Goal: Task Accomplishment & Management: Use online tool/utility

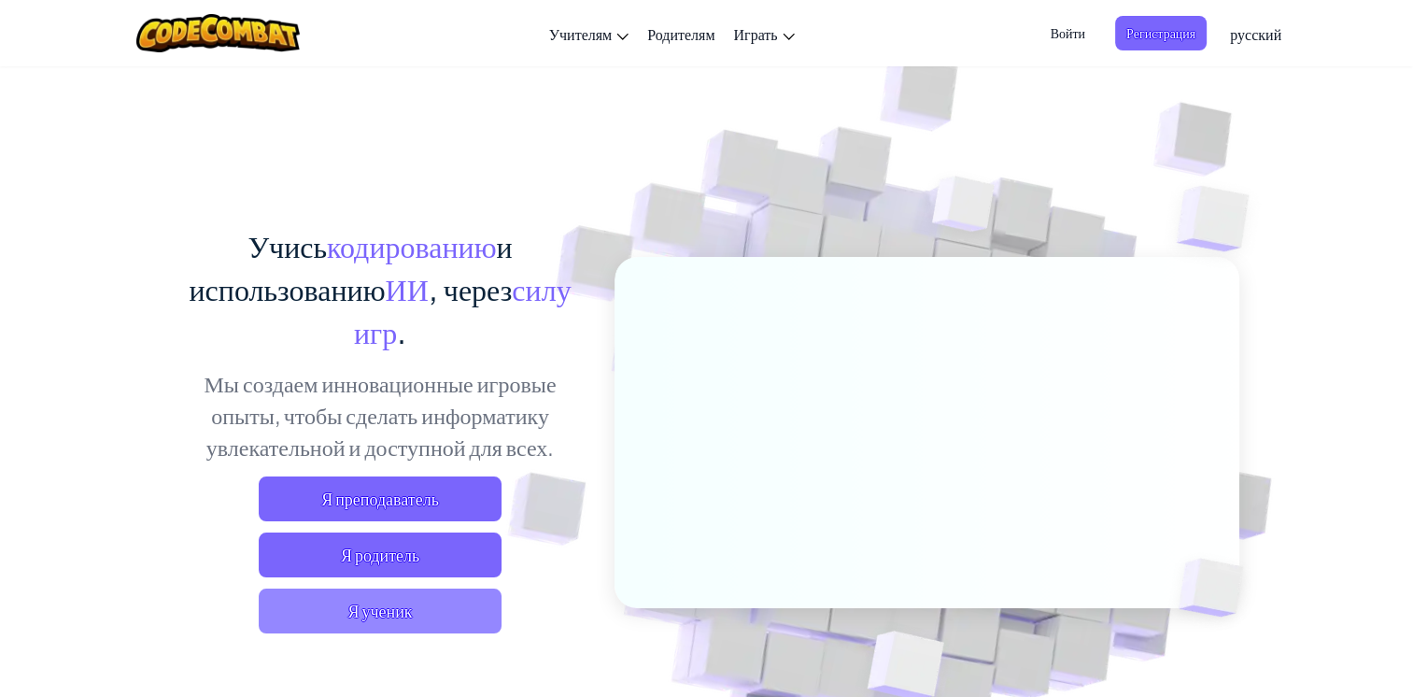
click at [410, 615] on span "Я ученик" at bounding box center [380, 610] width 243 height 45
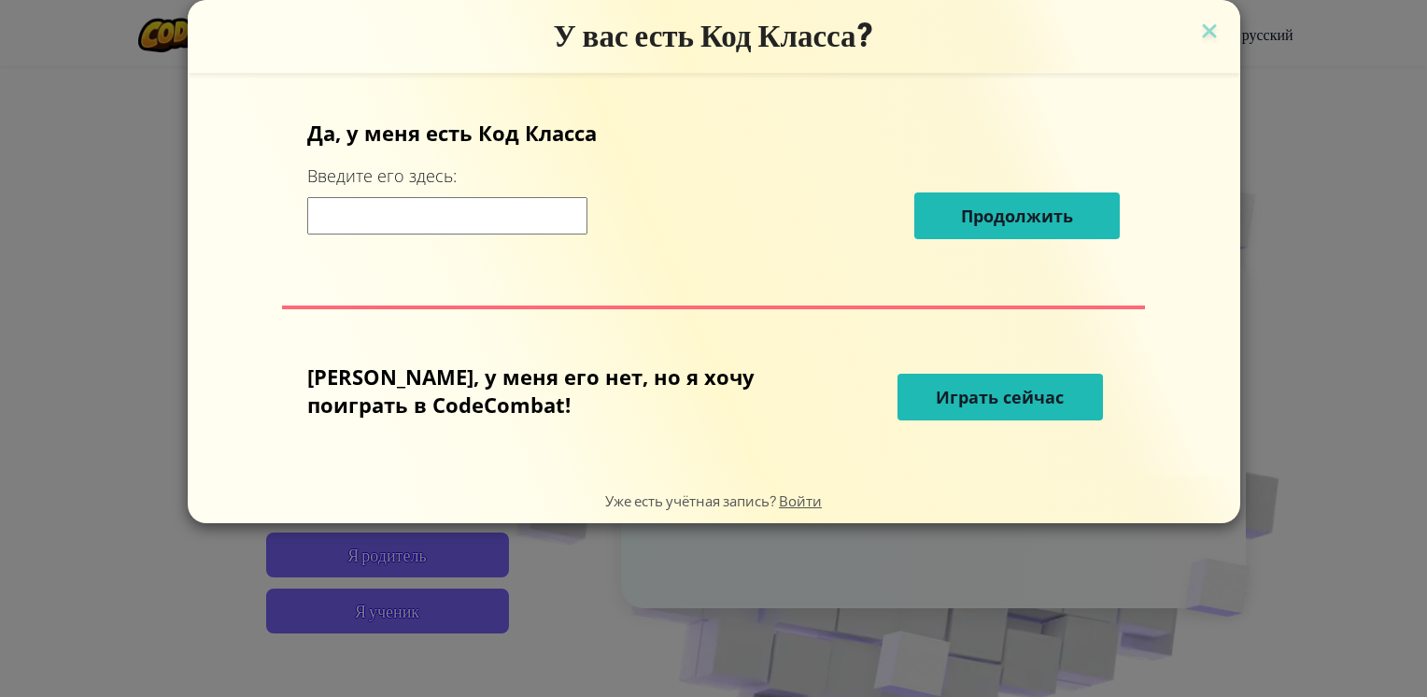
click at [484, 221] on input at bounding box center [447, 215] width 280 height 37
click at [936, 398] on span "Играть сейчас" at bounding box center [1000, 397] width 128 height 22
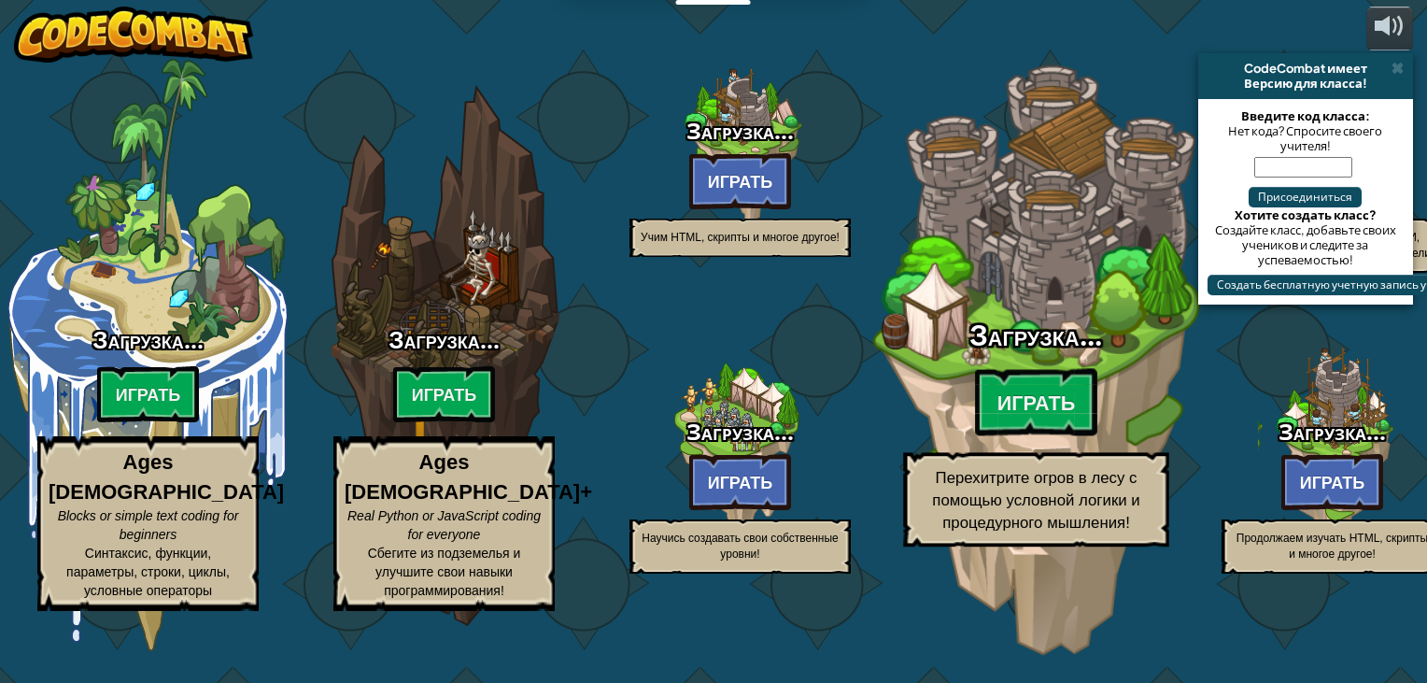
select select "ru"
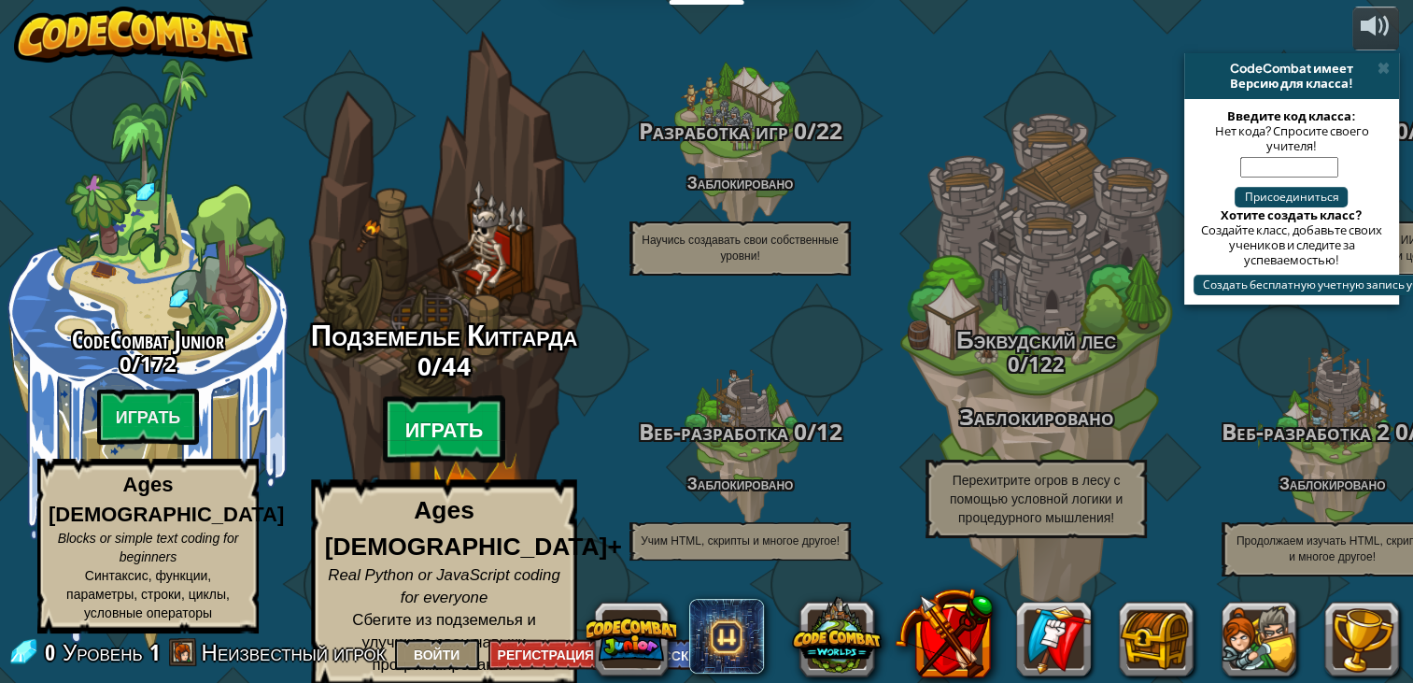
click at [422, 443] on btn "Играть" at bounding box center [444, 429] width 123 height 67
select select "ru"
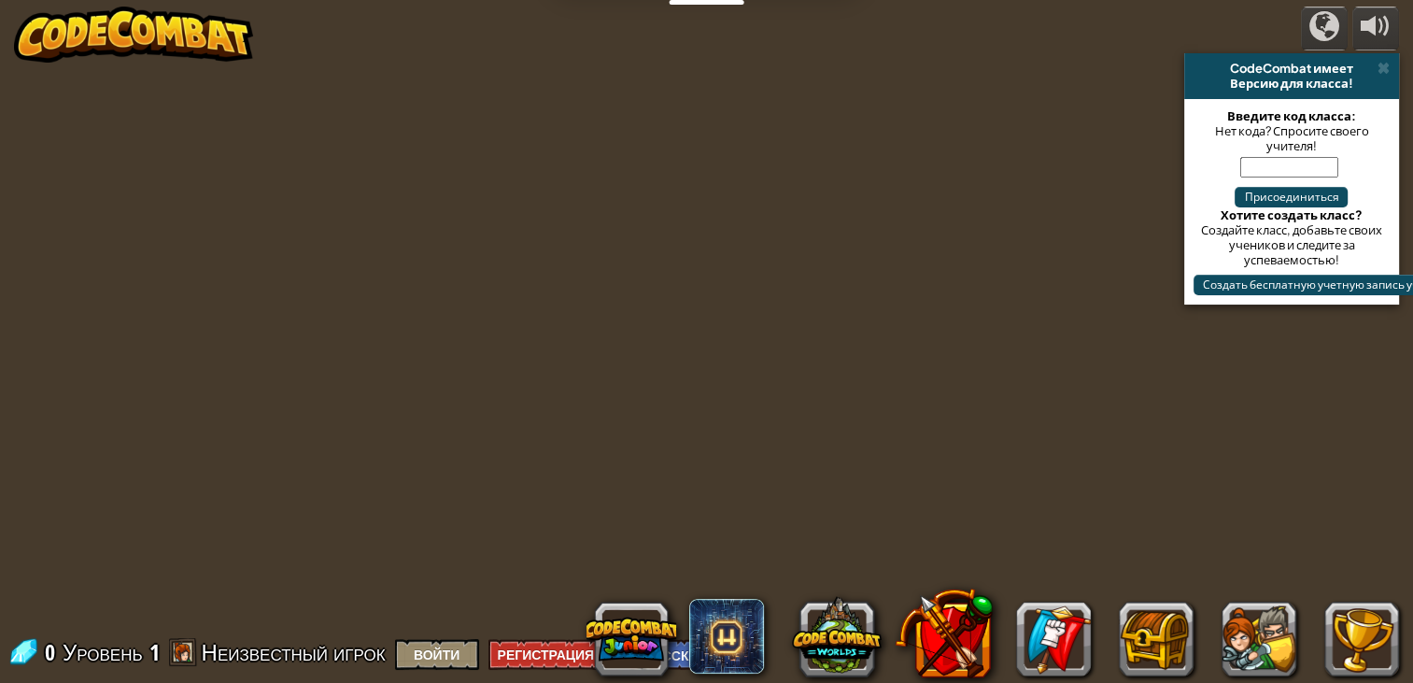
select select "ru"
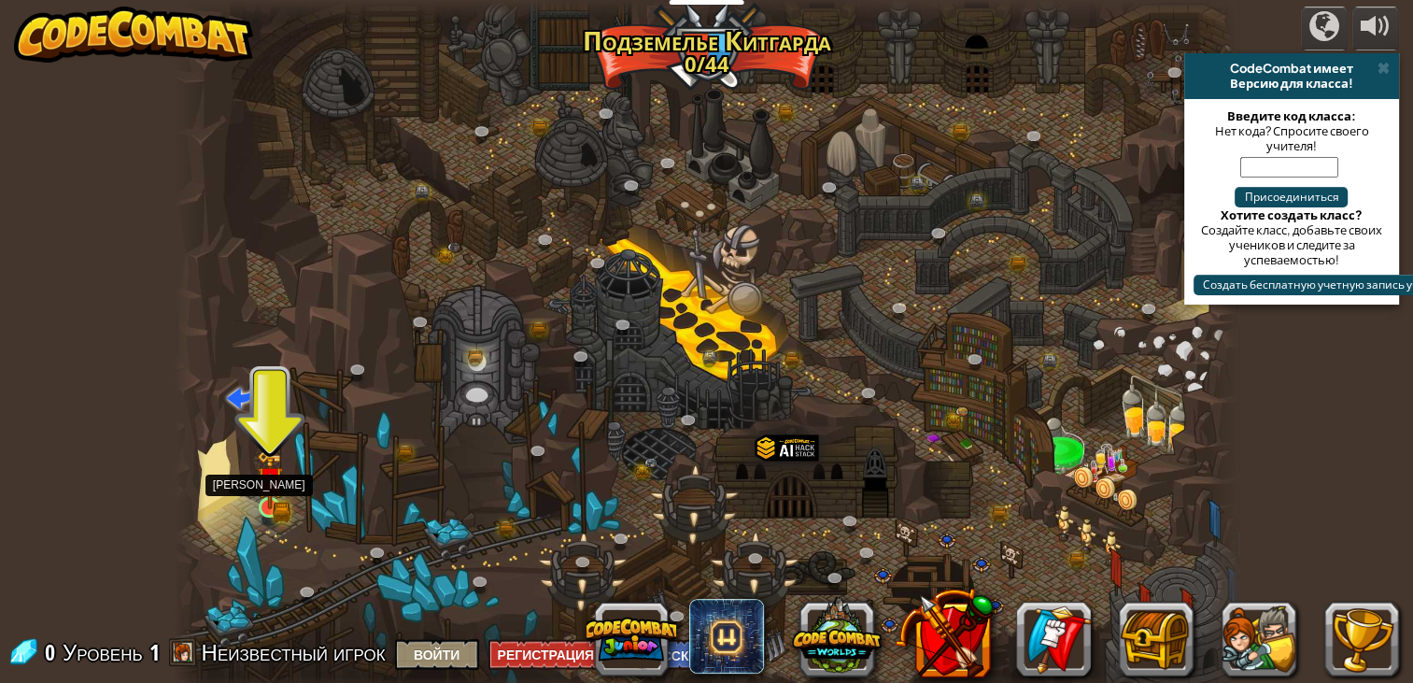
click at [271, 495] on img at bounding box center [270, 479] width 27 height 59
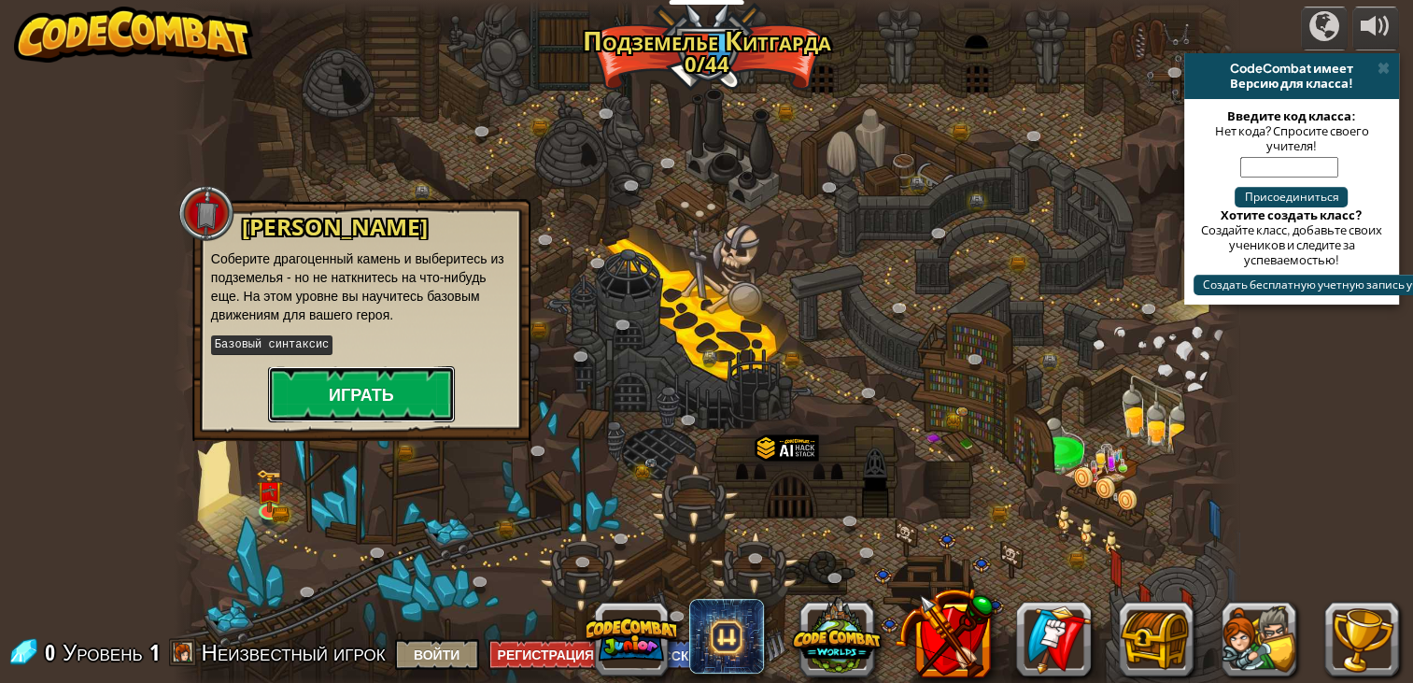
click at [333, 397] on button "Играть" at bounding box center [361, 394] width 187 height 56
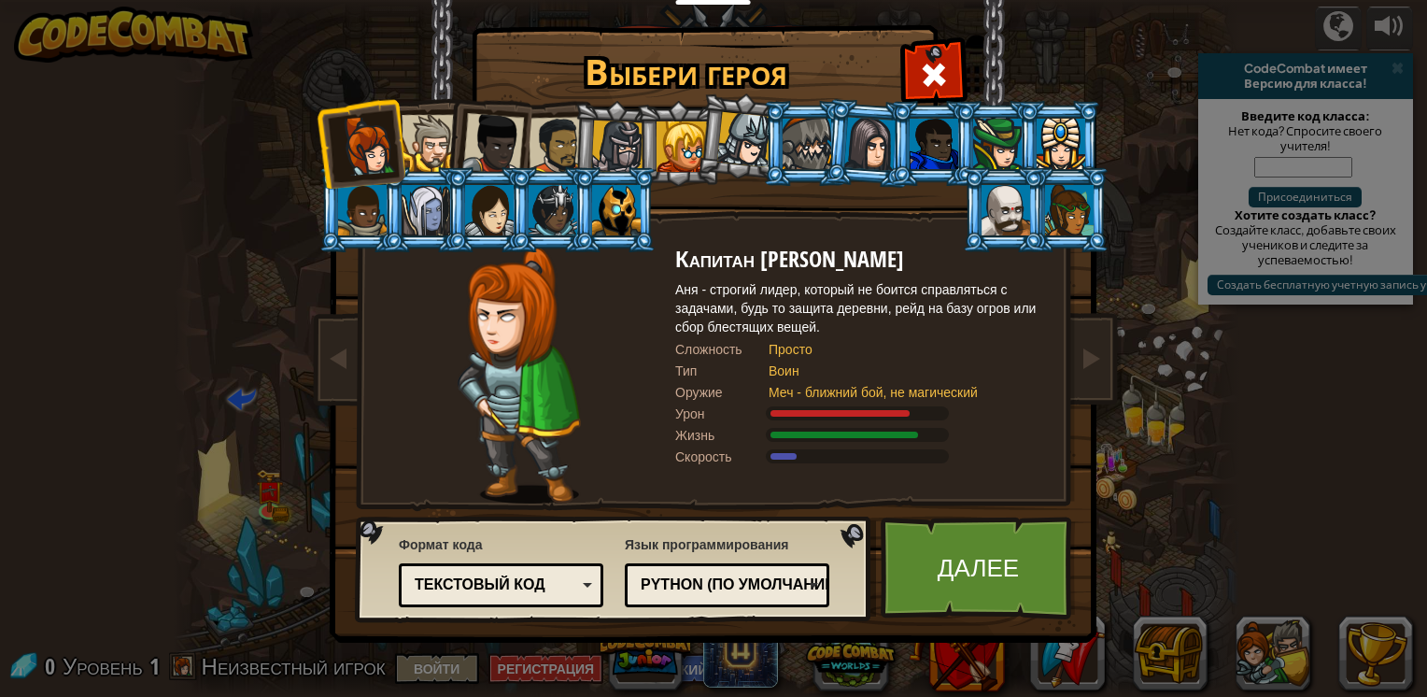
click at [417, 129] on div at bounding box center [430, 143] width 57 height 57
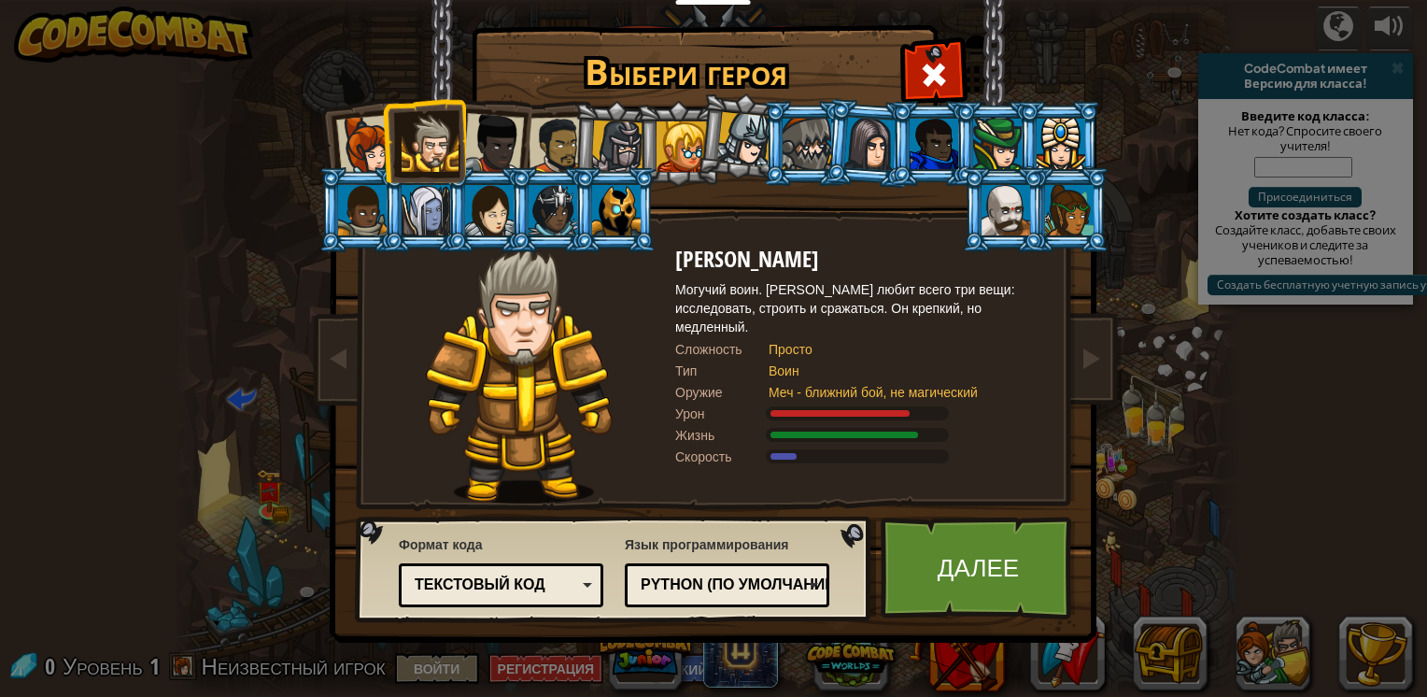
click at [482, 140] on div at bounding box center [493, 144] width 62 height 62
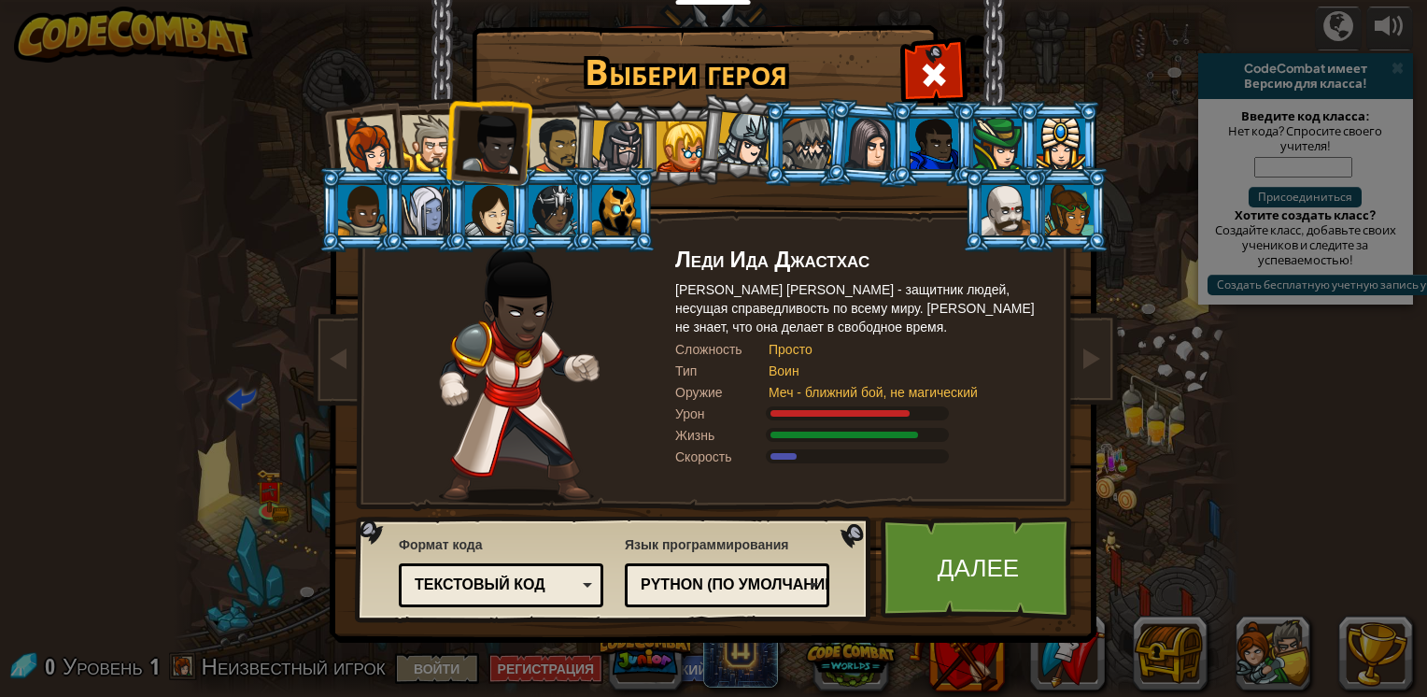
click at [544, 144] on div at bounding box center [558, 146] width 58 height 58
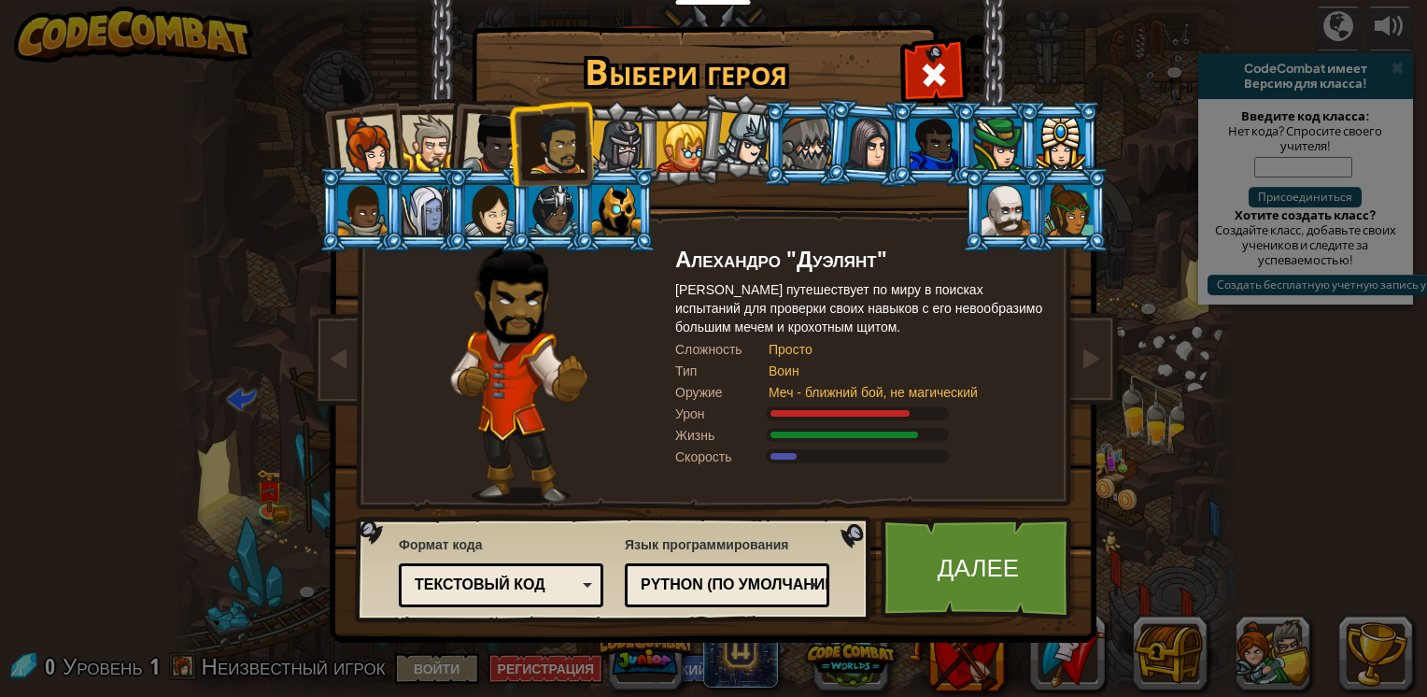
click at [632, 148] on div at bounding box center [617, 146] width 53 height 53
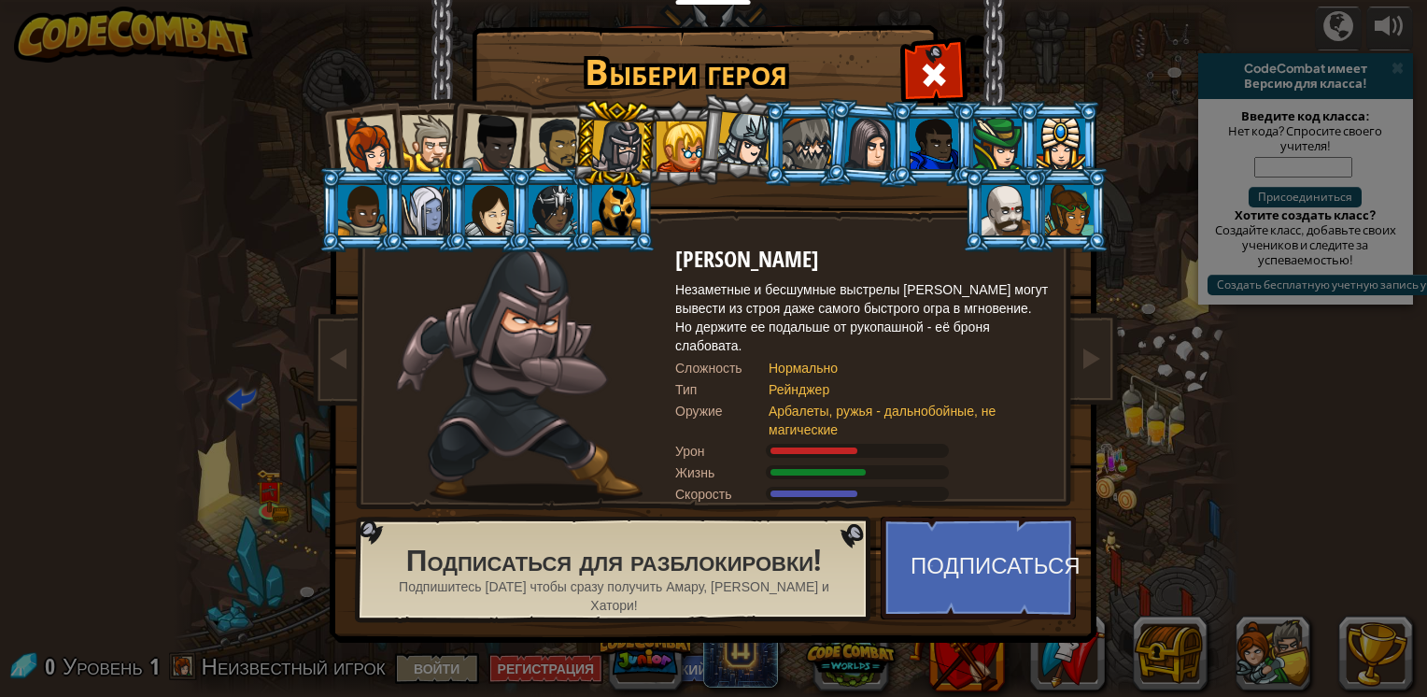
click at [548, 152] on div at bounding box center [558, 146] width 58 height 58
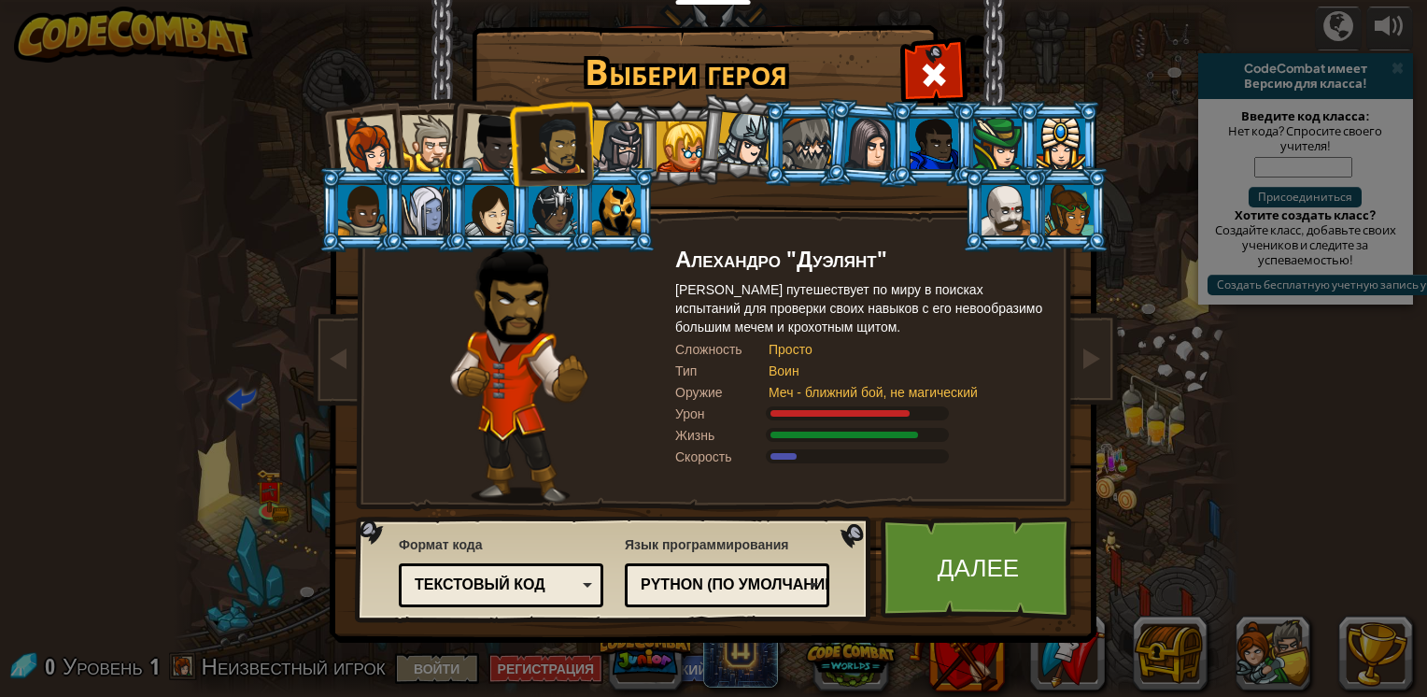
click at [484, 151] on div at bounding box center [493, 144] width 62 height 62
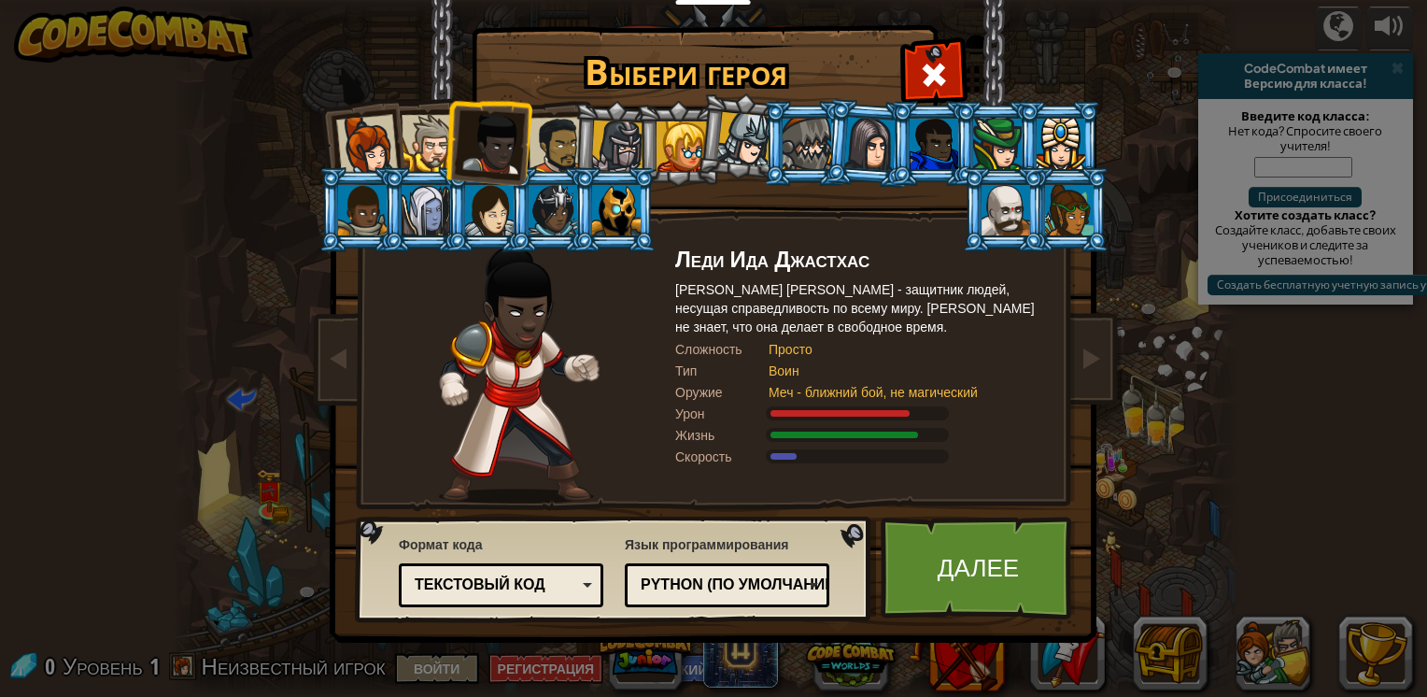
click at [439, 152] on div at bounding box center [430, 143] width 57 height 57
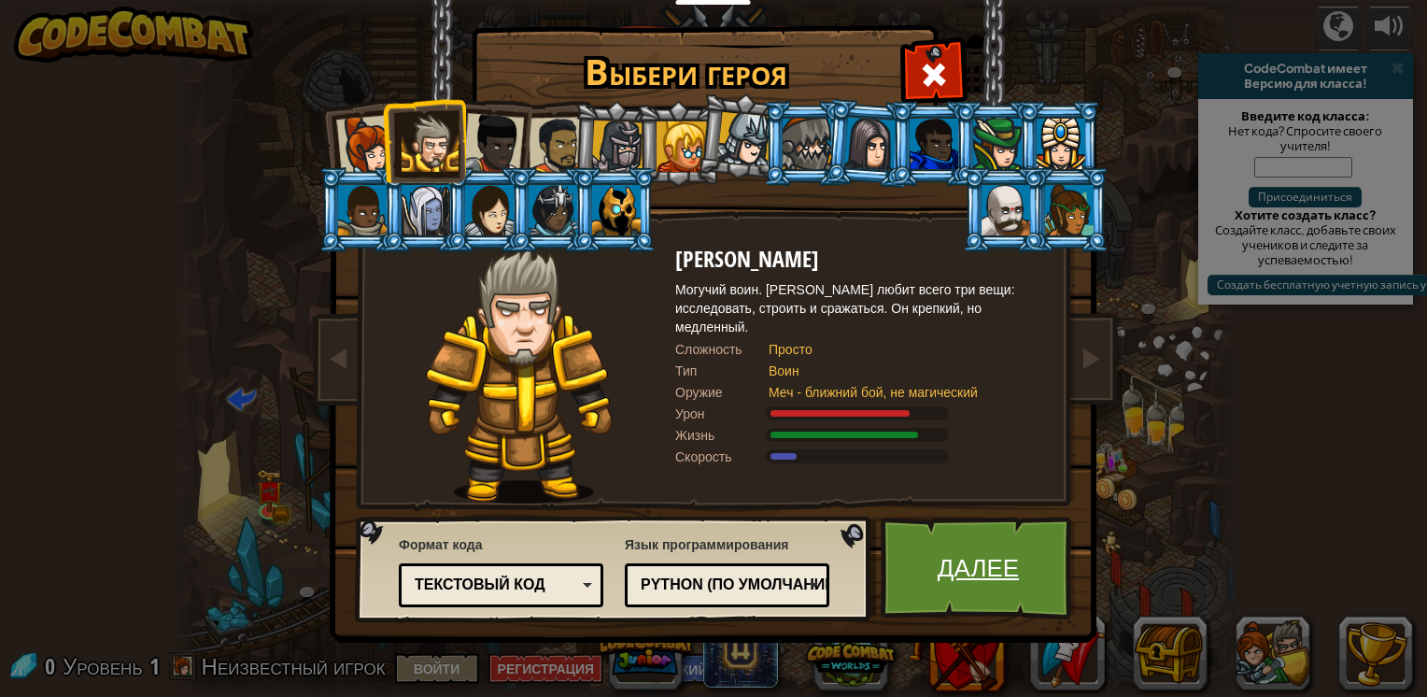
click at [961, 549] on link "Далее" at bounding box center [978, 567] width 195 height 103
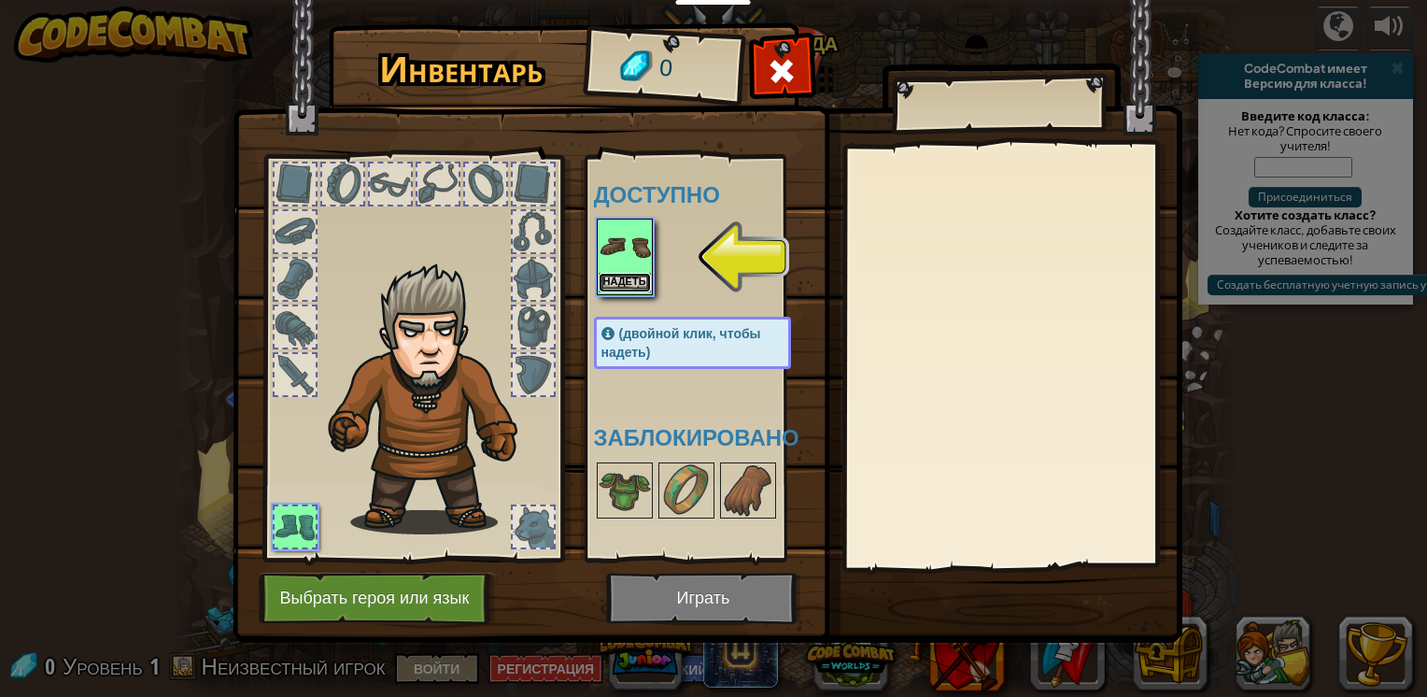
click at [606, 286] on button "Надеть" at bounding box center [625, 283] width 52 height 20
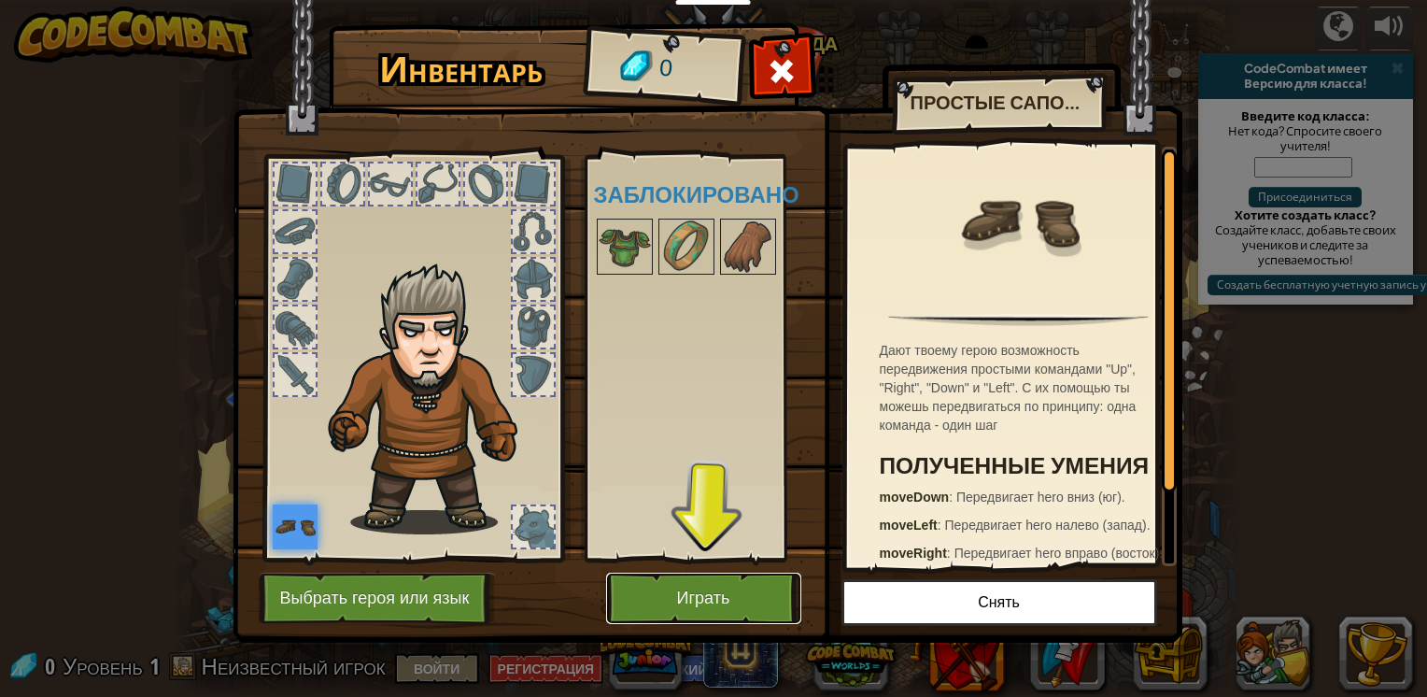
click at [672, 581] on button "Играть" at bounding box center [703, 597] width 195 height 51
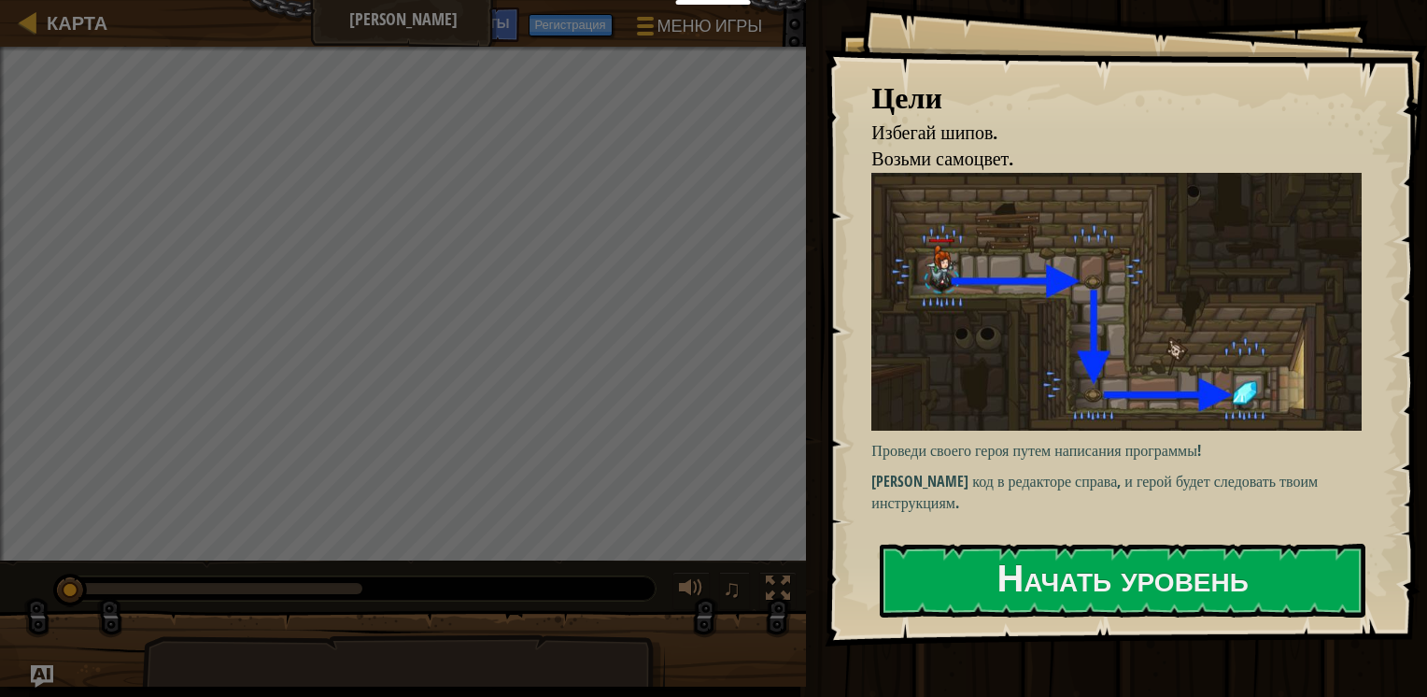
click at [1109, 524] on div "Проведи своего героя путем написания программы! Пиши код в редакторе справа, и …" at bounding box center [1123, 349] width 504 height 352
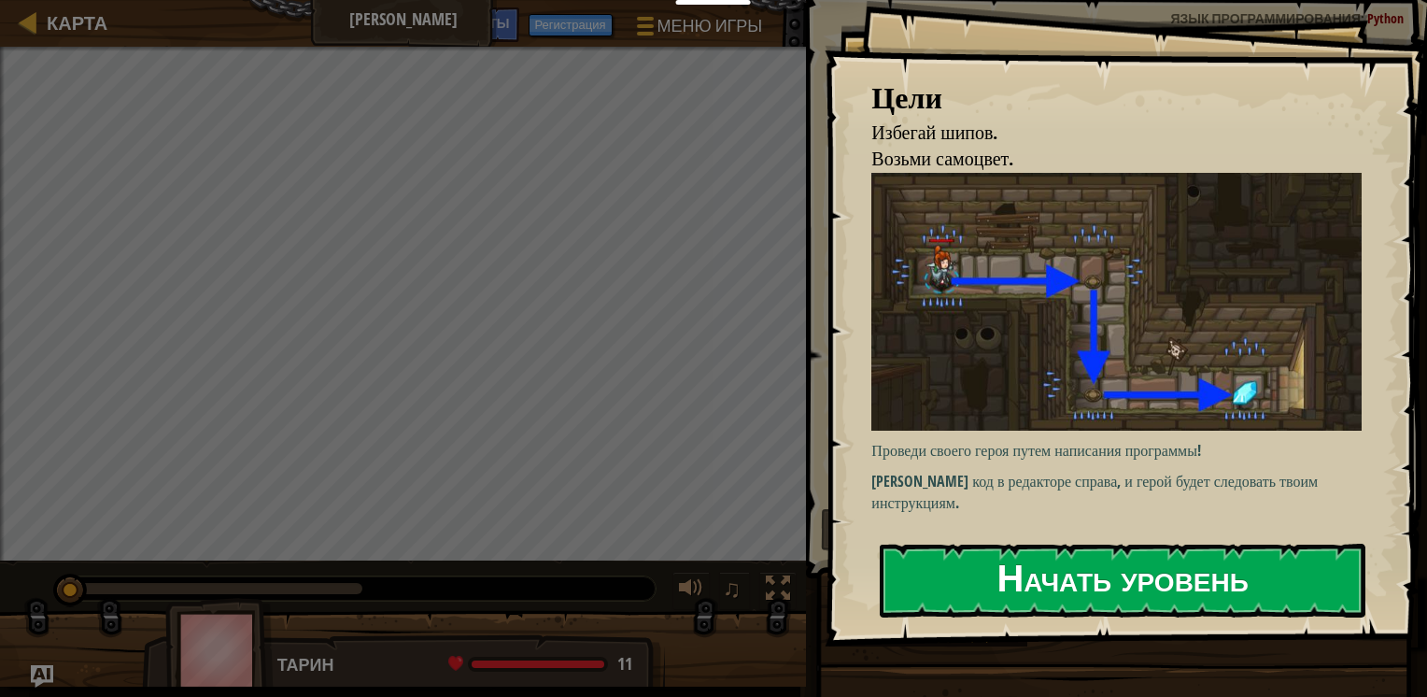
click at [1093, 577] on button "Начать уровень" at bounding box center [1123, 581] width 486 height 74
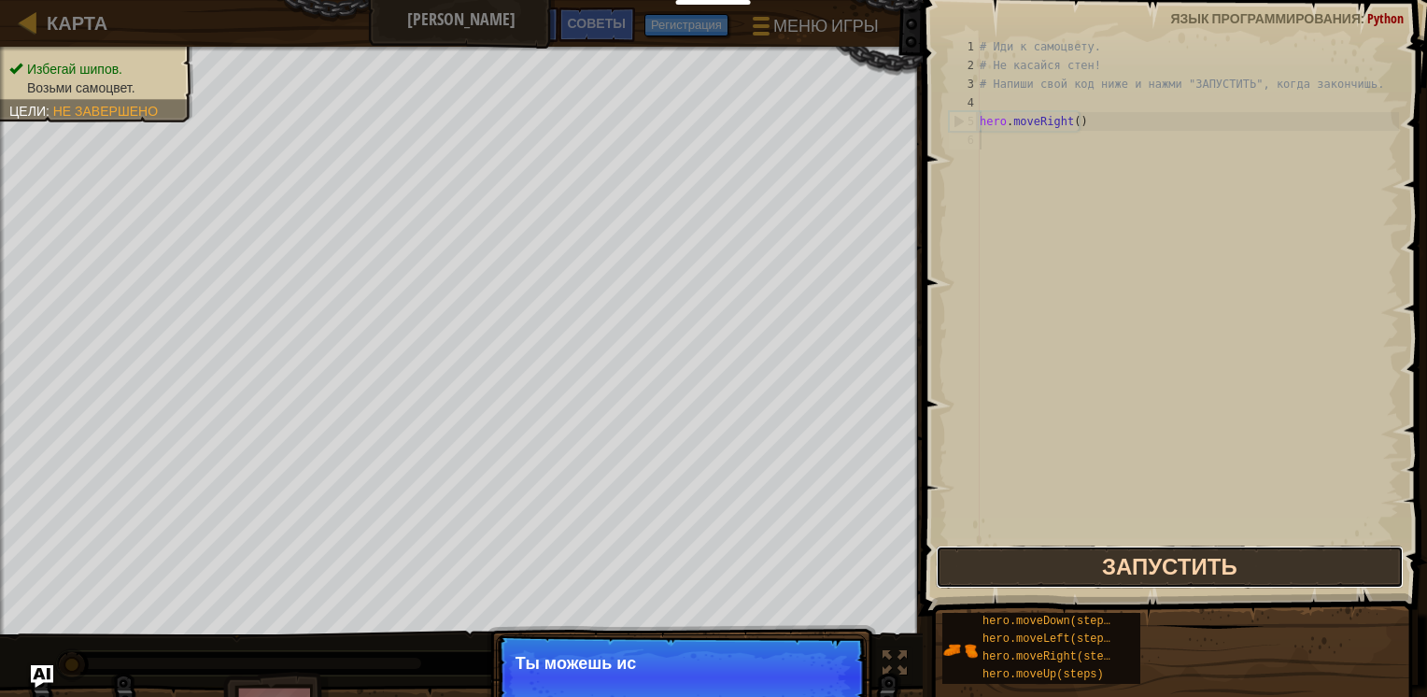
click at [998, 551] on button "Запустить" at bounding box center [1170, 566] width 468 height 43
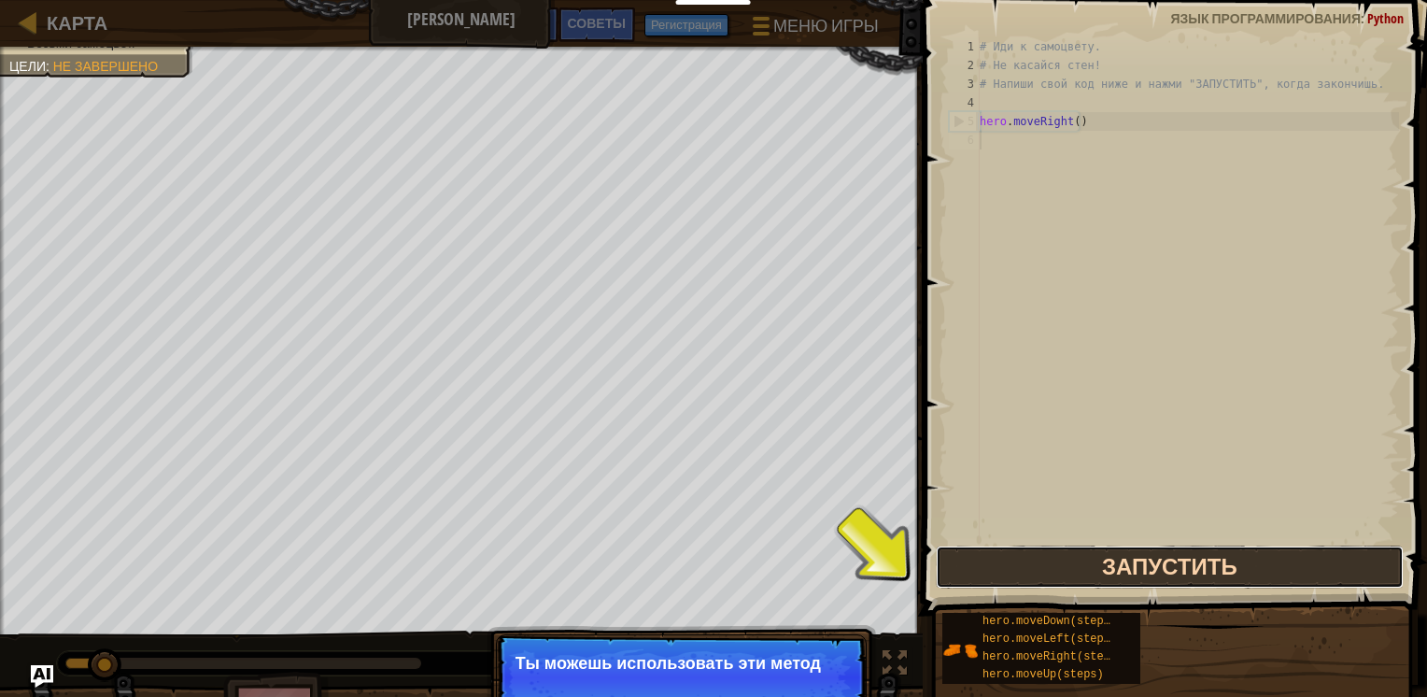
click at [1006, 552] on button "Запустить" at bounding box center [1170, 566] width 468 height 43
click at [1010, 559] on button "Запустить" at bounding box center [1170, 566] width 468 height 43
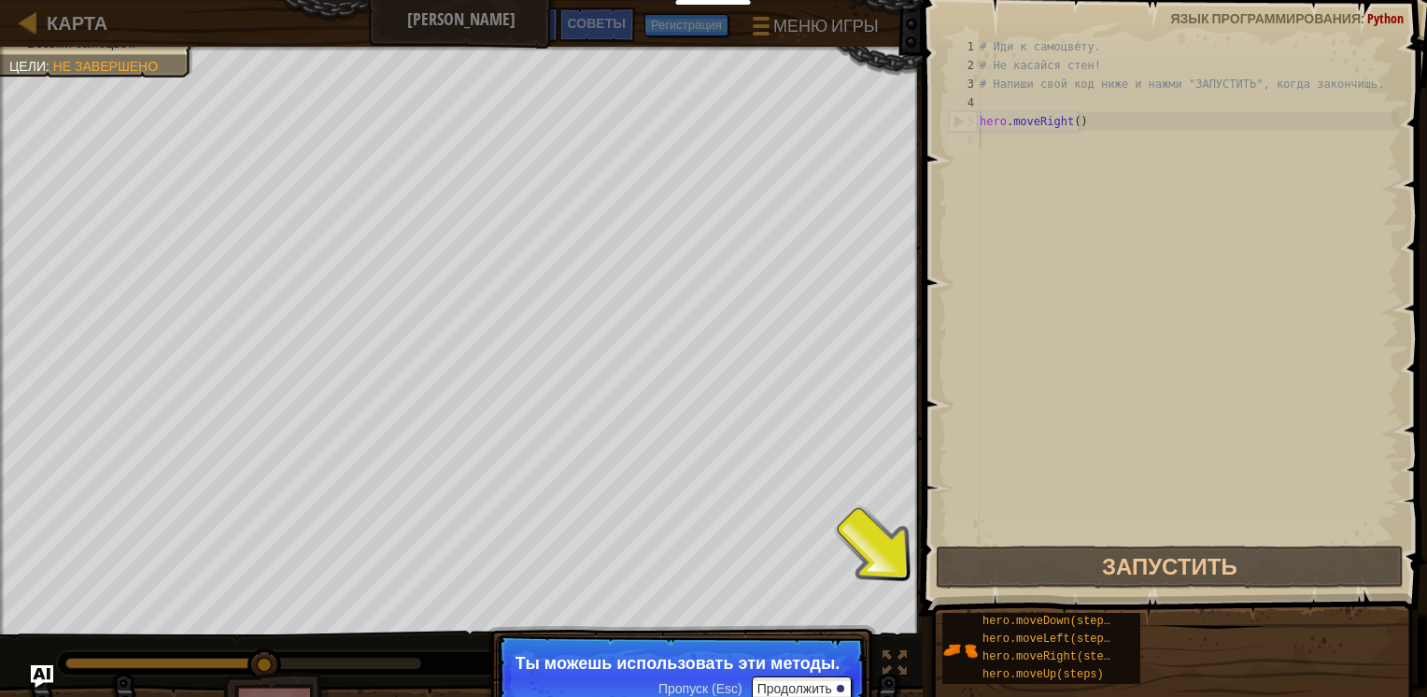
scroll to position [8, 0]
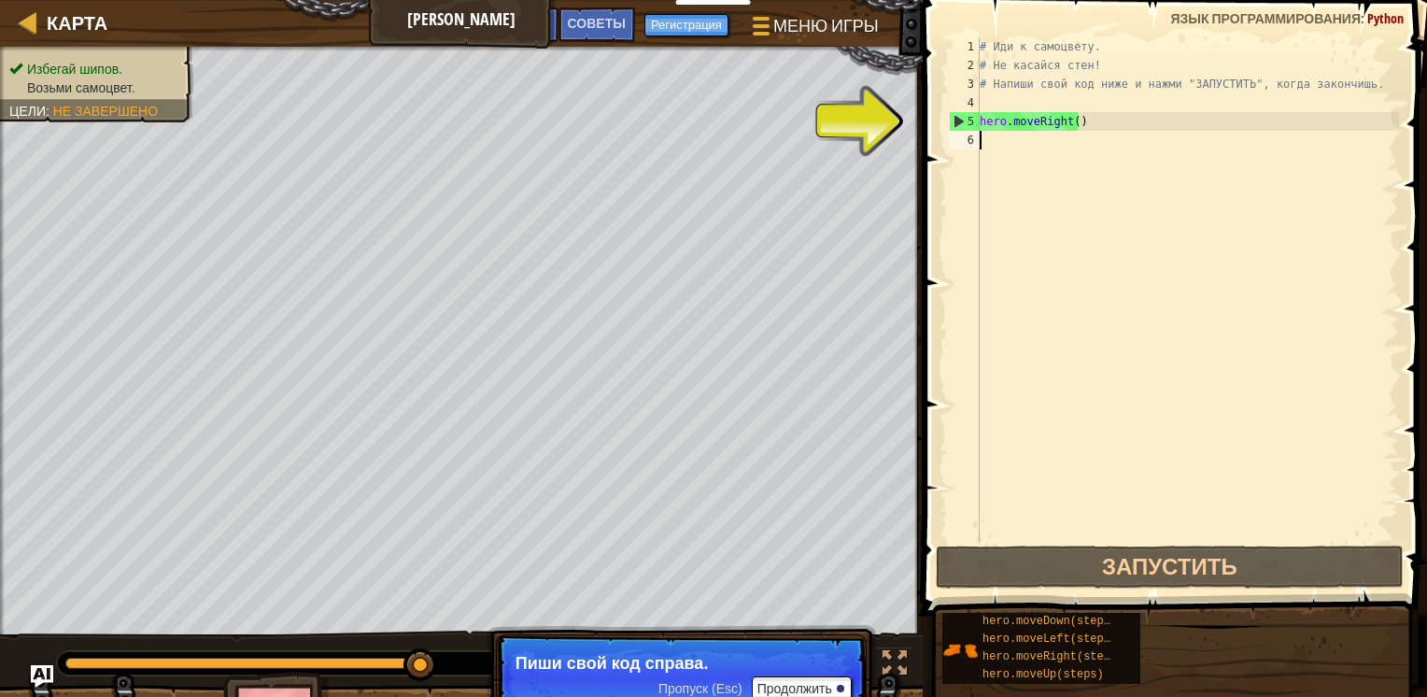
type textarea "hero.moveRight()"
click at [1184, 274] on div "# Иди к самоцвету. # Не касайся стен! # Напиши свой код ниже и нажми "ЗАПУСТИТЬ…" at bounding box center [1187, 308] width 423 height 542
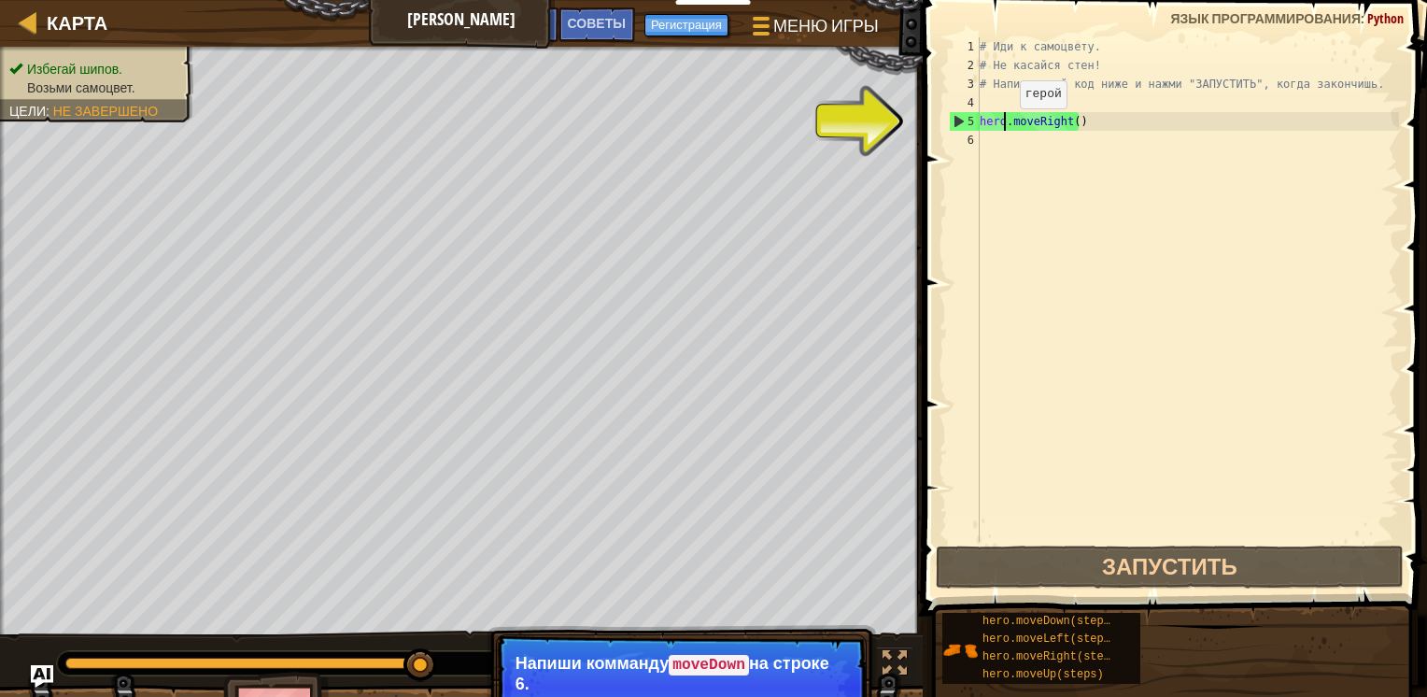
click at [1004, 126] on div "# Иди к самоцвету. # Не касайся стен! # Напиши свой код ниже и нажми "ЗАПУСТИТЬ…" at bounding box center [1187, 308] width 423 height 542
type textarea "hero.moveRight()"
click at [1089, 125] on div "# Иди к самоцвету. # Не касайся стен! # Напиши свой код ниже и нажми "ЗАПУСТИТЬ…" at bounding box center [1187, 308] width 423 height 542
click at [1063, 123] on div "# Иди к самоцвету. # Не касайся стен! # Напиши свой код ниже и нажми "ЗАПУСТИТЬ…" at bounding box center [1187, 308] width 423 height 542
click at [1067, 122] on div "# Иди к самоцвету. # Не касайся стен! # Напиши свой код ниже и нажми "ЗАПУСТИТЬ…" at bounding box center [1187, 308] width 423 height 542
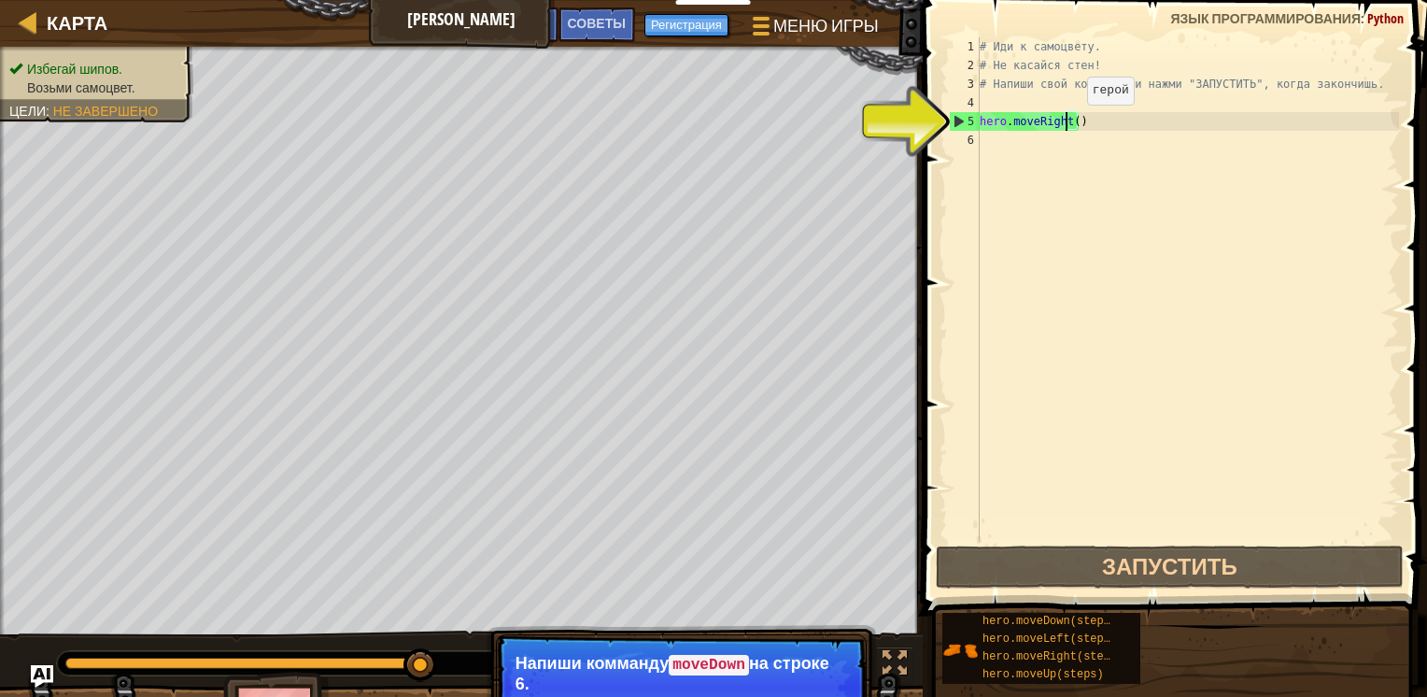
click at [1070, 122] on div "# Иди к самоцвету. # Не касайся стен! # Напиши свой код ниже и нажми "ЗАПУСТИТЬ…" at bounding box center [1187, 308] width 423 height 542
click at [1090, 174] on div "# Иди к самоцвету. # Не касайся стен! # Напиши свой код ниже и нажми "ЗАПУСТИТЬ…" at bounding box center [1187, 308] width 423 height 542
click at [1136, 246] on div "# Иди к самоцвету. # Не касайся стен! # Напиши свой код ниже и нажми "ЗАПУСТИТЬ…" at bounding box center [1187, 308] width 423 height 542
click at [1146, 295] on div "# Иди к самоцвету. # Не касайся стен! # Напиши свой код ниже и нажми "ЗАПУСТИТЬ…" at bounding box center [1187, 308] width 423 height 542
click at [1132, 420] on div "# Иди к самоцвету. # Не касайся стен! # Напиши свой код ниже и нажми "ЗАПУСТИТЬ…" at bounding box center [1187, 308] width 423 height 542
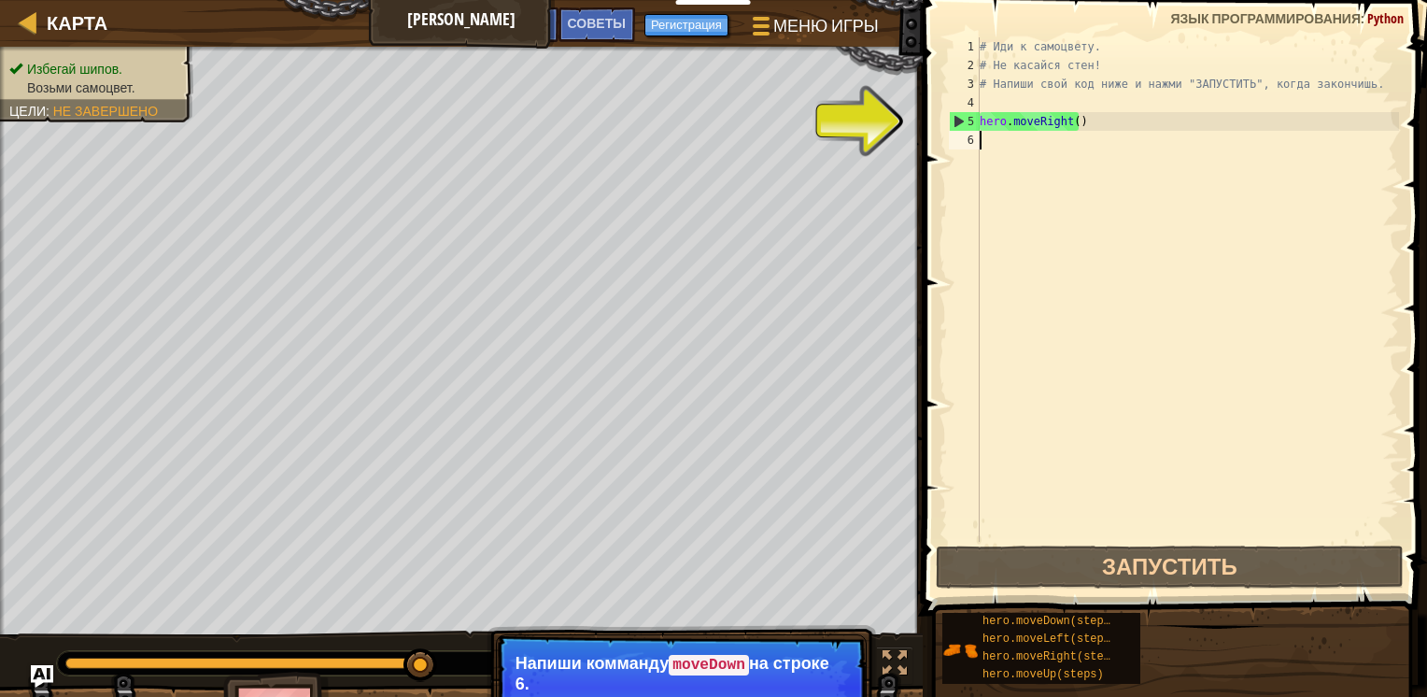
drag, startPoint x: 1120, startPoint y: 454, endPoint x: 1112, endPoint y: 465, distance: 13.5
click at [1112, 465] on div "# Иди к самоцвету. # Не касайся стен! # Напиши свой код ниже и нажми "ЗАПУСТИТЬ…" at bounding box center [1187, 308] width 423 height 542
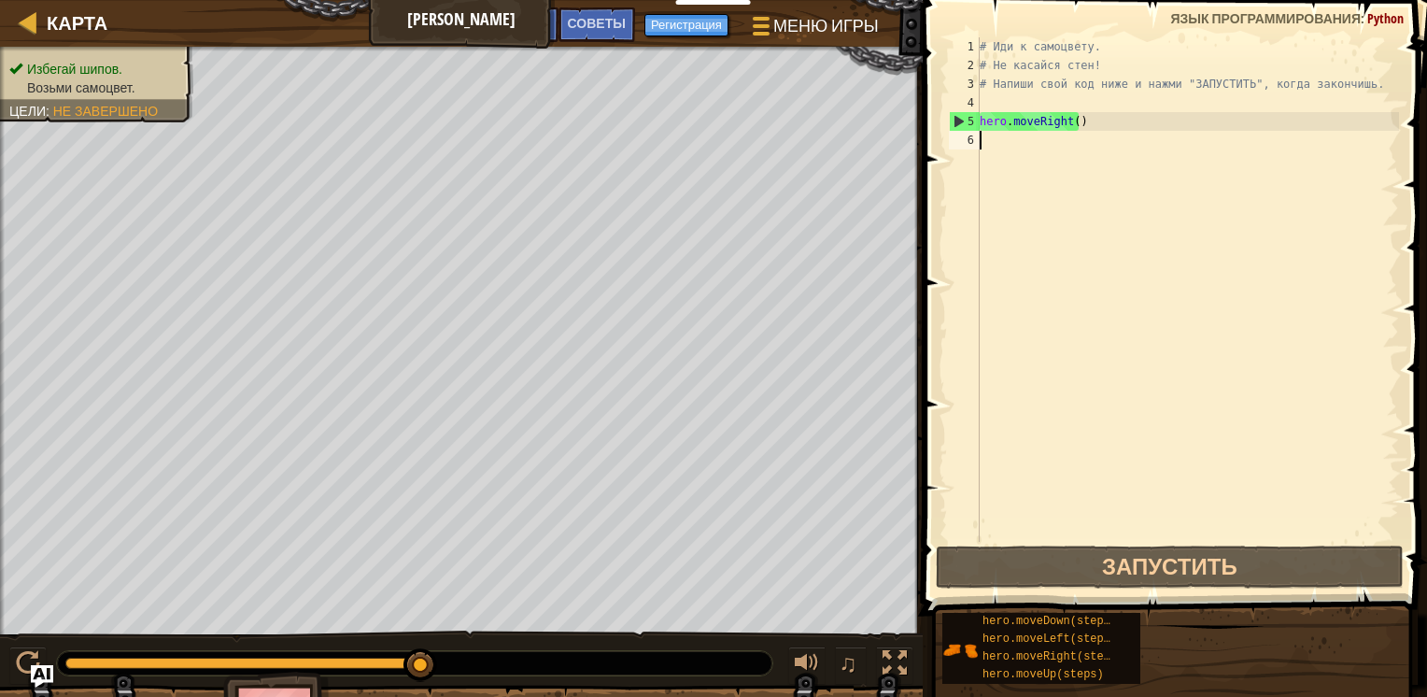
type textarea "h"
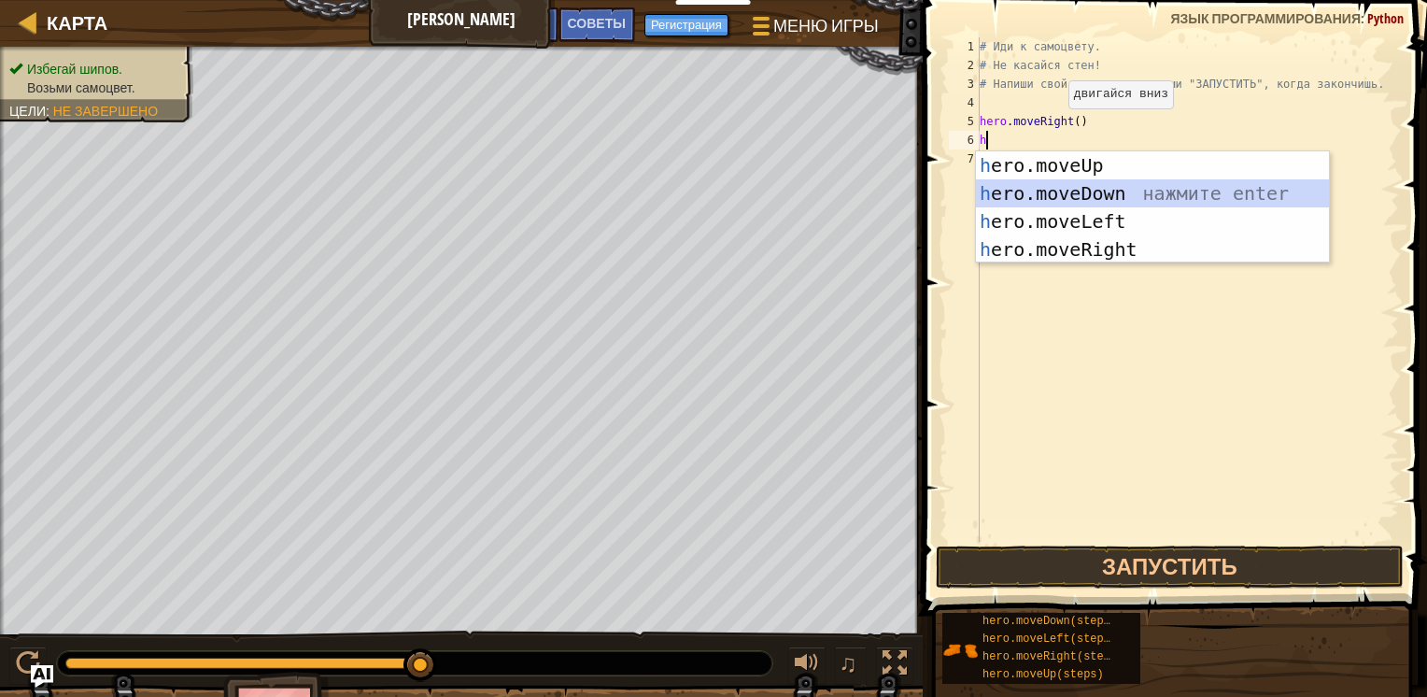
click at [1082, 197] on div "h ero.moveUp нажмите enter h ero.moveDown нажмите enter h ero.moveLeft нажмите …" at bounding box center [1152, 235] width 353 height 168
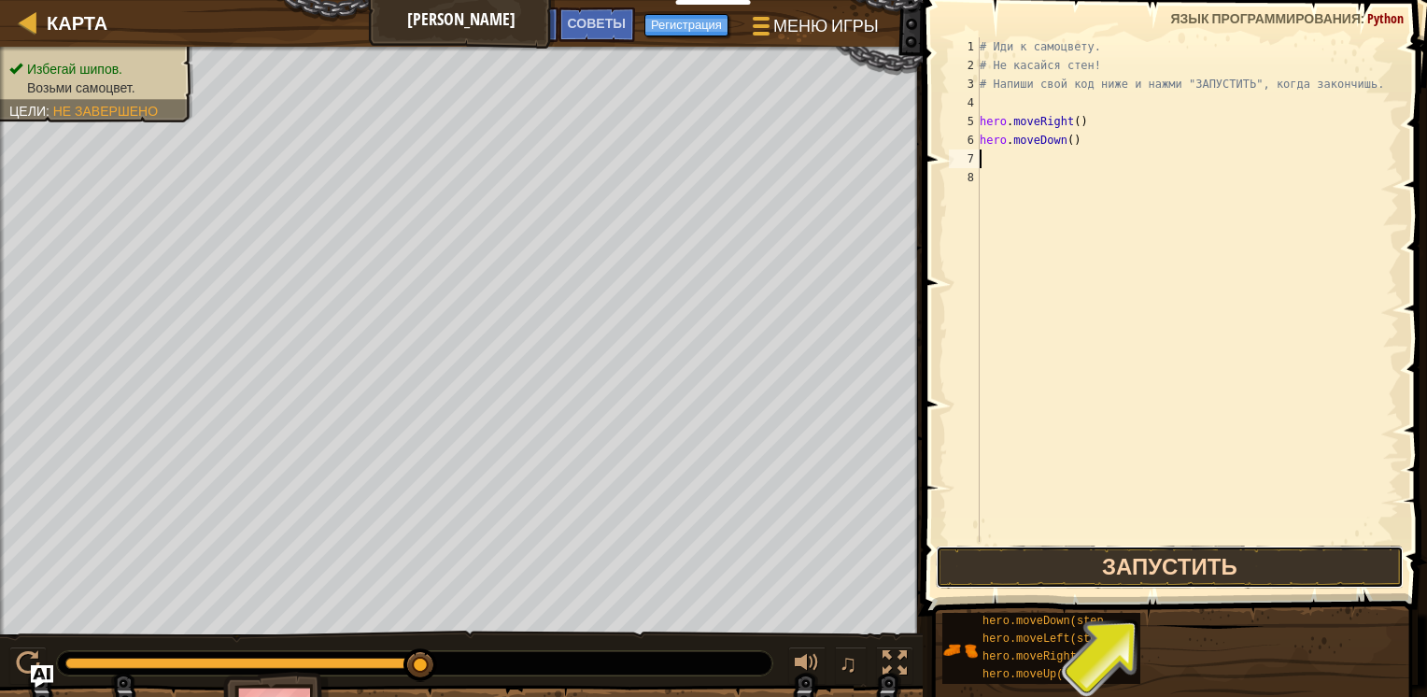
click at [1154, 553] on button "Запустить" at bounding box center [1170, 566] width 468 height 43
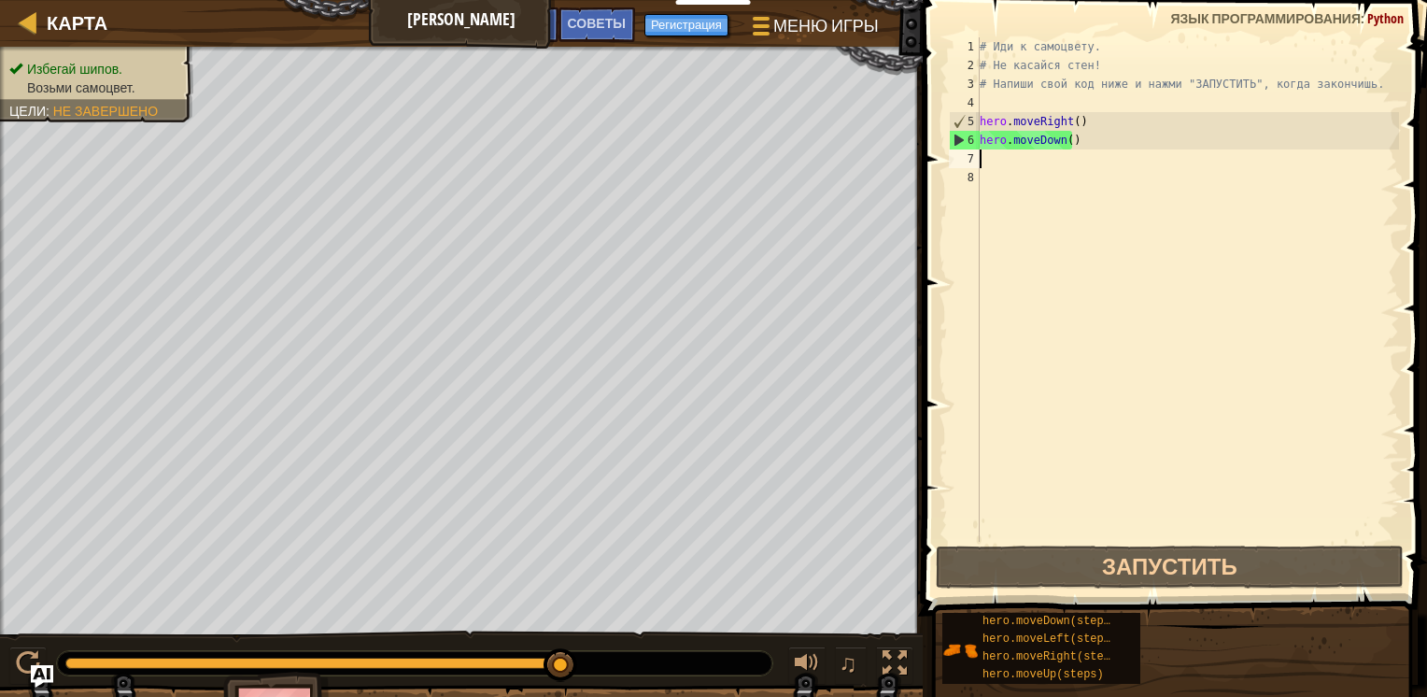
type textarea "h"
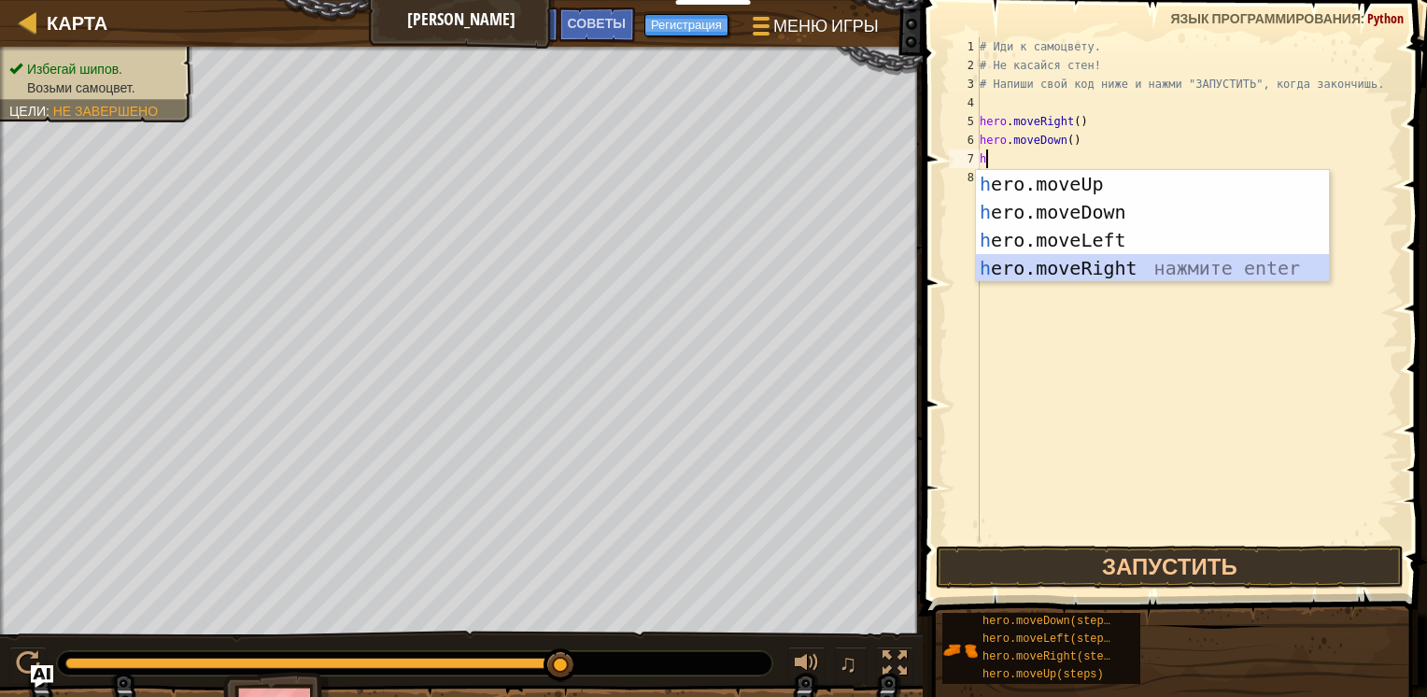
click at [1074, 275] on div "h ero.moveUp нажмите enter h ero.moveDown нажмите enter h ero.moveLeft нажмите …" at bounding box center [1152, 254] width 353 height 168
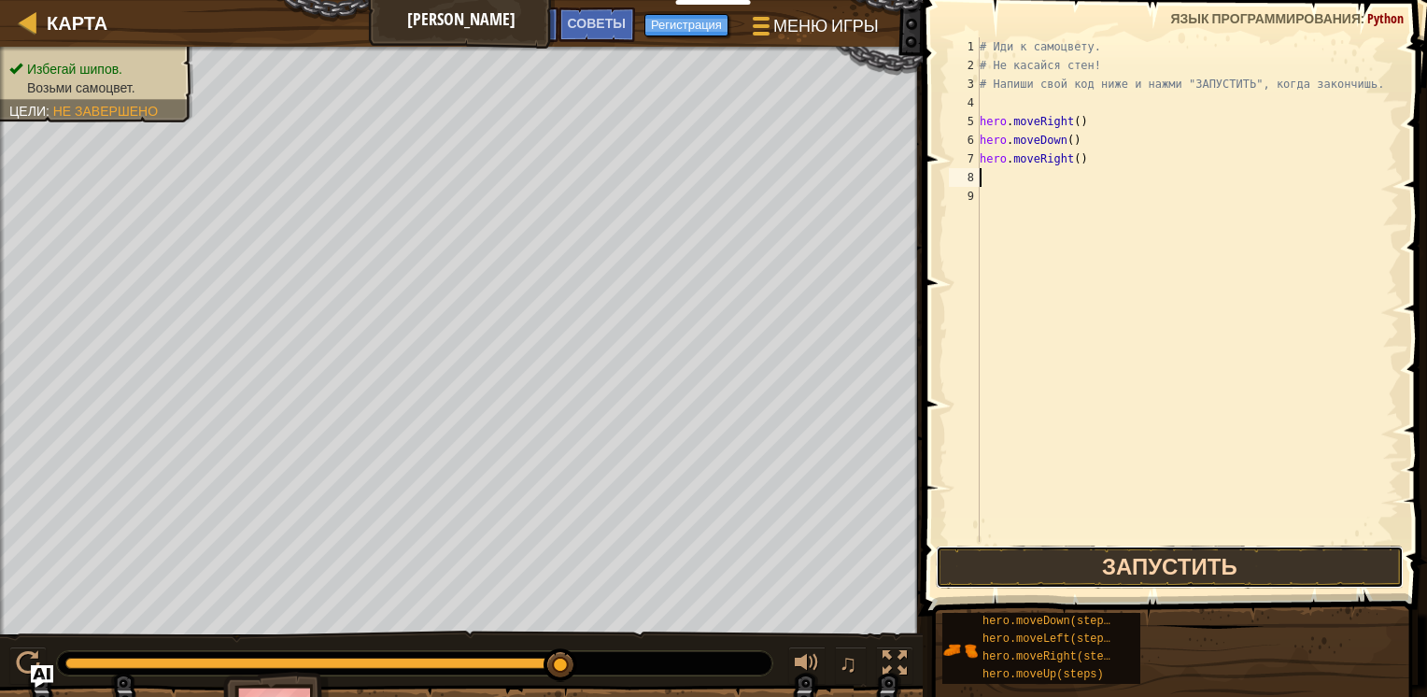
click at [1121, 560] on button "Запустить" at bounding box center [1170, 566] width 468 height 43
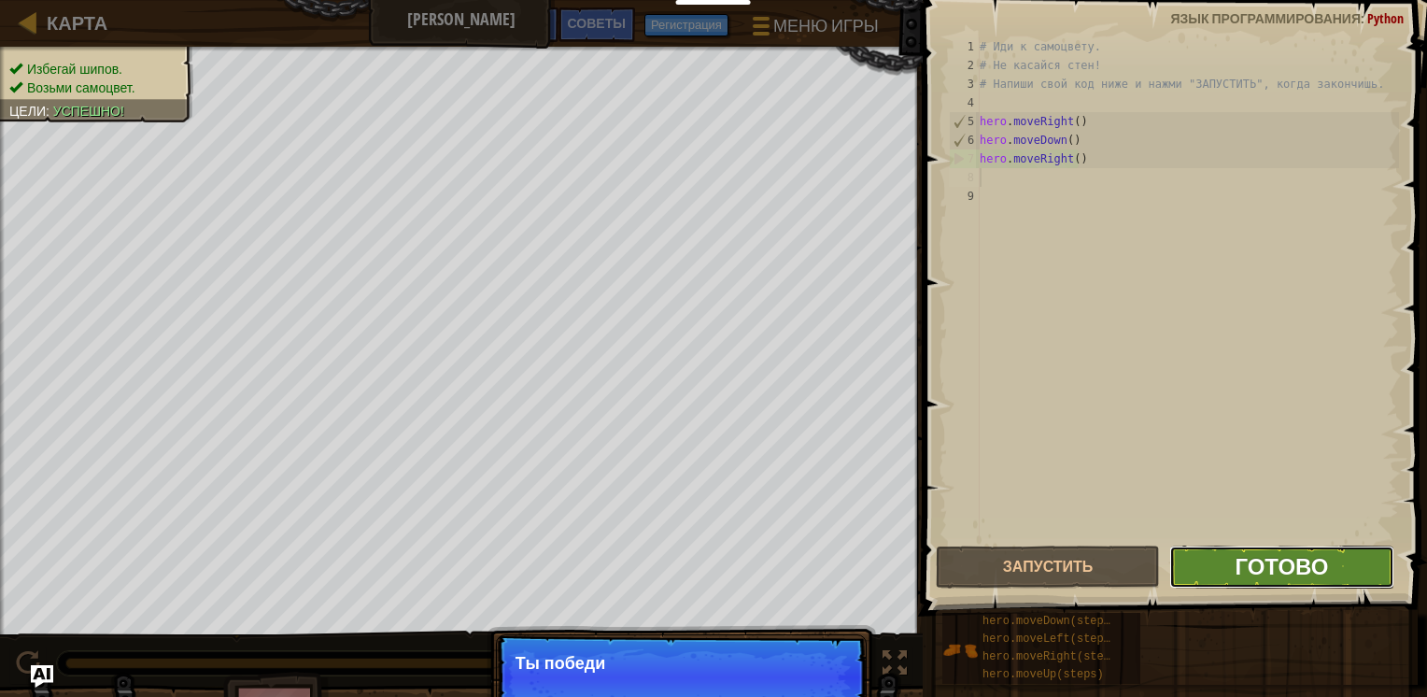
click at [1240, 559] on span "Готово" at bounding box center [1281, 566] width 93 height 30
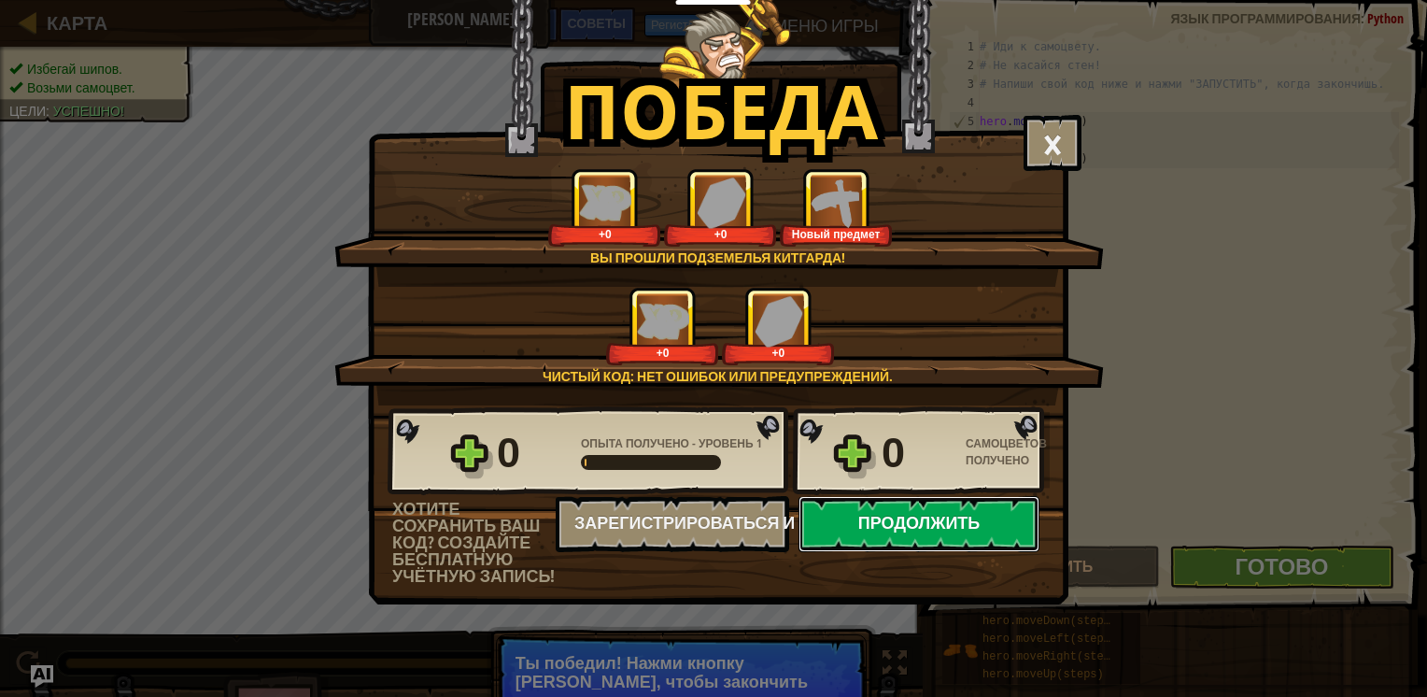
click at [925, 516] on button "Продолжить" at bounding box center [918, 524] width 241 height 56
select select "ru"
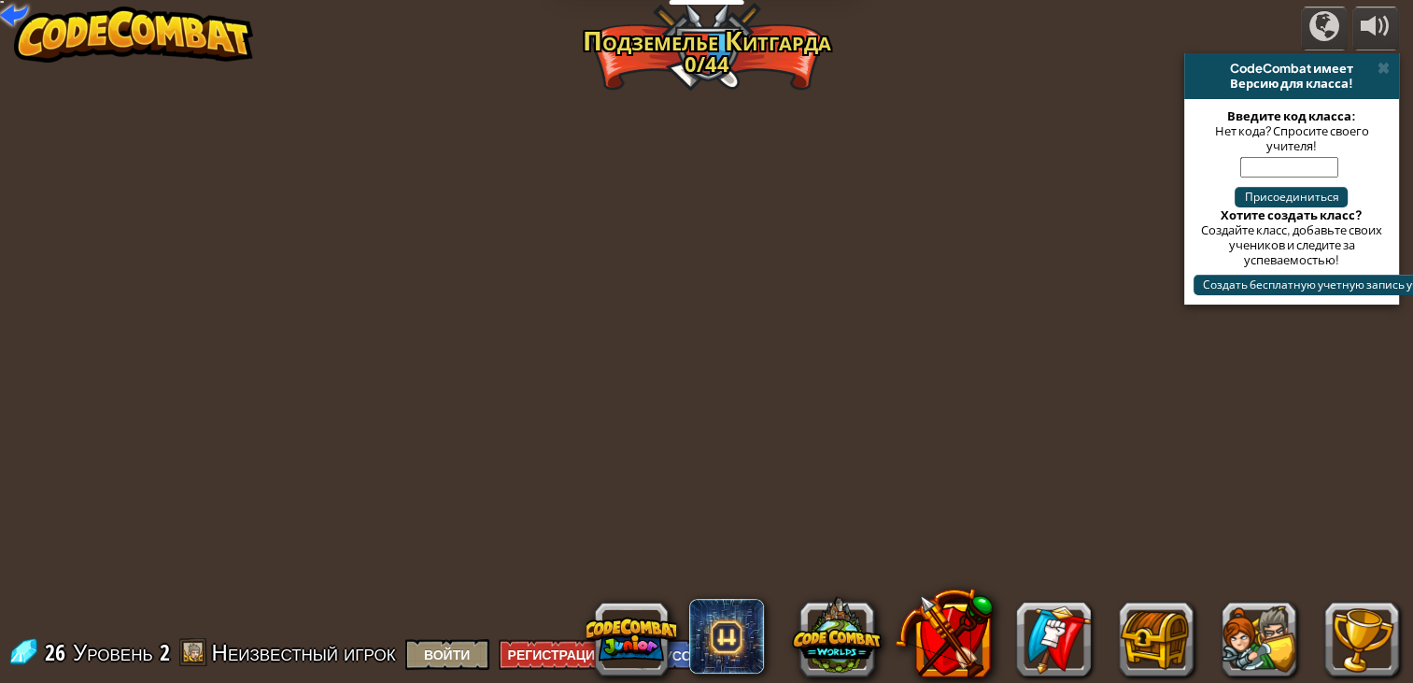
select select "ru"
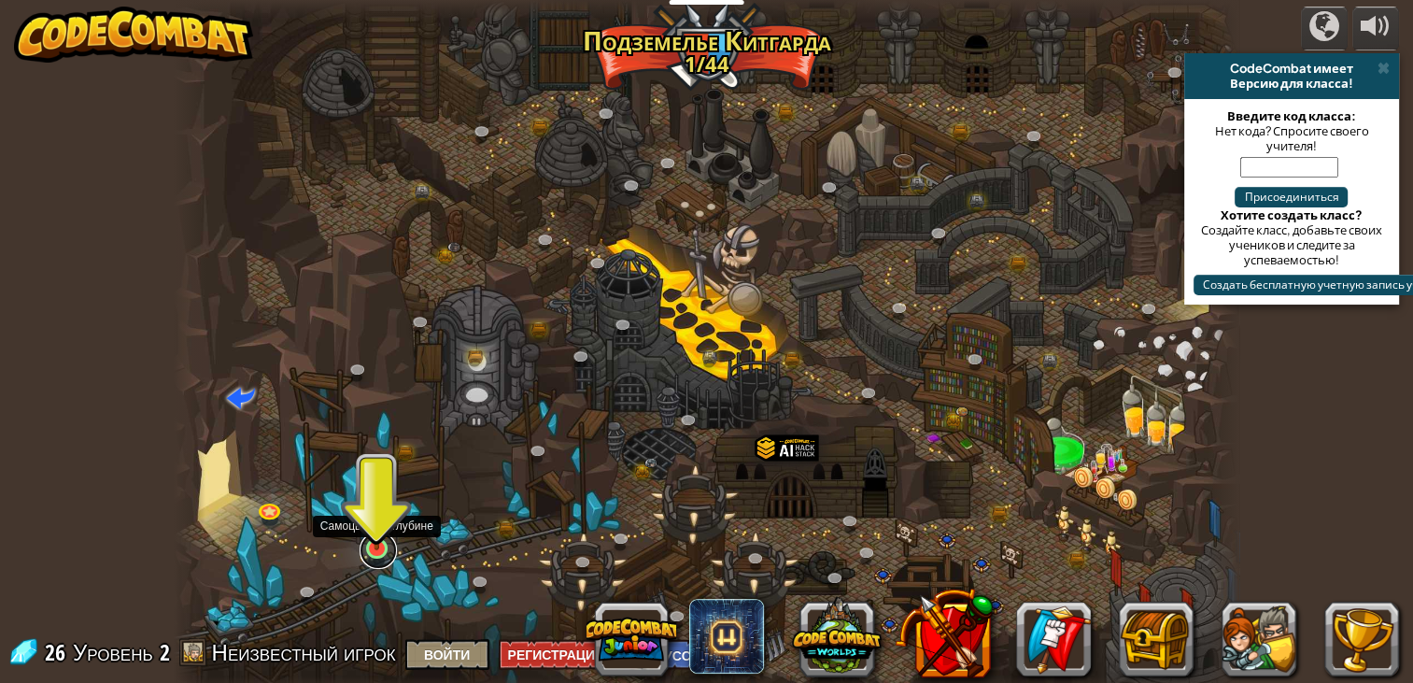
click at [377, 562] on link at bounding box center [378, 549] width 37 height 37
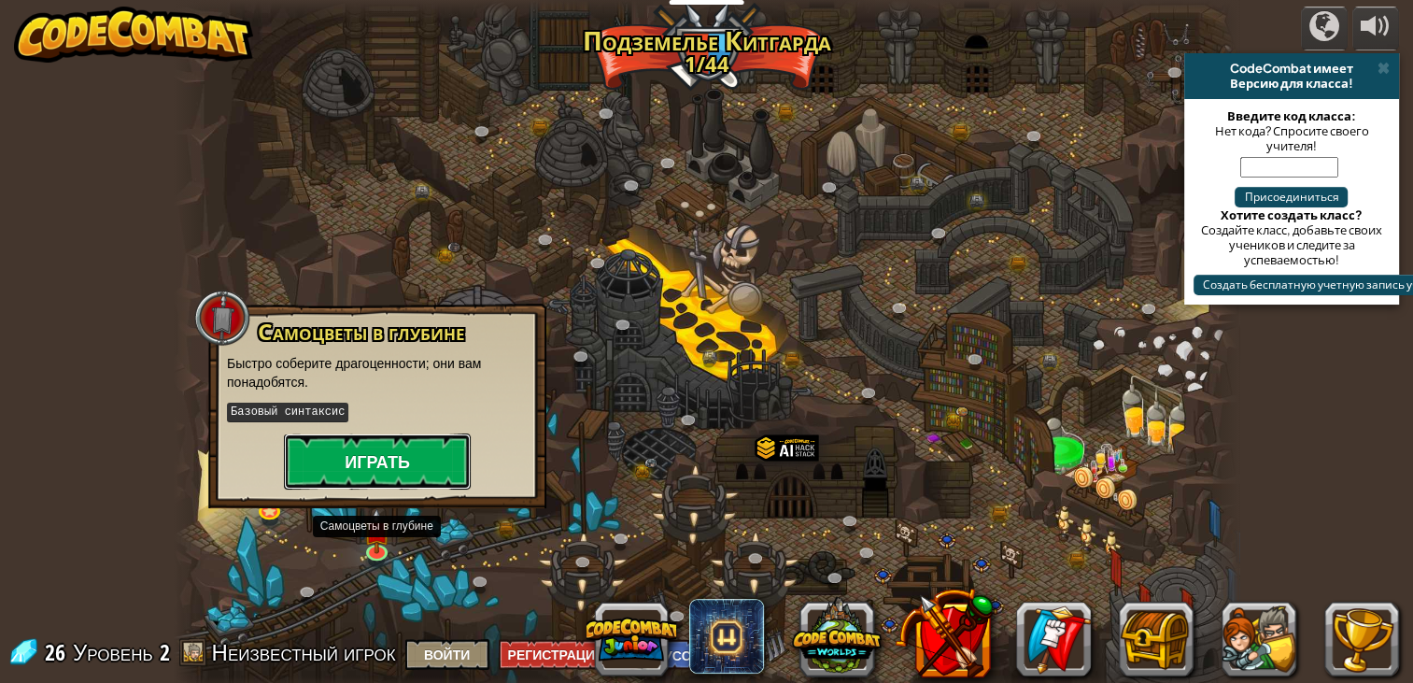
click at [378, 473] on button "Играть" at bounding box center [377, 461] width 187 height 56
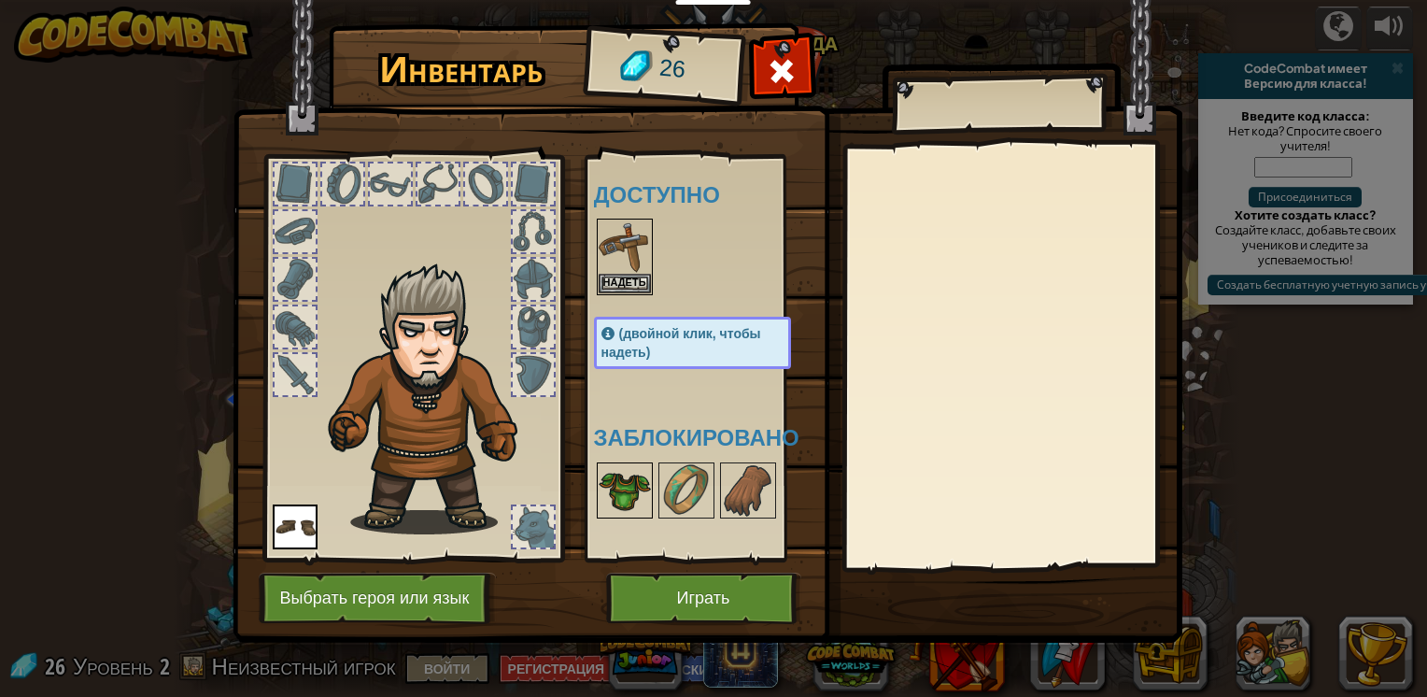
drag, startPoint x: 645, startPoint y: 503, endPoint x: 632, endPoint y: 499, distance: 13.9
click at [632, 499] on img at bounding box center [625, 490] width 52 height 52
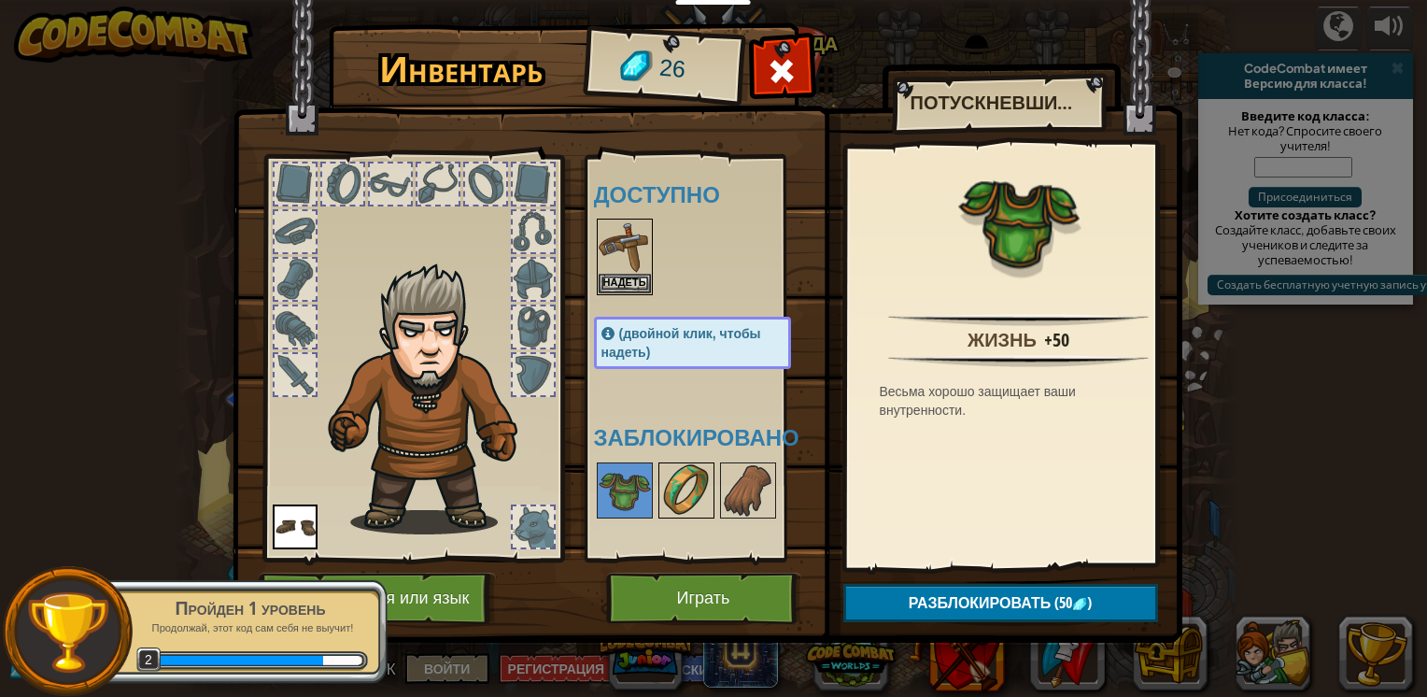
click at [660, 476] on img at bounding box center [686, 490] width 52 height 52
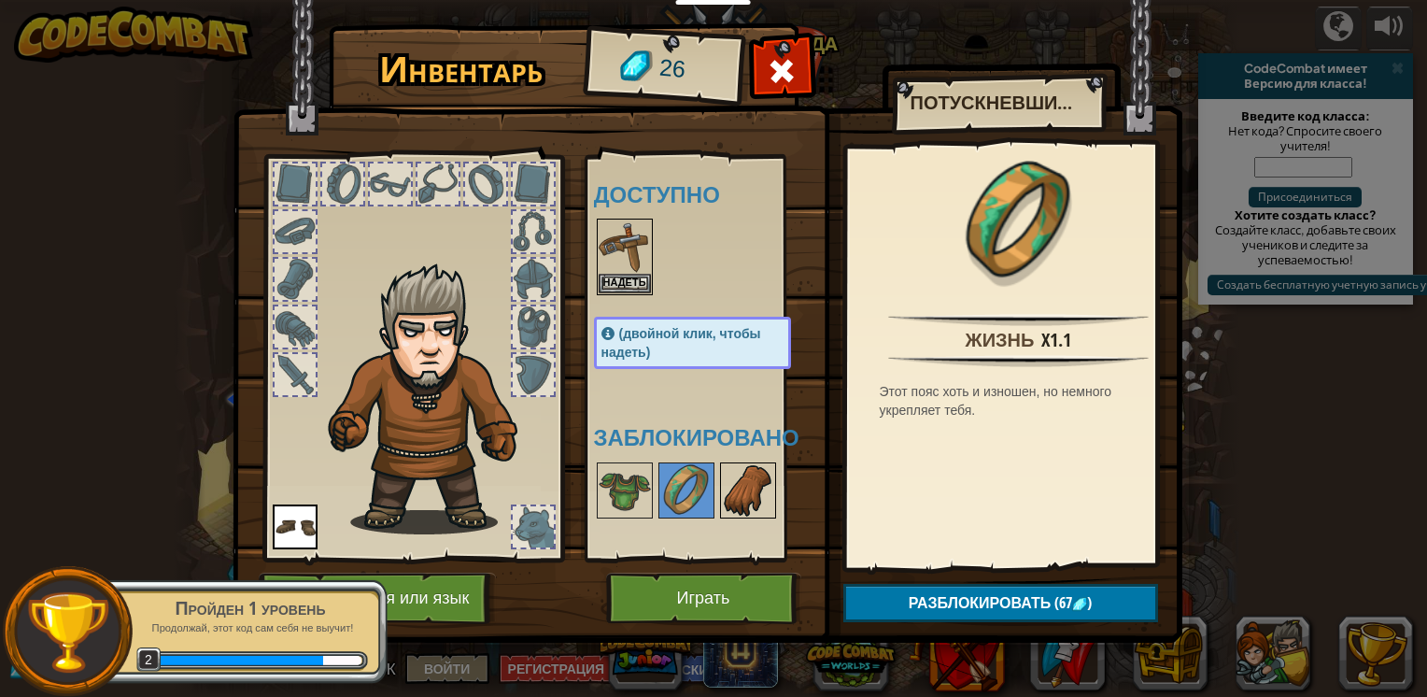
click at [720, 478] on div at bounding box center [748, 490] width 56 height 56
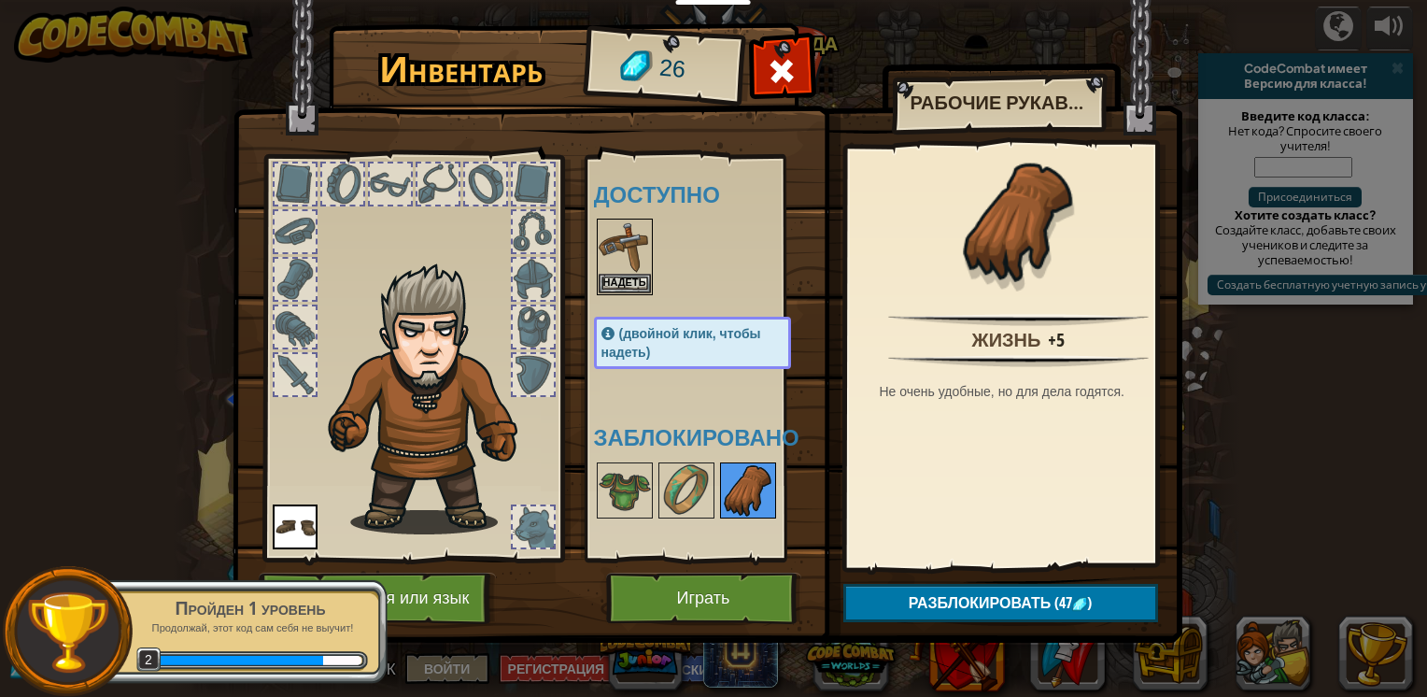
click at [752, 478] on img at bounding box center [748, 490] width 52 height 52
click at [638, 275] on button "Надеть" at bounding box center [625, 283] width 52 height 20
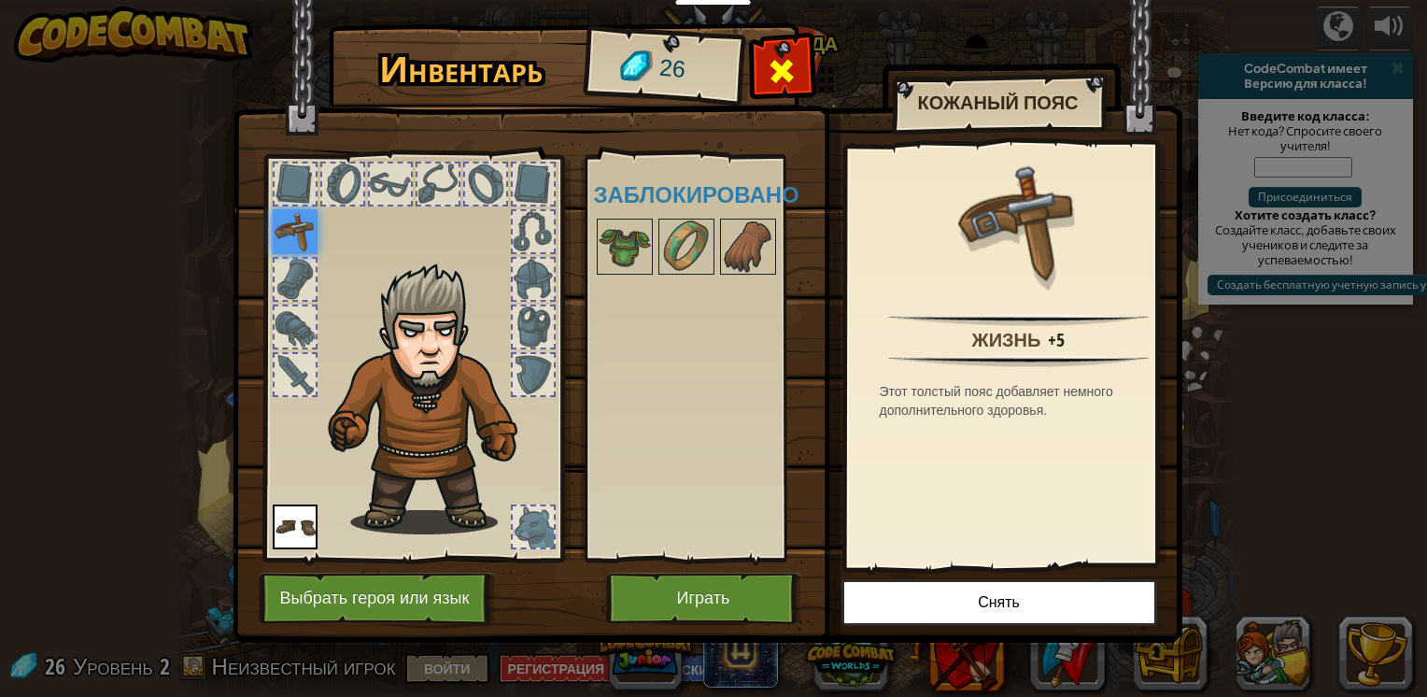
click at [772, 84] on span at bounding box center [782, 71] width 30 height 30
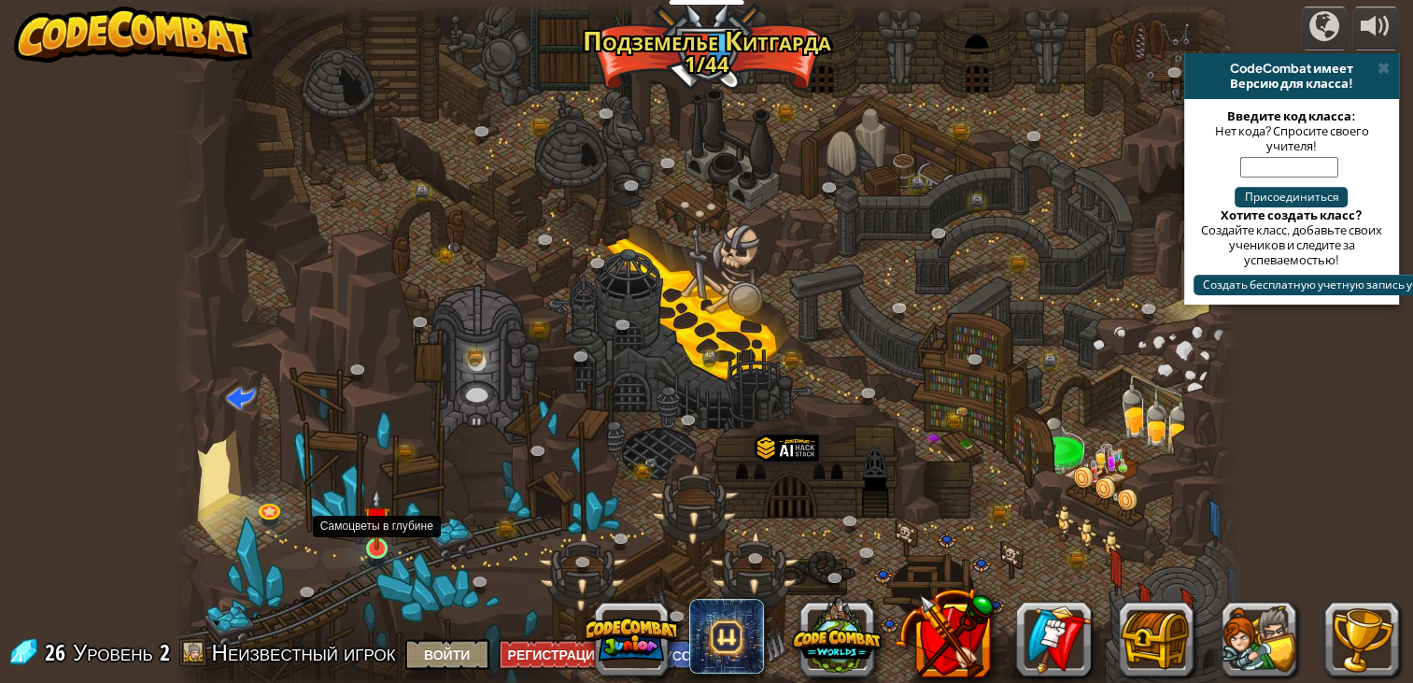
click at [372, 532] on img at bounding box center [376, 519] width 27 height 62
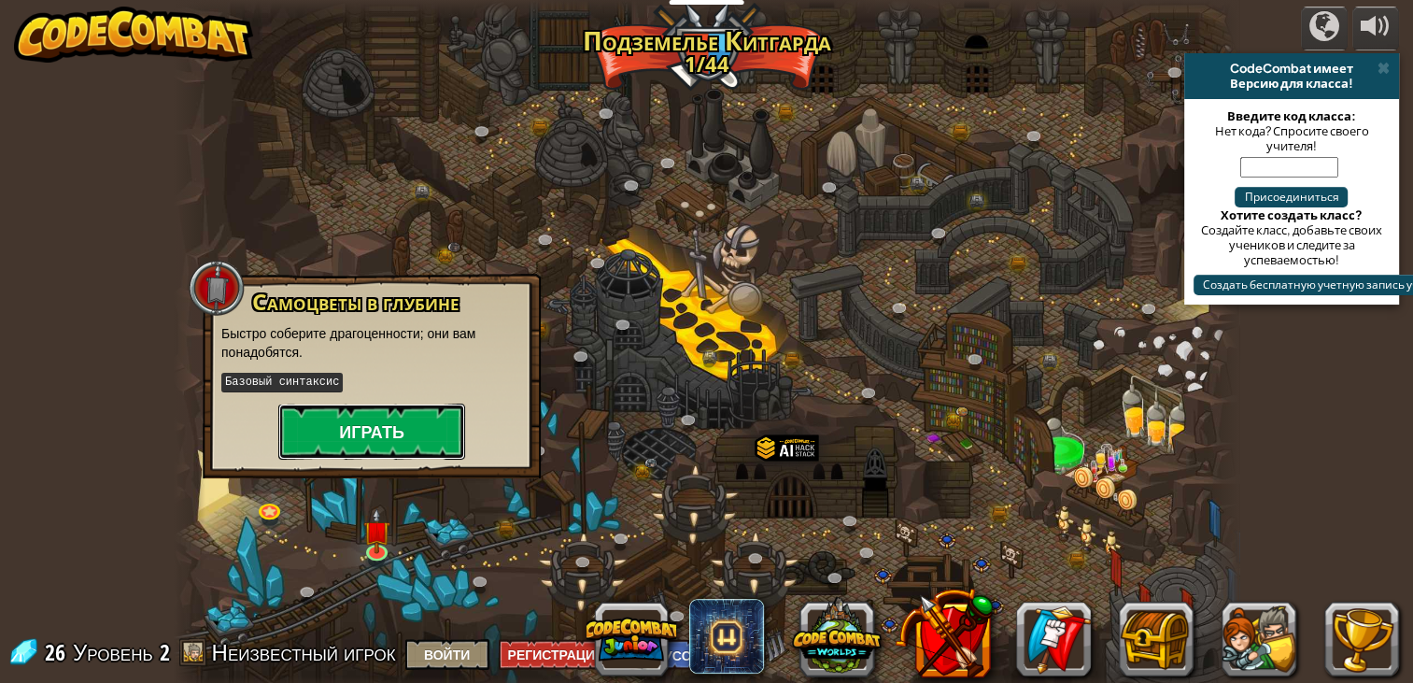
click at [392, 417] on button "Играть" at bounding box center [371, 431] width 187 height 56
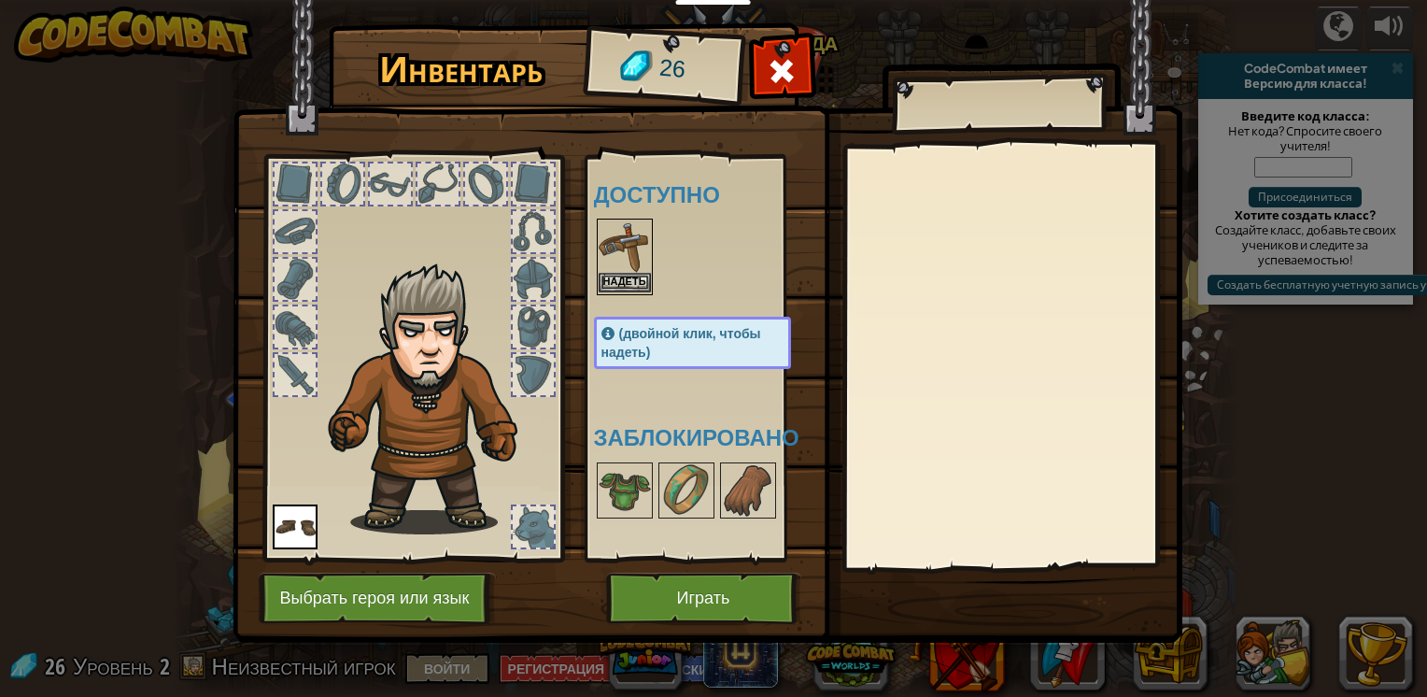
click at [629, 269] on img at bounding box center [625, 246] width 52 height 52
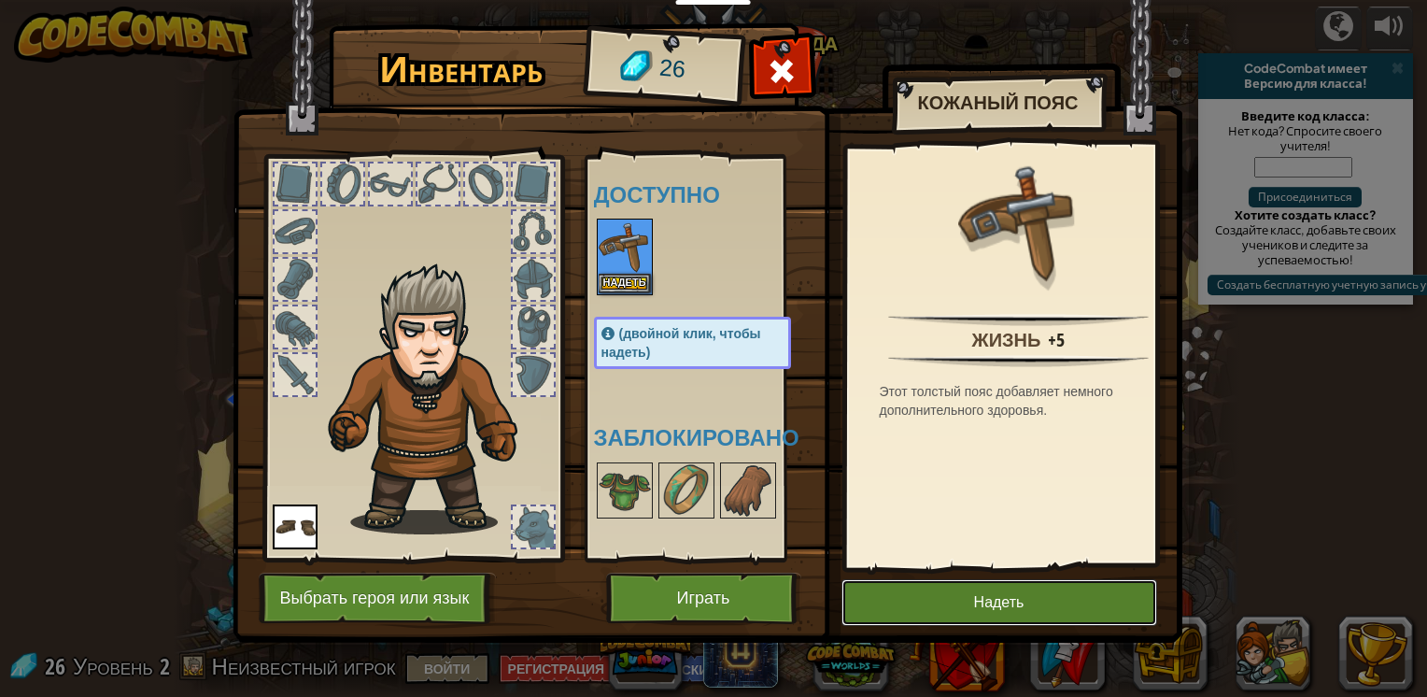
click at [986, 598] on button "Надеть" at bounding box center [999, 602] width 316 height 47
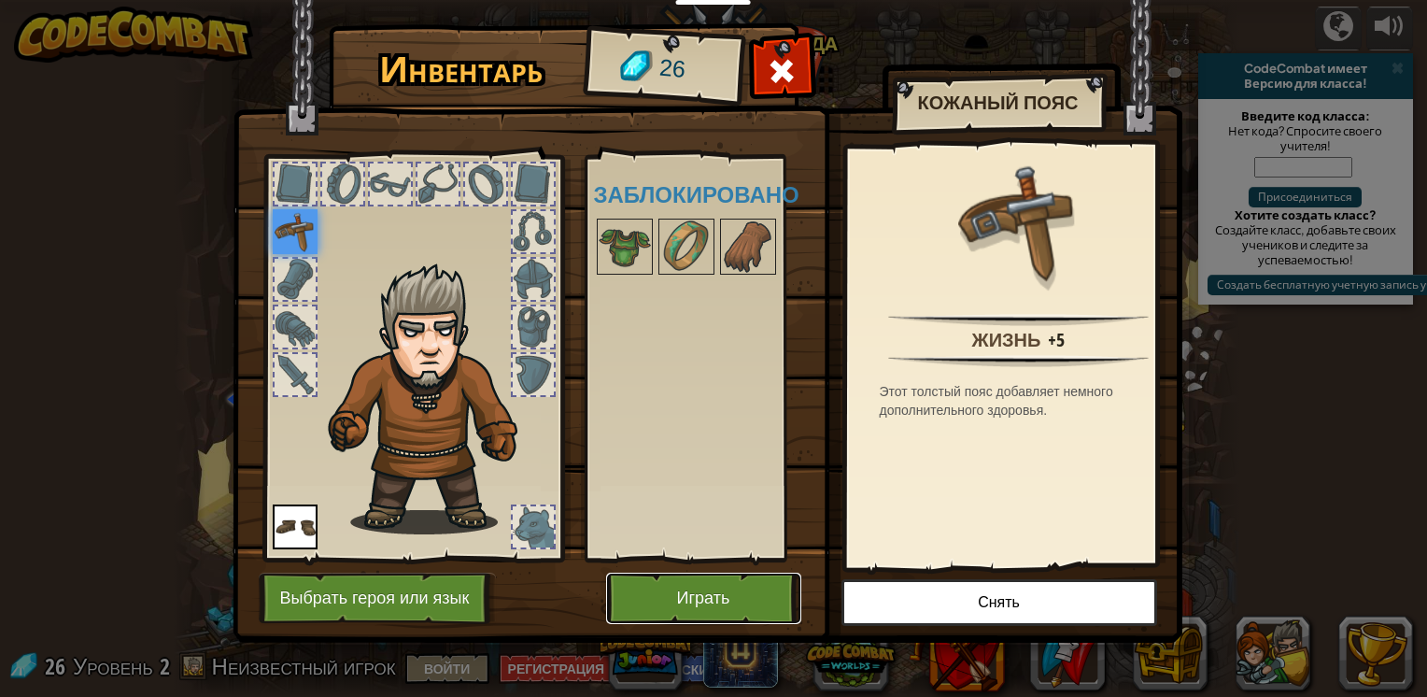
click at [741, 611] on button "Играть" at bounding box center [703, 597] width 195 height 51
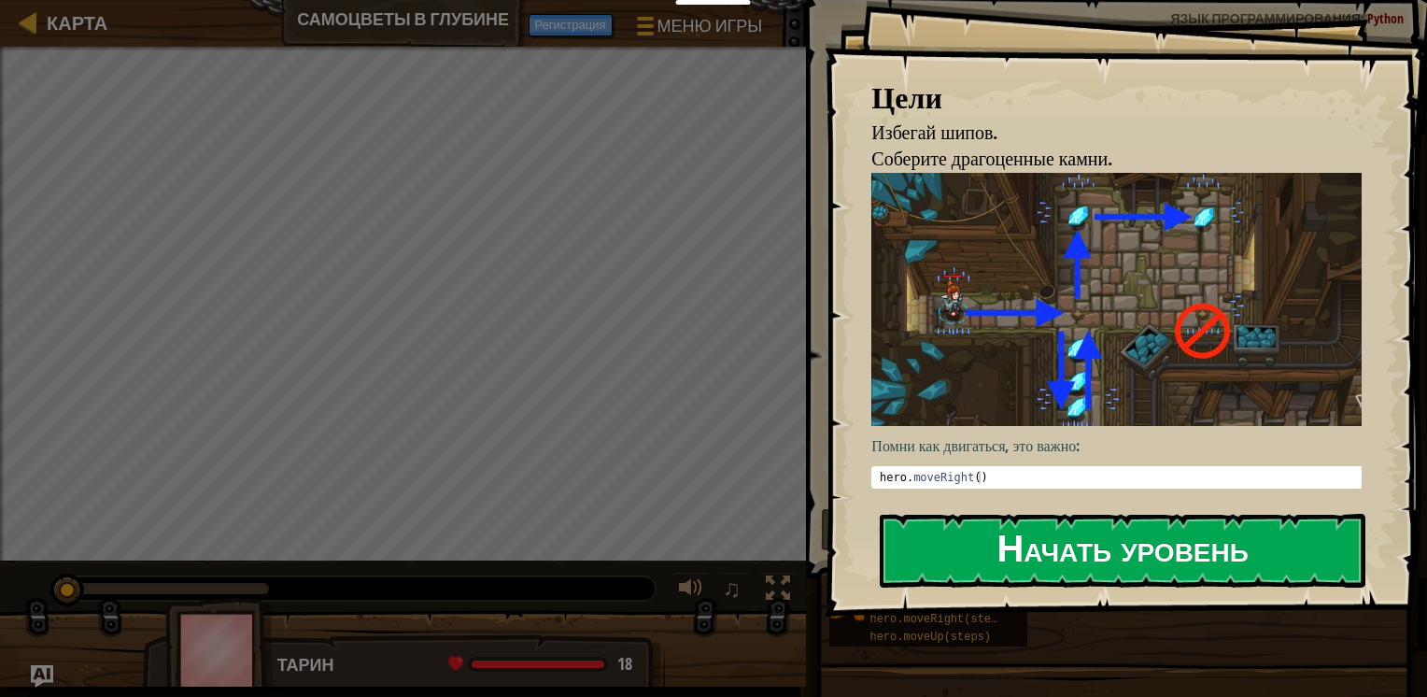
click at [984, 556] on button "Начать уровень" at bounding box center [1123, 551] width 486 height 74
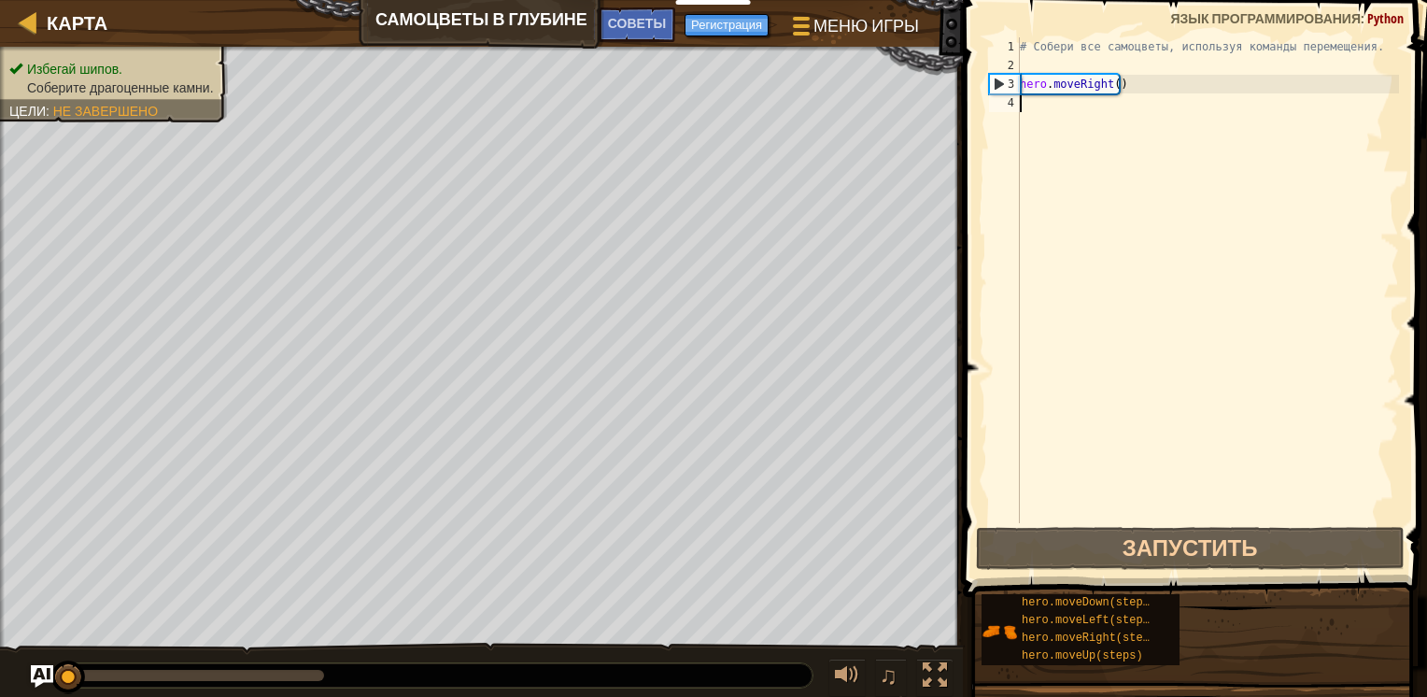
click at [1053, 155] on div "# Собери все самоцветы, используя команды перемещения. hero . moveRight ( )" at bounding box center [1207, 298] width 383 height 523
type textarea "h"
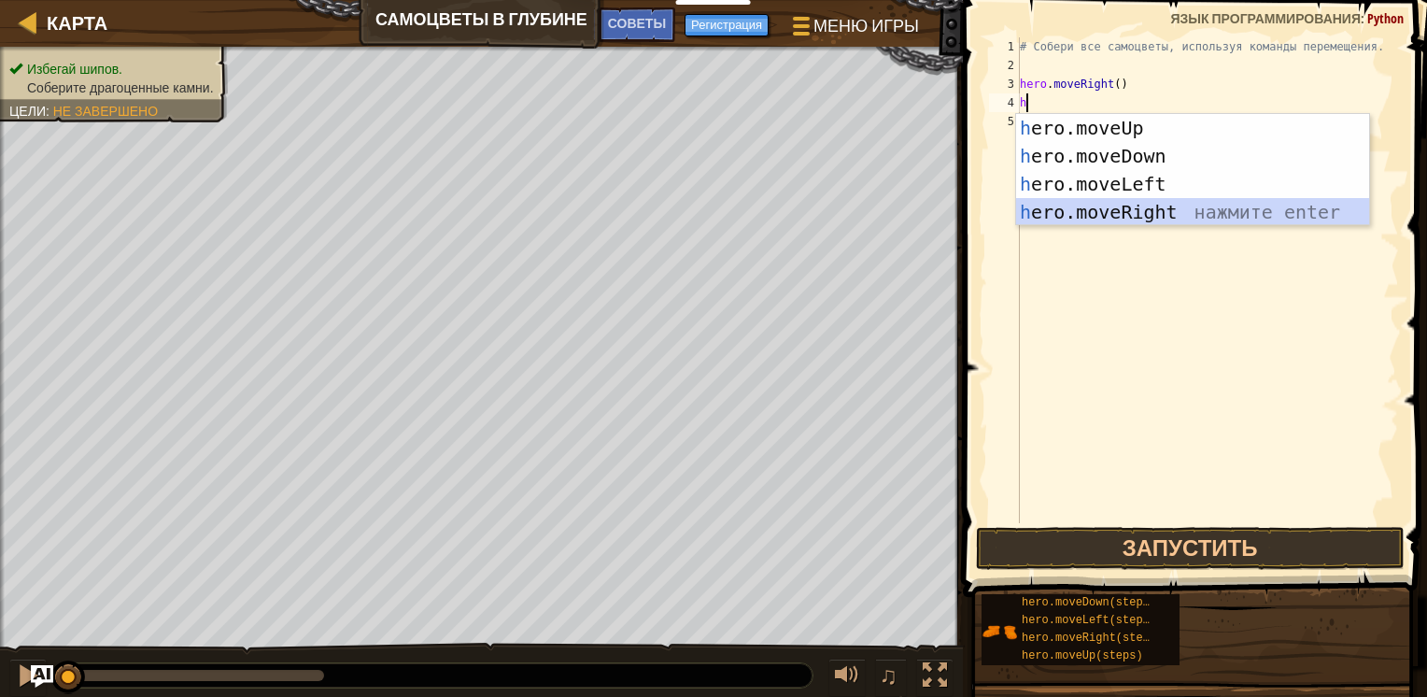
click at [1099, 219] on div "h ero.moveUp нажмите enter h ero.moveDown нажмите enter h ero.moveLeft нажмите …" at bounding box center [1192, 198] width 353 height 168
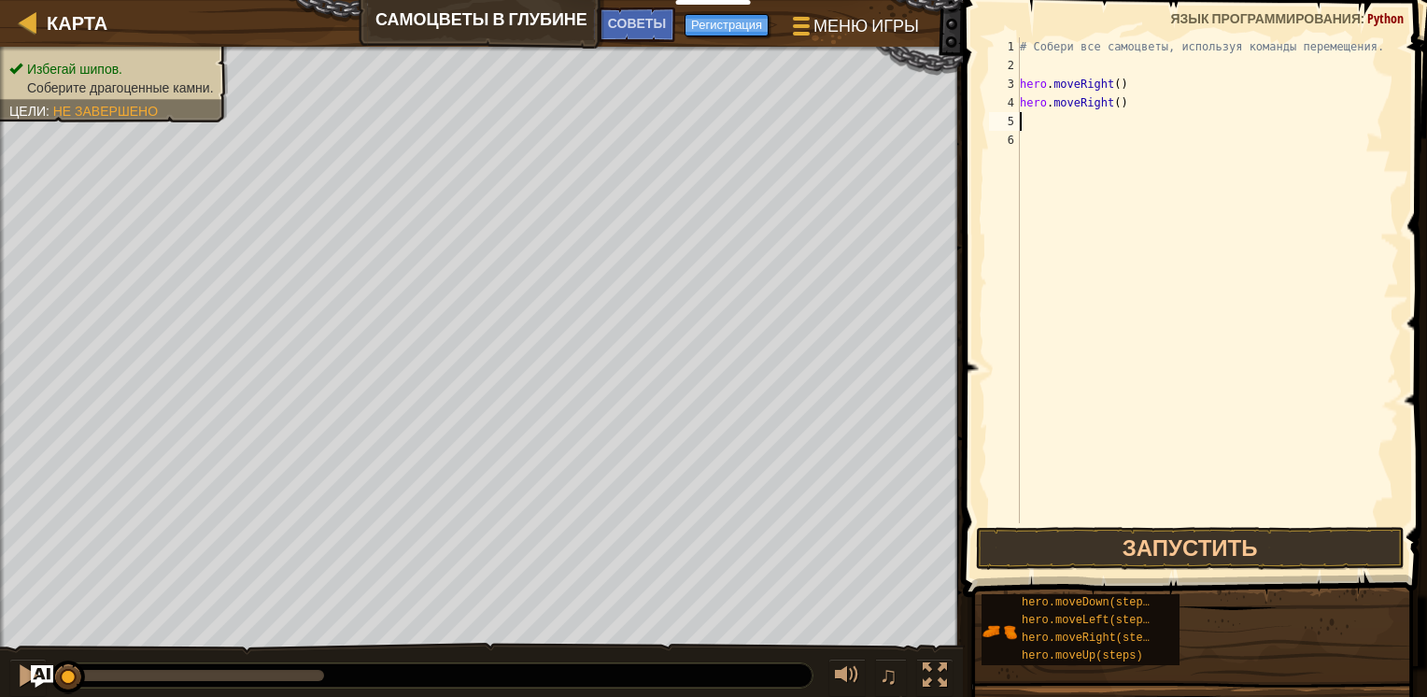
type textarea "h"
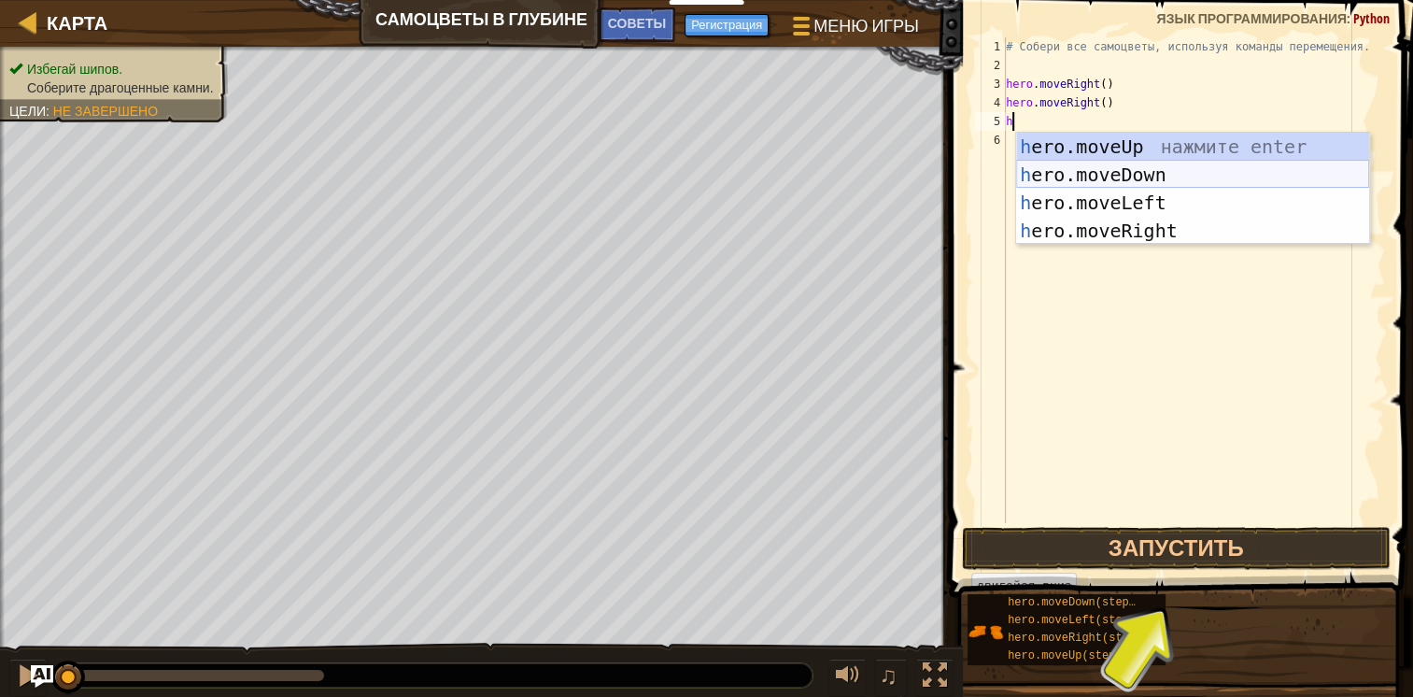
click at [1122, 166] on div "h ero.moveUp нажмите enter h ero.moveDown нажмите enter h ero.moveLeft нажмите …" at bounding box center [1192, 217] width 353 height 168
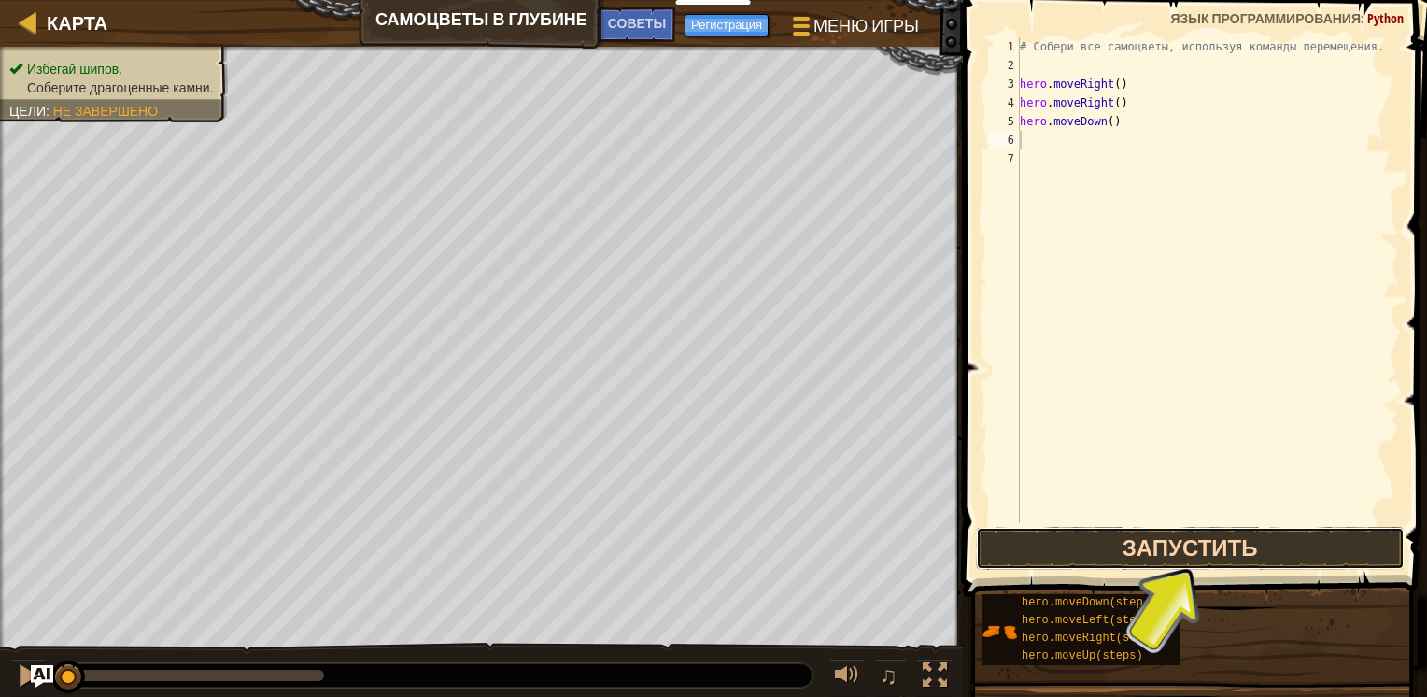
click at [1147, 549] on button "Запустить" at bounding box center [1190, 548] width 429 height 43
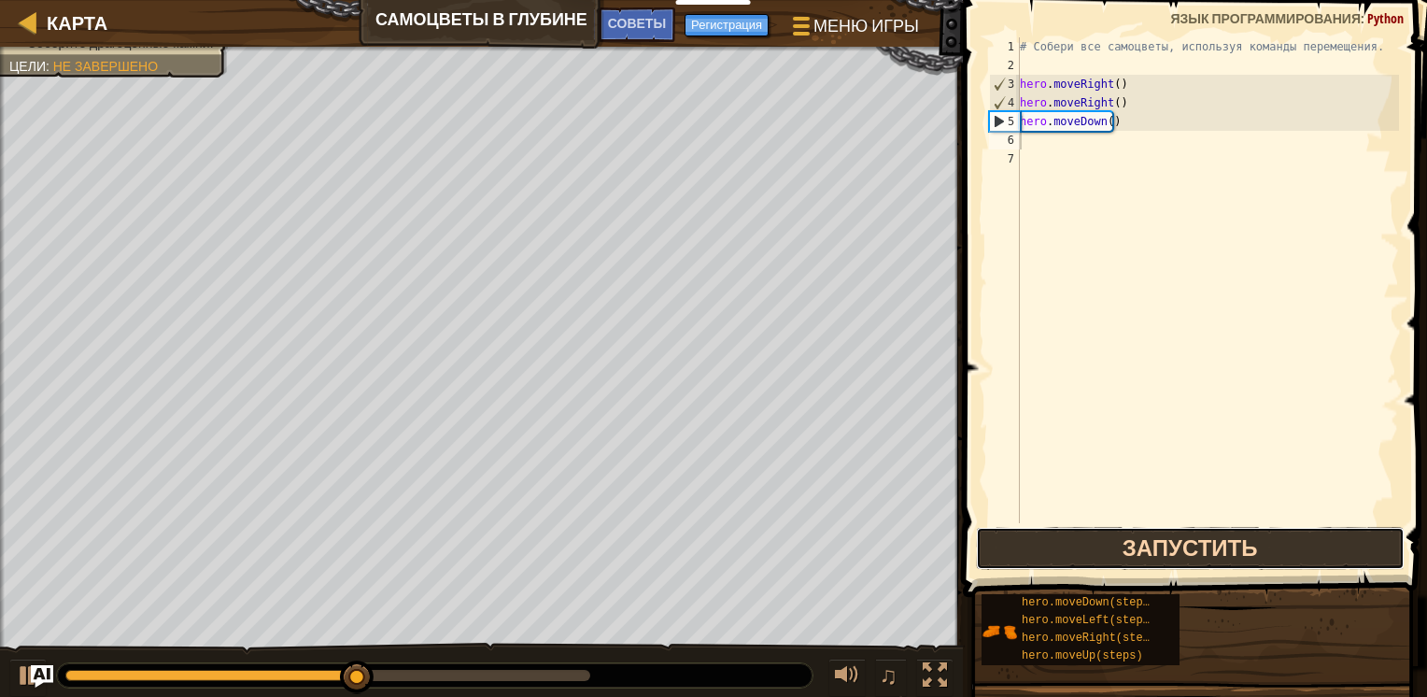
click at [1244, 544] on button "Запустить" at bounding box center [1190, 548] width 429 height 43
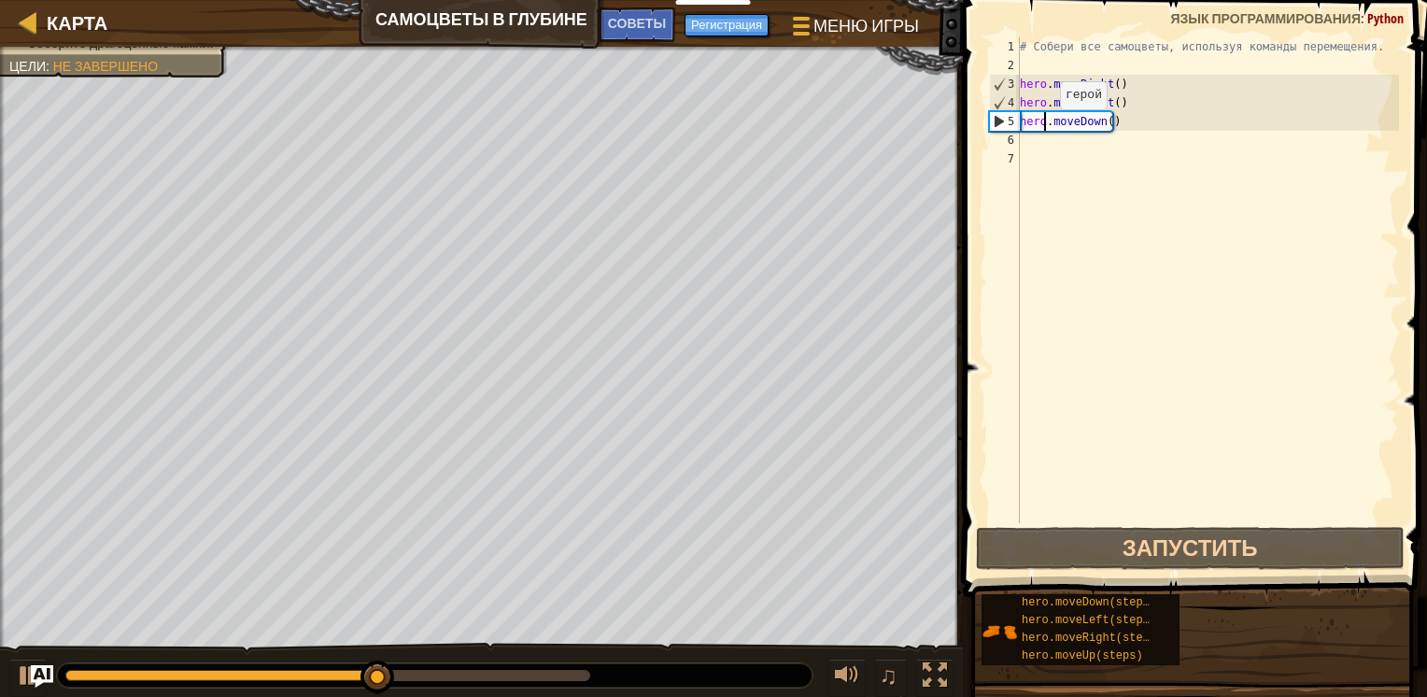
click at [1043, 128] on div "# Собери все самоцветы, используя команды перемещения. hero . moveRight ( ) her…" at bounding box center [1207, 298] width 383 height 523
click at [1095, 122] on div "# Собери все самоцветы, используя команды перемещения. hero . moveRight ( ) her…" at bounding box center [1207, 298] width 383 height 523
click at [1096, 122] on div "# Собери все самоцветы, используя команды перемещения. hero . moveRight ( ) her…" at bounding box center [1207, 298] width 383 height 523
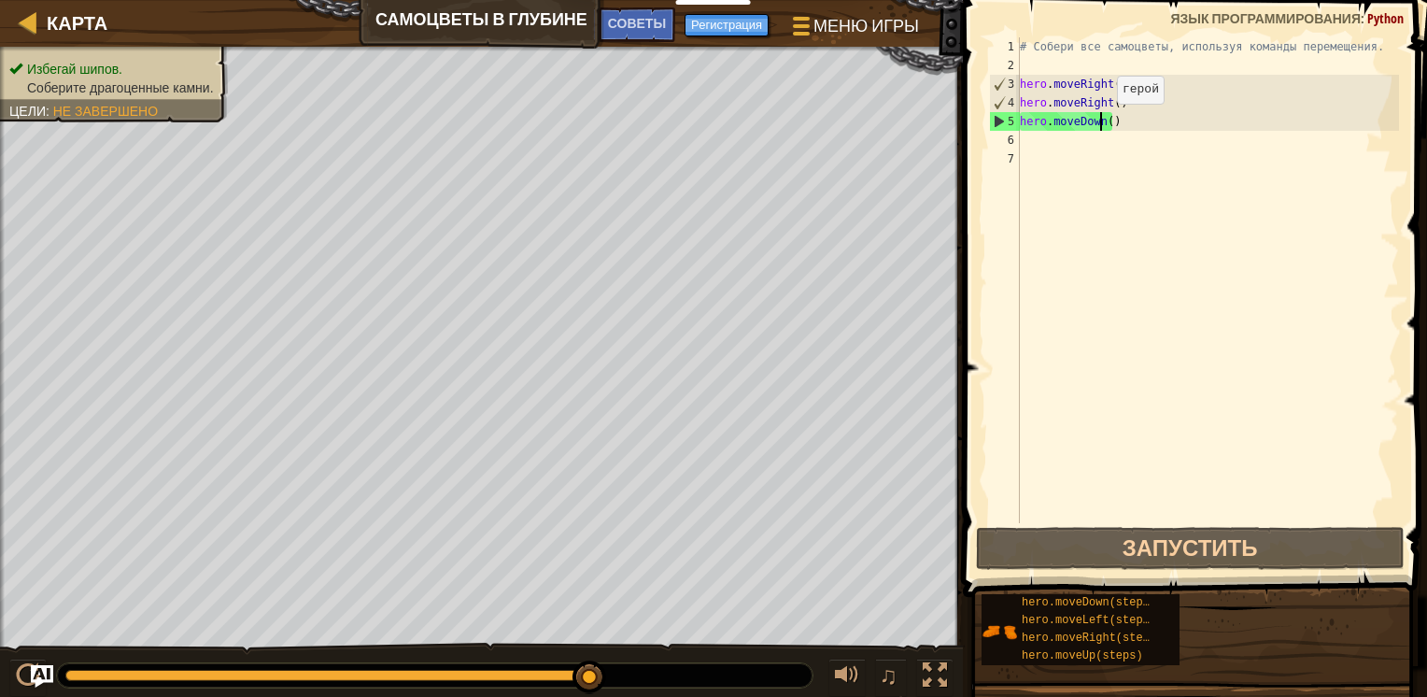
click at [1101, 121] on div "# Собери все самоцветы, используя команды перемещения. hero . moveRight ( ) her…" at bounding box center [1207, 298] width 383 height 523
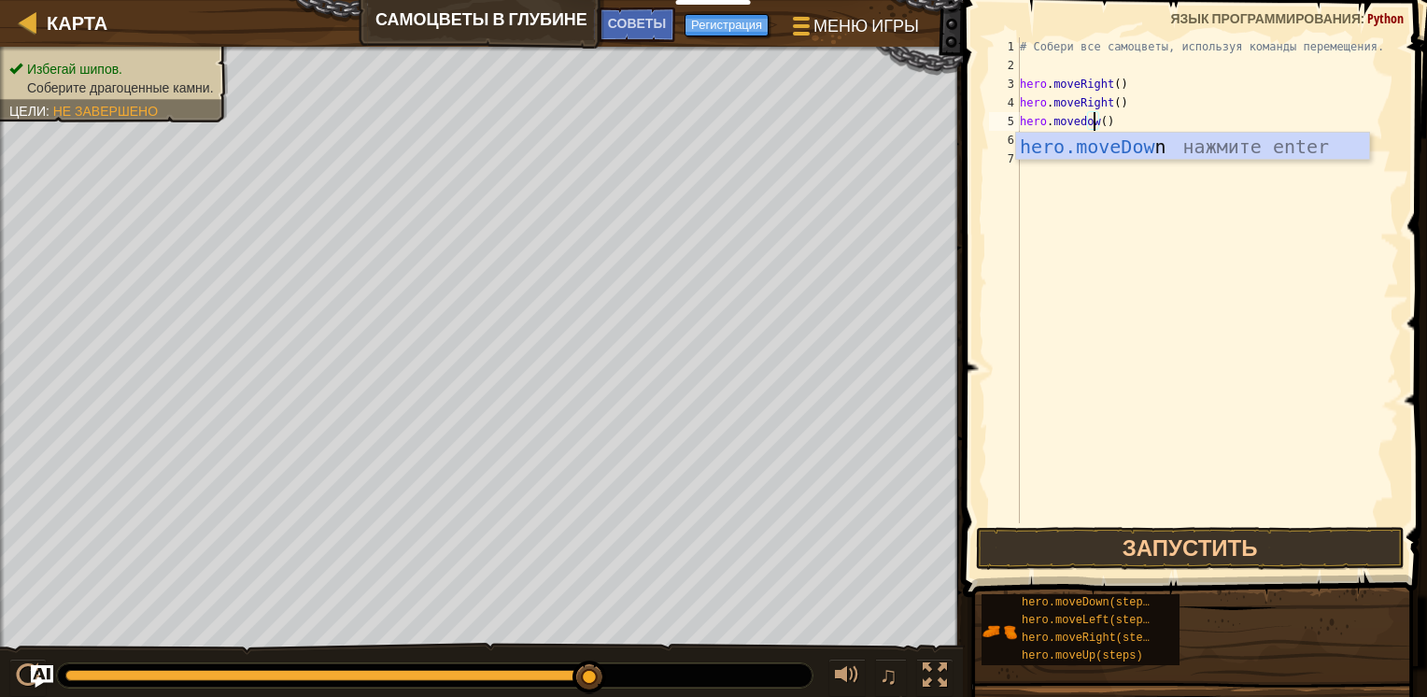
scroll to position [8, 6]
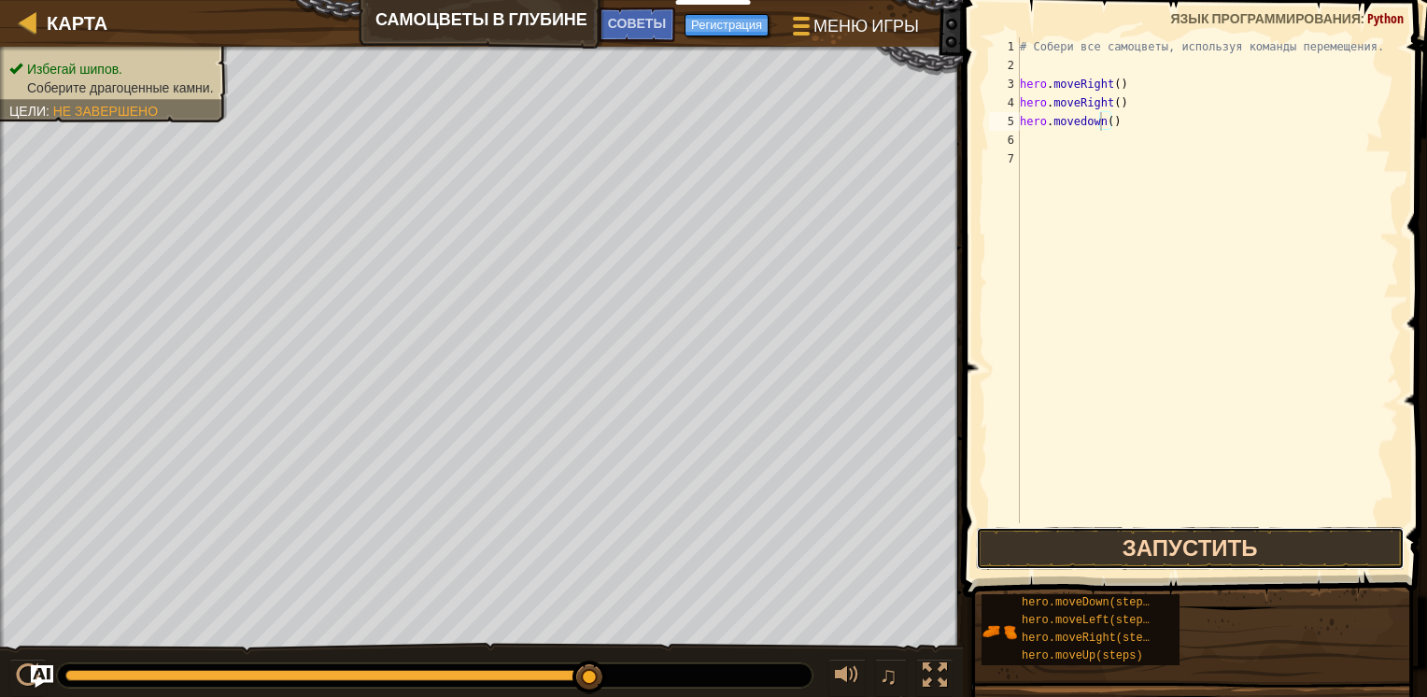
click at [1180, 534] on button "Запустить" at bounding box center [1190, 548] width 429 height 43
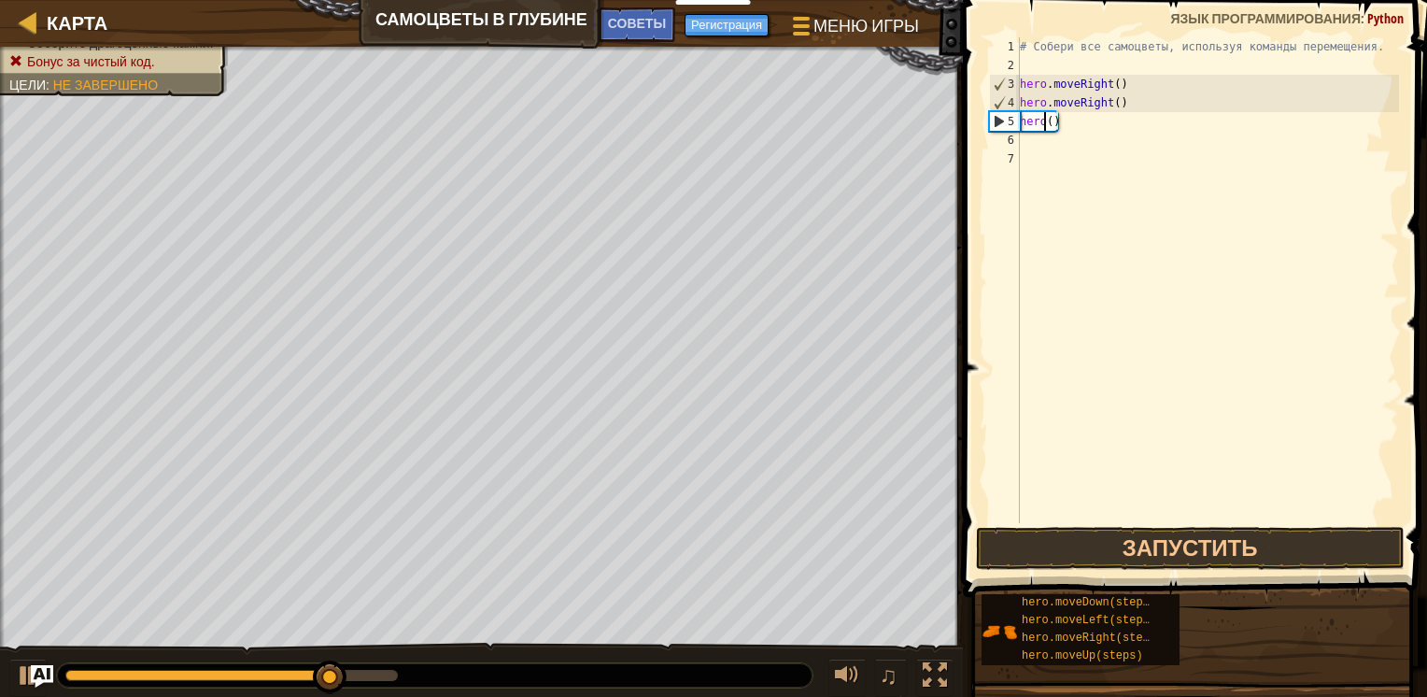
scroll to position [8, 1]
type textarea "()"
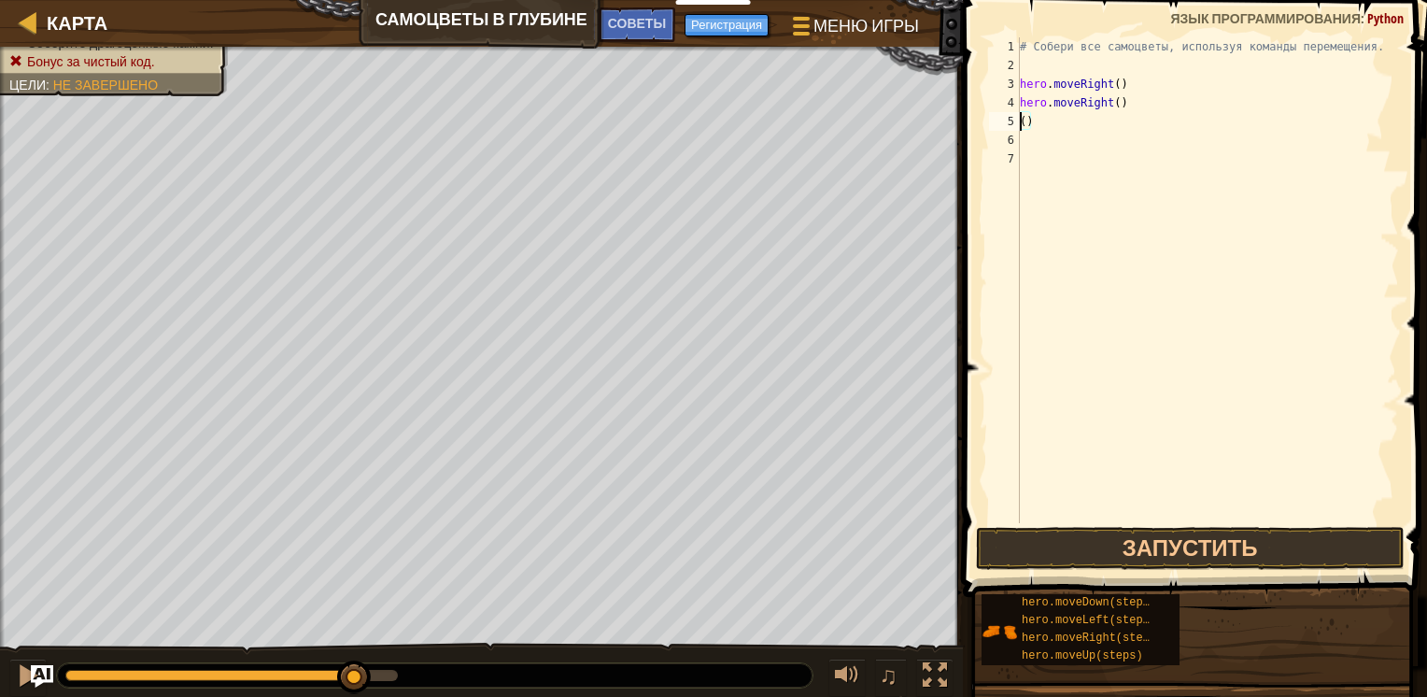
click at [1054, 133] on div "# Собери все самоцветы, используя команды перемещения. hero . moveRight ( ) her…" at bounding box center [1207, 298] width 383 height 523
click at [1035, 116] on div "# Собери все самоцветы, используя команды перемещения. hero . moveRight ( ) her…" at bounding box center [1207, 298] width 383 height 523
type textarea "("
click at [1212, 551] on button "Запустить" at bounding box center [1190, 548] width 429 height 43
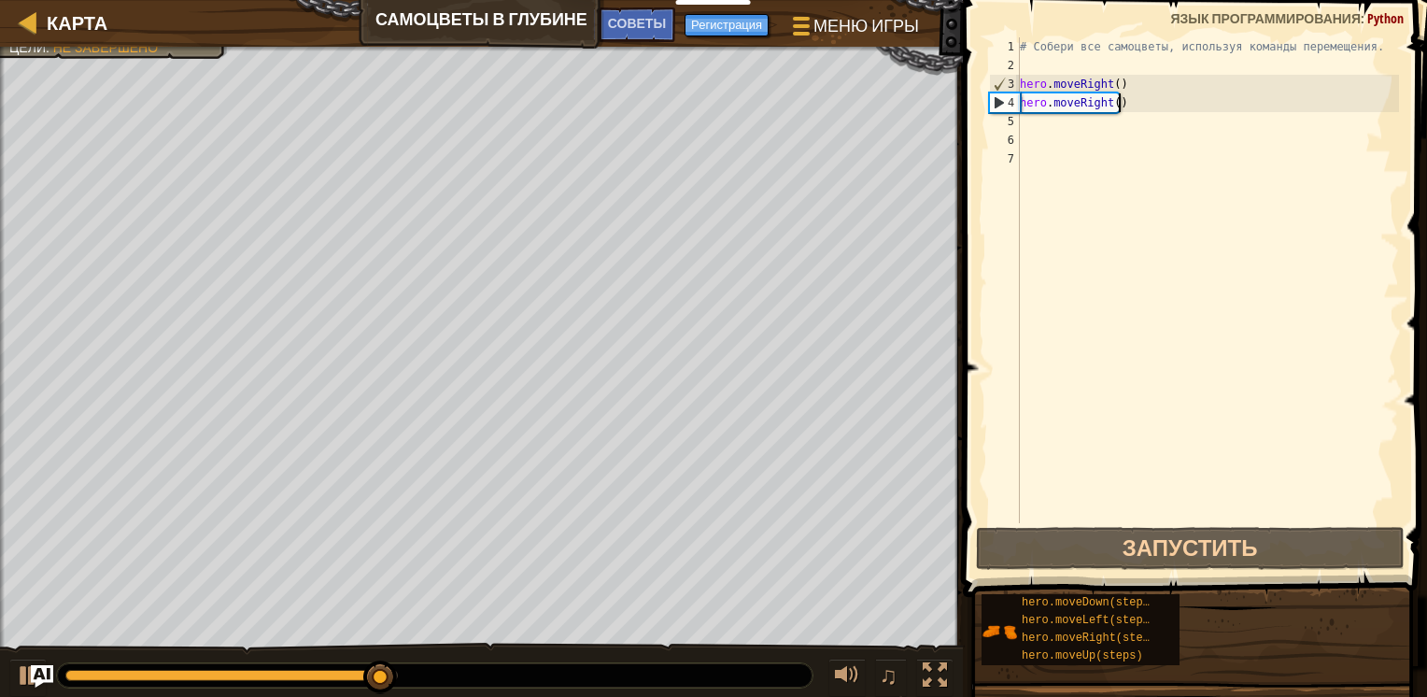
click at [1116, 104] on div "# Собери все самоцветы, используя команды перемещения. hero . moveRight ( ) her…" at bounding box center [1207, 298] width 383 height 523
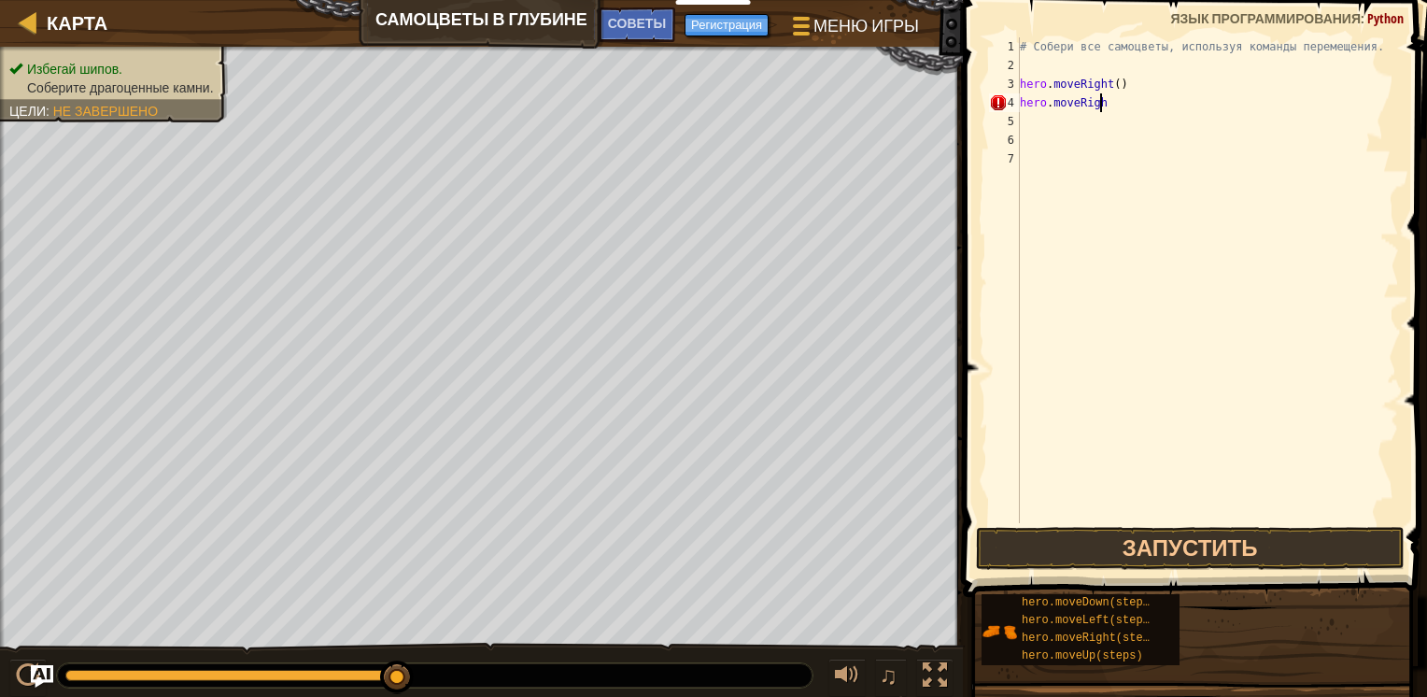
scroll to position [8, 1]
type textarea "h"
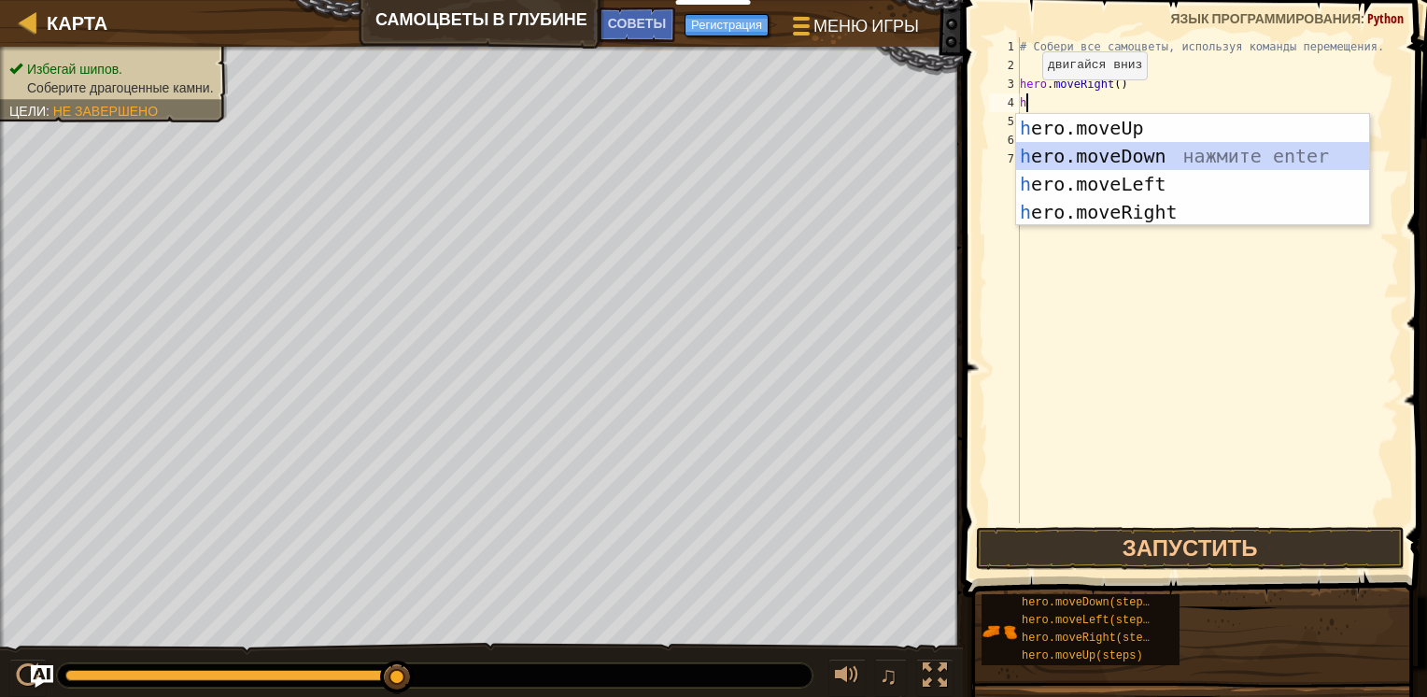
click at [1053, 159] on div "h ero.moveUp нажмите enter h ero.moveDown нажмите enter h ero.moveLeft нажмите …" at bounding box center [1192, 198] width 353 height 168
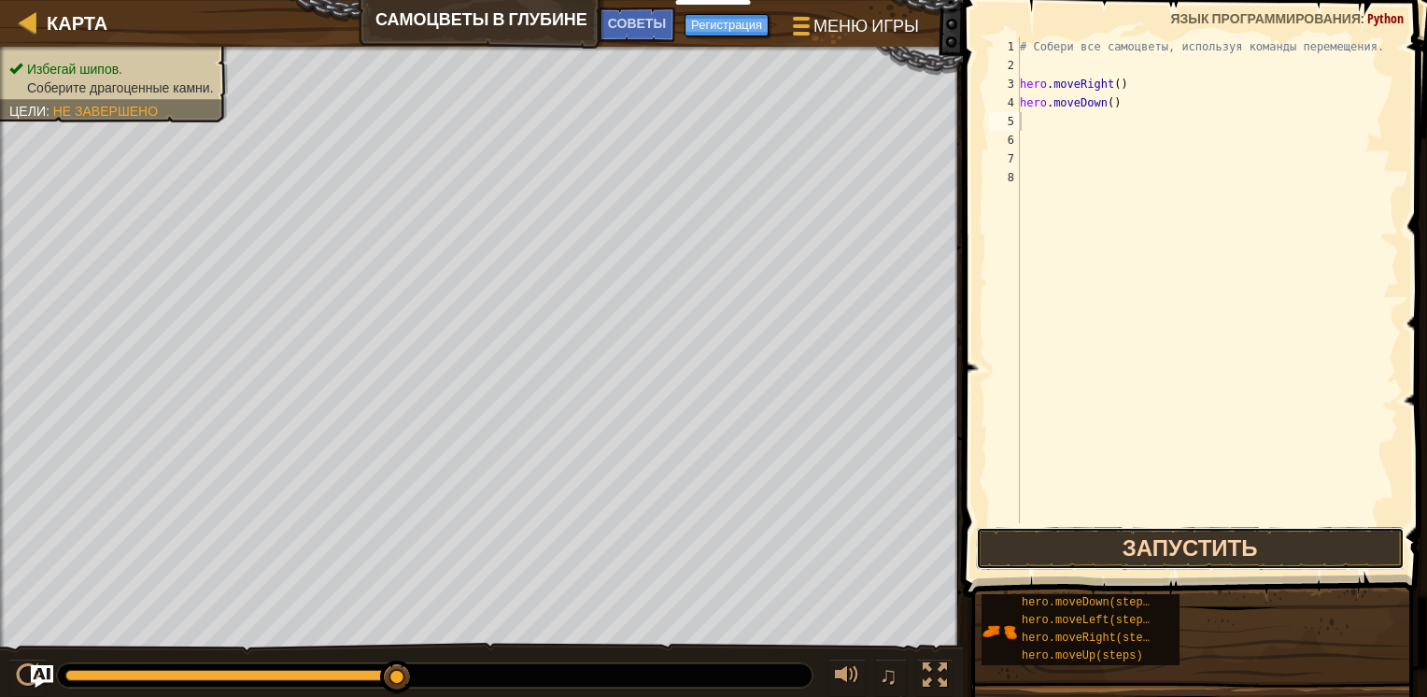
click at [1154, 536] on button "Запустить" at bounding box center [1190, 548] width 429 height 43
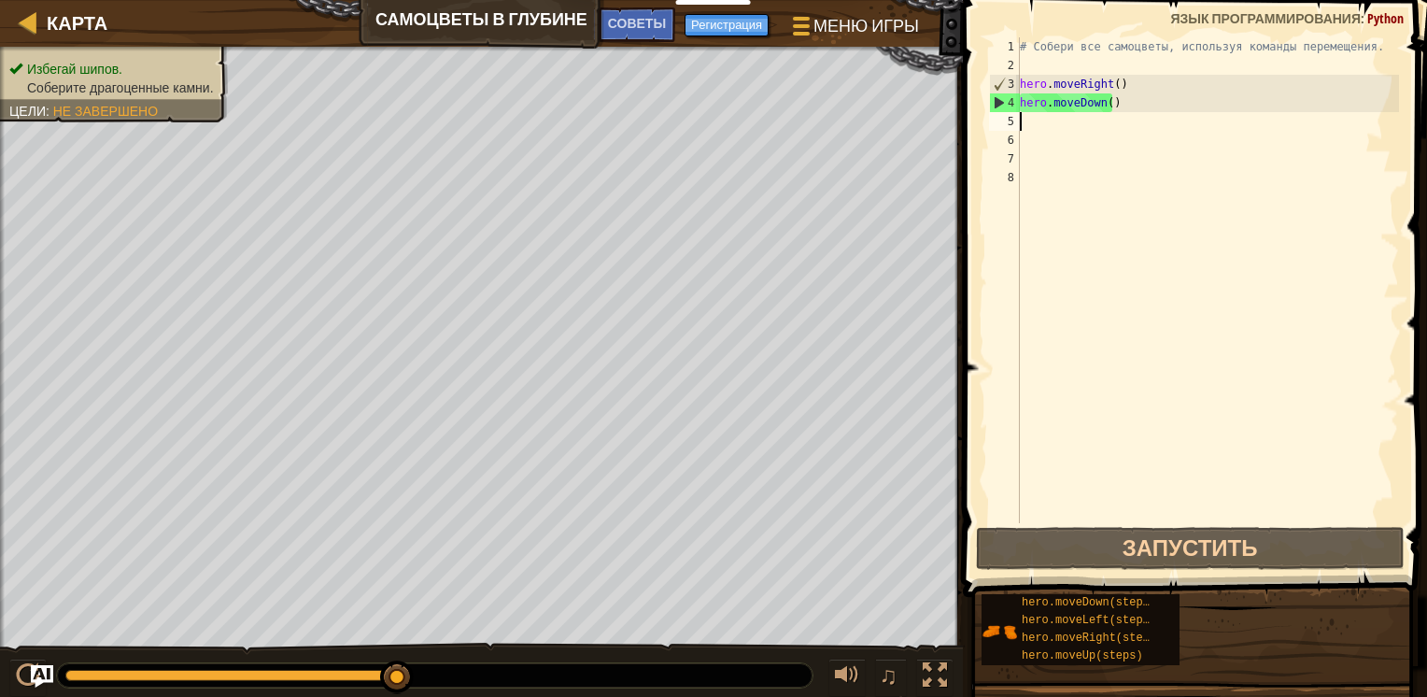
click at [1040, 120] on div "# Собери все самоцветы, используя команды перемещения. hero . moveRight ( ) her…" at bounding box center [1207, 298] width 383 height 523
type textarea "h"
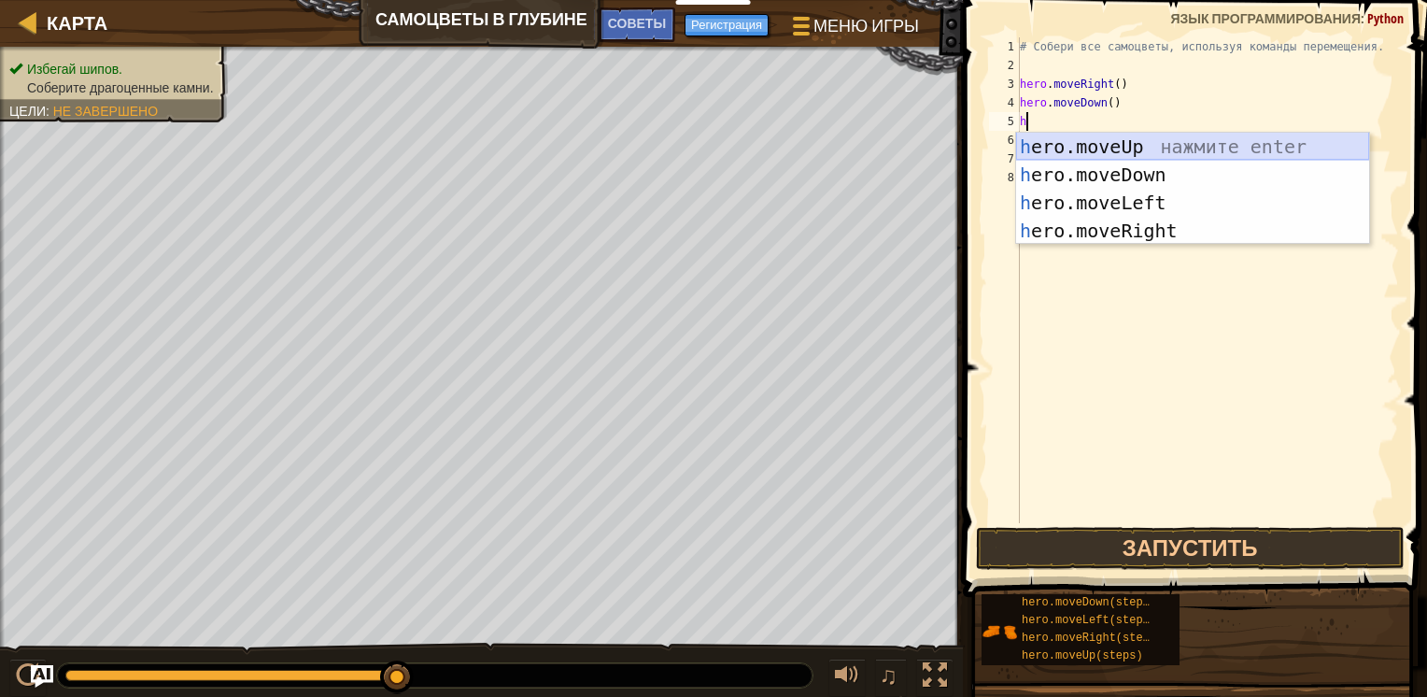
click at [1143, 142] on div "h ero.moveUp нажмите enter h ero.moveDown нажмите enter h ero.moveLeft нажмите …" at bounding box center [1192, 217] width 353 height 168
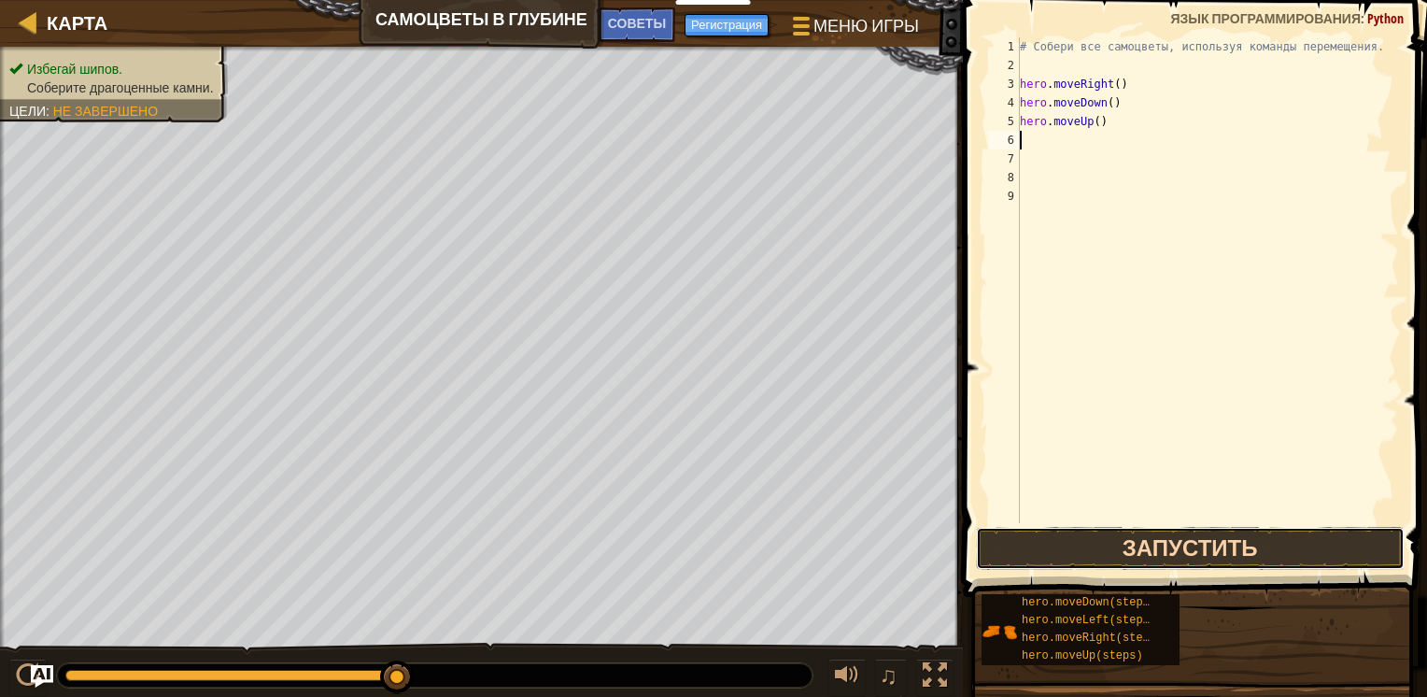
click at [1150, 547] on button "Запустить" at bounding box center [1190, 548] width 429 height 43
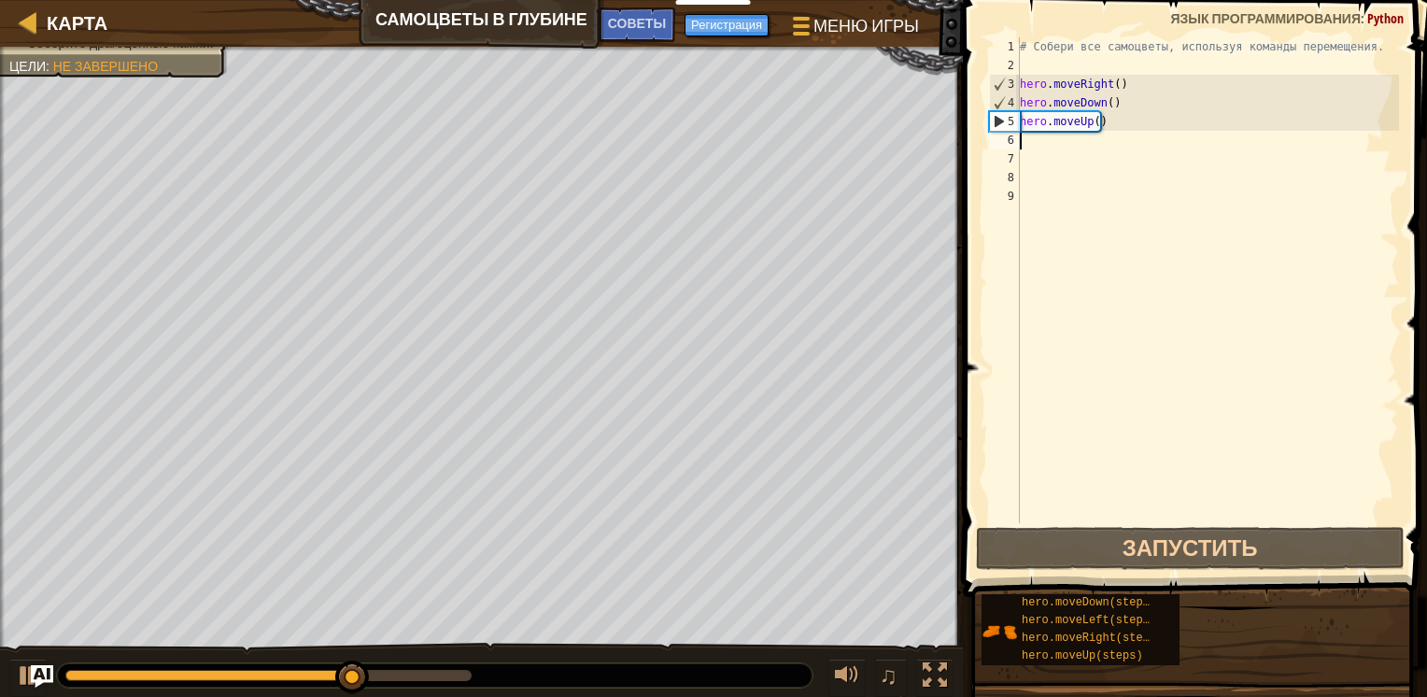
type textarea "h"
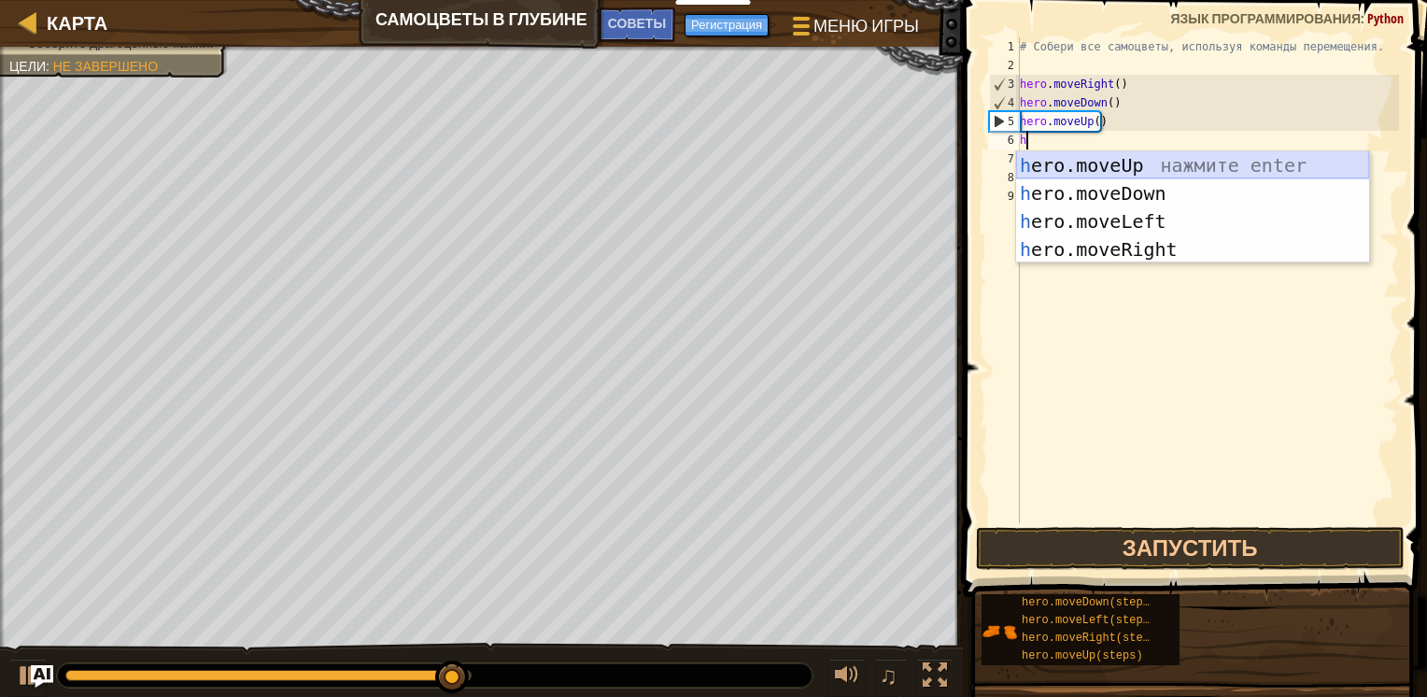
click at [1064, 167] on div "h ero.moveUp нажмите enter h ero.moveDown нажмите enter h ero.moveLeft нажмите …" at bounding box center [1192, 235] width 353 height 168
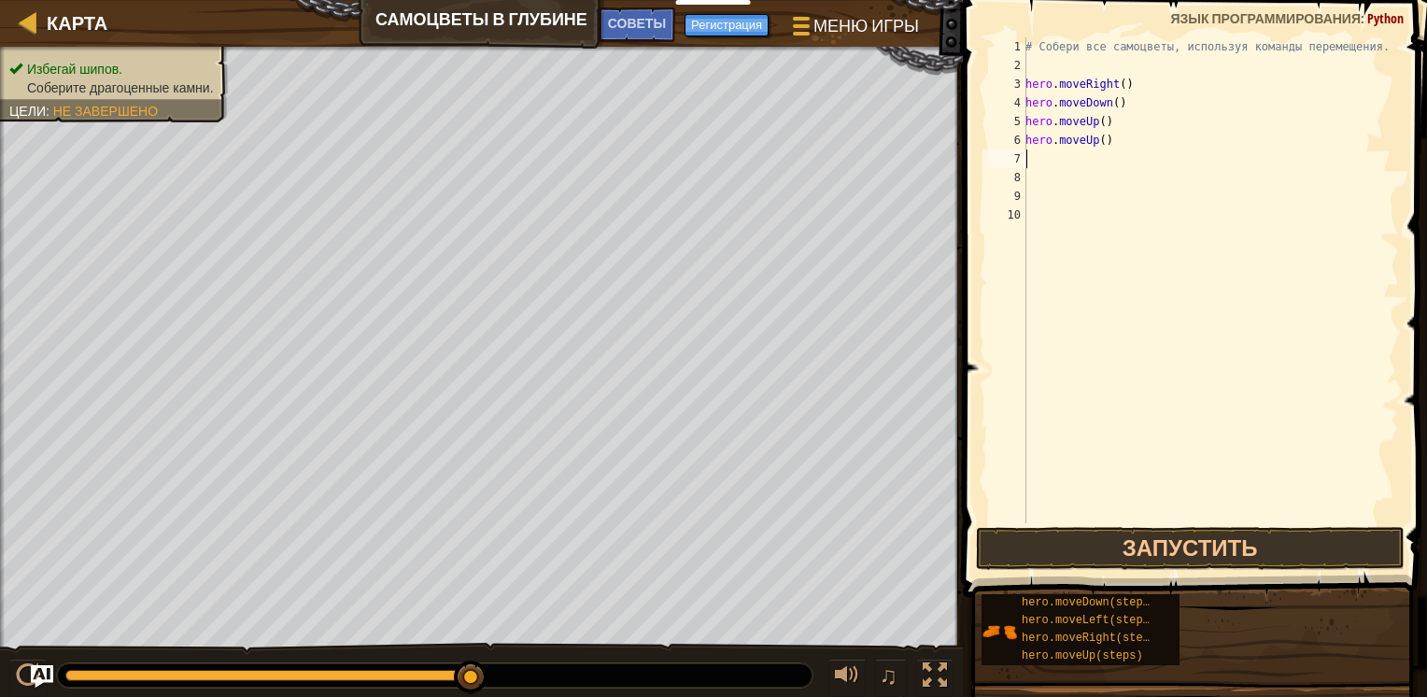
type textarea "h"
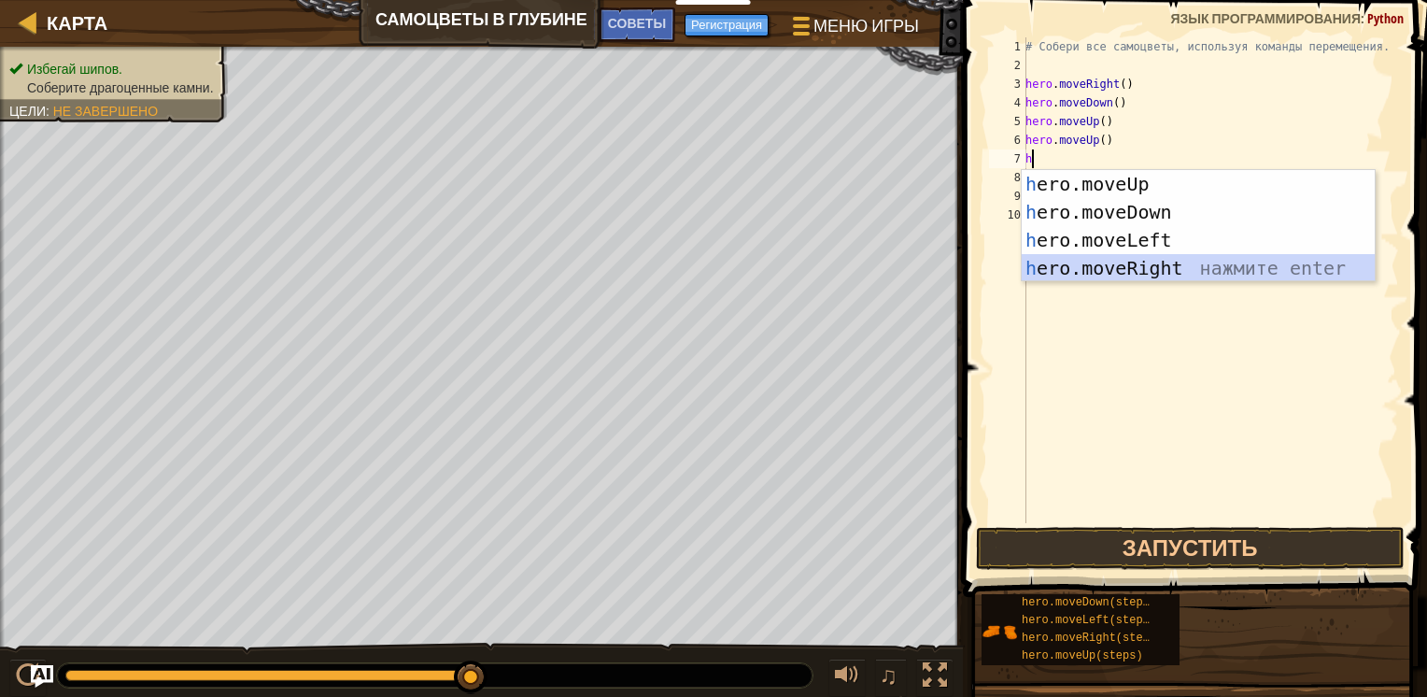
click at [1147, 264] on div "h ero.moveUp нажмите enter h ero.moveDown нажмите enter h ero.moveLeft нажмите …" at bounding box center [1198, 254] width 353 height 168
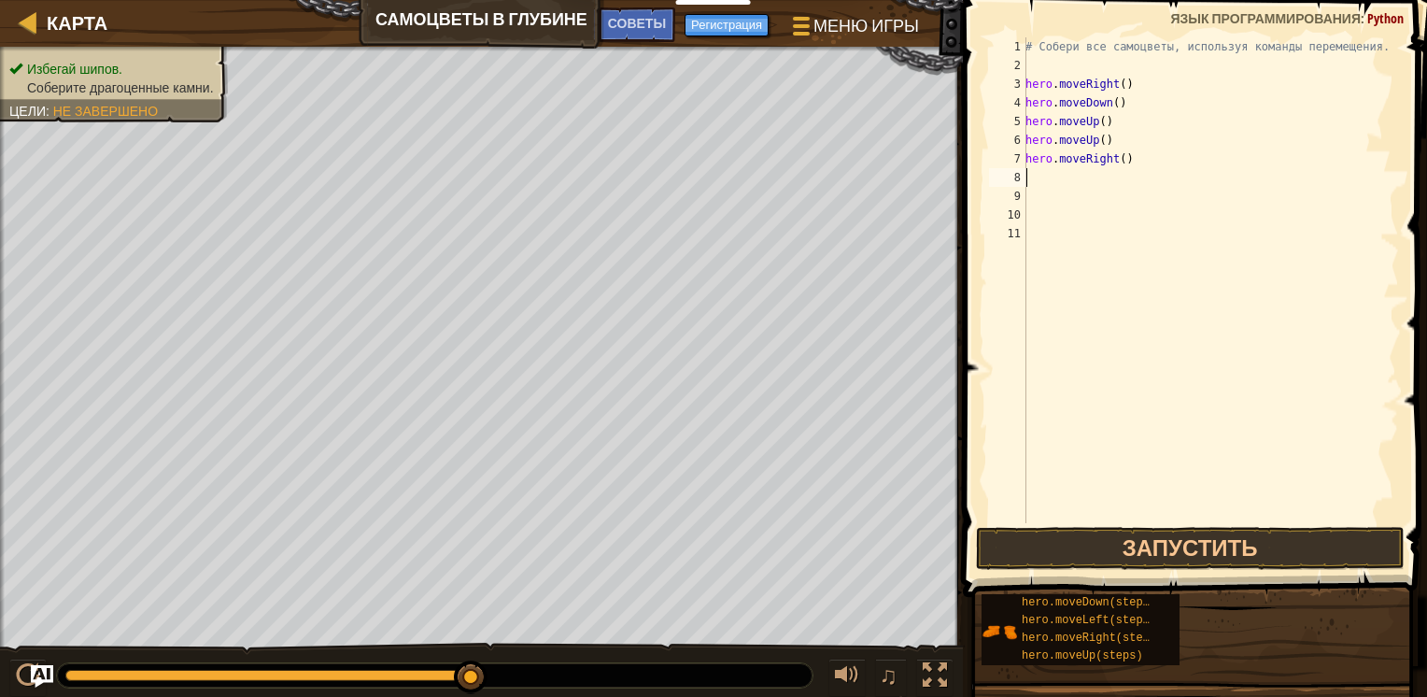
type textarea "h"
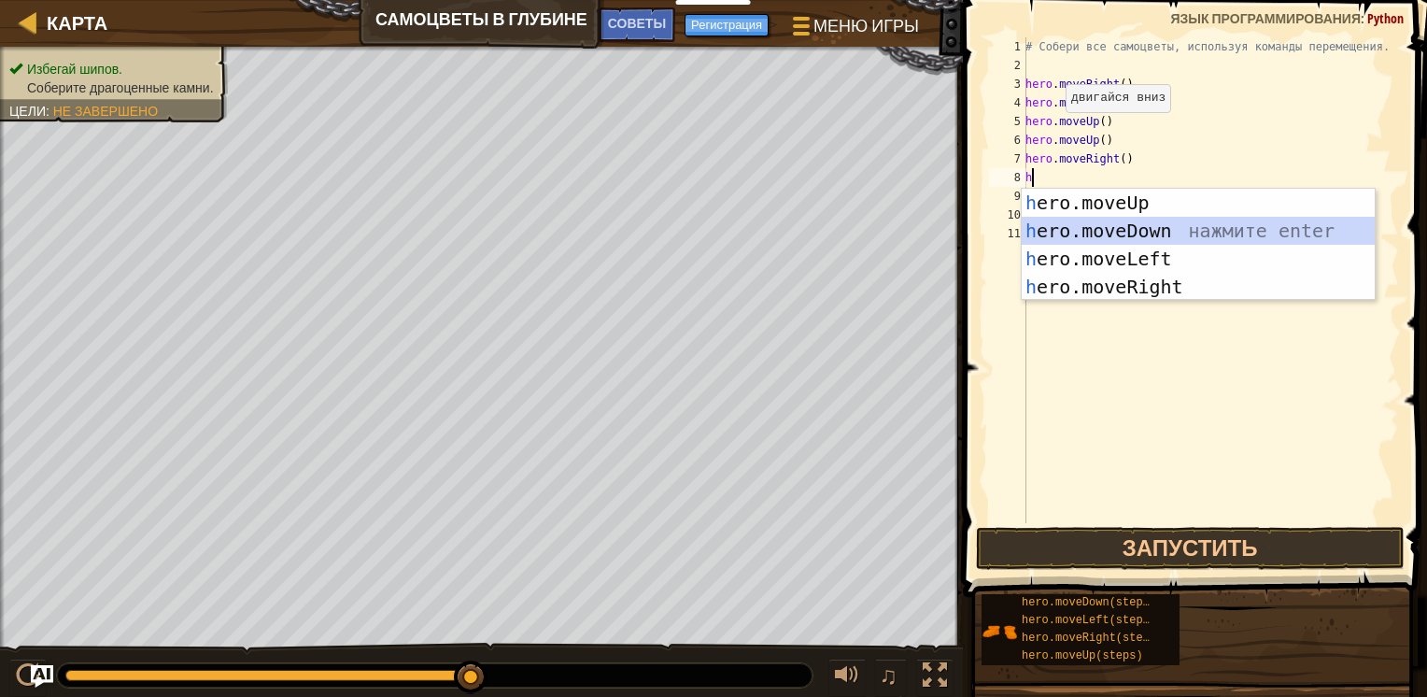
click at [1124, 230] on div "h ero.moveUp нажмите enter h ero.moveDown нажмите enter h ero.moveLeft нажмите …" at bounding box center [1198, 273] width 353 height 168
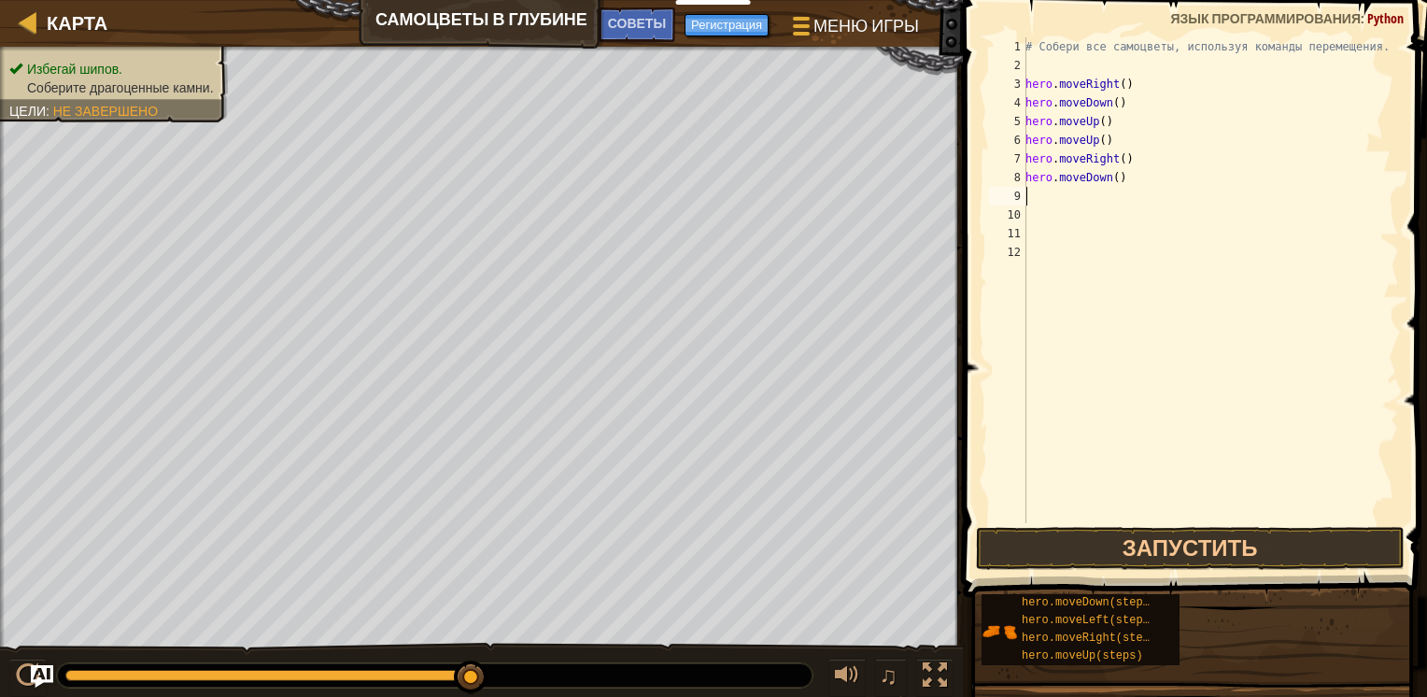
type textarea "h"
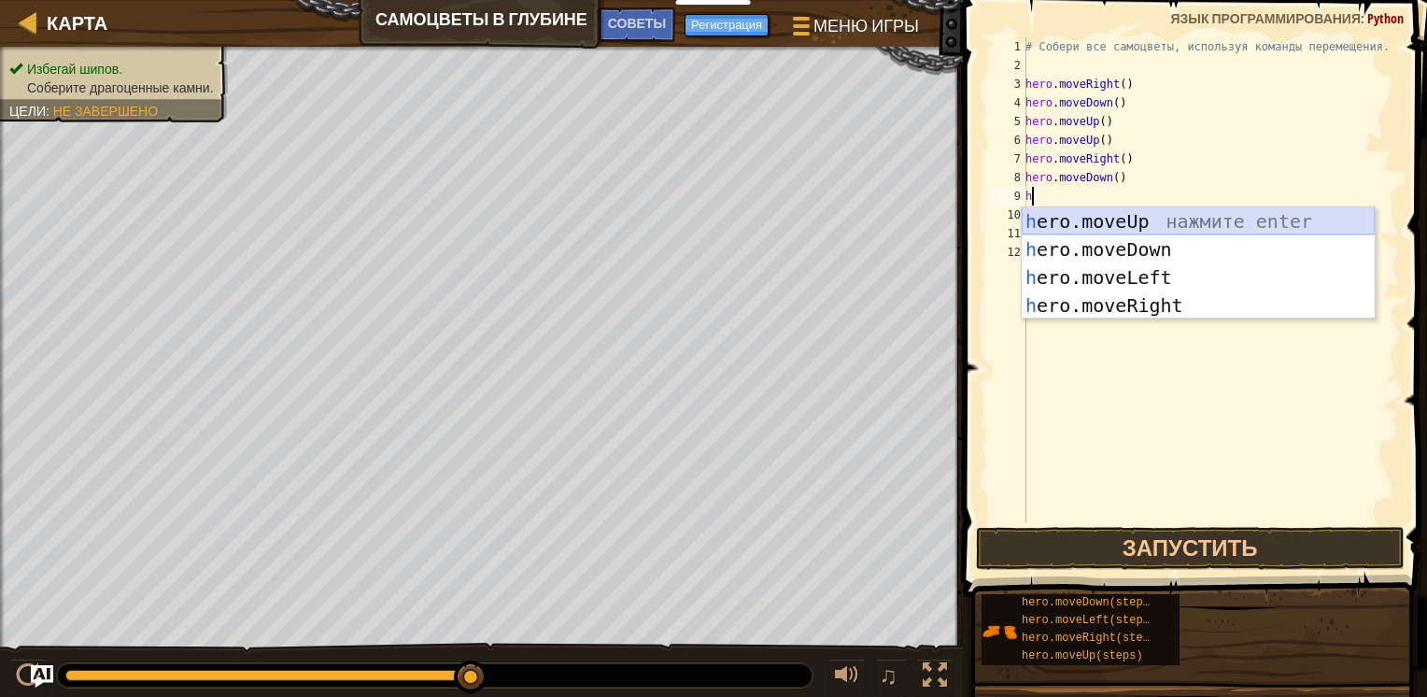
click at [1137, 212] on div "h ero.moveUp нажмите enter h ero.moveDown нажмите enter h ero.moveLeft нажмите …" at bounding box center [1198, 291] width 353 height 168
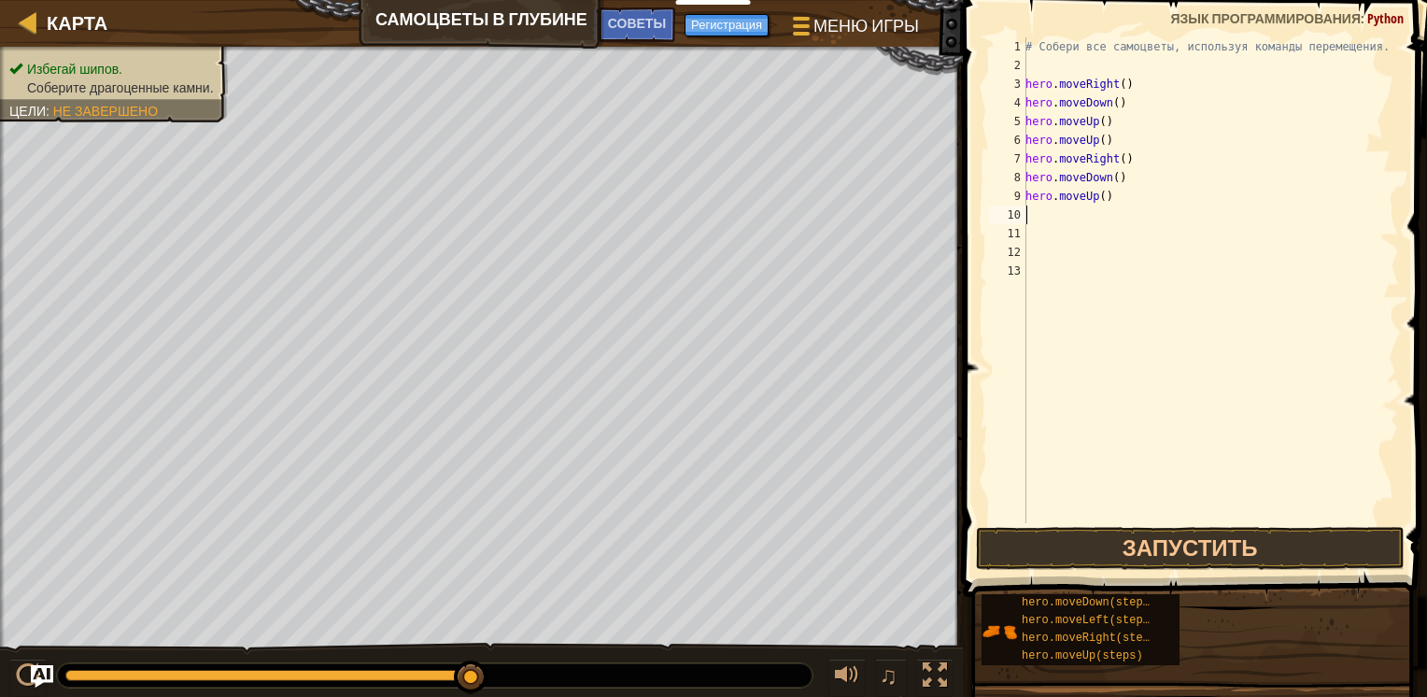
type textarea "h"
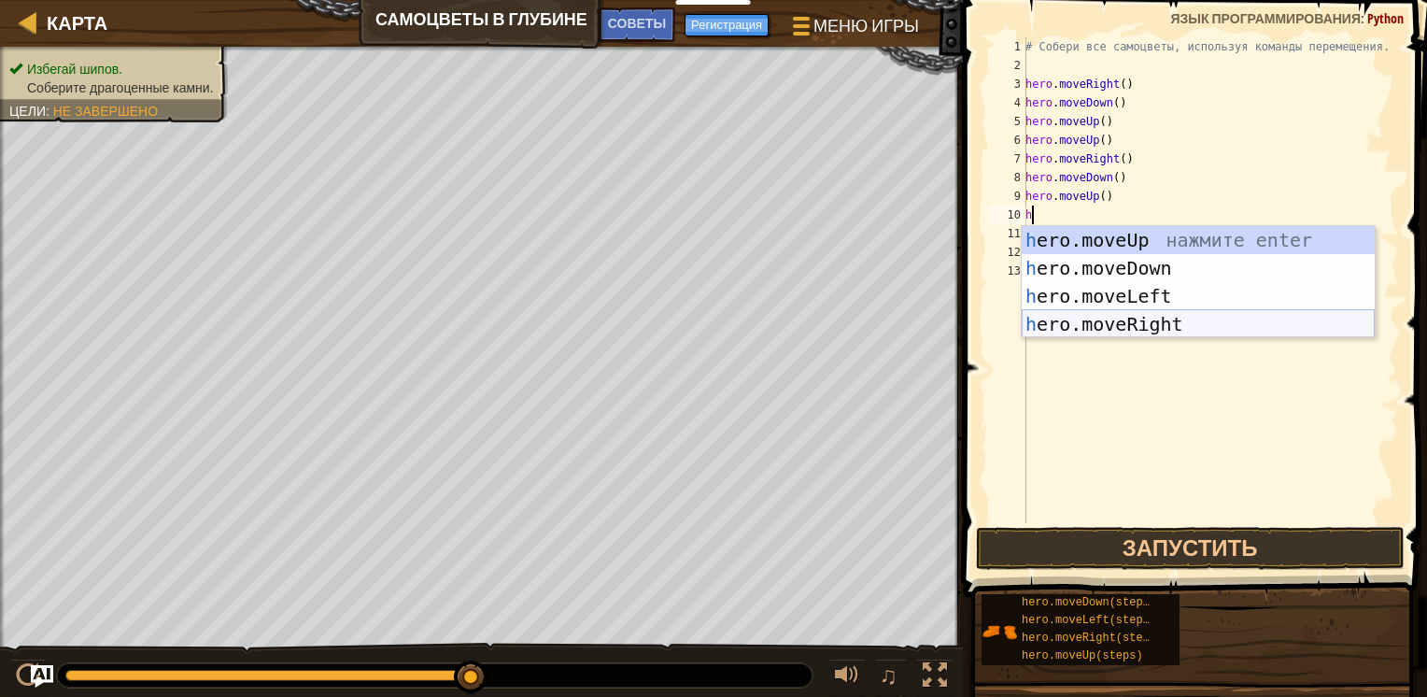
click at [1157, 323] on div "h ero.moveUp нажмите enter h ero.moveDown нажмите enter h ero.moveLeft нажмите …" at bounding box center [1198, 310] width 353 height 168
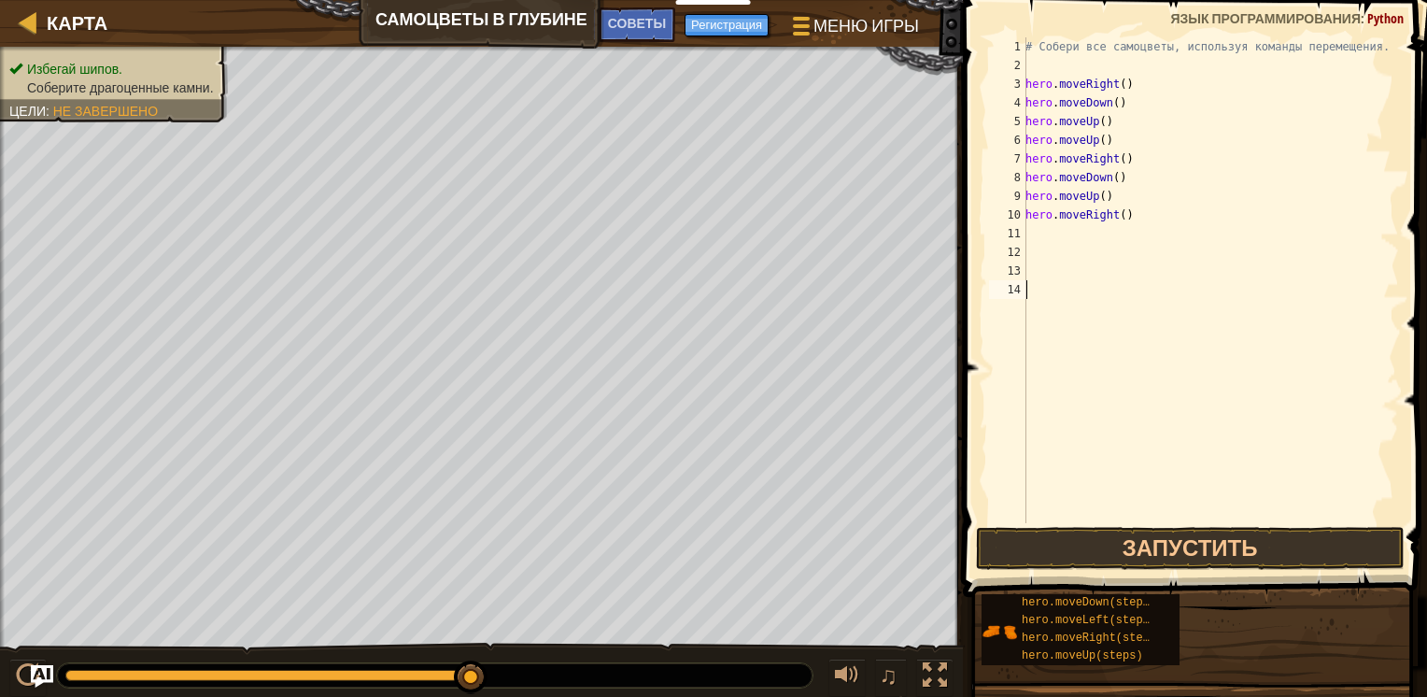
click at [1158, 517] on div "# Собери все самоцветы, используя команды перемещения. hero . moveRight ( ) her…" at bounding box center [1210, 298] width 377 height 523
click at [1165, 547] on button "Запустить" at bounding box center [1190, 548] width 429 height 43
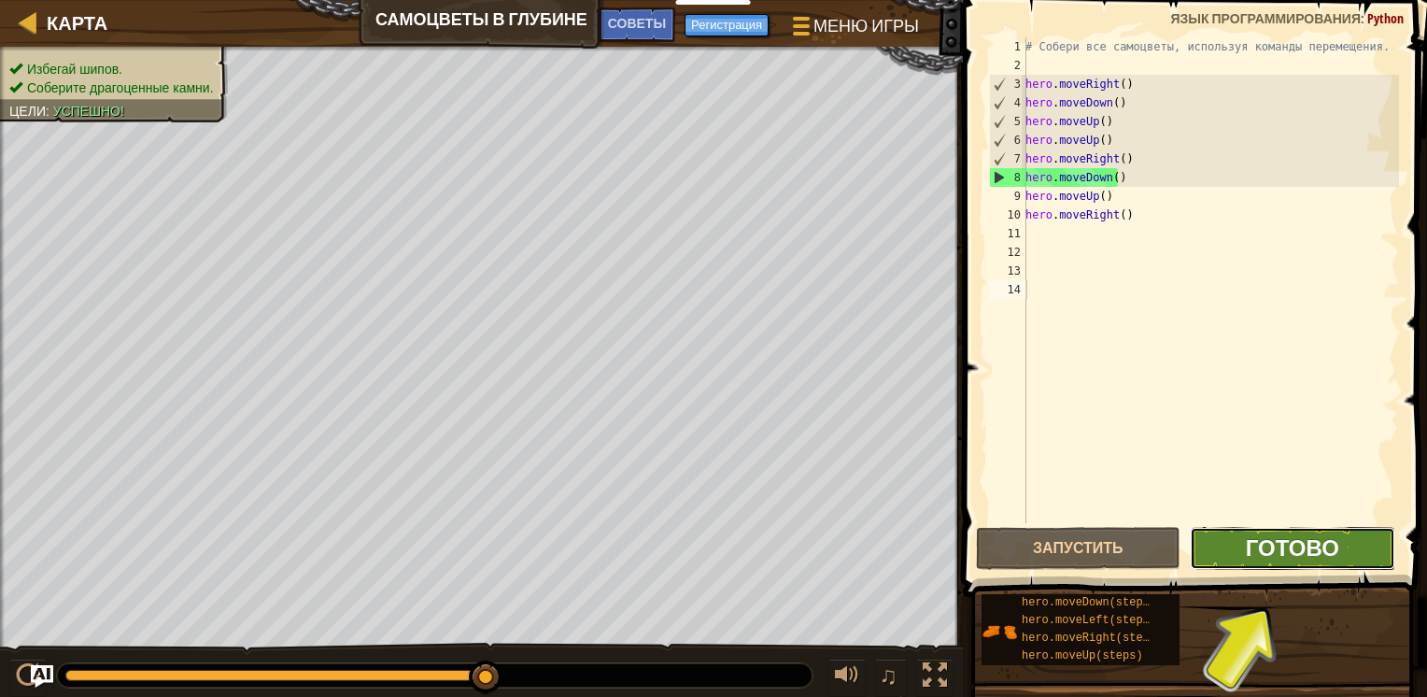
click at [1290, 556] on span "Готово" at bounding box center [1292, 547] width 93 height 30
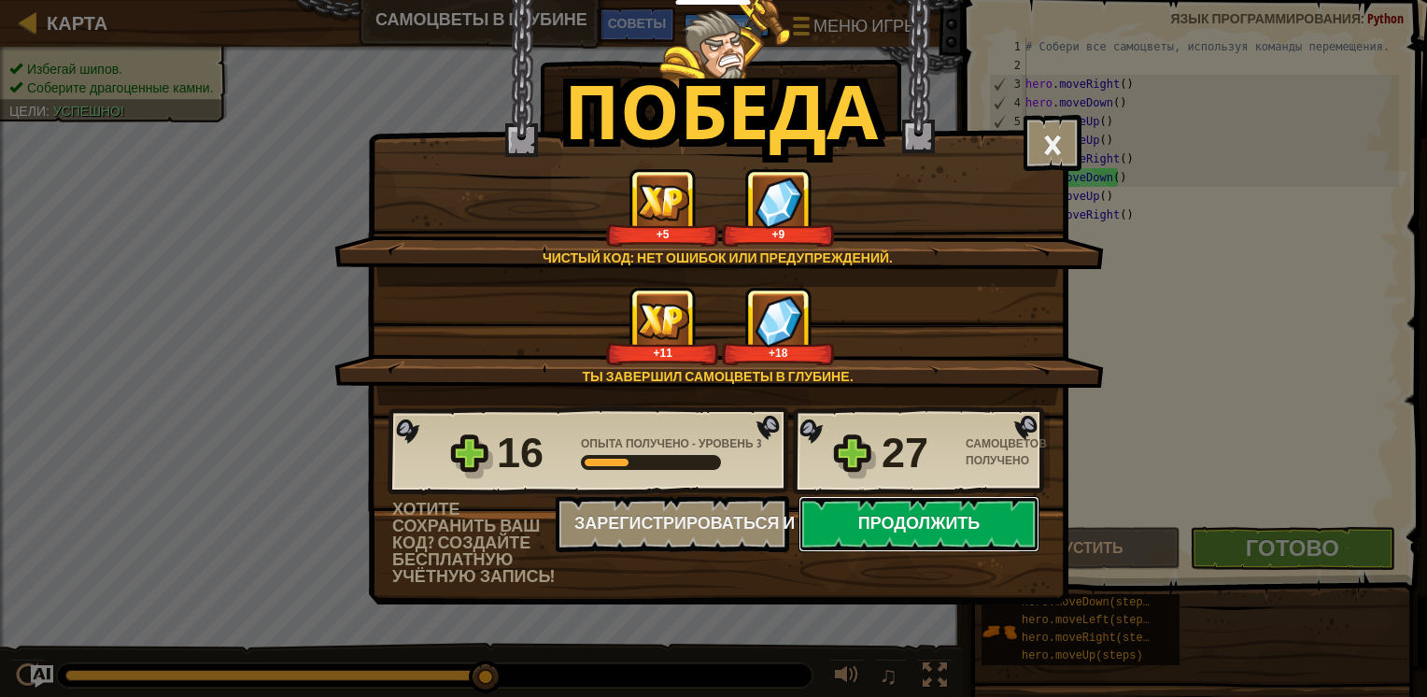
click at [858, 512] on button "Продолжить" at bounding box center [918, 524] width 241 height 56
select select "ru"
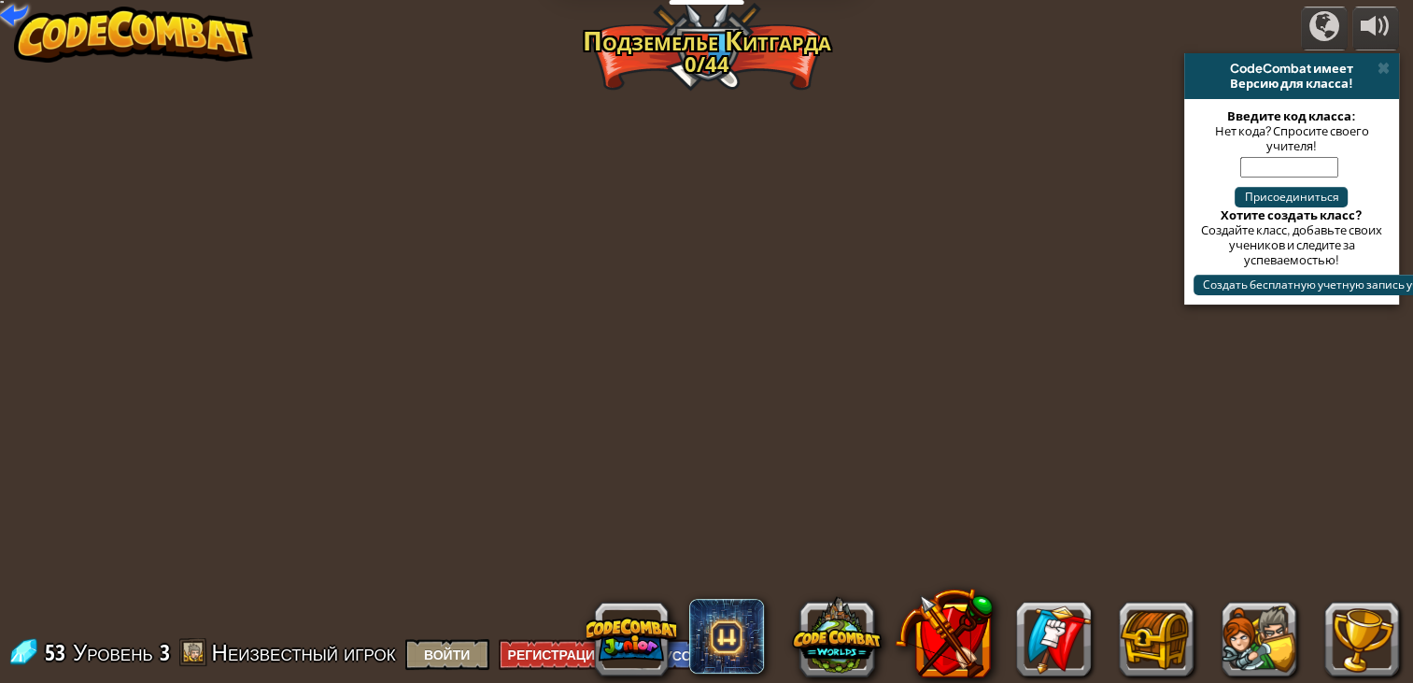
select select "ru"
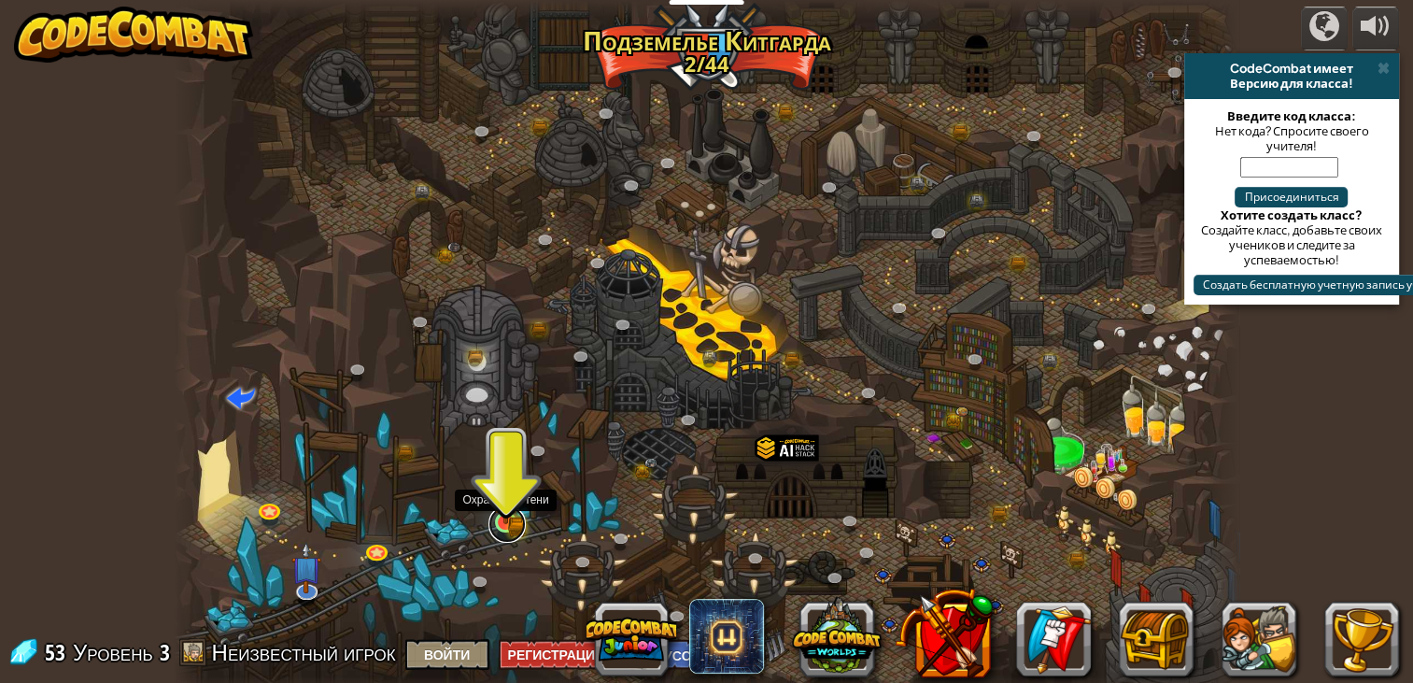
click at [497, 525] on link at bounding box center [506, 523] width 37 height 37
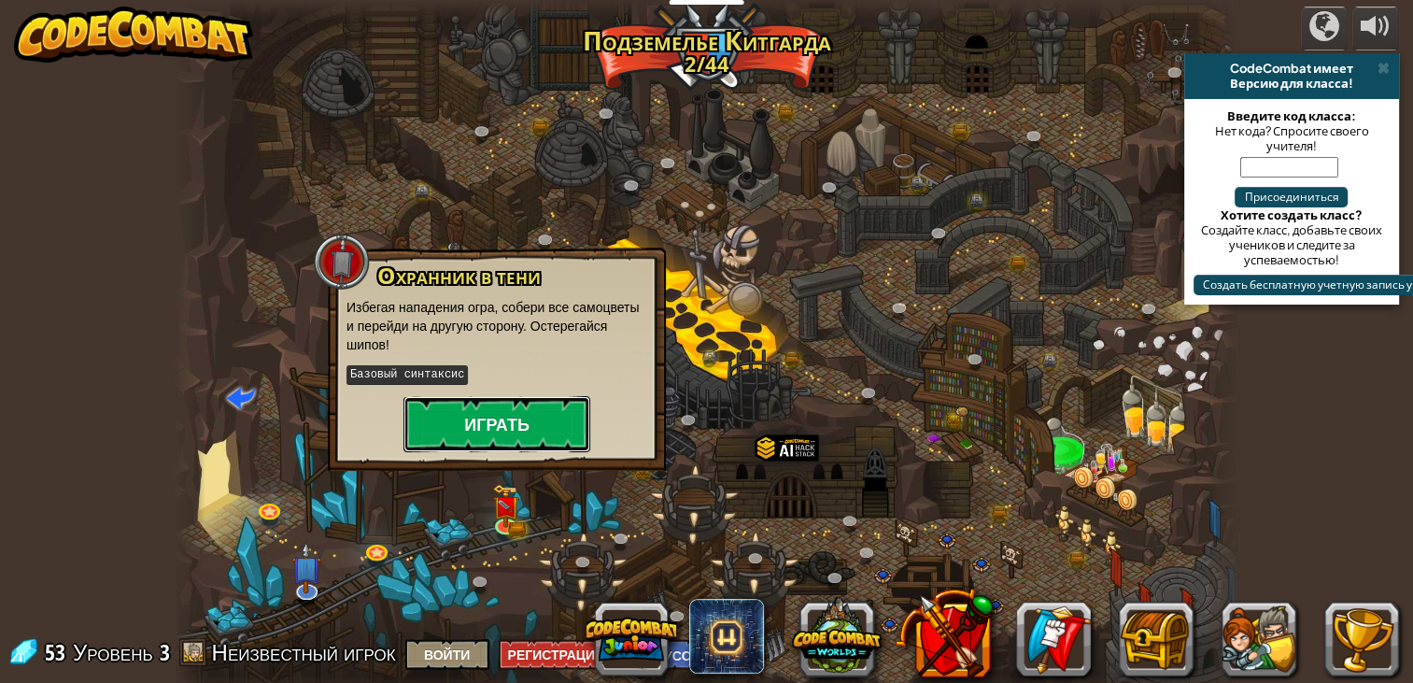
click at [498, 428] on button "Играть" at bounding box center [496, 424] width 187 height 56
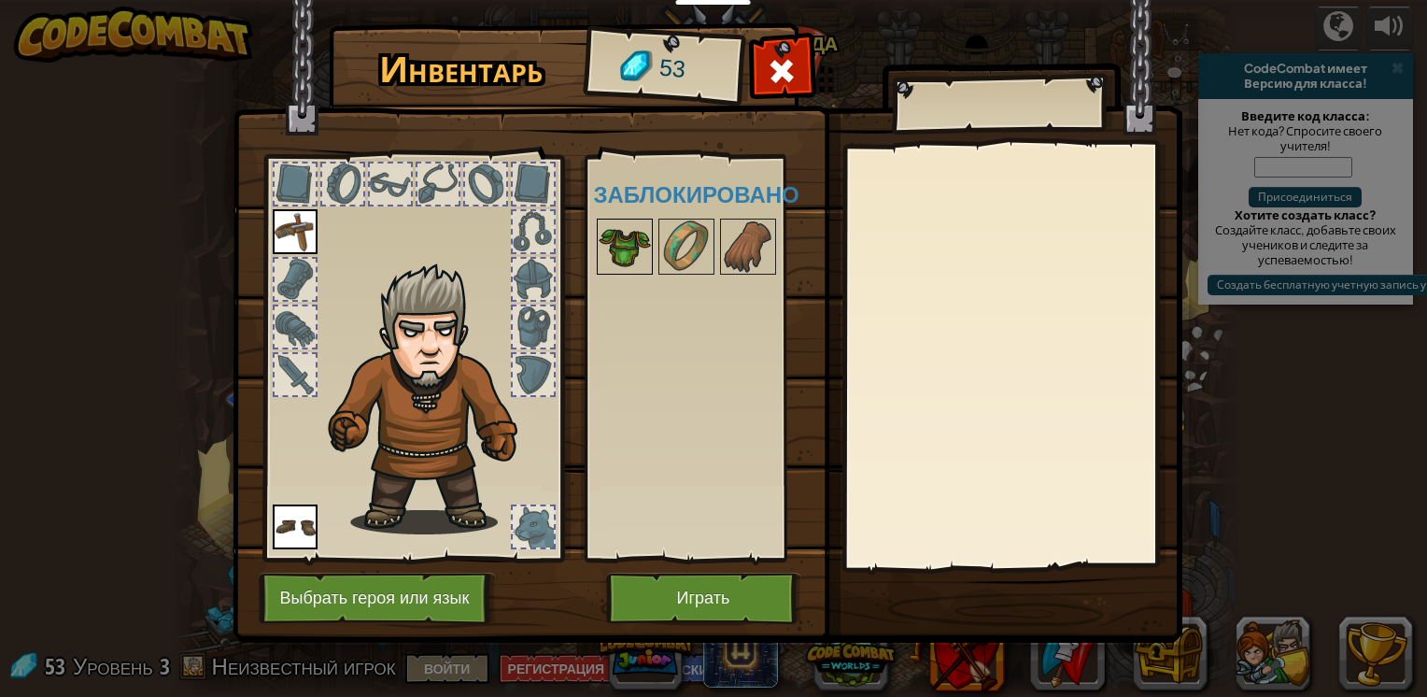
click at [628, 260] on img at bounding box center [625, 246] width 52 height 52
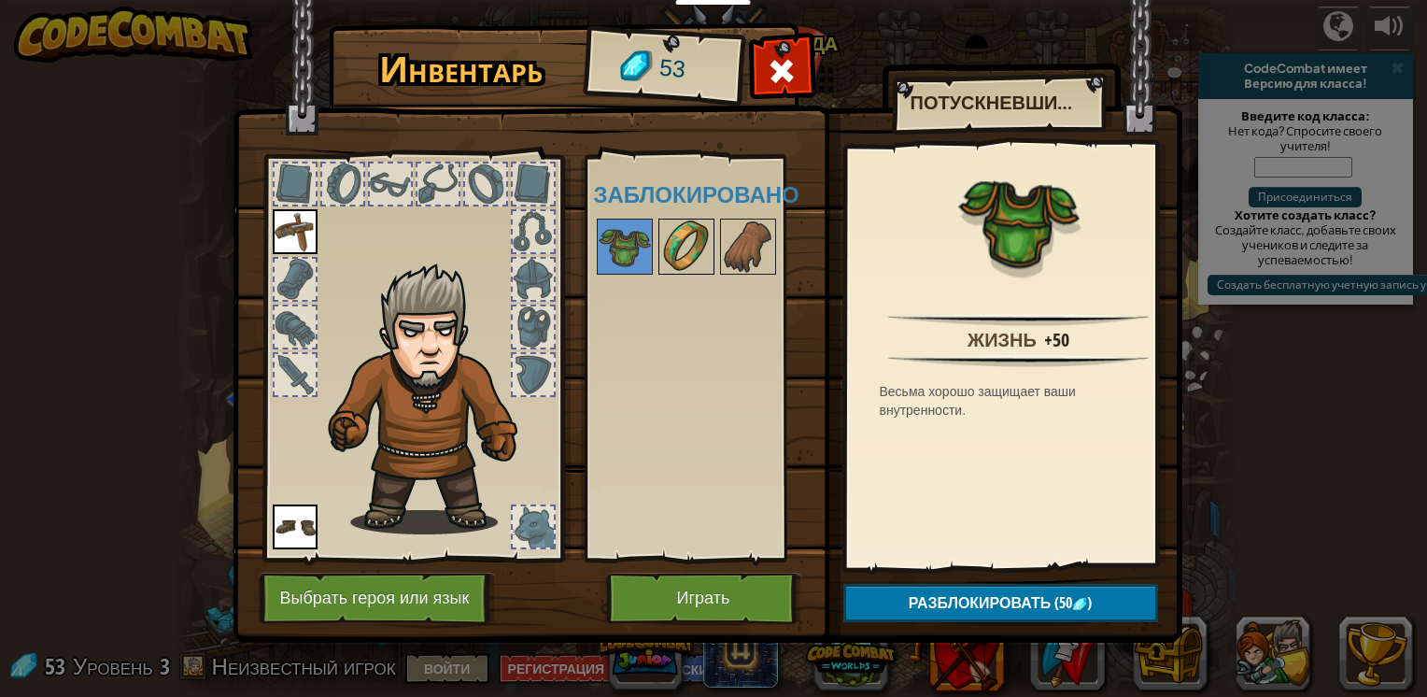
click at [703, 240] on img at bounding box center [686, 246] width 52 height 52
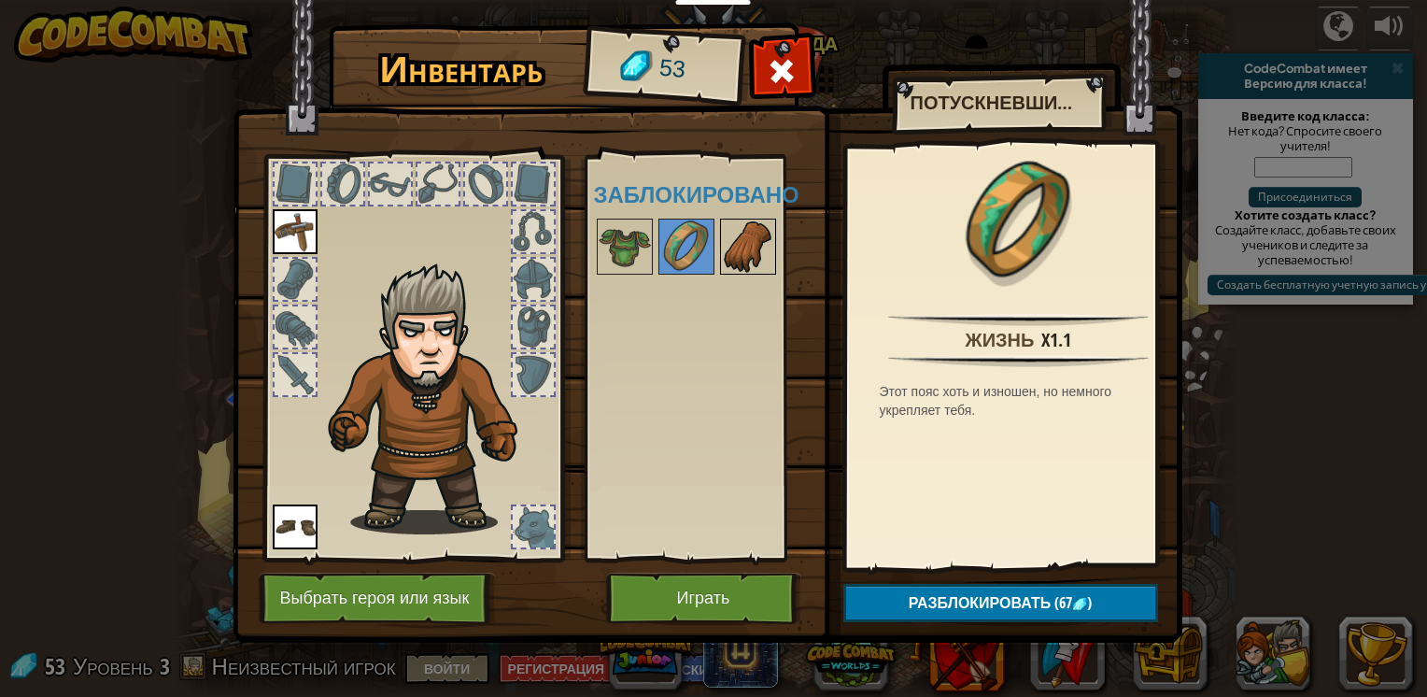
click at [737, 249] on img at bounding box center [748, 246] width 52 height 52
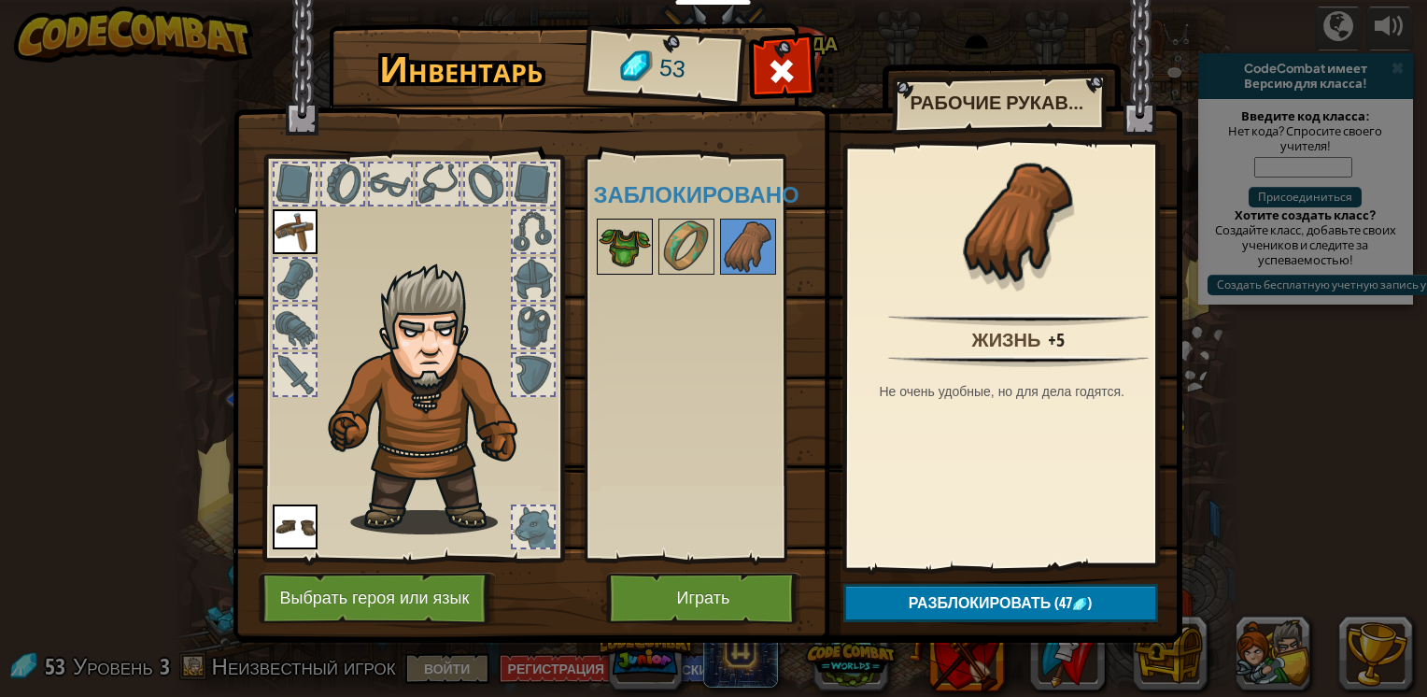
click at [609, 263] on img at bounding box center [625, 246] width 52 height 52
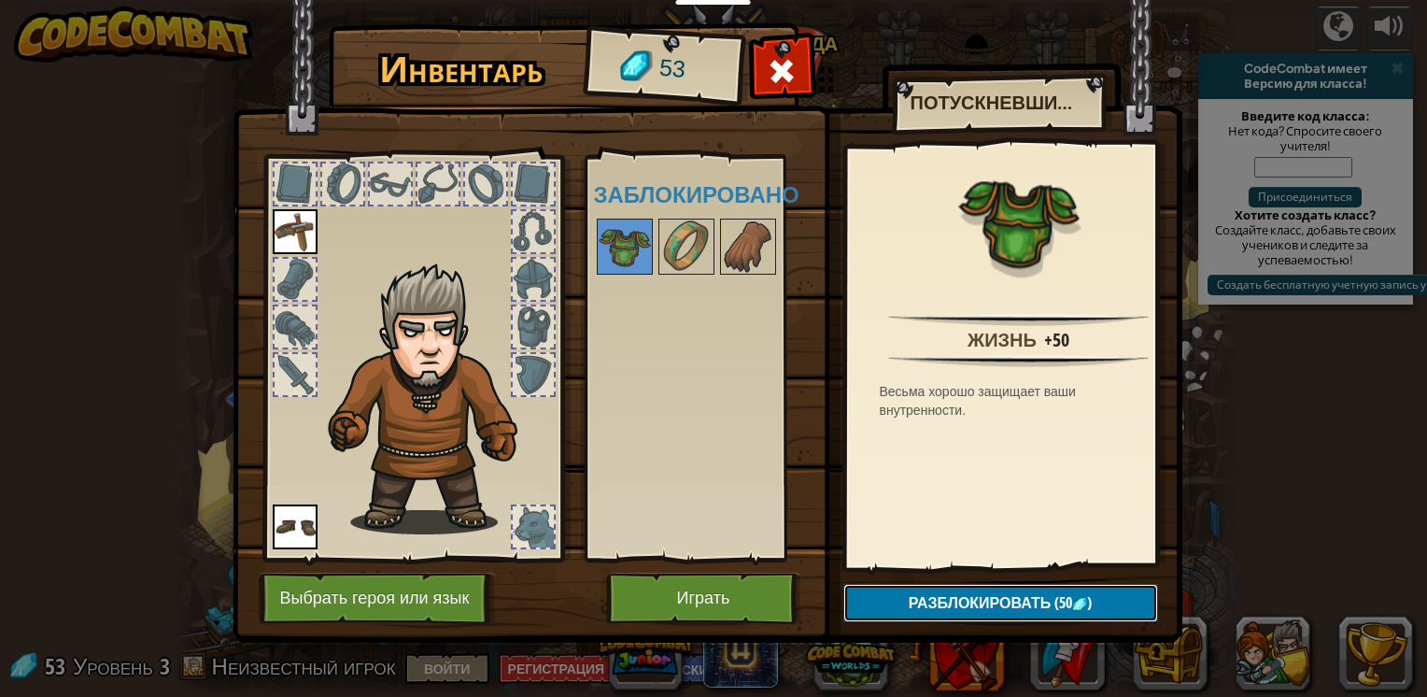
click at [948, 600] on span "Разблокировать" at bounding box center [980, 602] width 143 height 21
click at [948, 600] on button "Подтвердить" at bounding box center [1000, 603] width 315 height 38
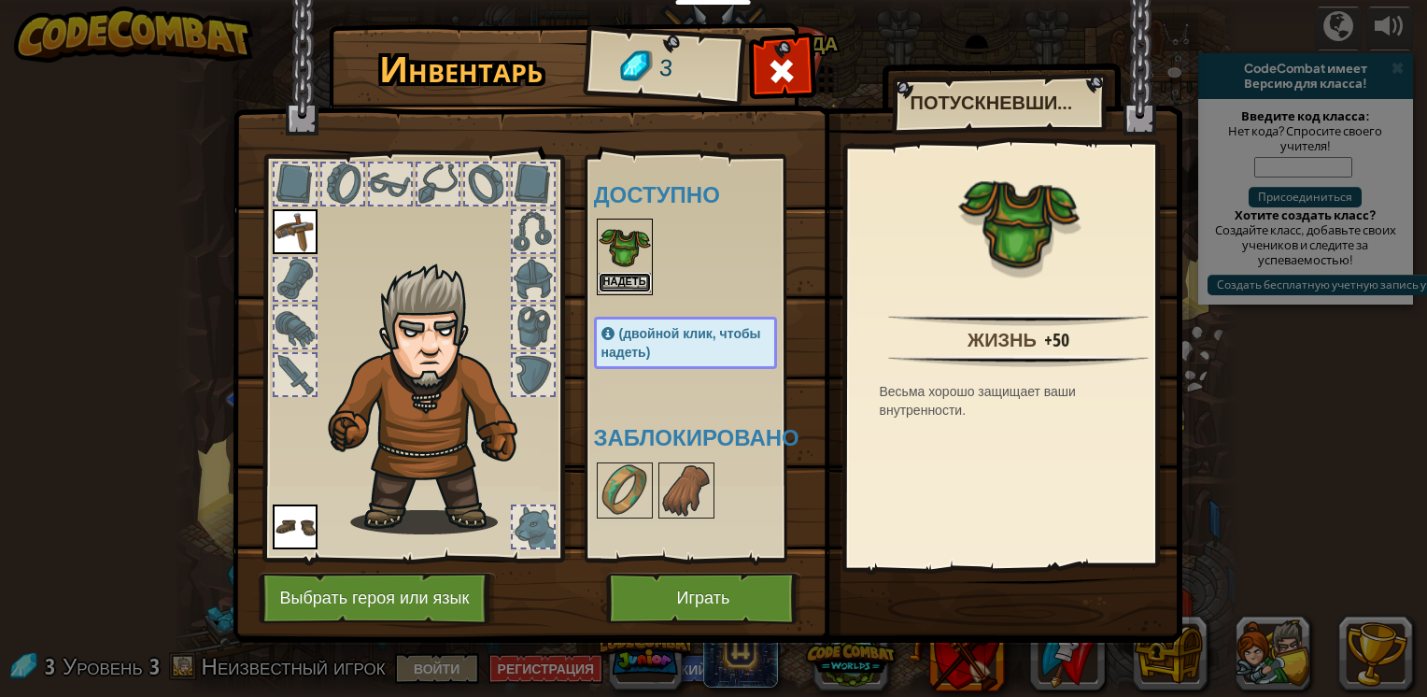
click at [618, 275] on button "Надеть" at bounding box center [625, 283] width 52 height 20
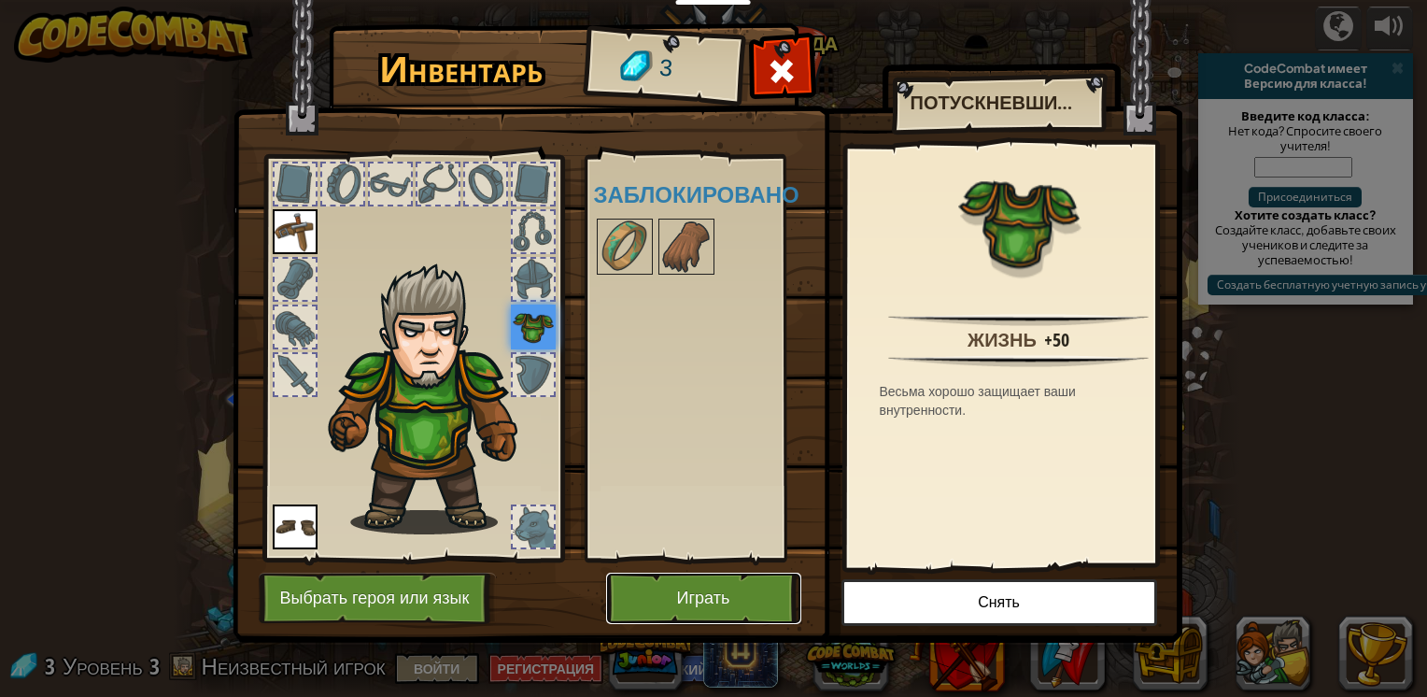
click at [695, 601] on button "Играть" at bounding box center [703, 597] width 195 height 51
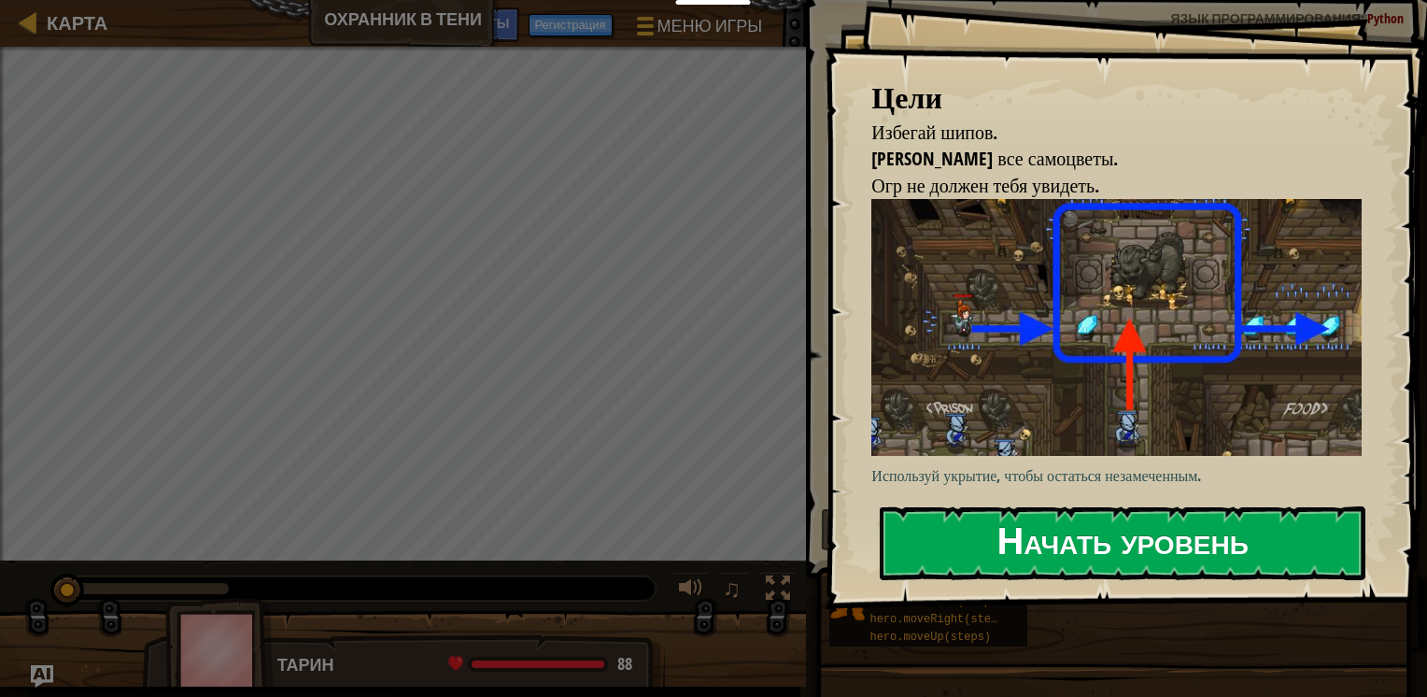
click at [978, 536] on button "Начать уровень" at bounding box center [1123, 543] width 486 height 74
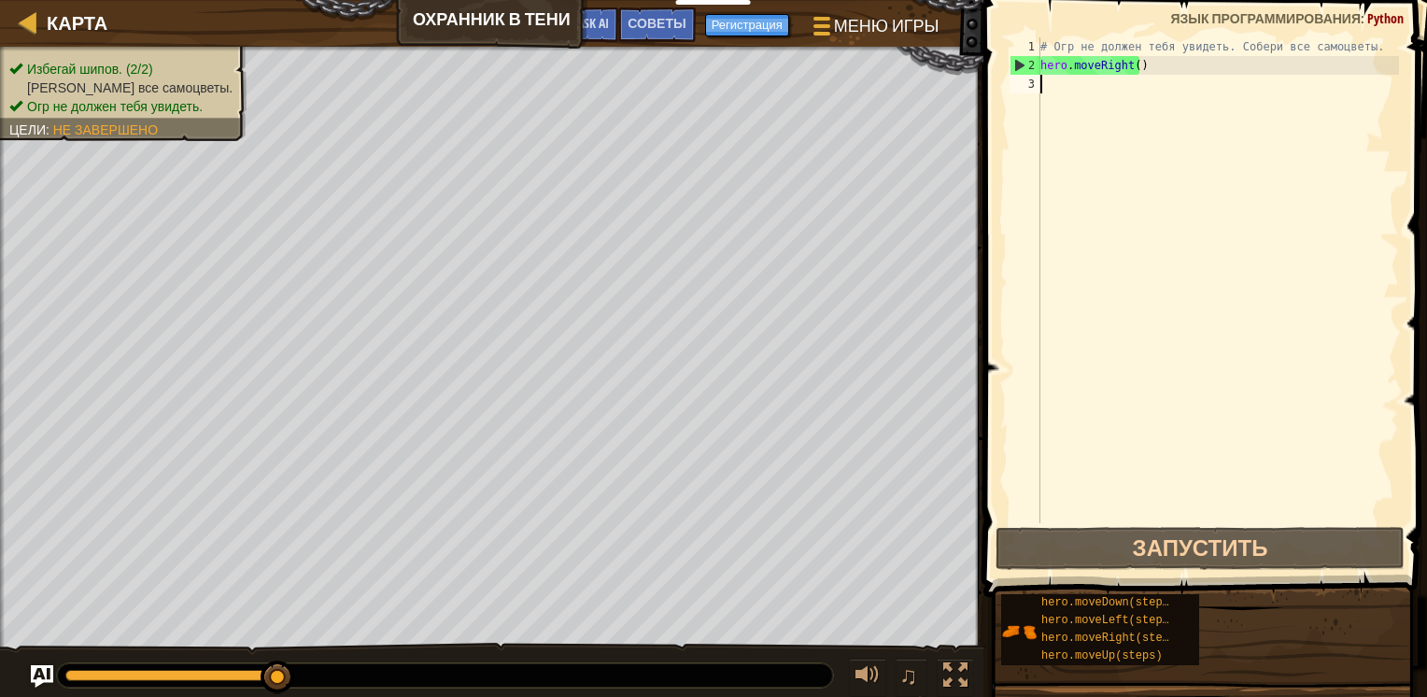
type textarea "h"
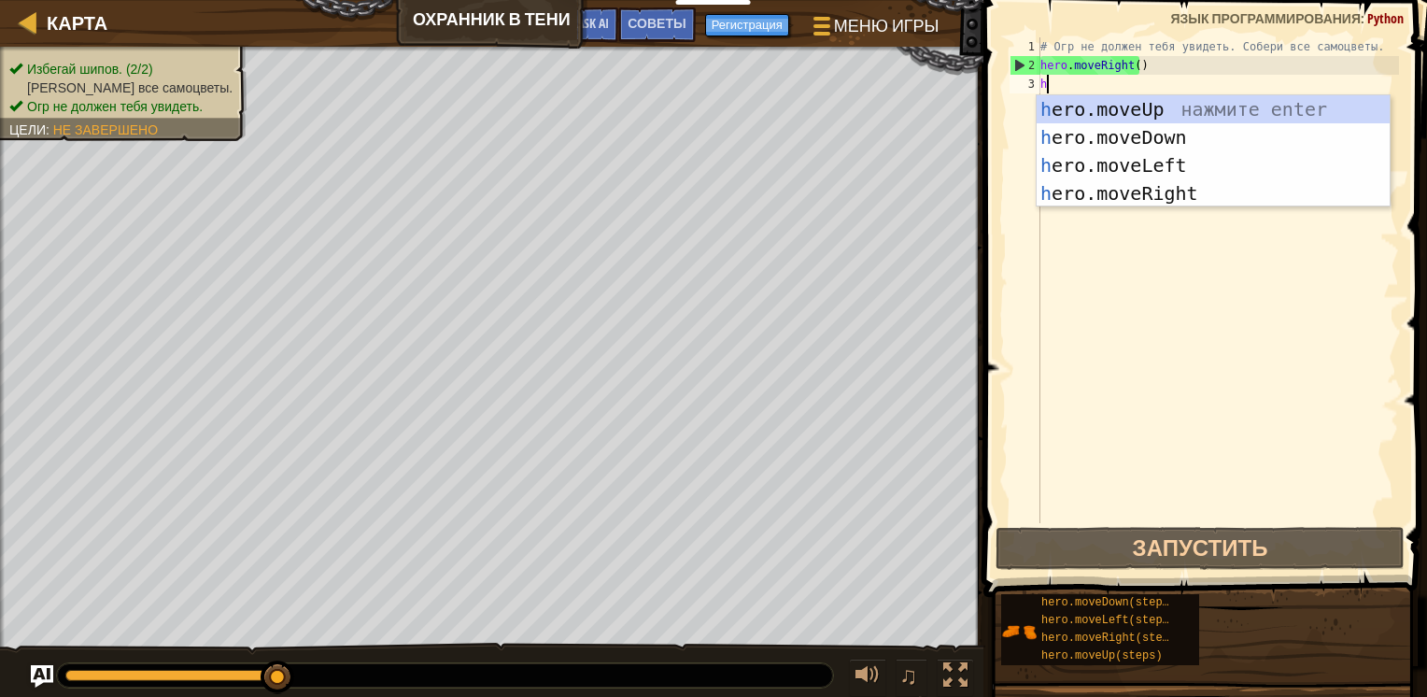
scroll to position [8, 0]
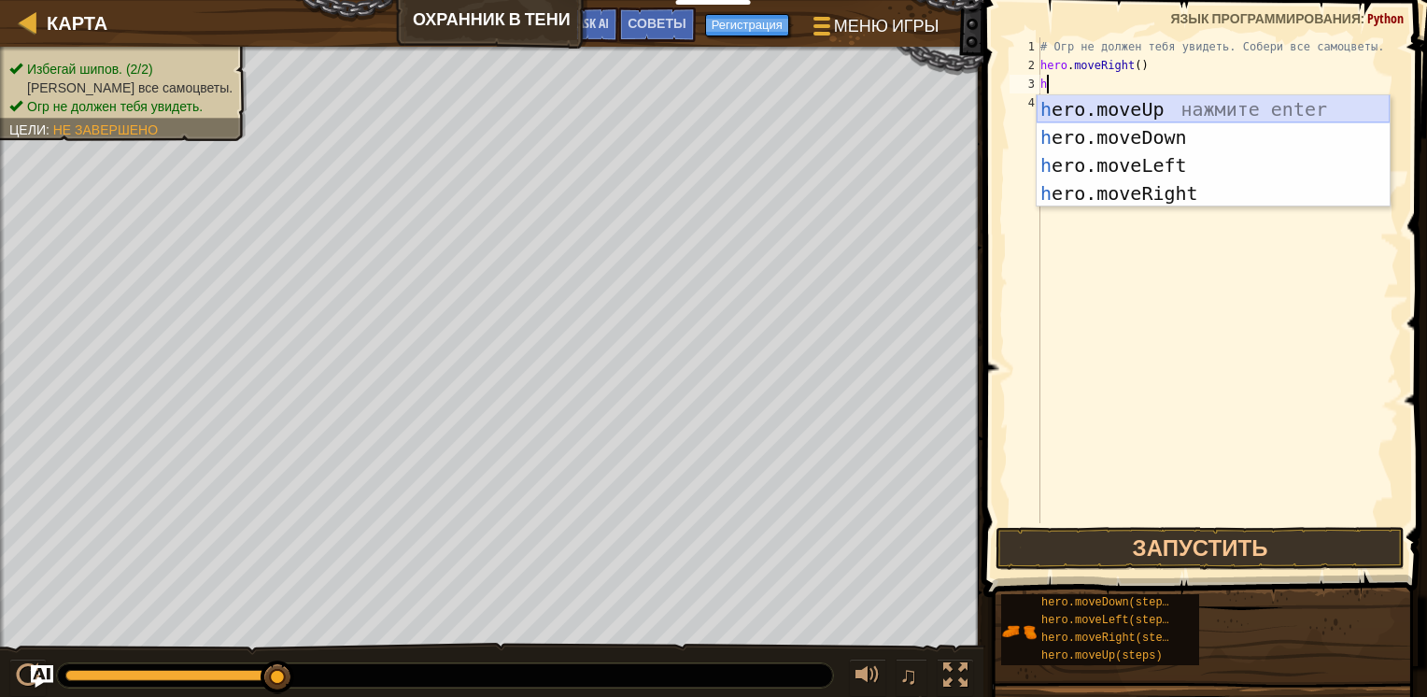
click at [1183, 106] on div "h ero.moveUp нажмите enter h ero.moveDown нажмите enter h ero.moveLeft нажмите …" at bounding box center [1213, 179] width 353 height 168
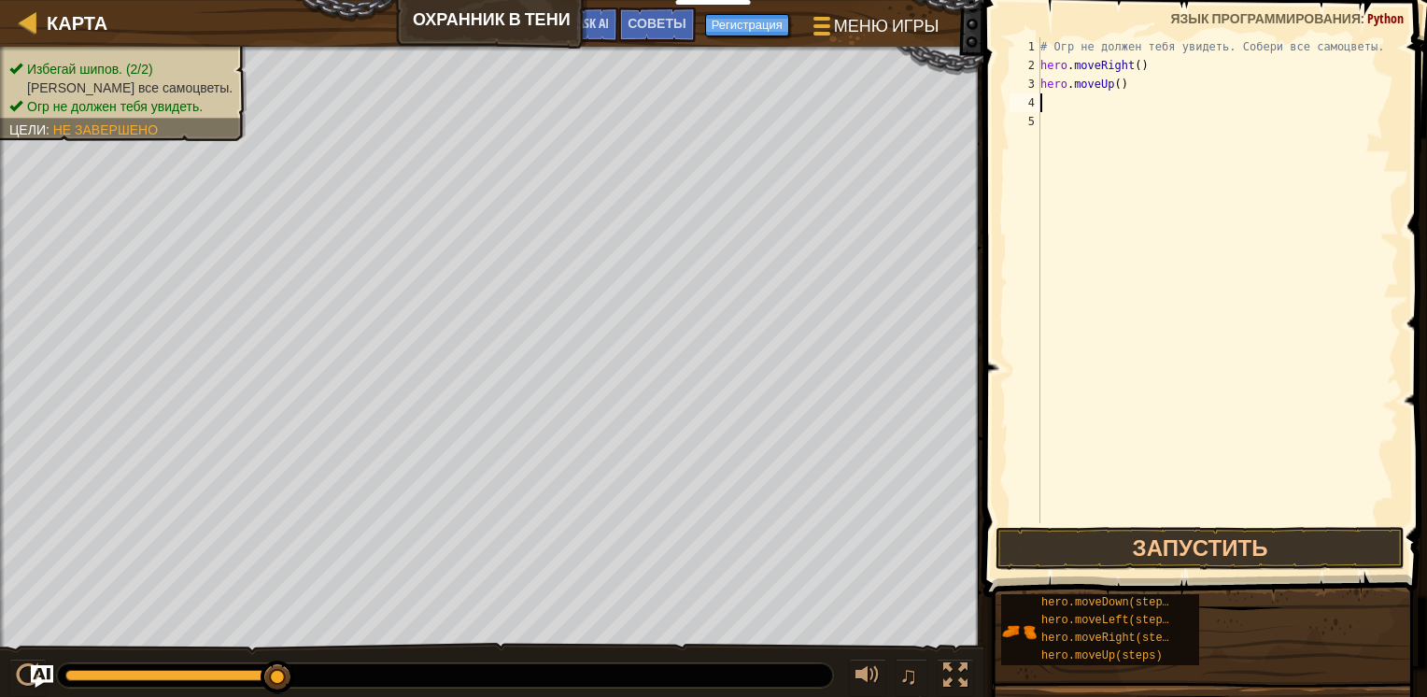
type textarea "h"
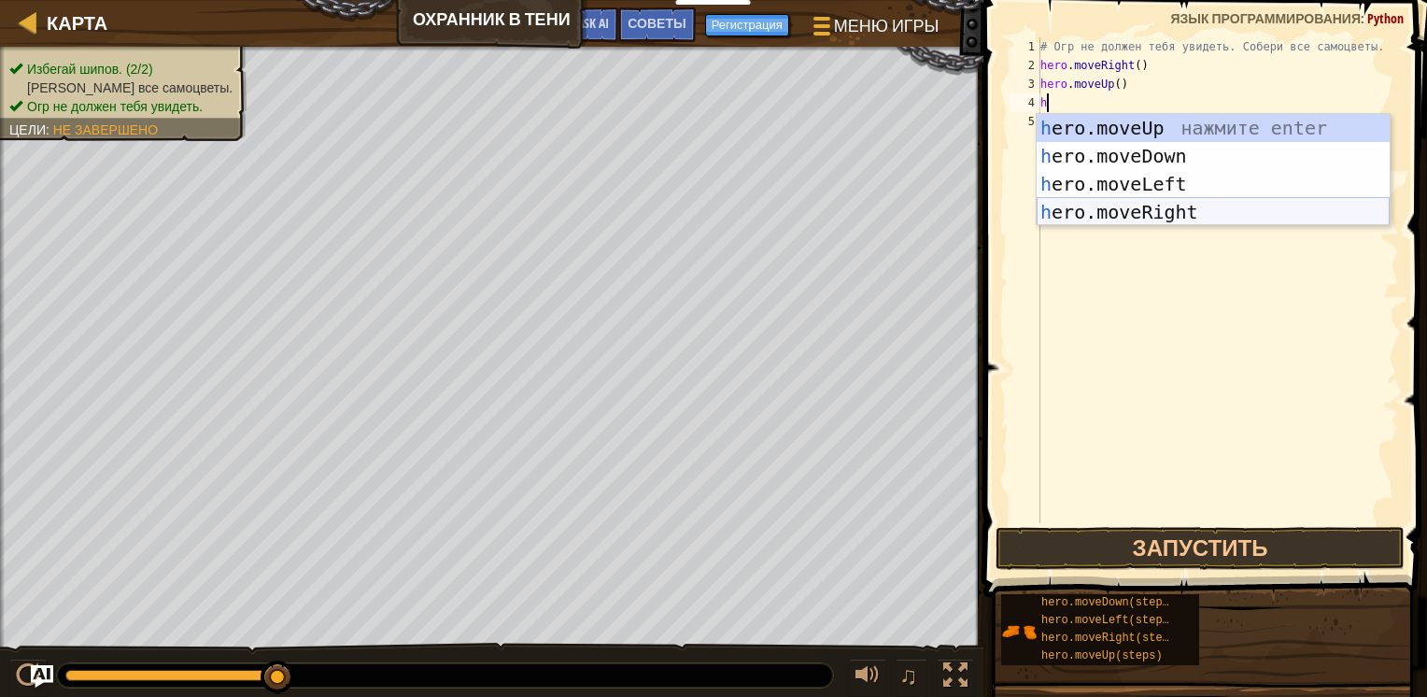
click at [1197, 219] on div "h ero.moveUp нажмите enter h ero.moveDown нажмите enter h ero.moveLeft нажмите …" at bounding box center [1213, 198] width 353 height 168
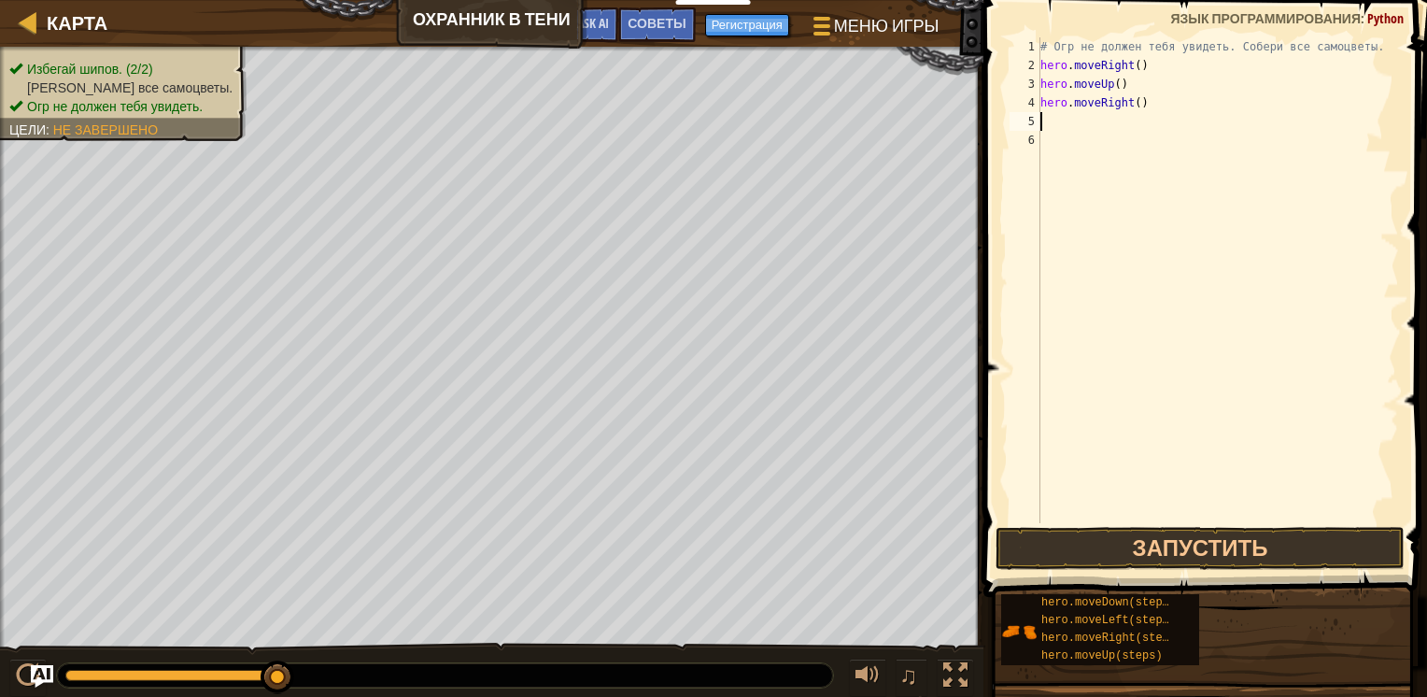
type textarea "h"
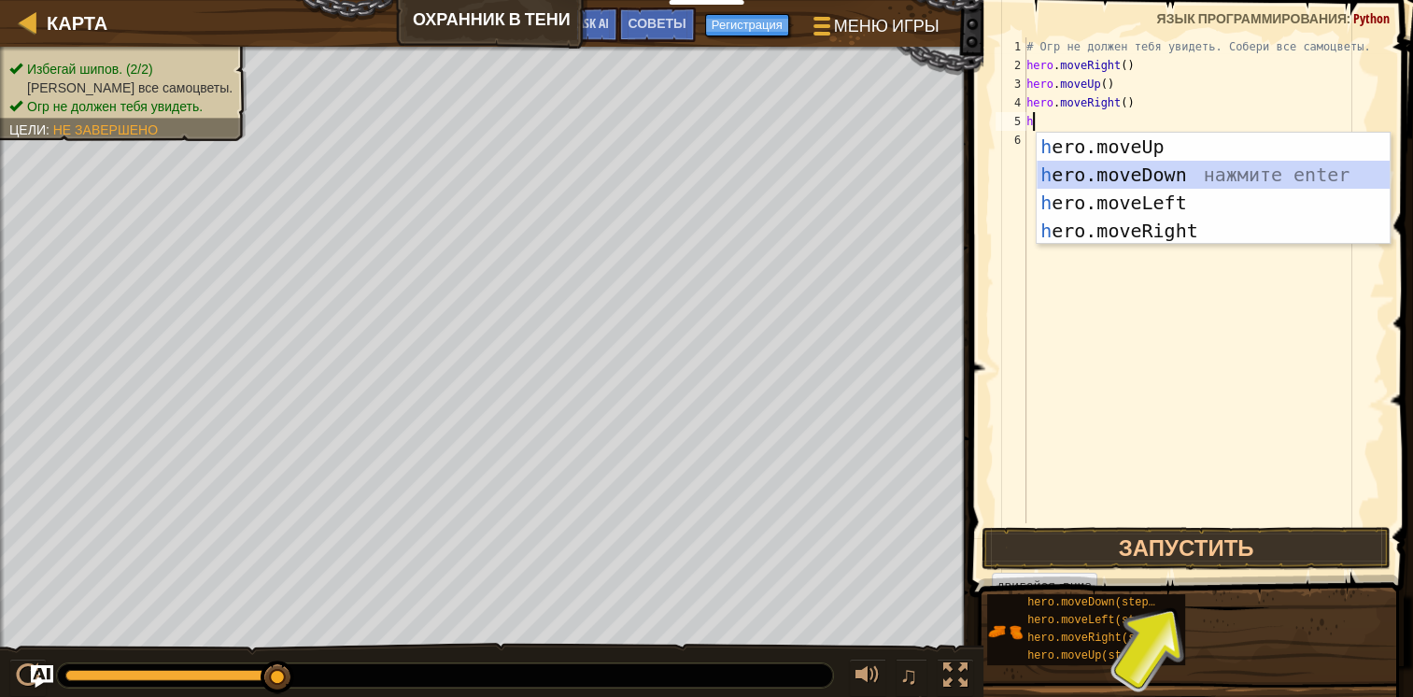
click at [1128, 176] on div "h ero.moveUp нажмите enter h ero.moveDown нажмите enter h ero.moveLeft нажмите …" at bounding box center [1213, 217] width 353 height 168
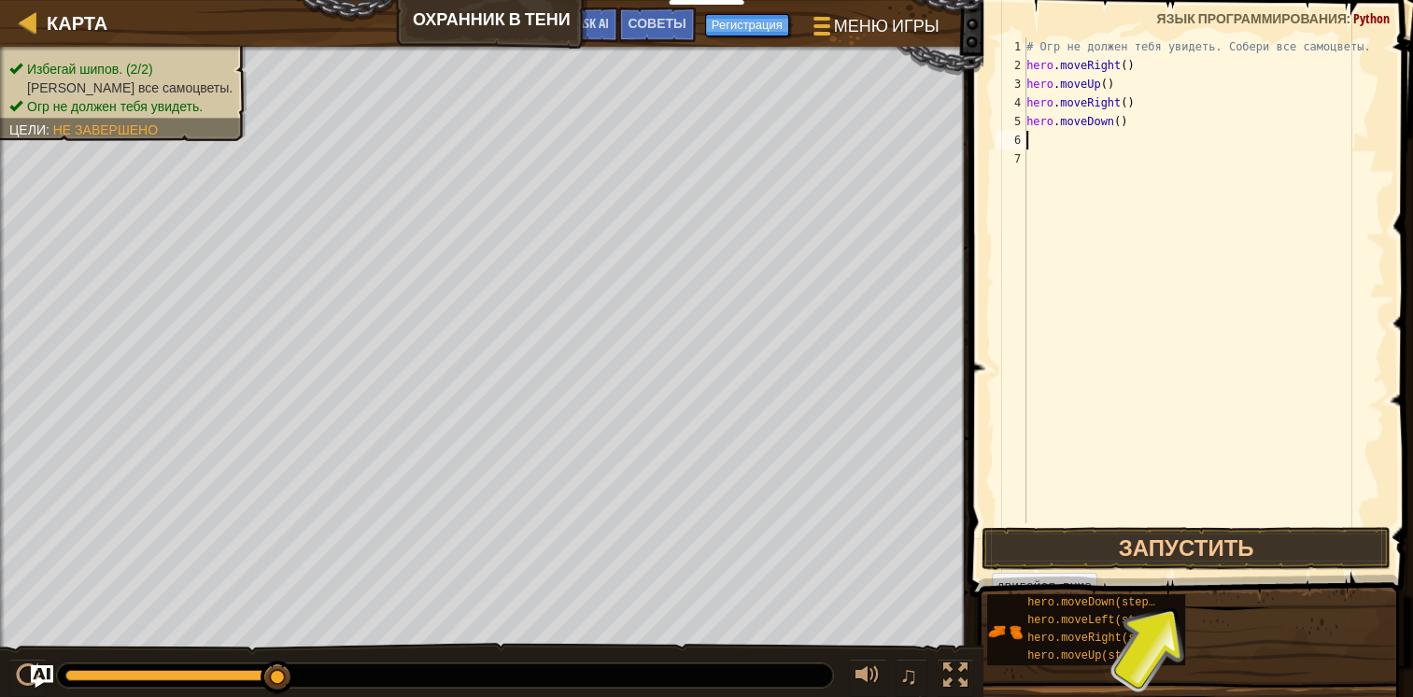
type textarea "h"
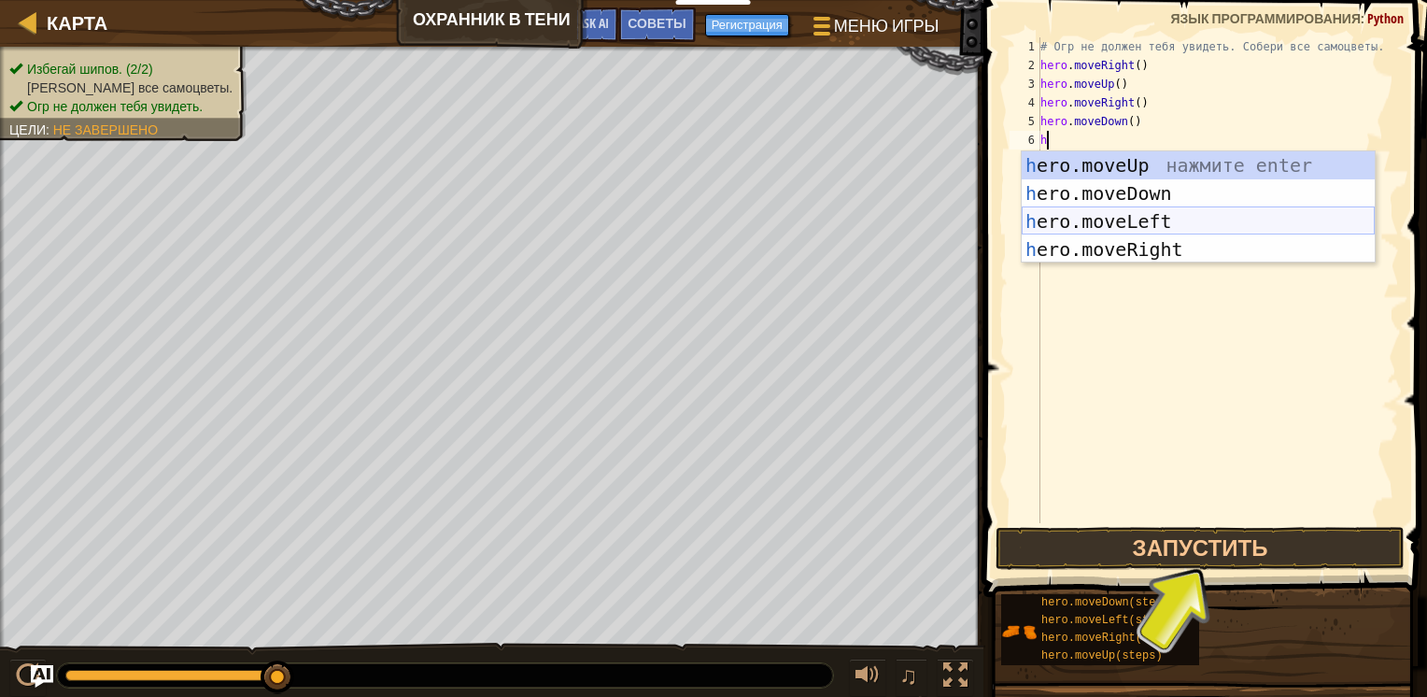
click at [1087, 223] on div "h ero.moveUp нажмите enter h ero.moveDown нажмите enter h ero.moveLeft нажмите …" at bounding box center [1198, 235] width 353 height 168
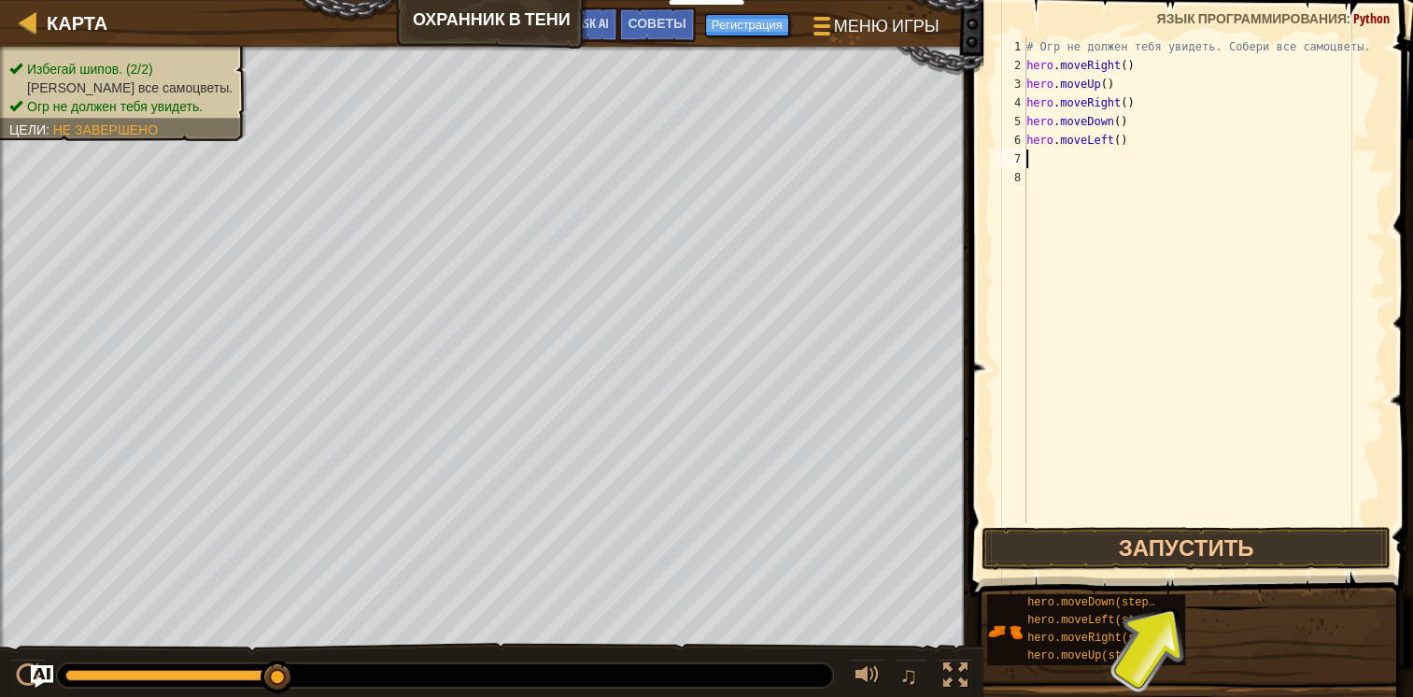
type textarea "h"
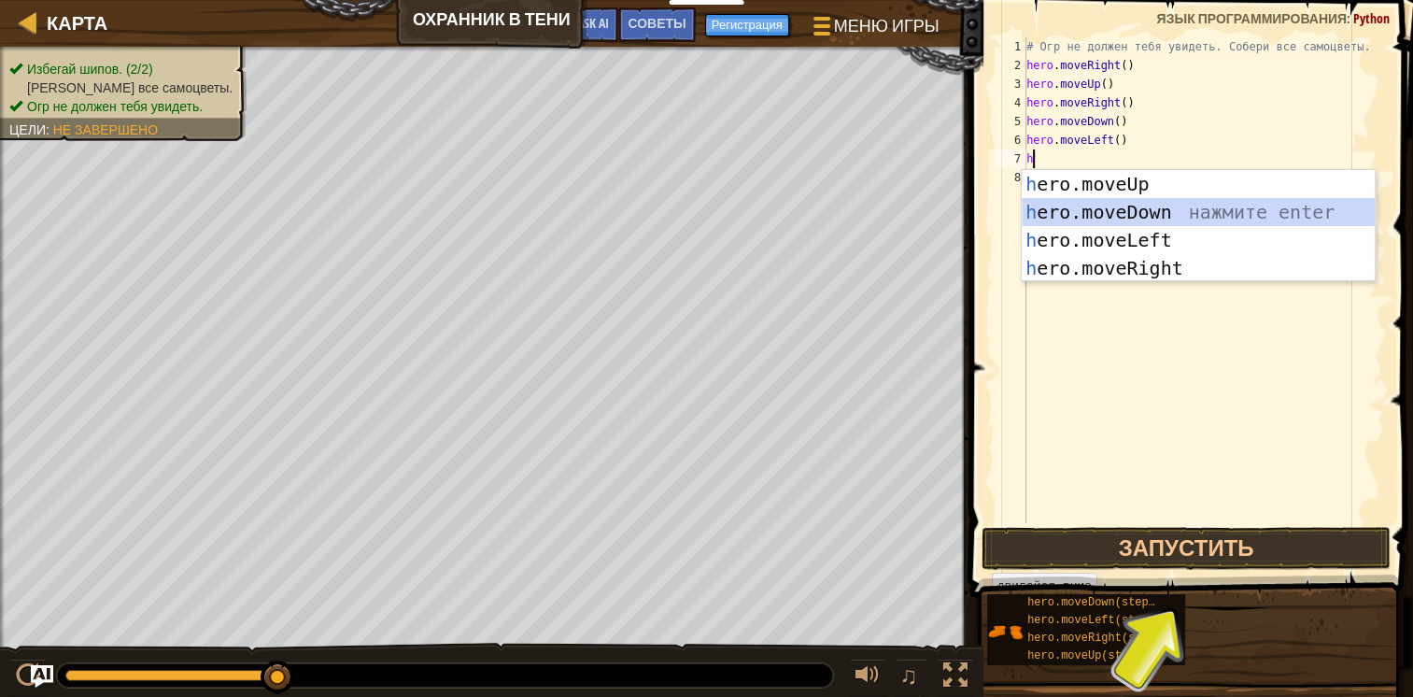
click at [1124, 209] on div "h ero.moveUp нажмите enter h ero.moveDown нажмите enter h ero.moveLeft нажмите …" at bounding box center [1198, 254] width 353 height 168
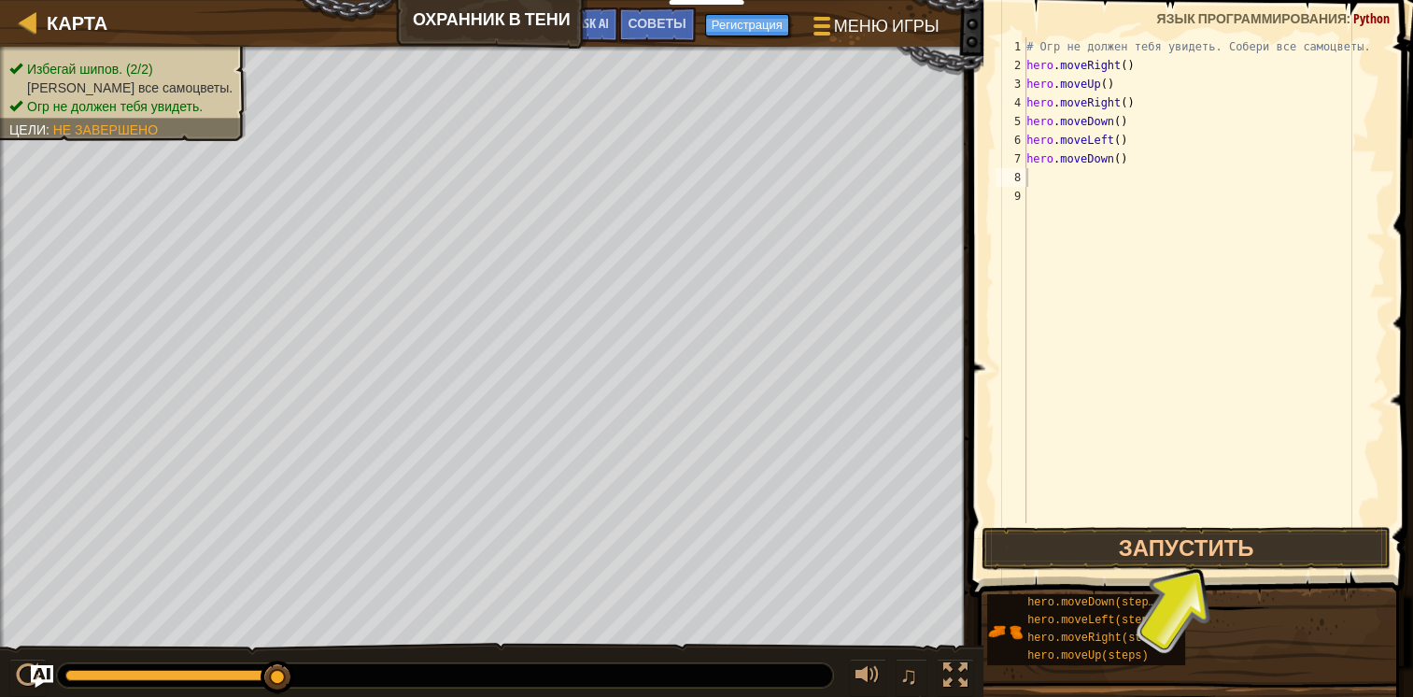
click at [1231, 570] on span at bounding box center [1193, 272] width 459 height 652
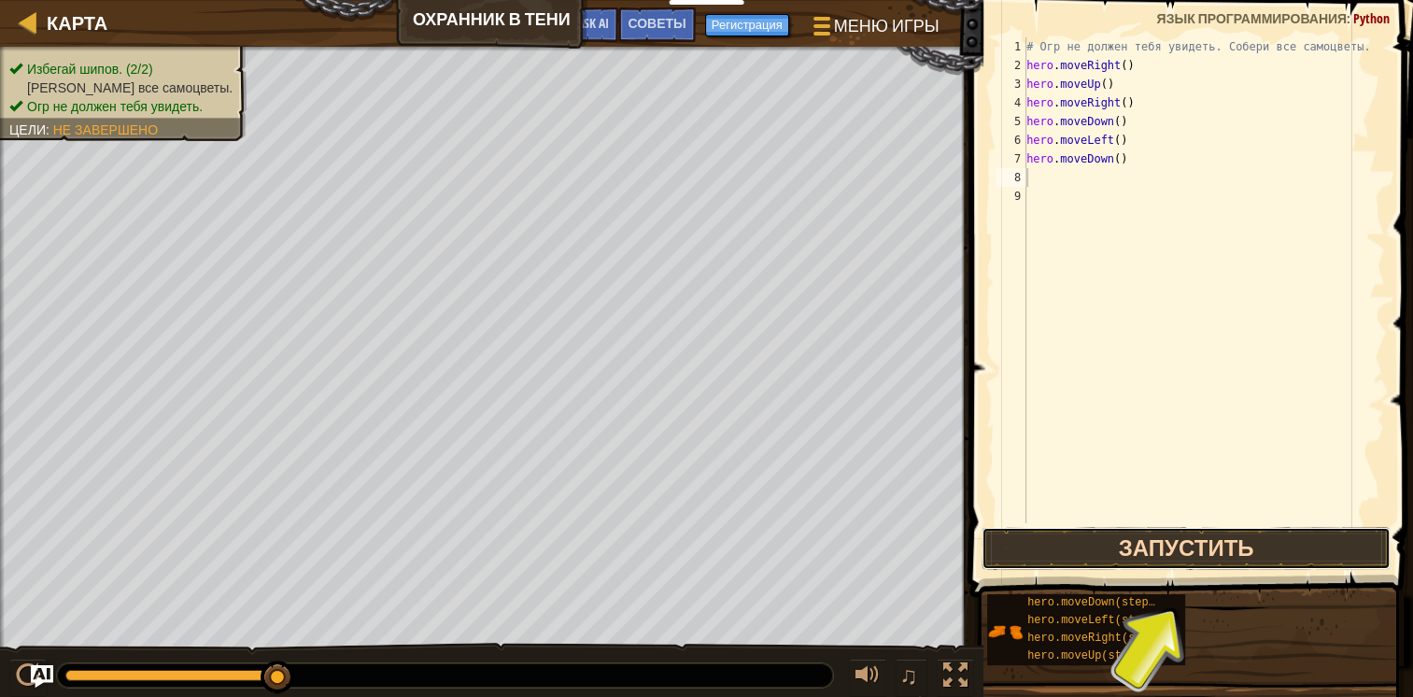
click at [1231, 562] on button "Запустить" at bounding box center [1186, 548] width 409 height 43
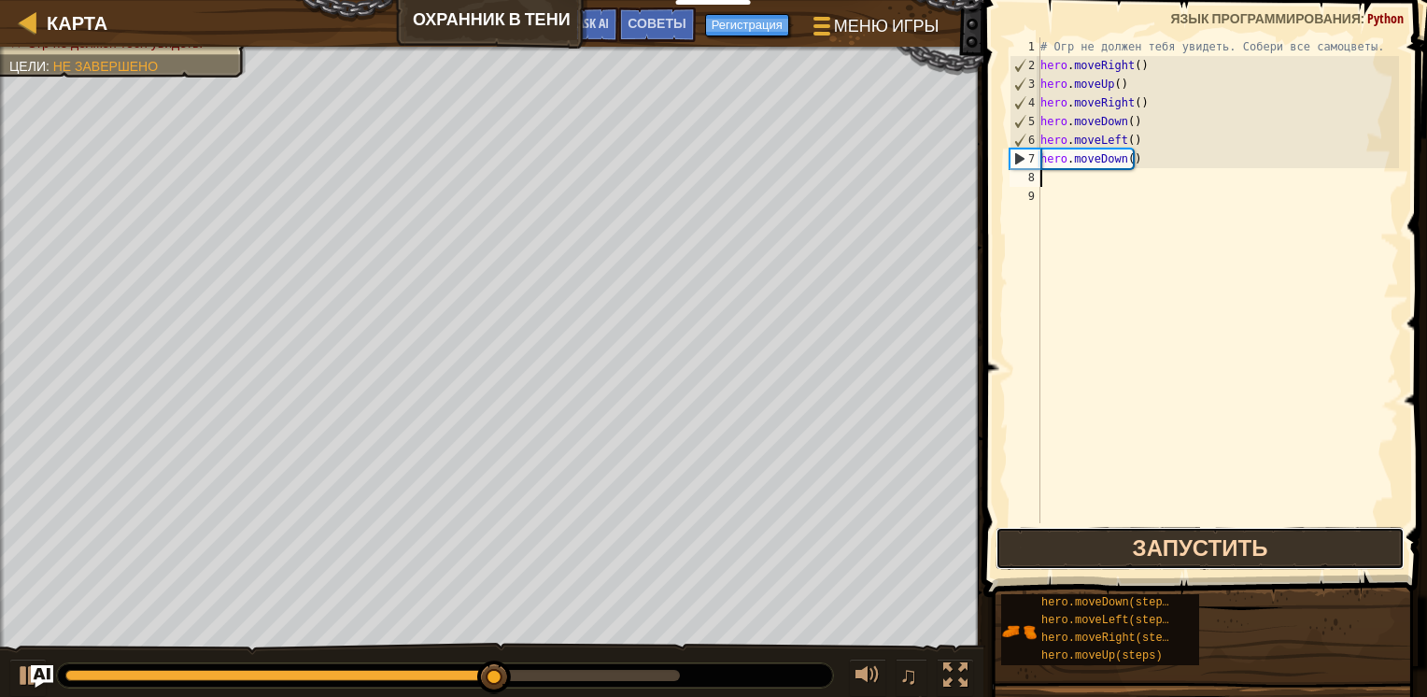
click at [1235, 564] on button "Запустить" at bounding box center [1200, 548] width 409 height 43
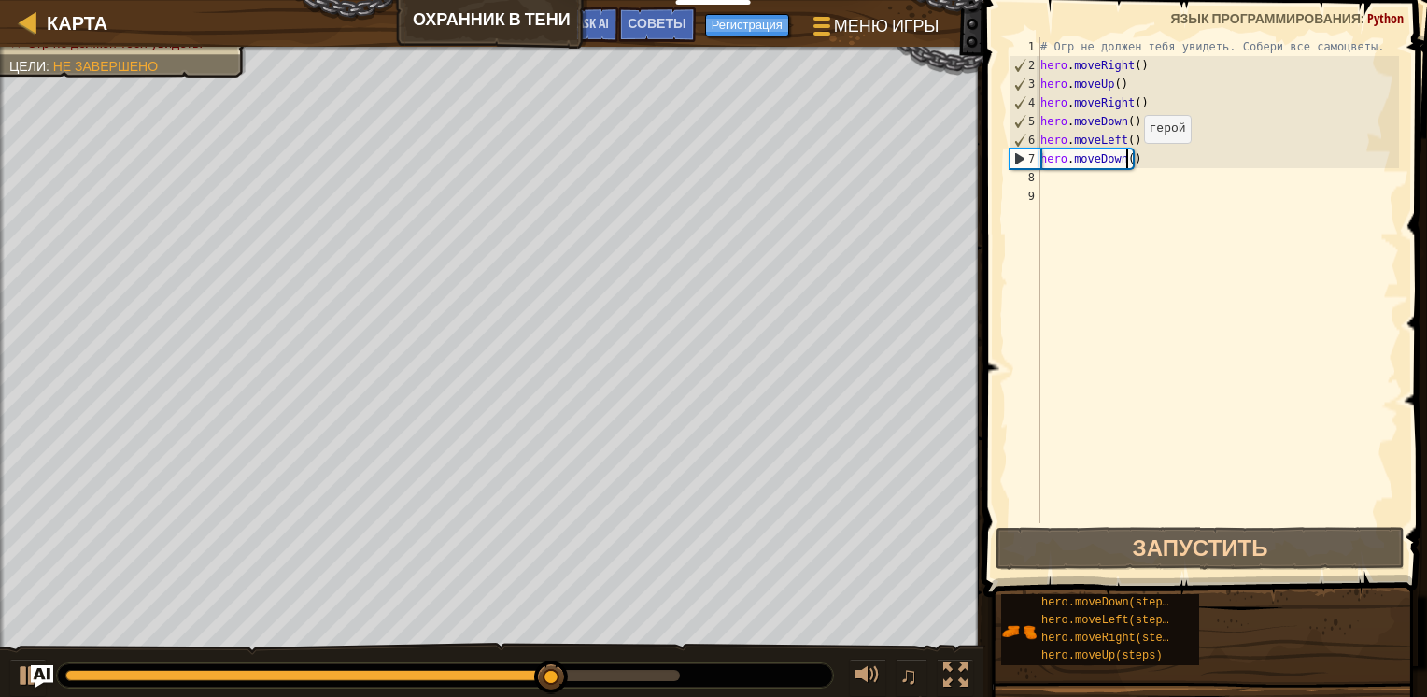
click at [1128, 162] on div "# Огр не должен тебя увидеть. Собери все самоцветы. hero . moveRight ( ) hero .…" at bounding box center [1218, 298] width 362 height 523
click at [1140, 159] on div "# Огр не должен тебя увидеть. Собери все самоцветы. hero . moveRight ( ) hero .…" at bounding box center [1218, 298] width 362 height 523
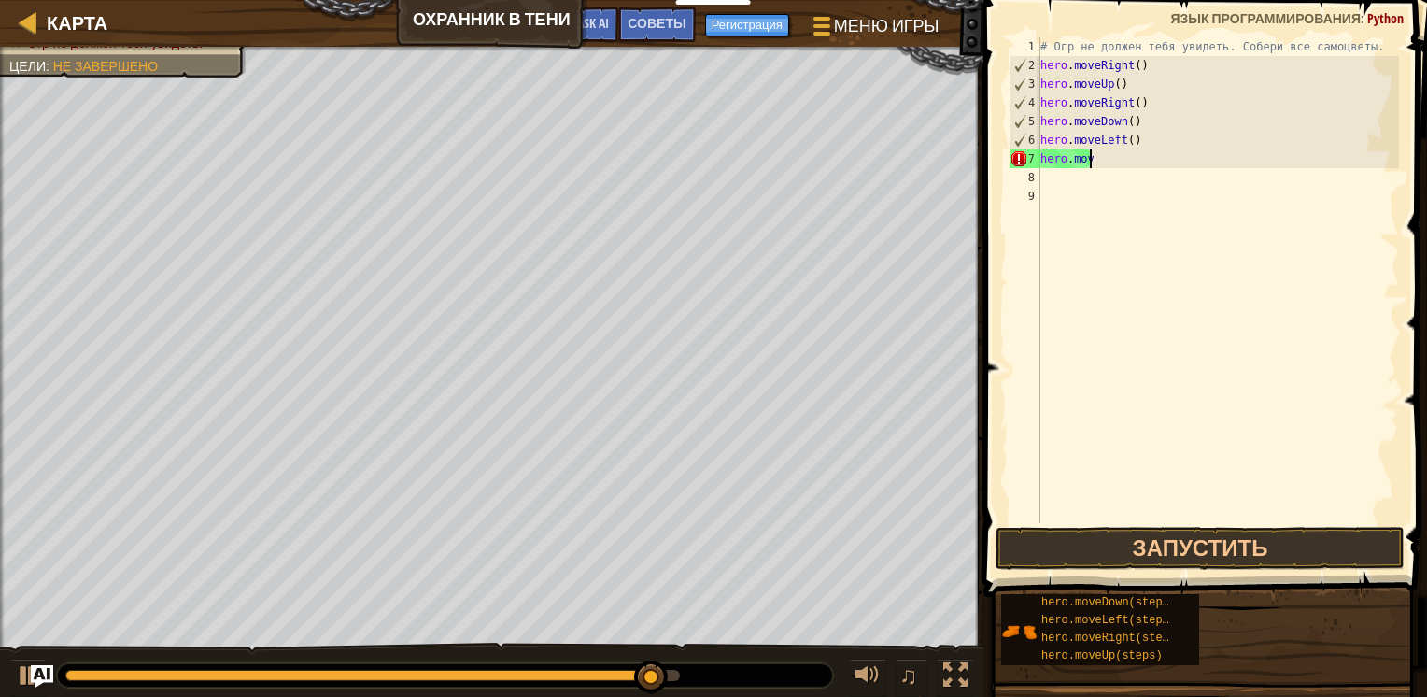
type textarea "h"
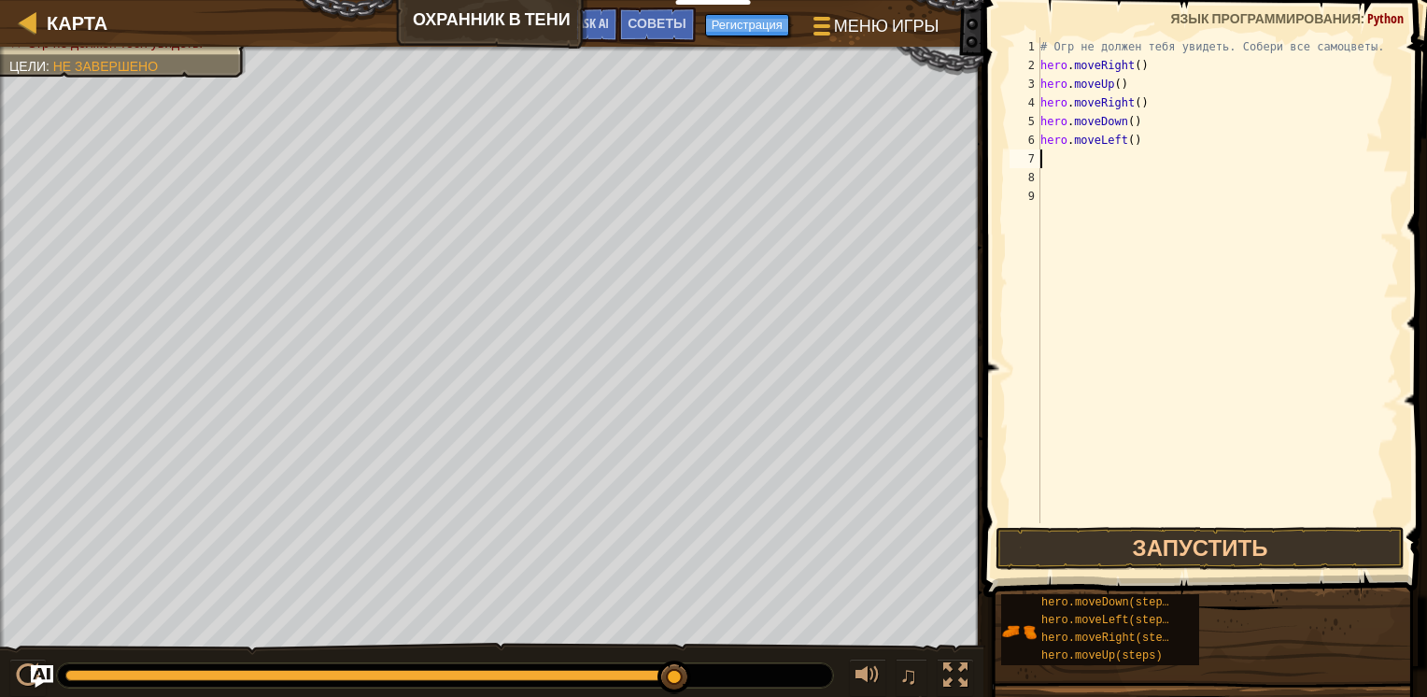
type textarea "h"
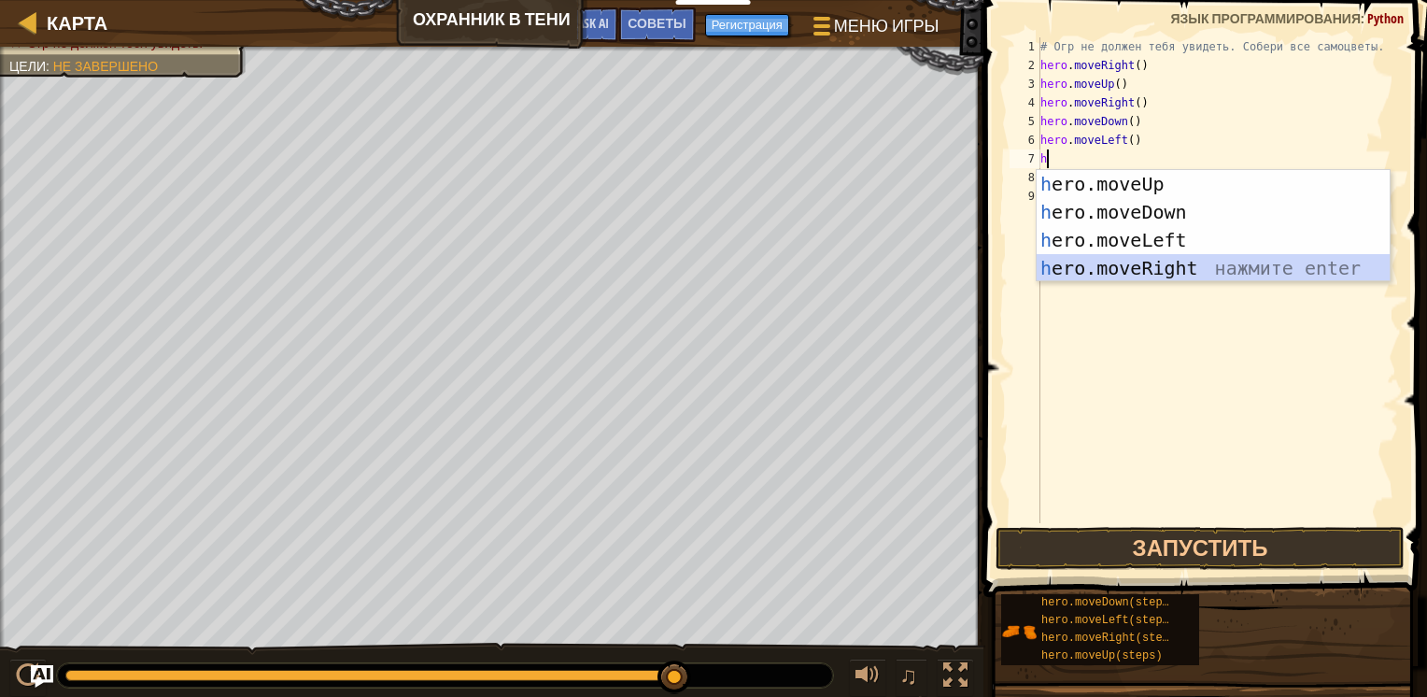
click at [1180, 269] on div "h ero.moveUp нажмите enter h ero.moveDown нажмите enter h ero.moveLeft нажмите …" at bounding box center [1213, 254] width 353 height 168
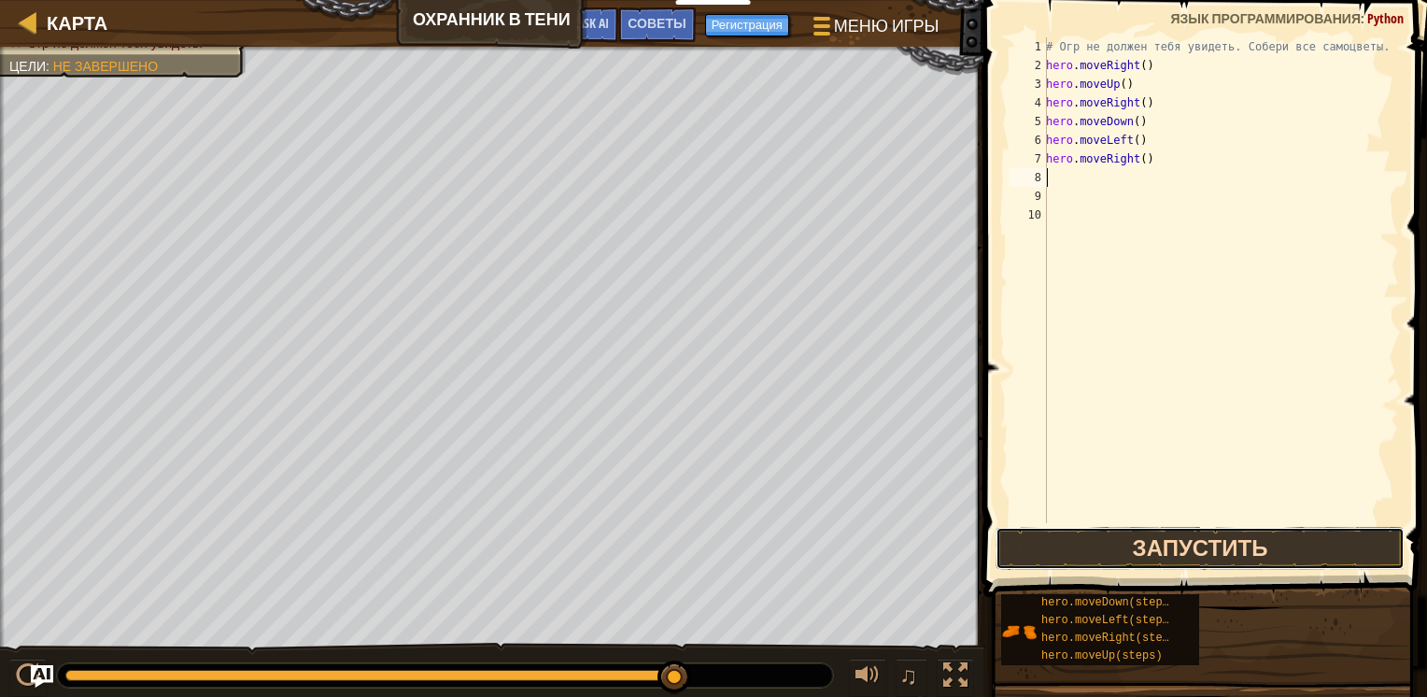
click at [1270, 551] on button "Запустить" at bounding box center [1200, 548] width 409 height 43
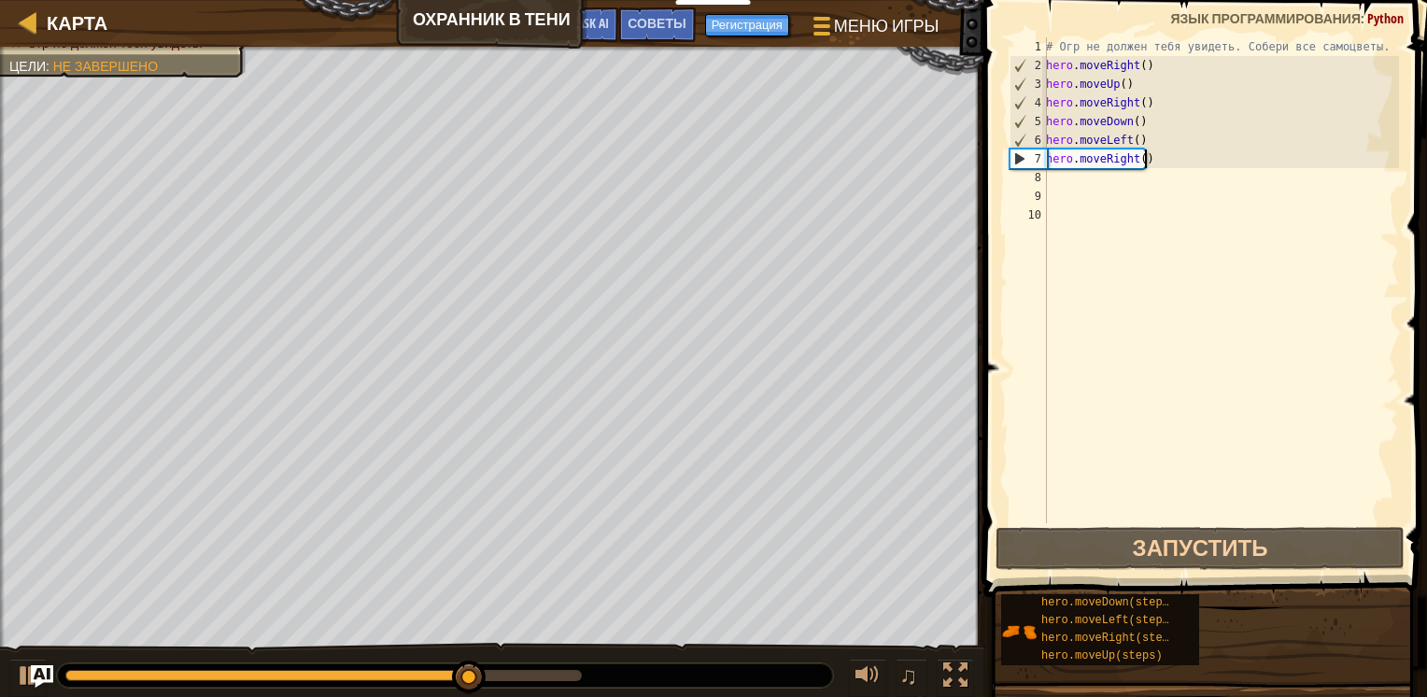
click at [1149, 161] on div "# Огр не должен тебя увидеть. Собери все самоцветы. hero . moveRight ( ) hero .…" at bounding box center [1220, 298] width 357 height 523
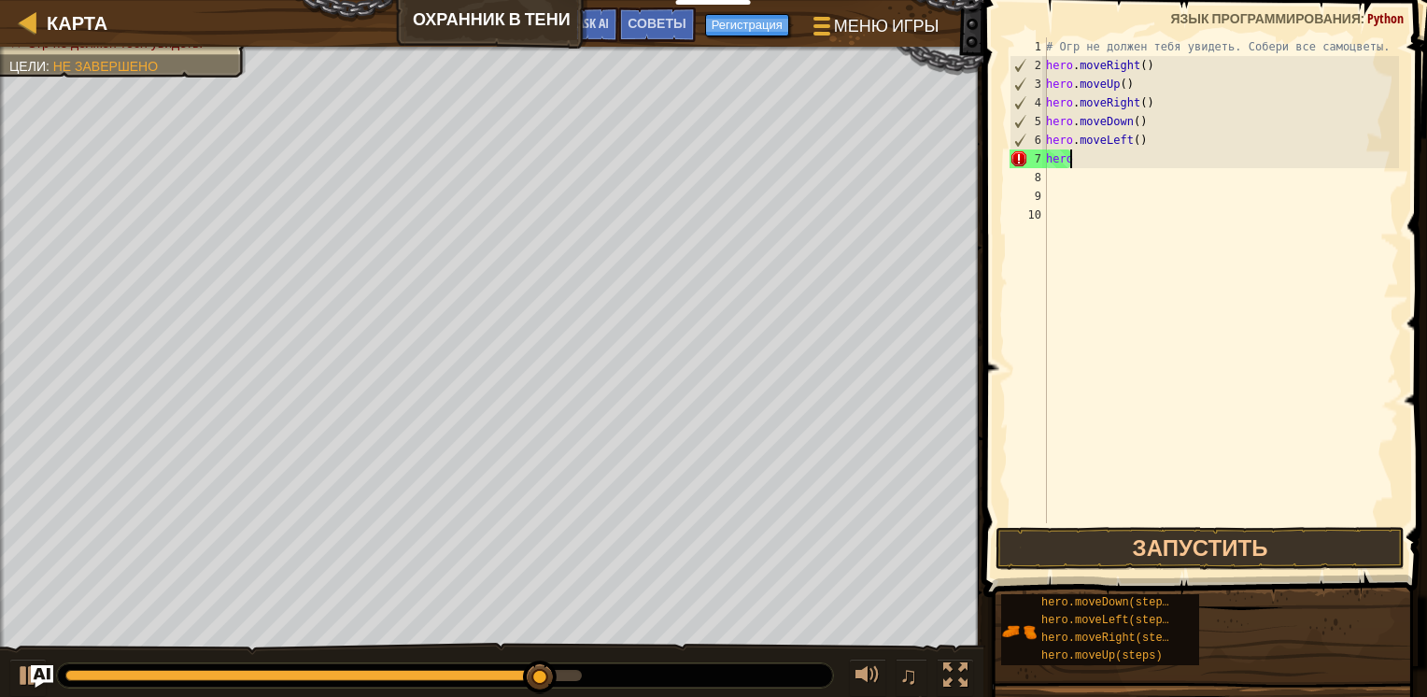
type textarea "h"
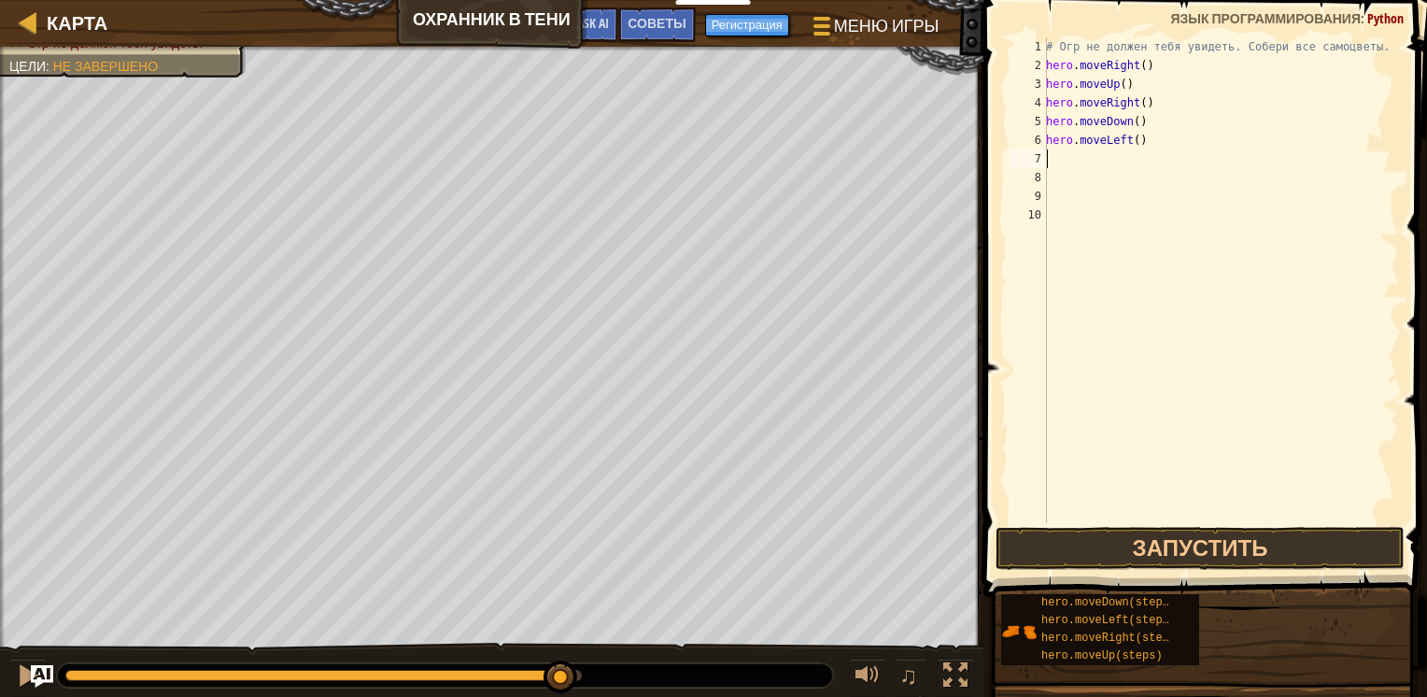
click at [1149, 138] on div "# Огр не должен тебя увидеть. Собери все самоцветы. hero . moveRight ( ) hero .…" at bounding box center [1220, 298] width 357 height 523
type textarea "h"
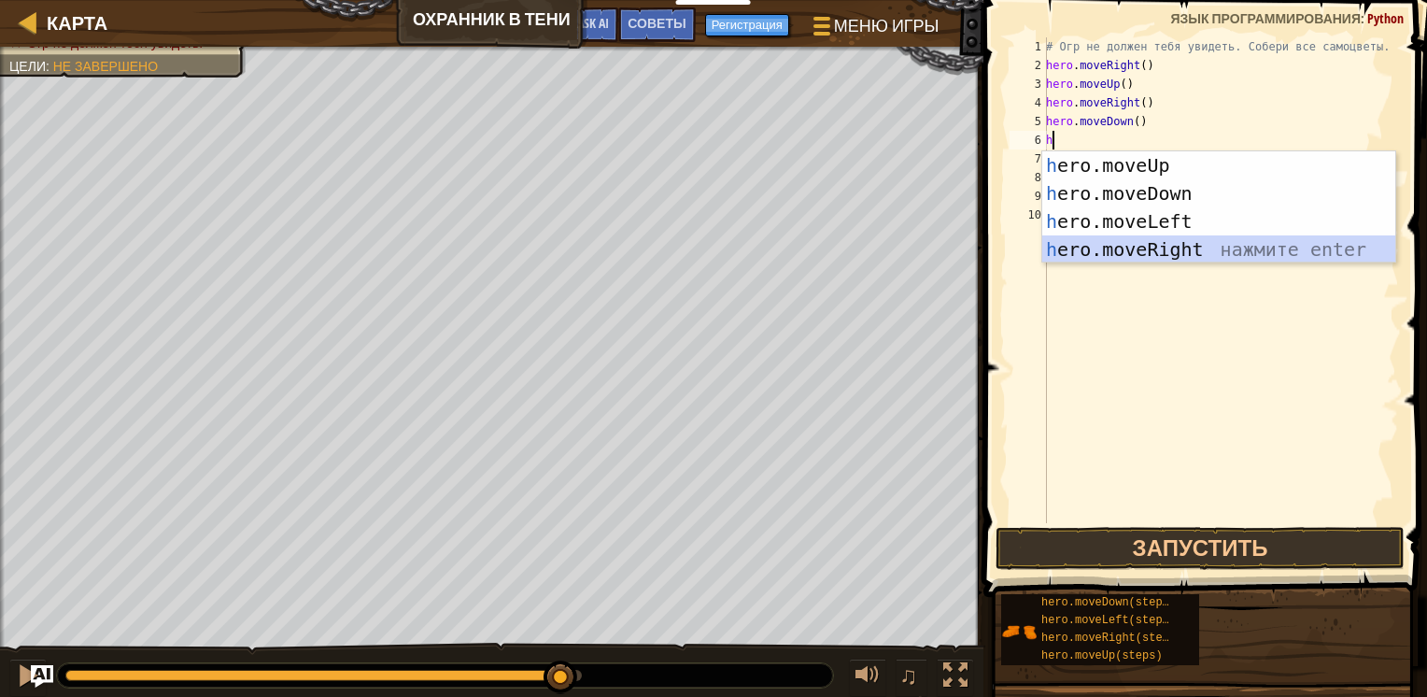
click at [1163, 248] on div "h ero.moveUp нажмите enter h ero.moveDown нажмите enter h ero.moveLeft нажмите …" at bounding box center [1218, 235] width 353 height 168
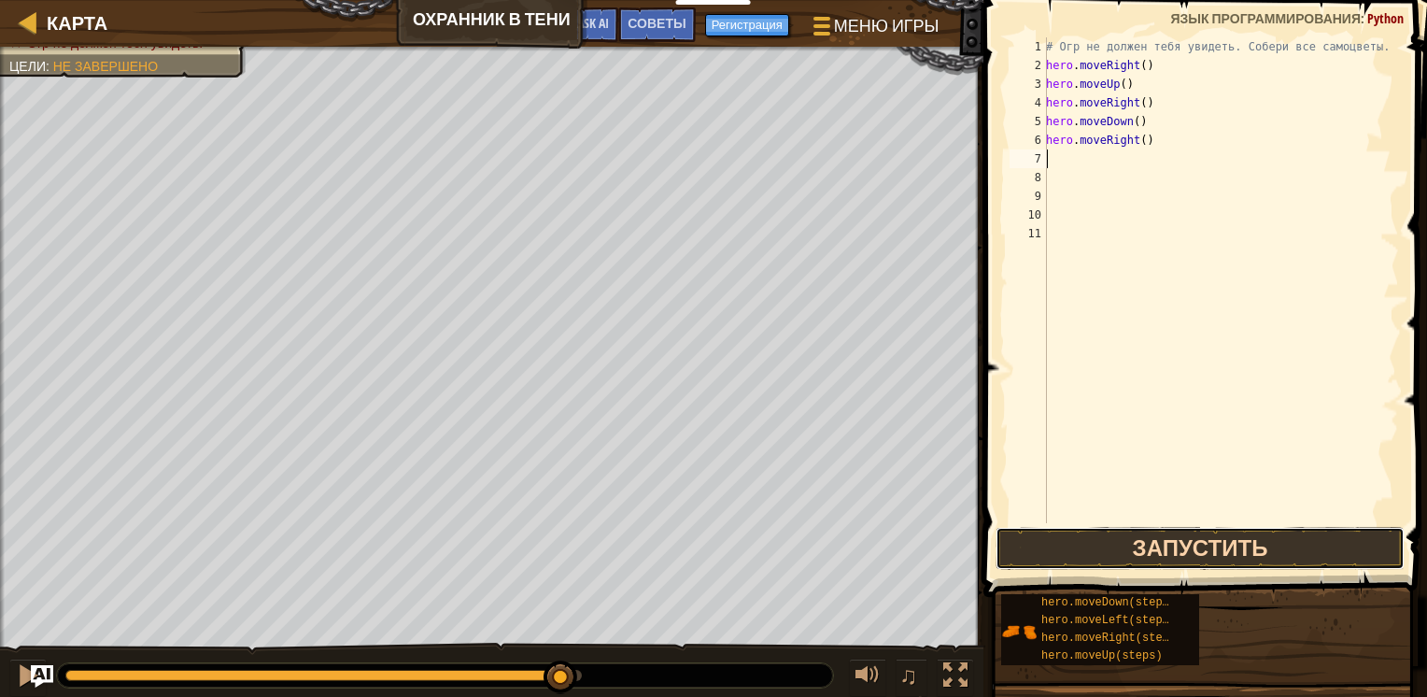
click at [1236, 533] on button "Запустить" at bounding box center [1200, 548] width 409 height 43
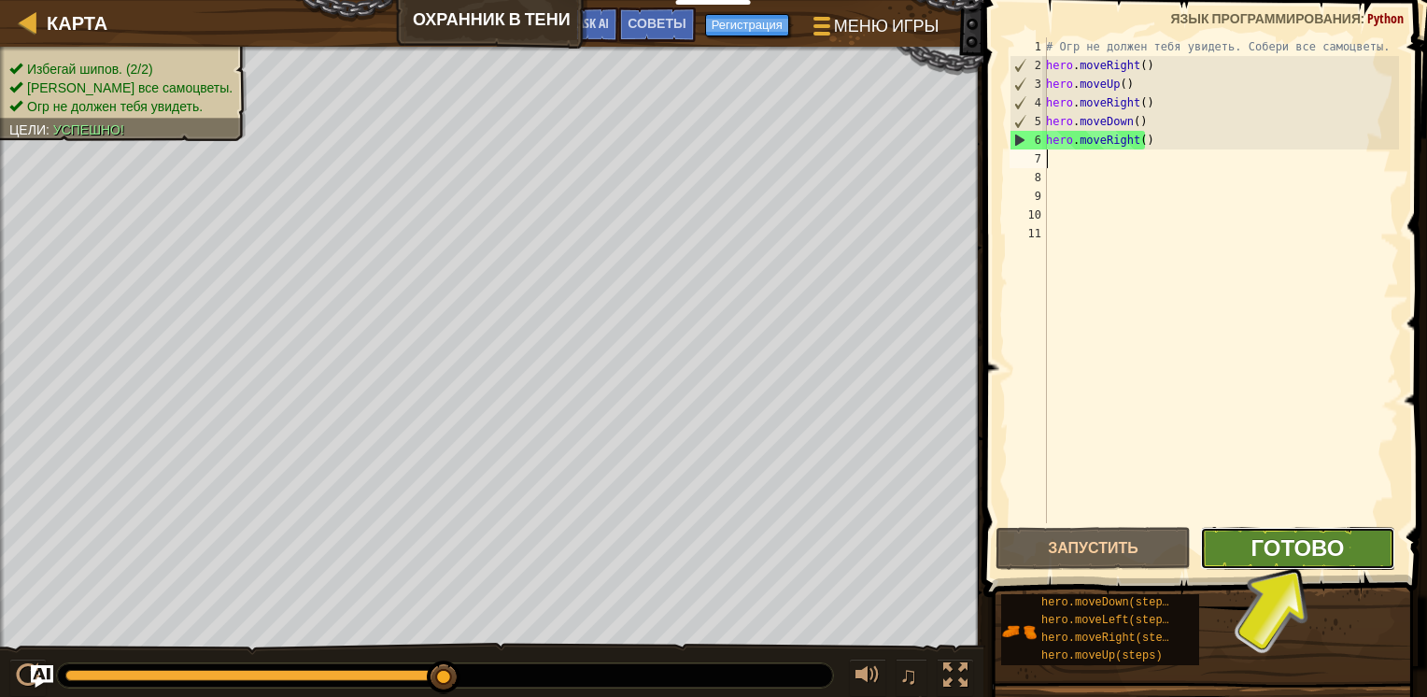
click at [1304, 558] on span "Готово" at bounding box center [1296, 547] width 93 height 30
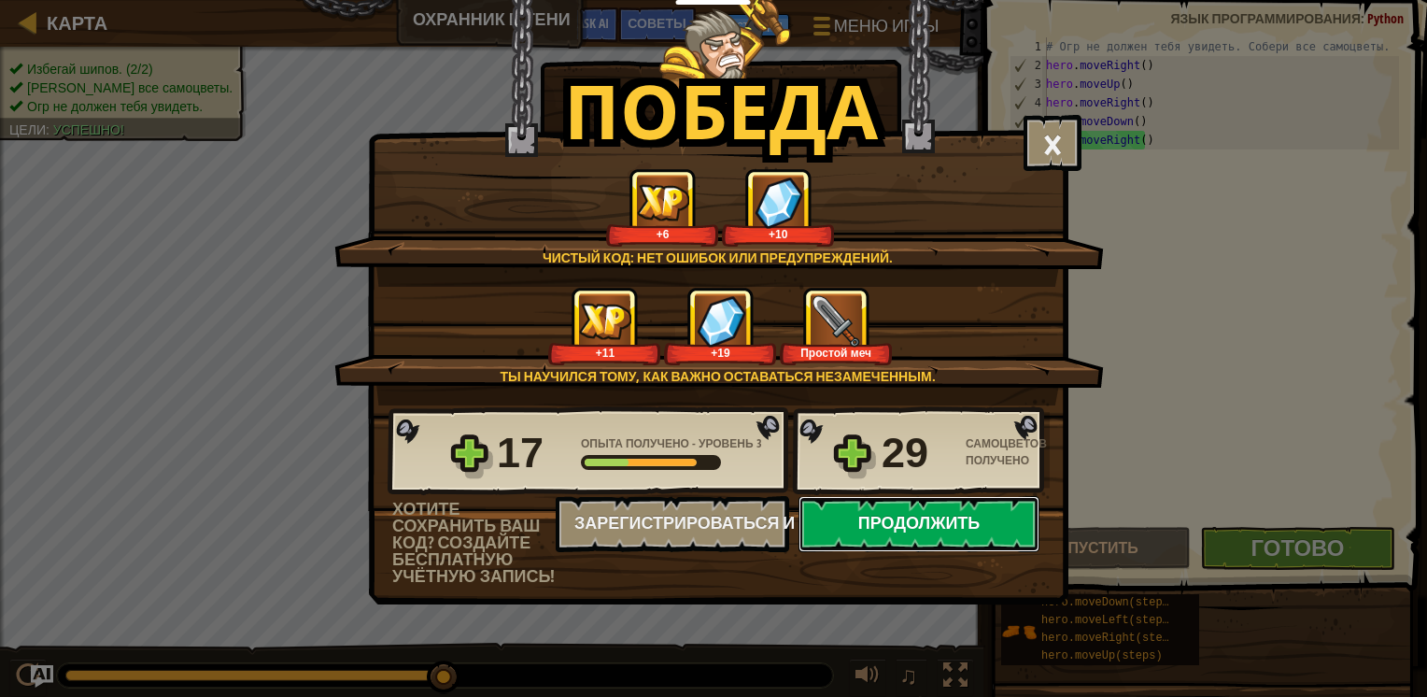
click at [976, 531] on button "Продолжить" at bounding box center [918, 524] width 241 height 56
select select "ru"
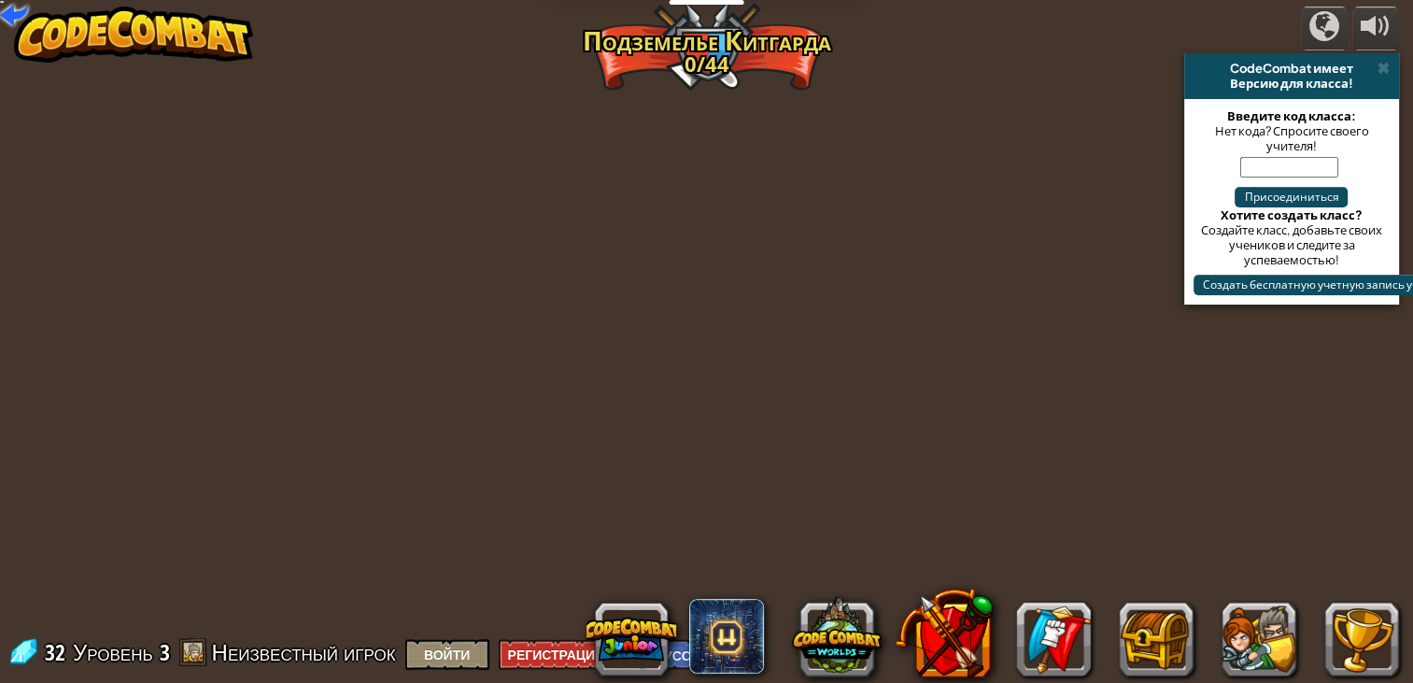
select select "ru"
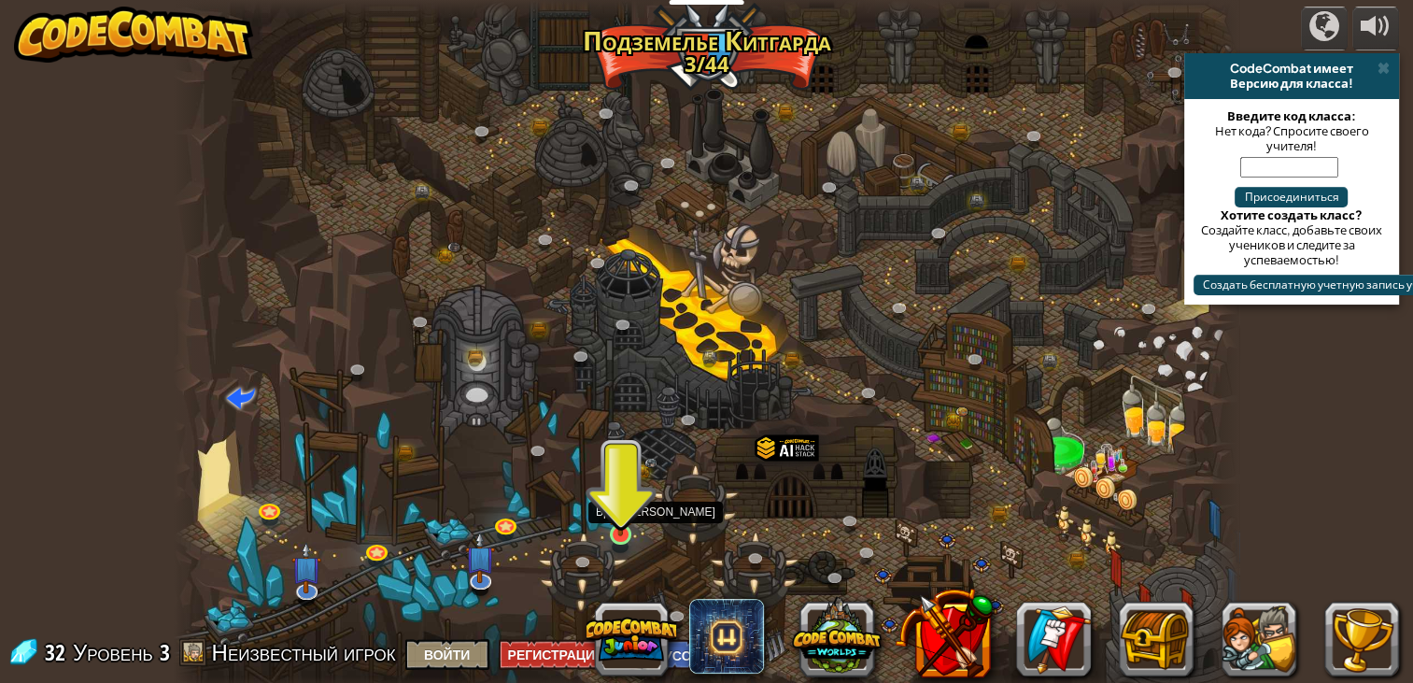
click at [631, 522] on img at bounding box center [620, 506] width 27 height 62
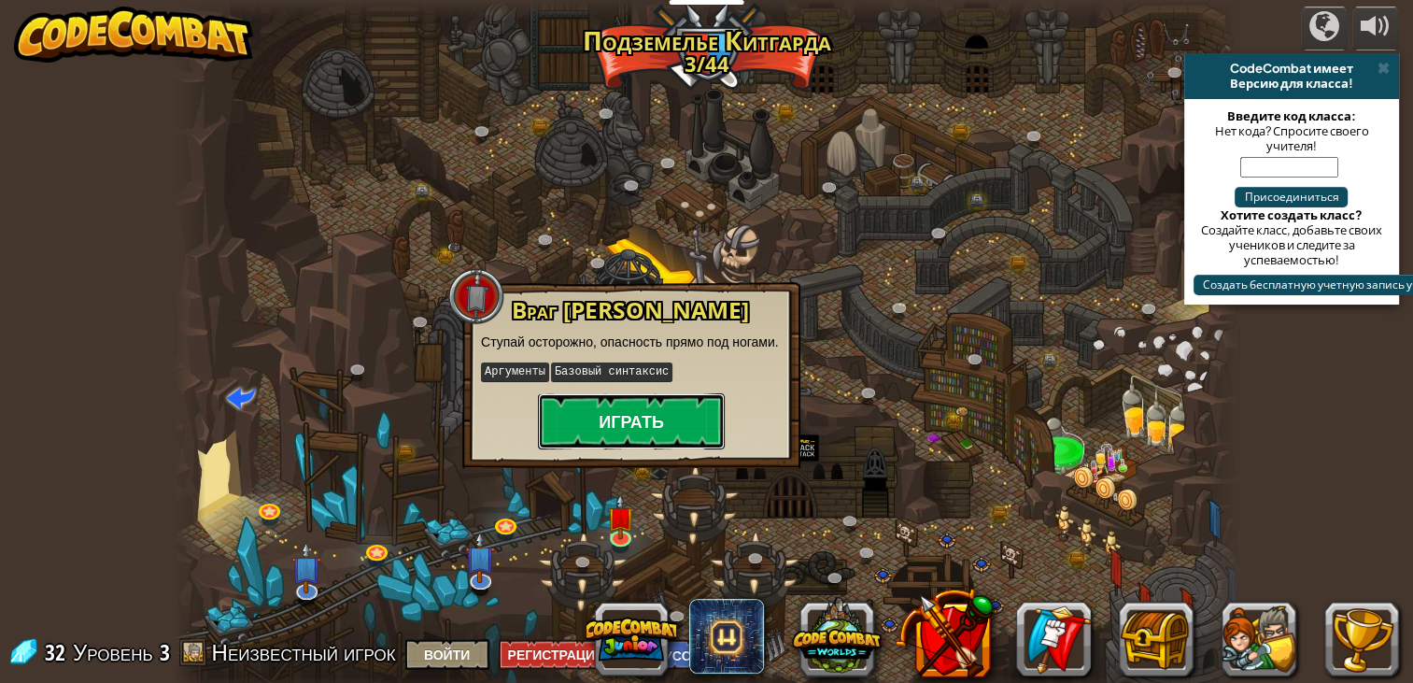
click at [640, 433] on button "Играть" at bounding box center [631, 421] width 187 height 56
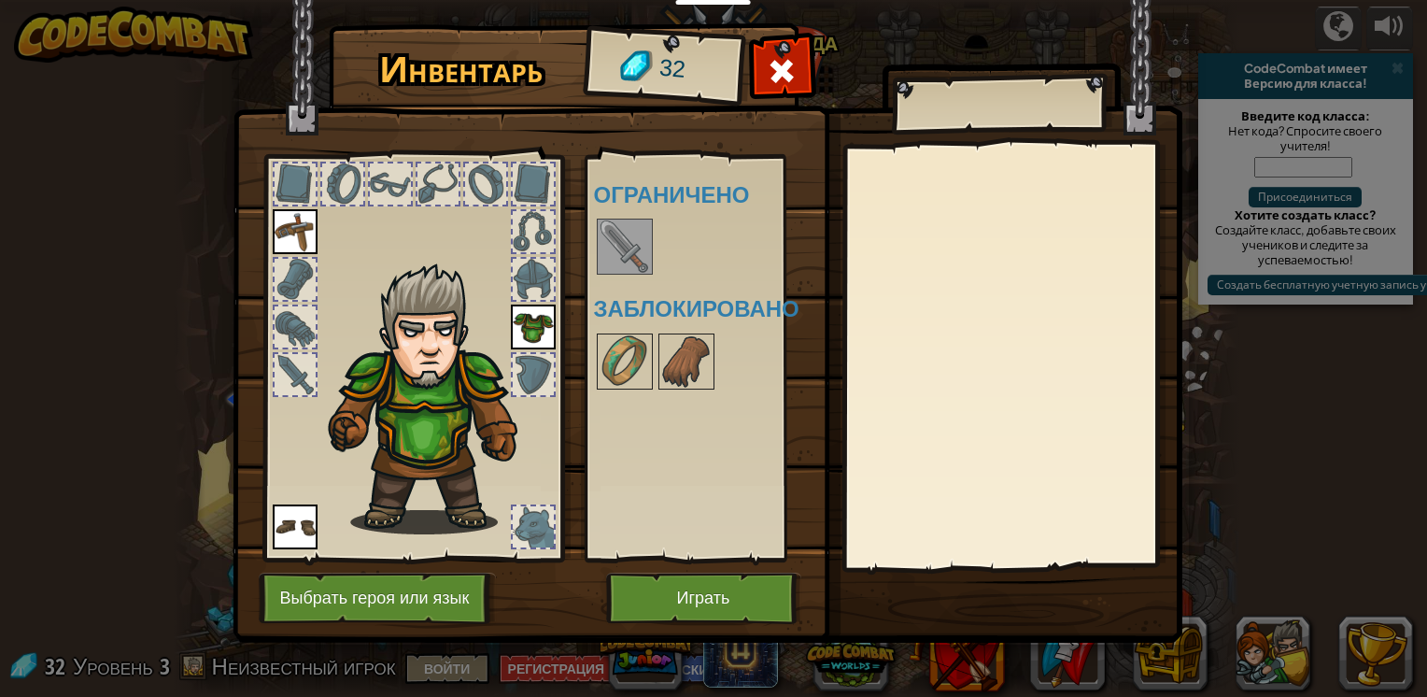
click at [624, 239] on img at bounding box center [625, 246] width 52 height 52
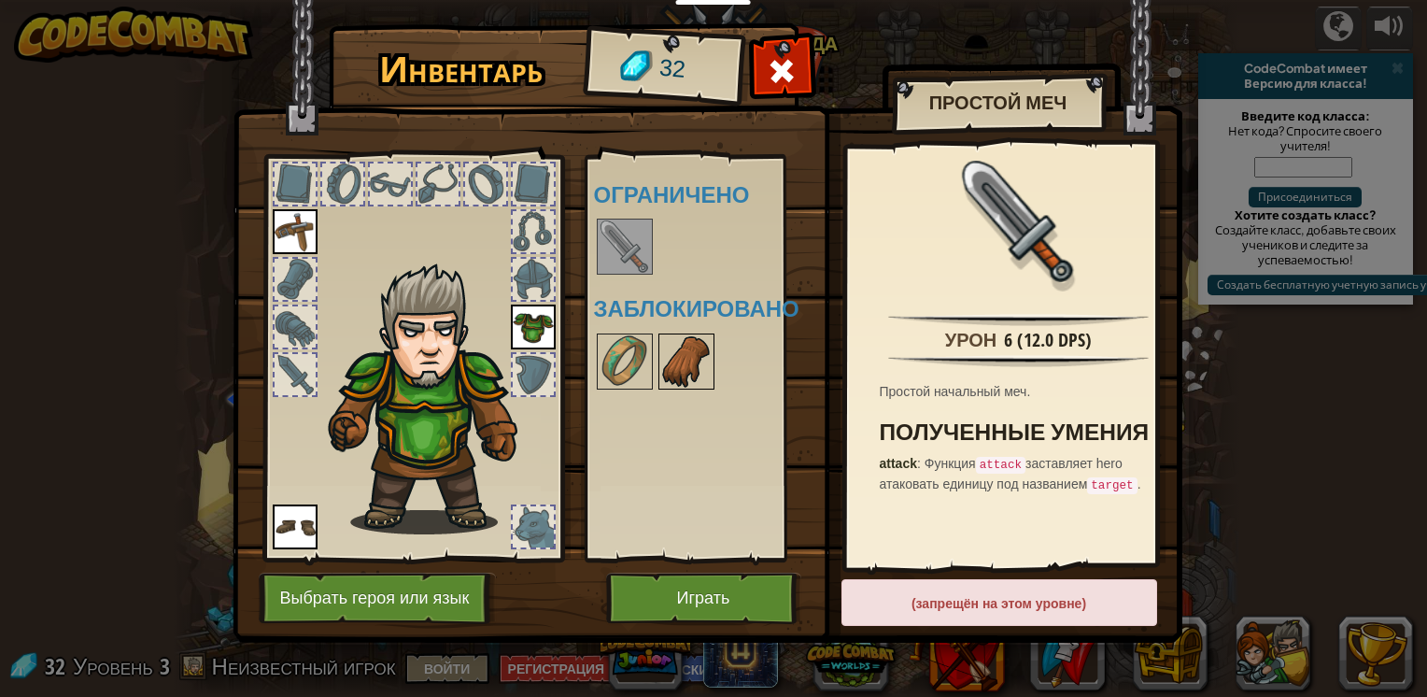
click at [692, 360] on img at bounding box center [686, 361] width 52 height 52
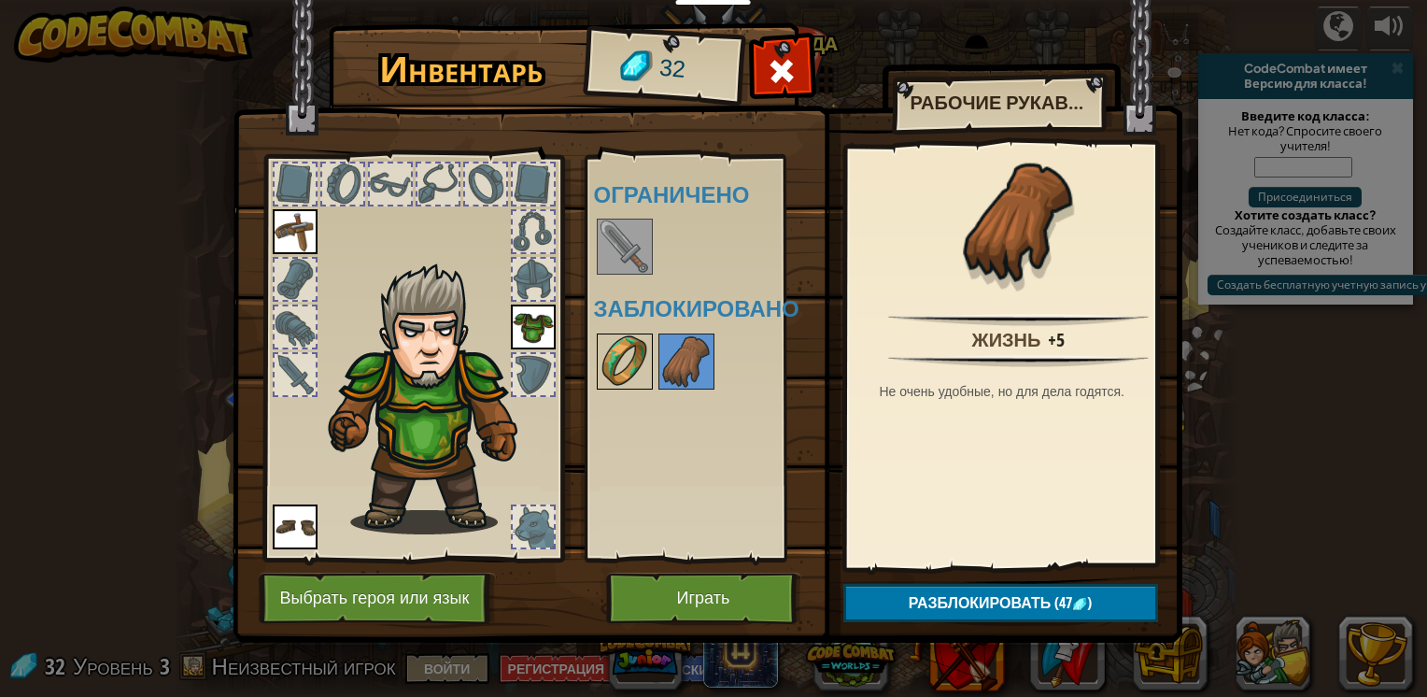
click at [634, 360] on img at bounding box center [625, 361] width 52 height 52
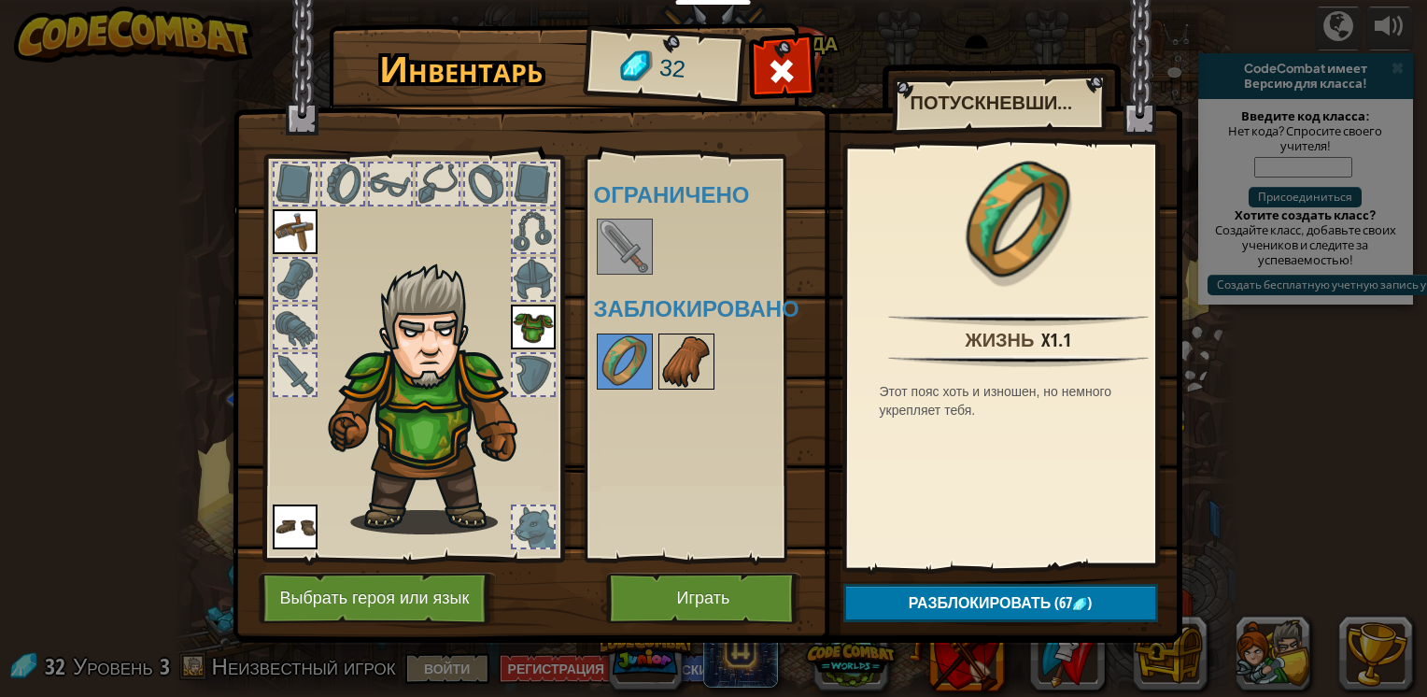
click at [676, 360] on img at bounding box center [686, 361] width 52 height 52
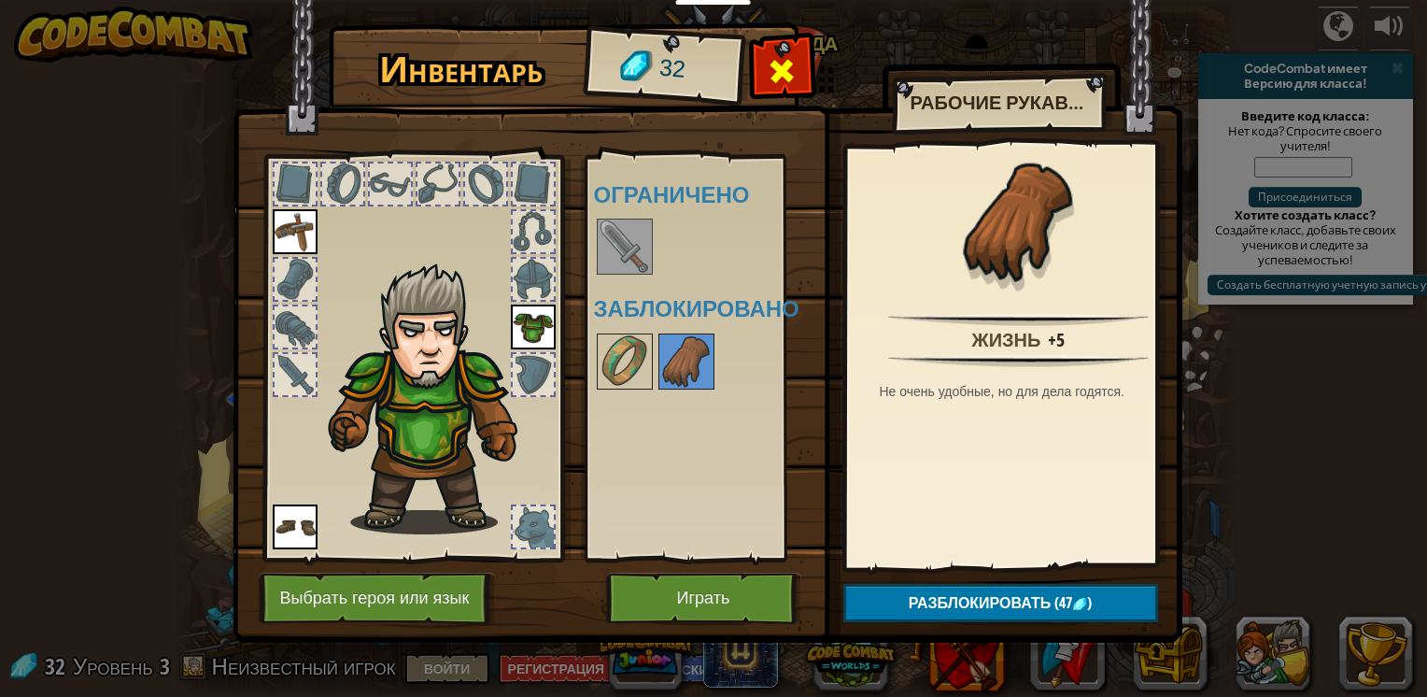
click at [784, 75] on span at bounding box center [782, 71] width 30 height 30
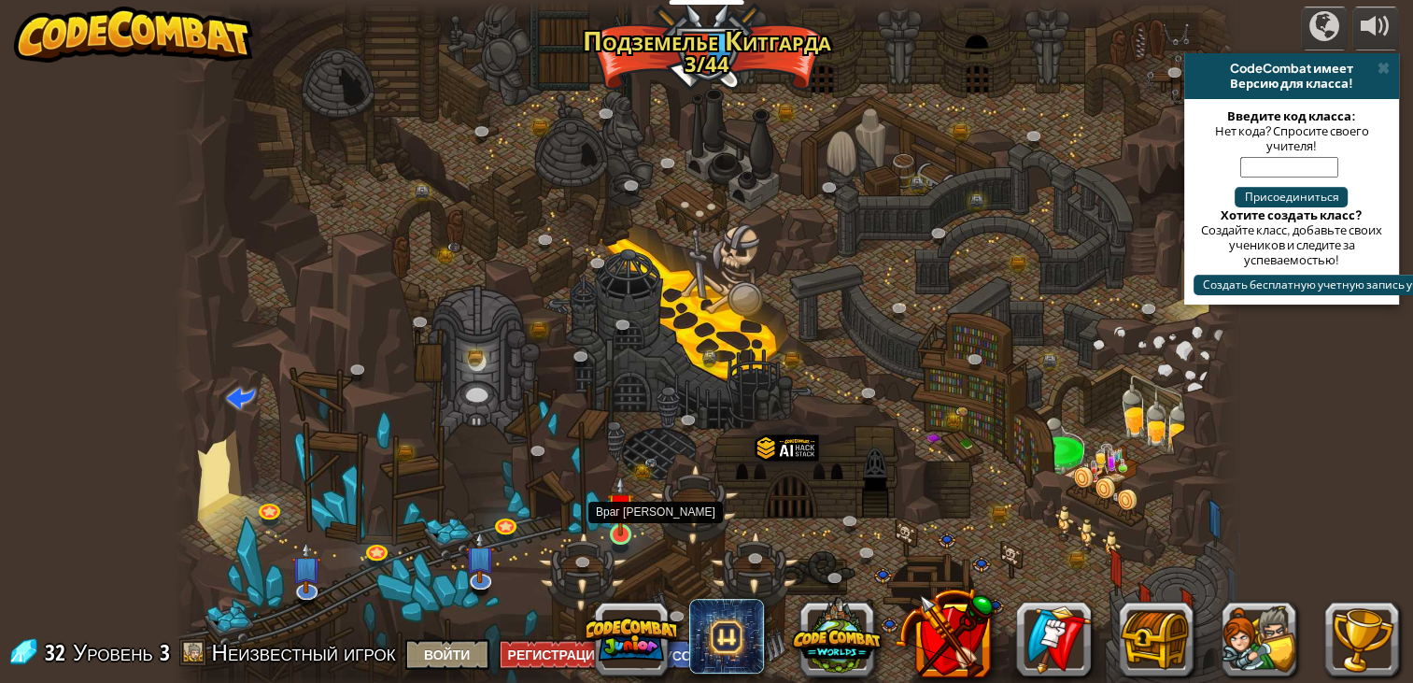
click at [629, 520] on img at bounding box center [620, 506] width 27 height 62
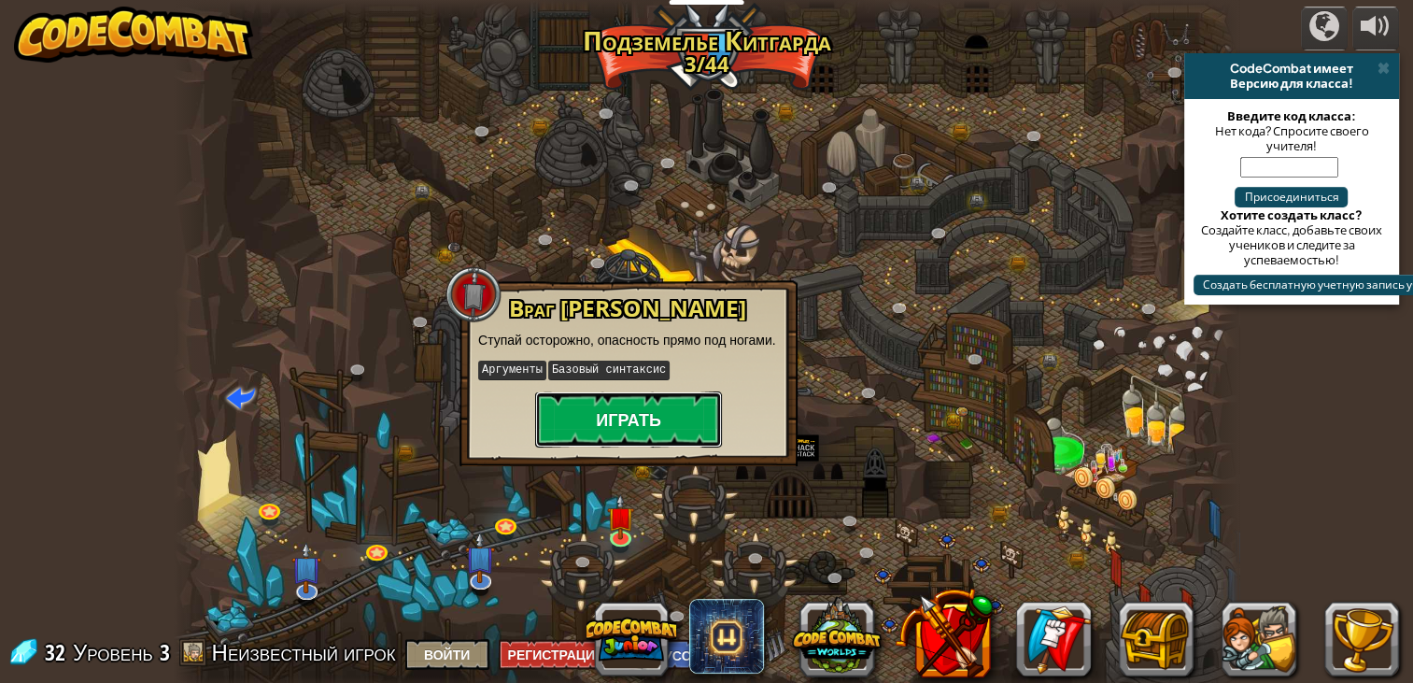
click at [721, 422] on button "Играть" at bounding box center [628, 419] width 187 height 56
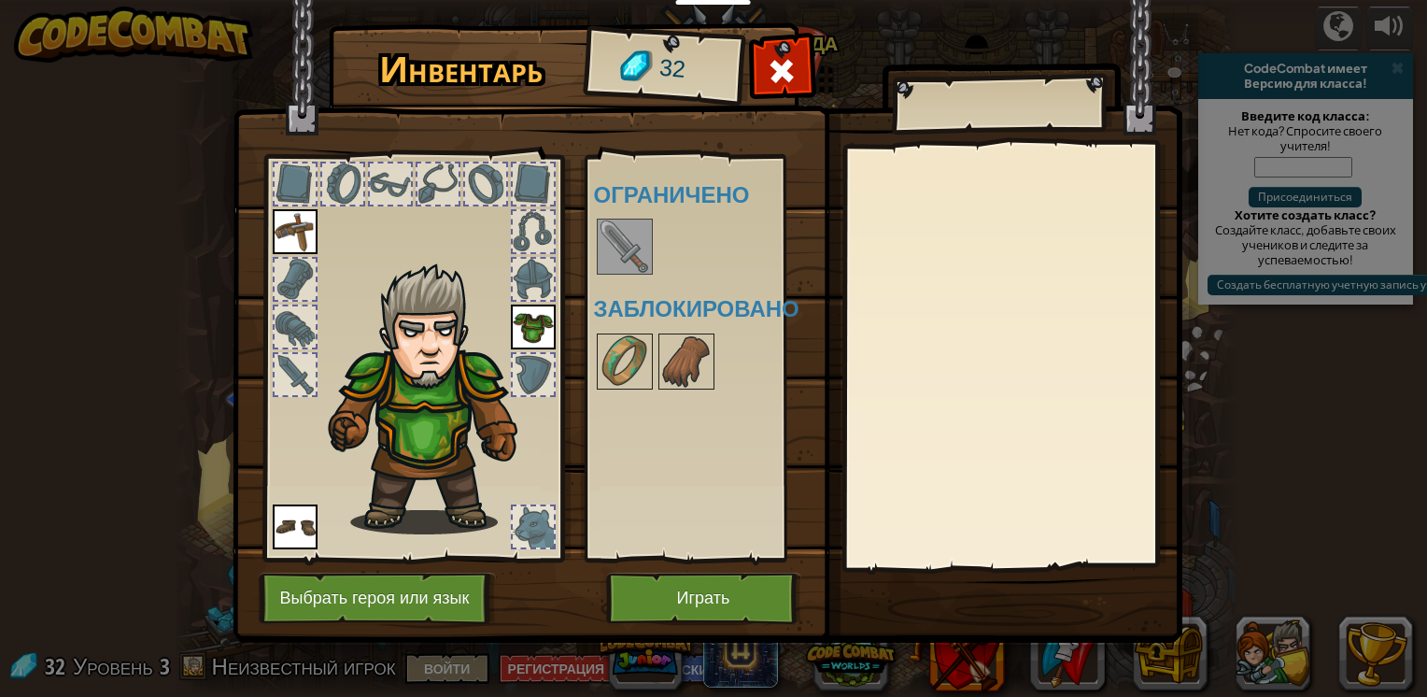
click at [527, 525] on div at bounding box center [533, 526] width 41 height 41
click at [736, 592] on button "Играть" at bounding box center [703, 597] width 195 height 51
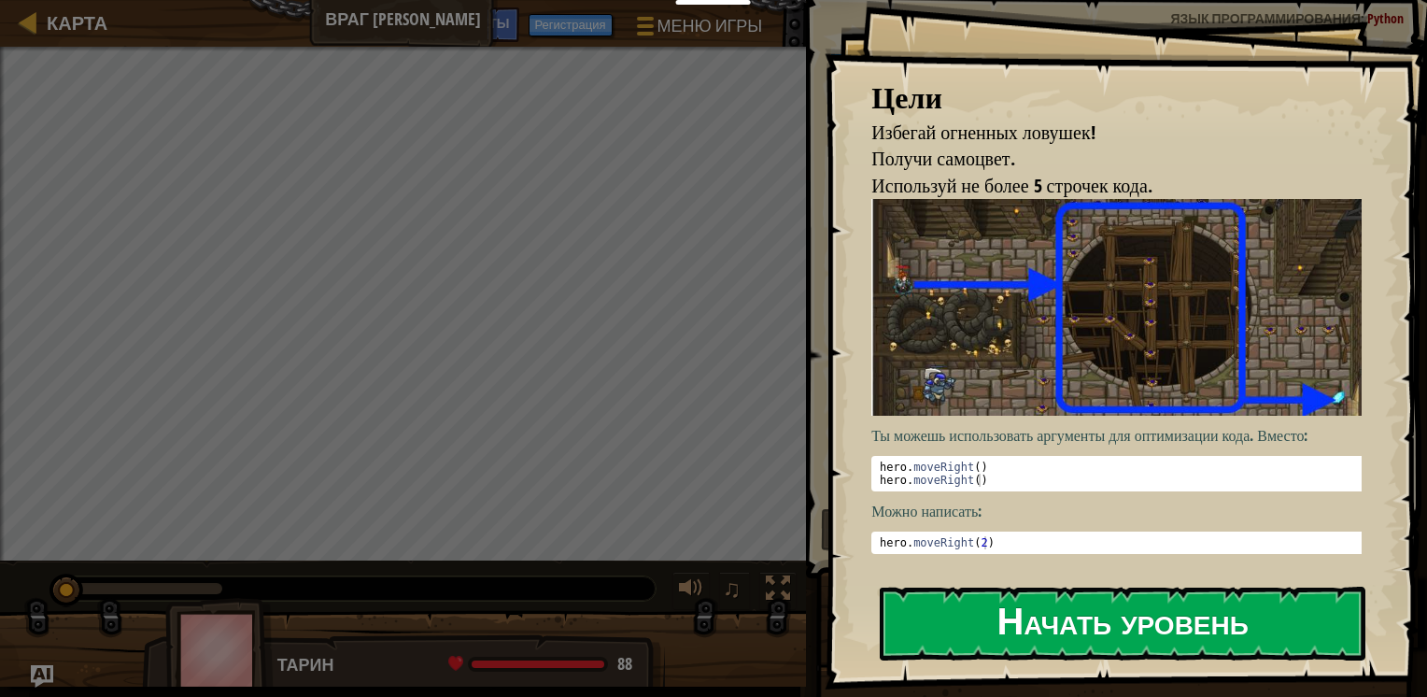
click at [1108, 617] on button "Начать уровень" at bounding box center [1123, 623] width 486 height 74
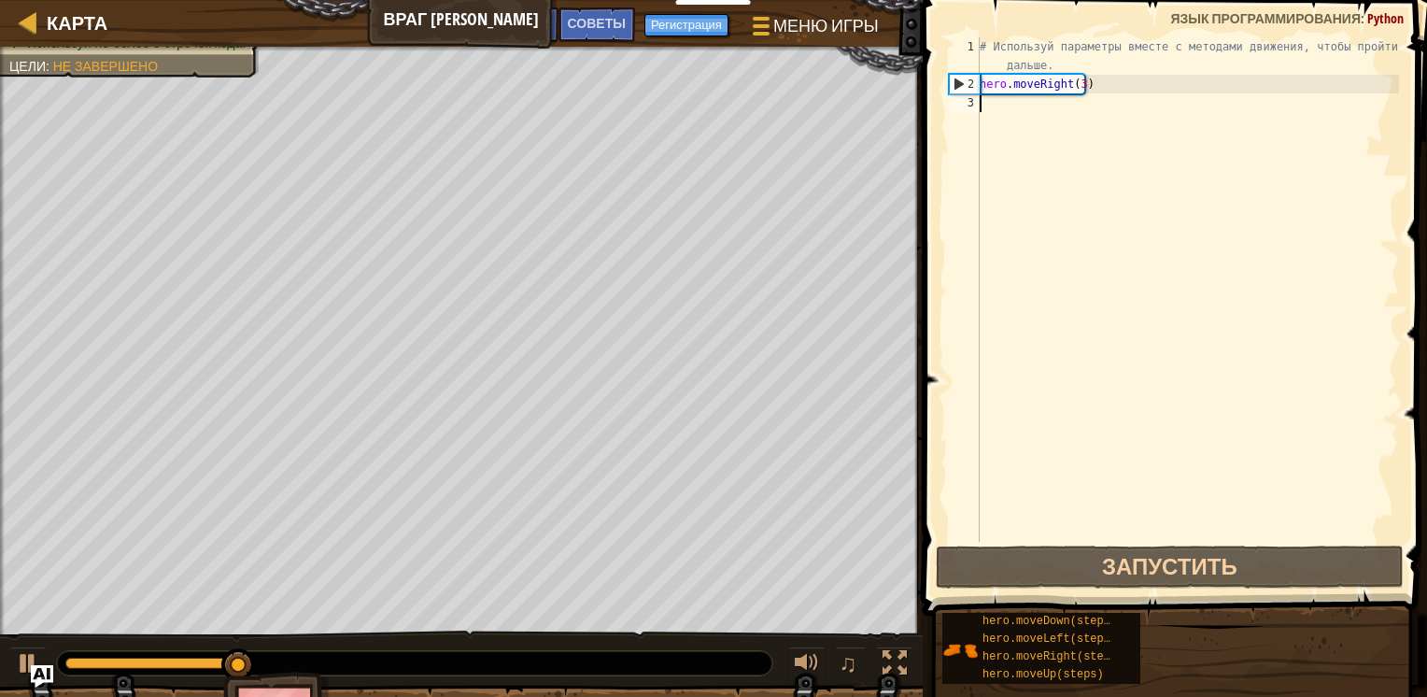
type textarea "h"
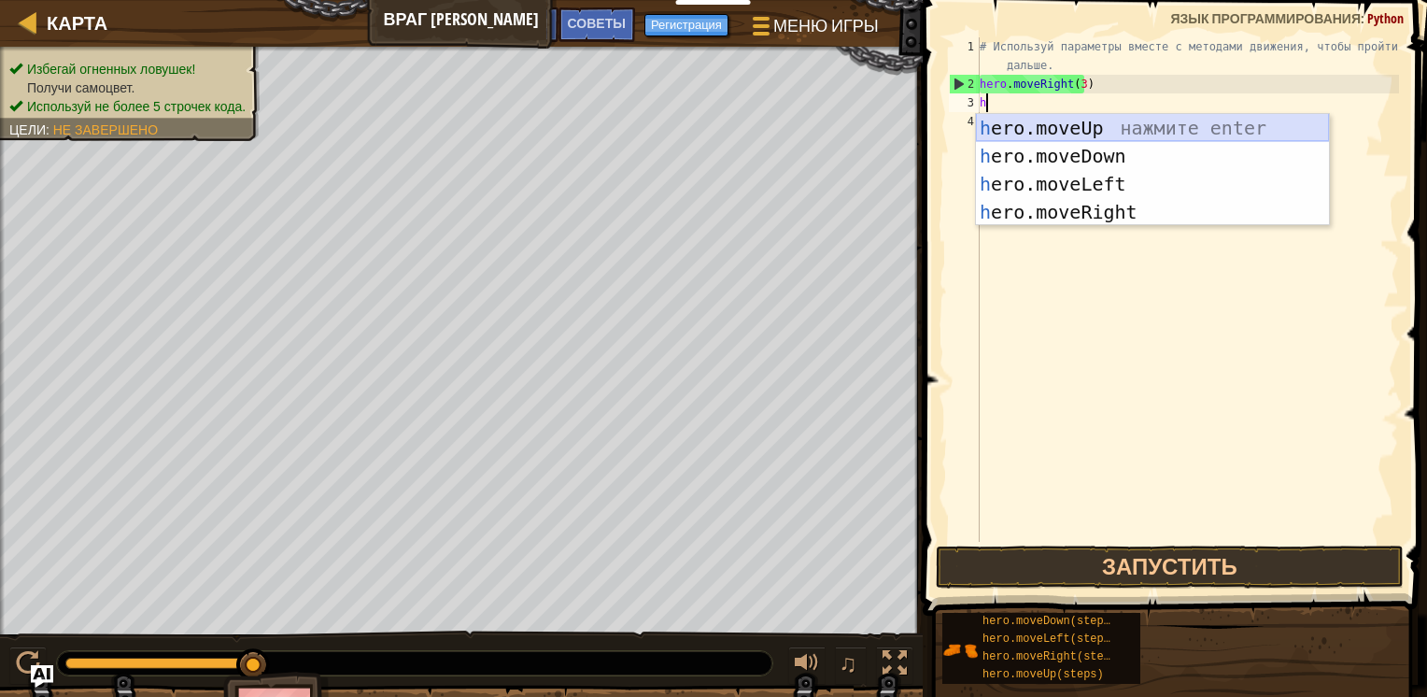
click at [1099, 126] on div "h ero.moveUp нажмите enter h ero.moveDown нажмите enter h ero.moveLeft нажмите …" at bounding box center [1152, 198] width 353 height 168
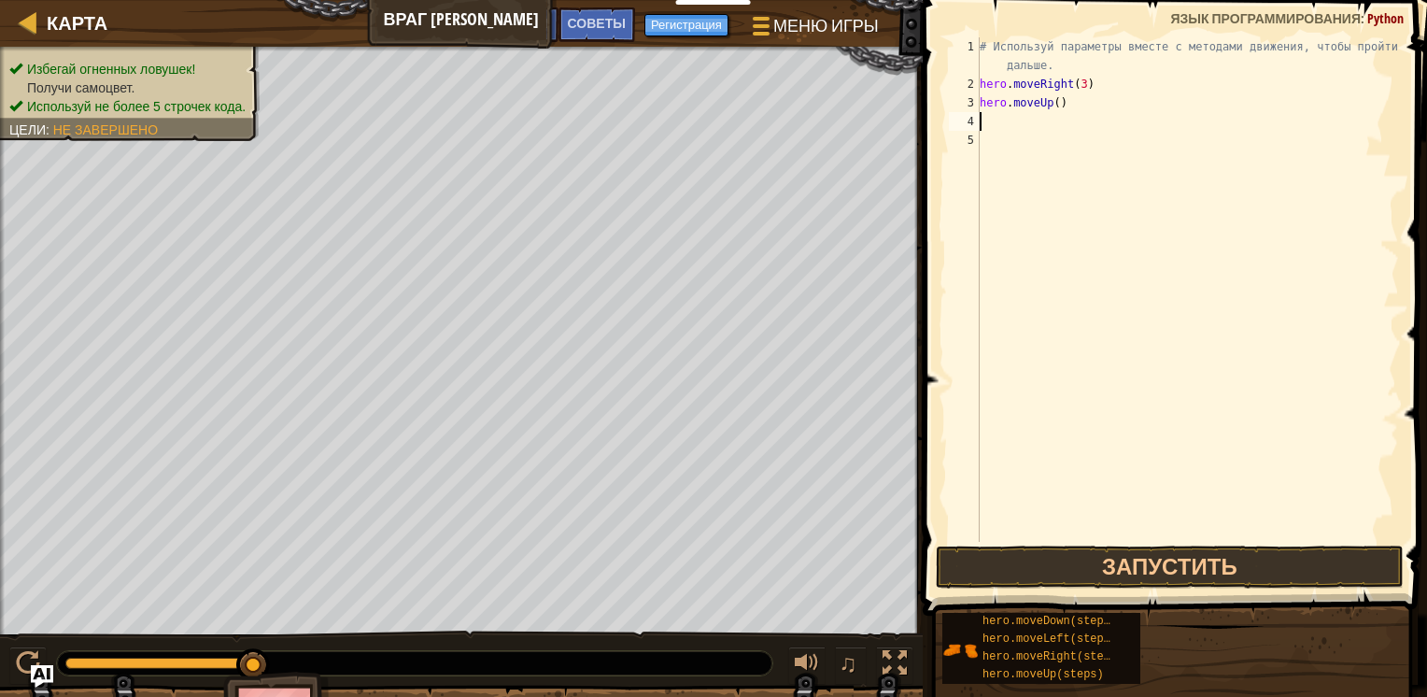
type textarea "h"
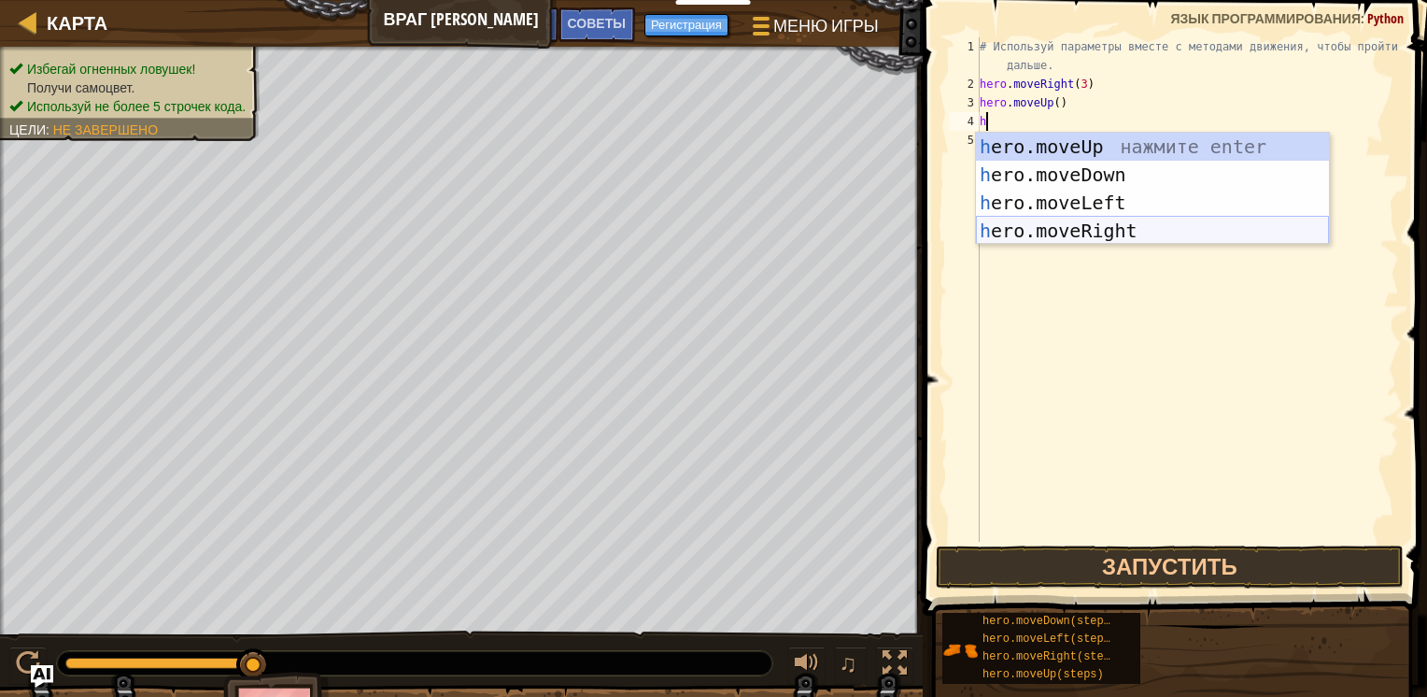
click at [1109, 232] on div "h ero.moveUp нажмите enter h ero.moveDown нажмите enter h ero.moveLeft нажмите …" at bounding box center [1152, 217] width 353 height 168
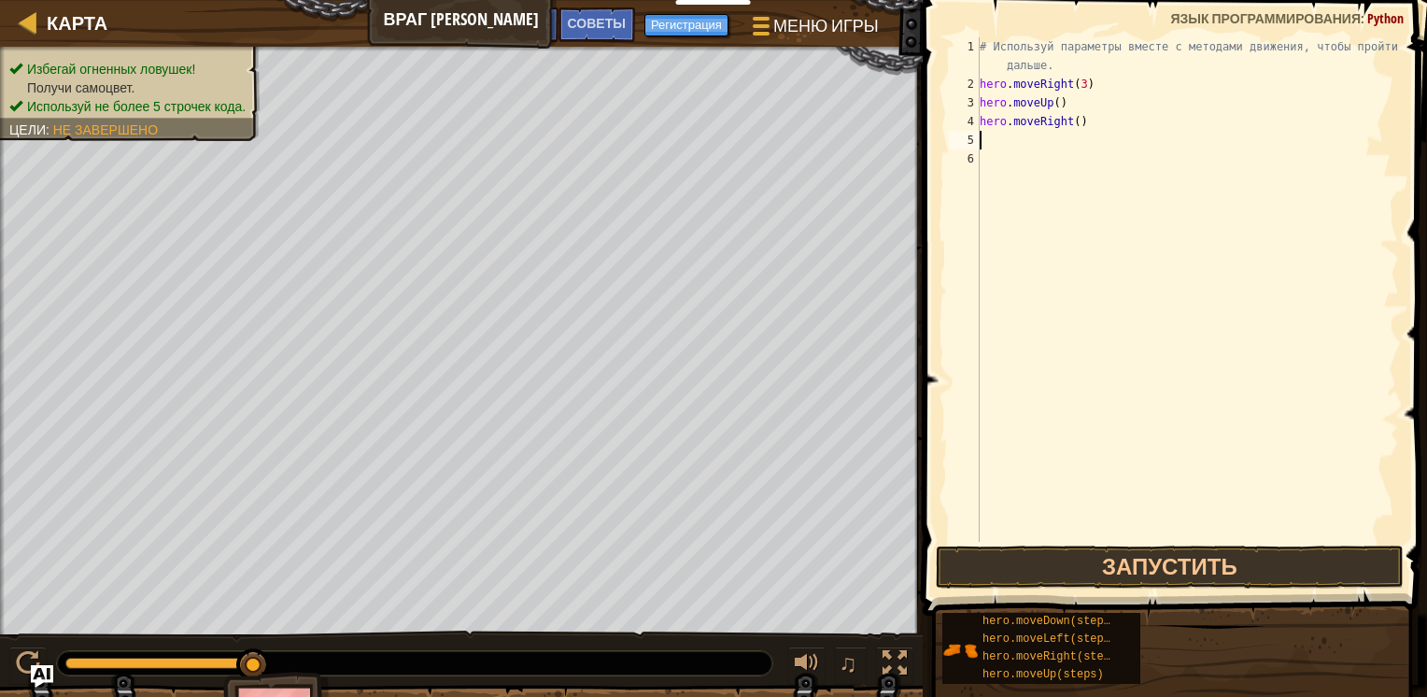
type textarea "h"
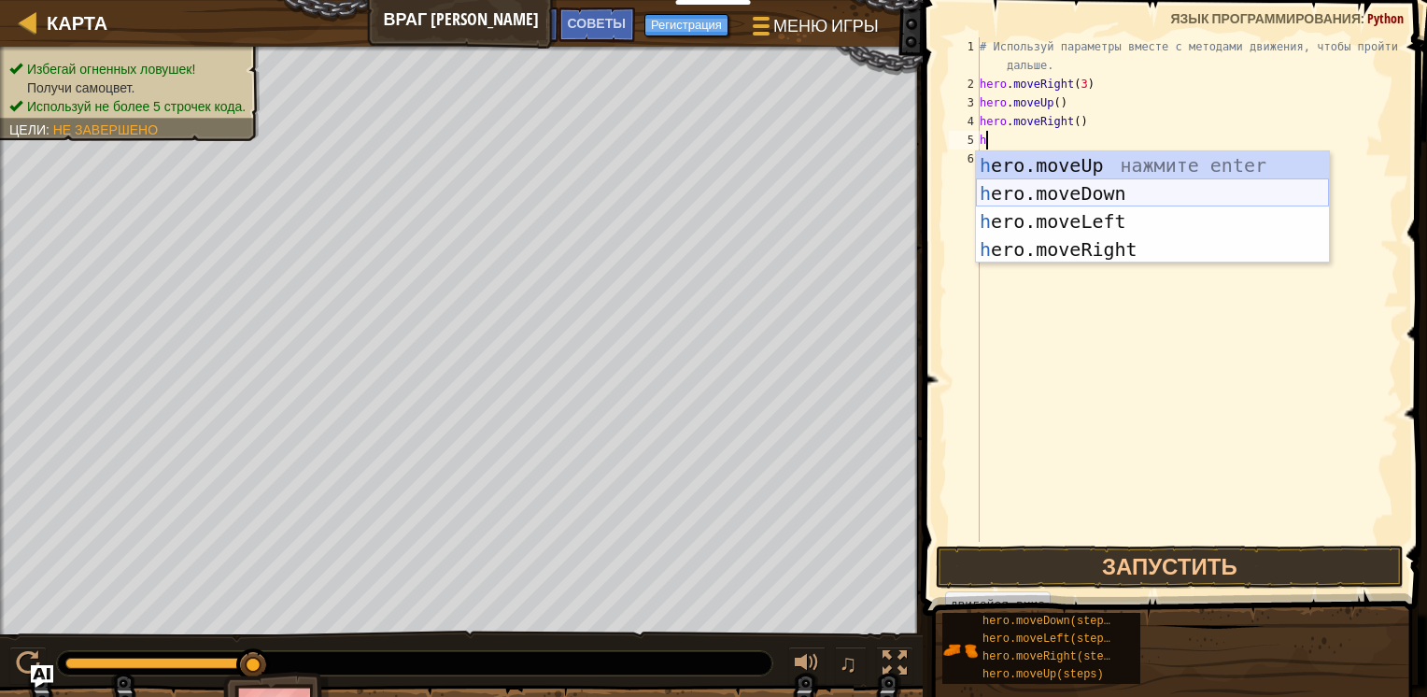
click at [1103, 191] on div "h ero.moveUp нажмите enter h ero.moveDown нажмите enter h ero.moveLeft нажмите …" at bounding box center [1152, 235] width 353 height 168
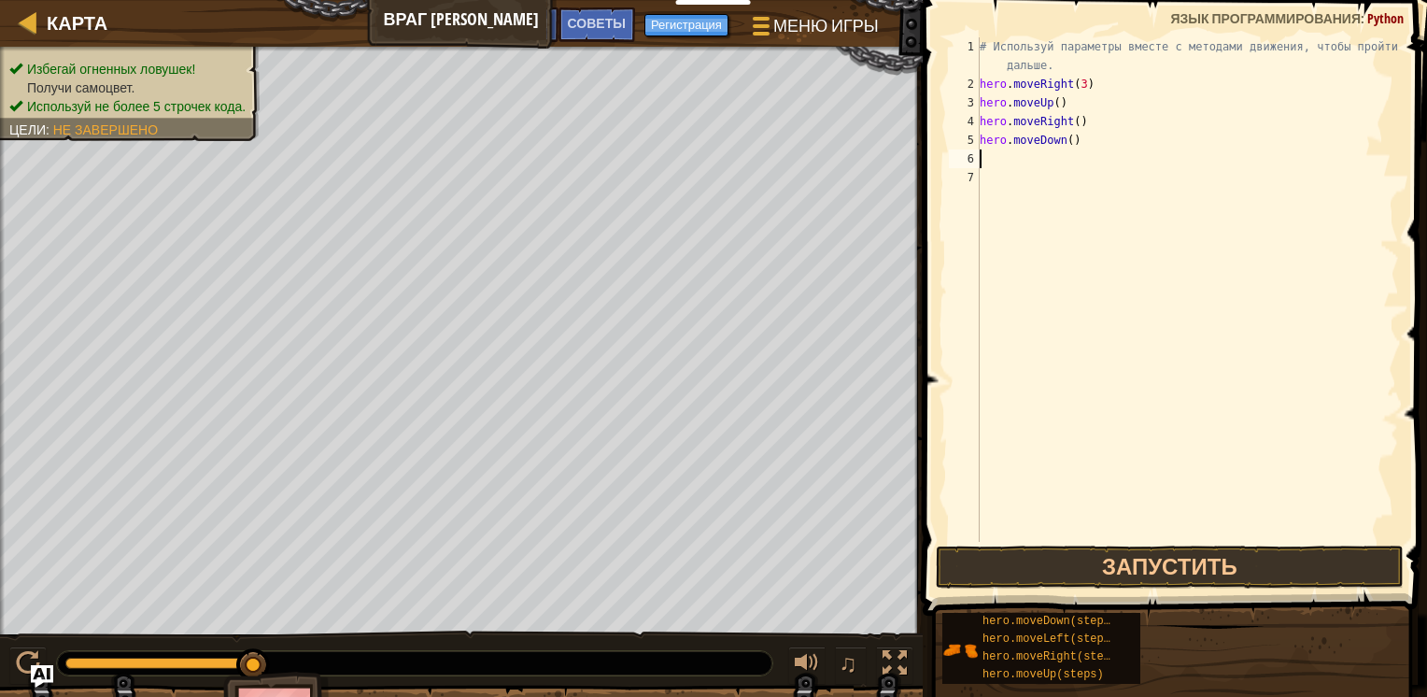
type textarea "h"
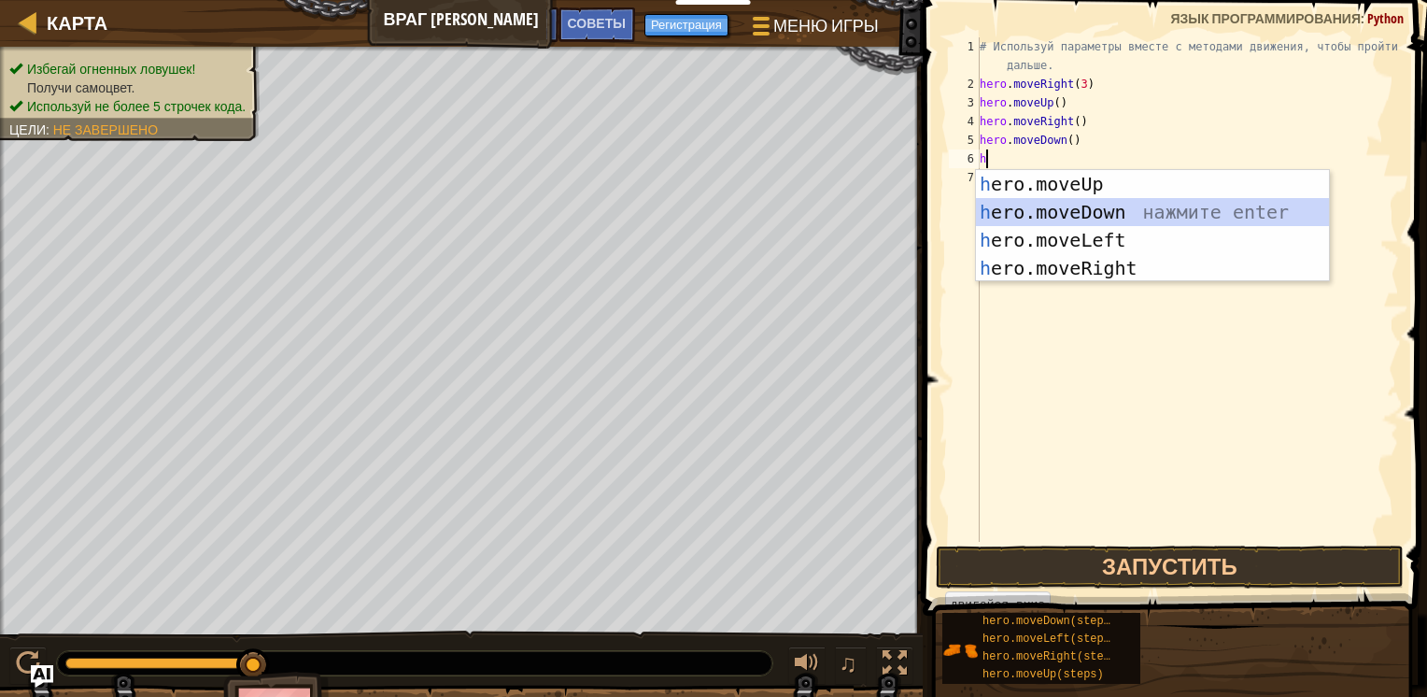
click at [1115, 206] on div "h ero.moveUp нажмите enter h ero.moveDown нажмите enter h ero.moveLeft нажмите …" at bounding box center [1152, 254] width 353 height 168
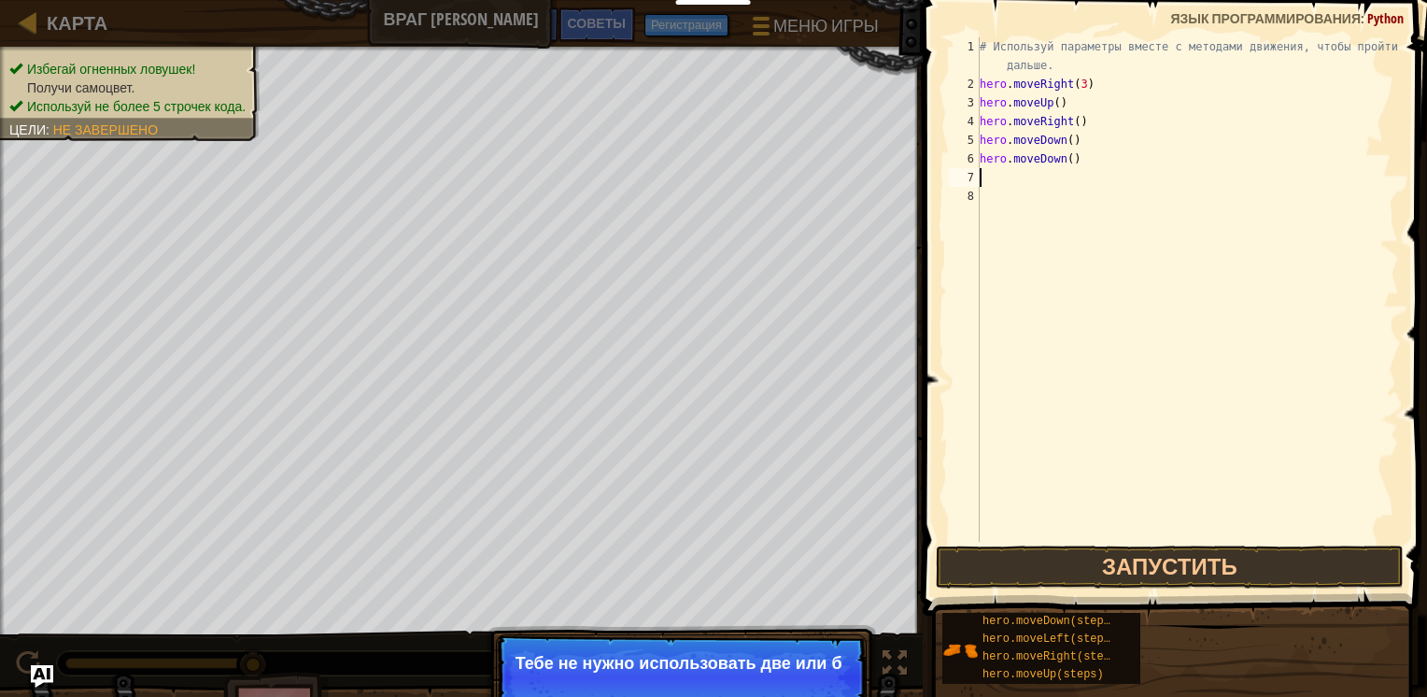
type textarea "h"
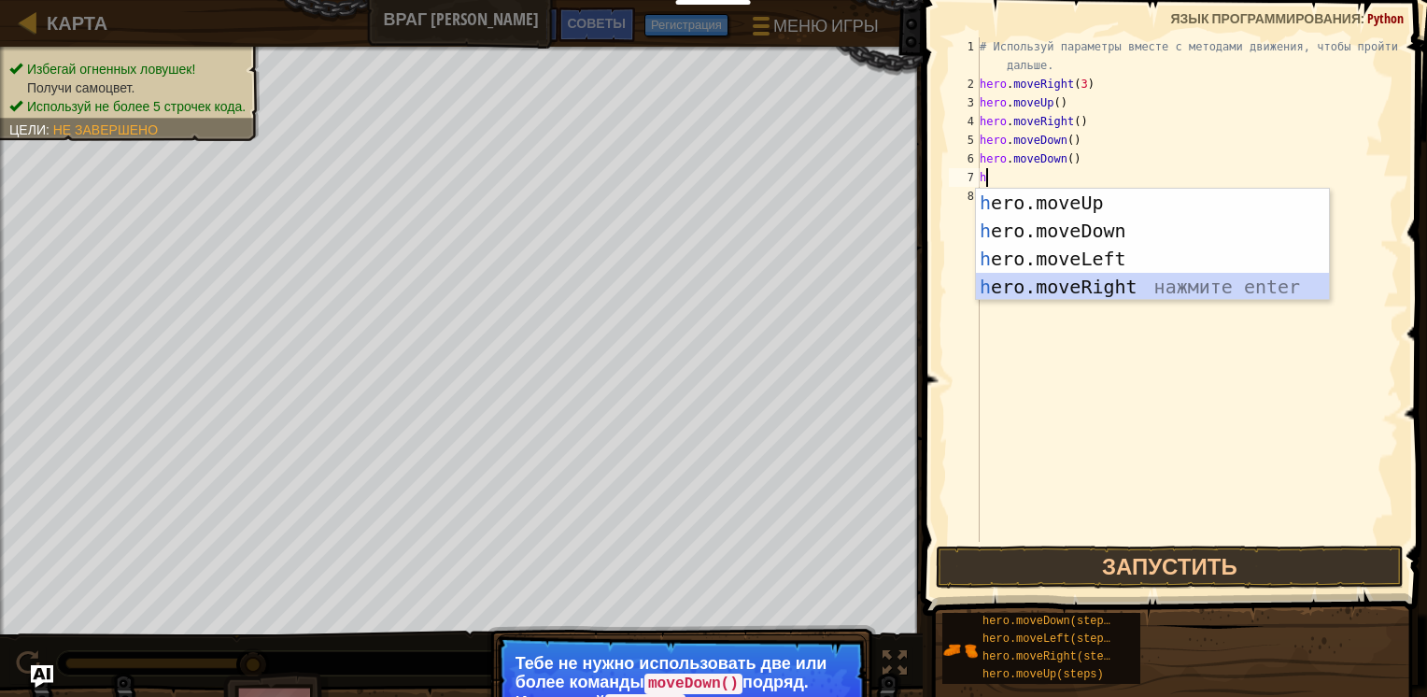
click at [1126, 284] on div "h ero.moveUp нажмите enter h ero.moveDown нажмите enter h ero.moveLeft нажмите …" at bounding box center [1152, 273] width 353 height 168
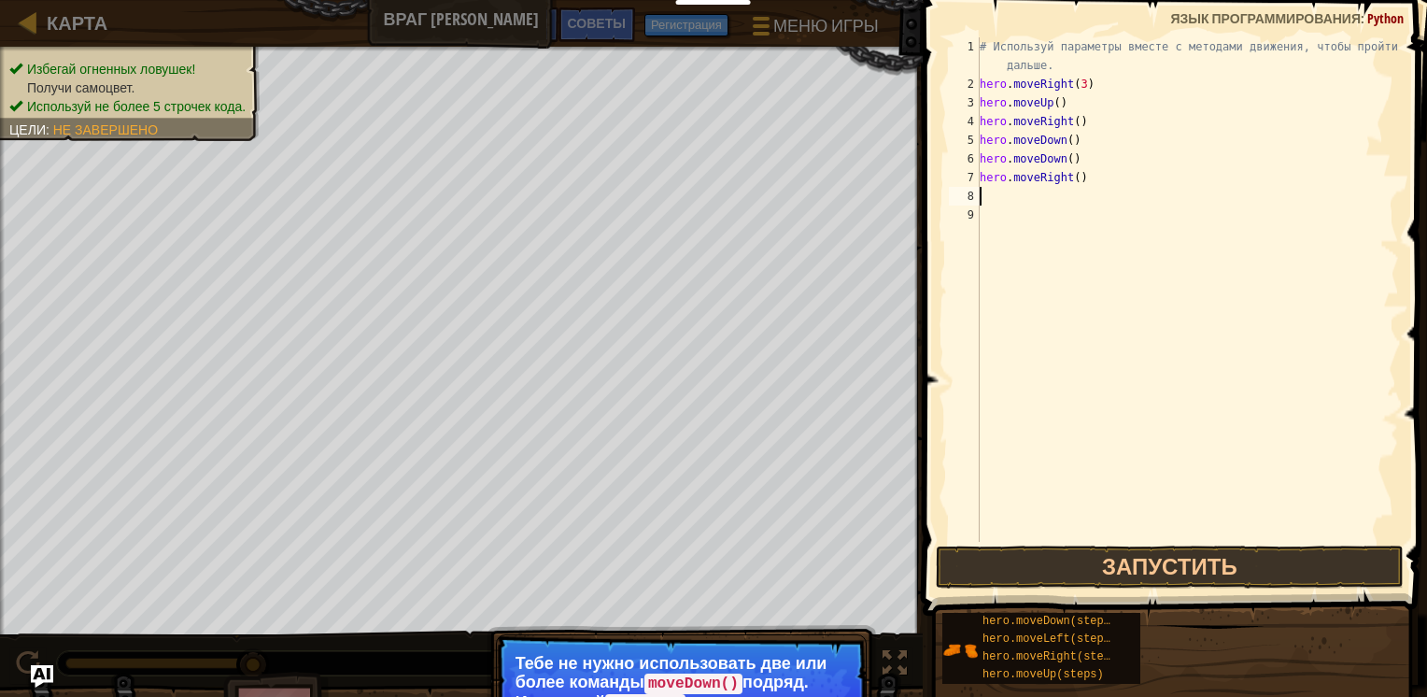
type textarea "h"
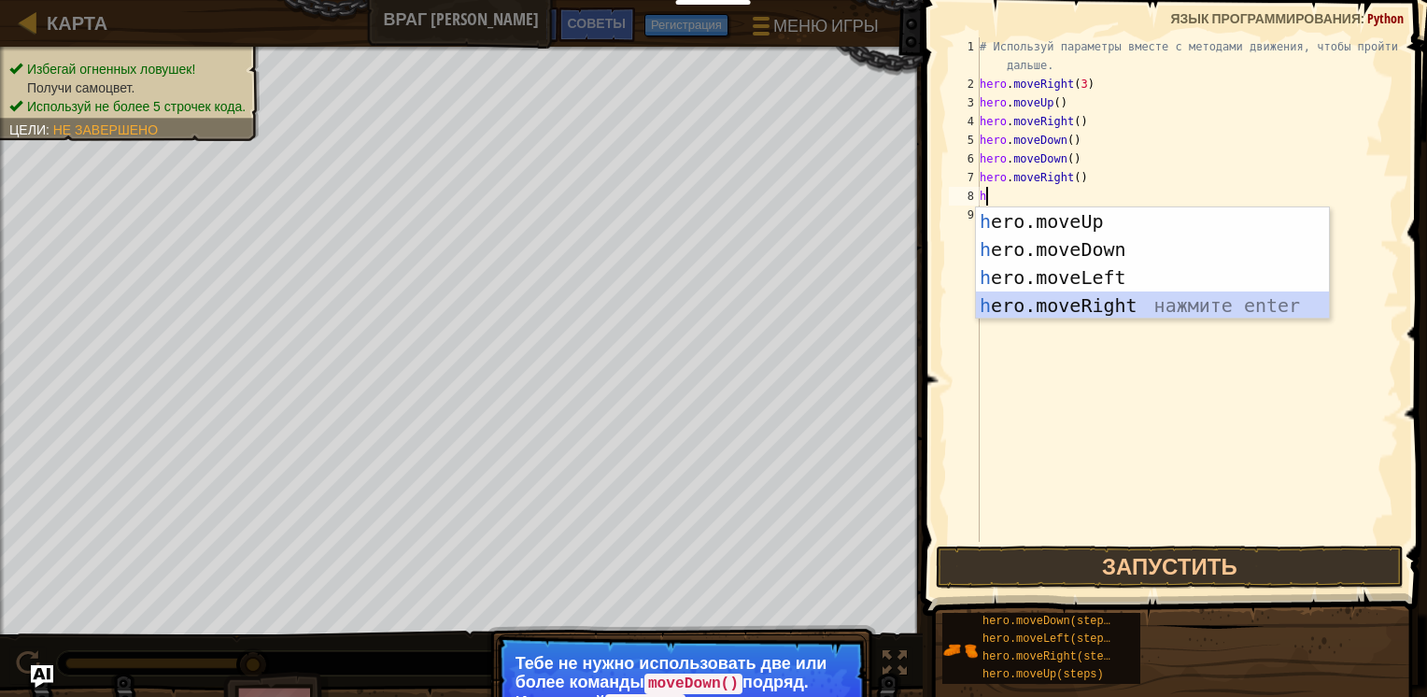
click at [1114, 304] on div "h ero.moveUp нажмите enter h ero.moveDown нажмите enter h ero.moveLeft нажмите …" at bounding box center [1152, 291] width 353 height 168
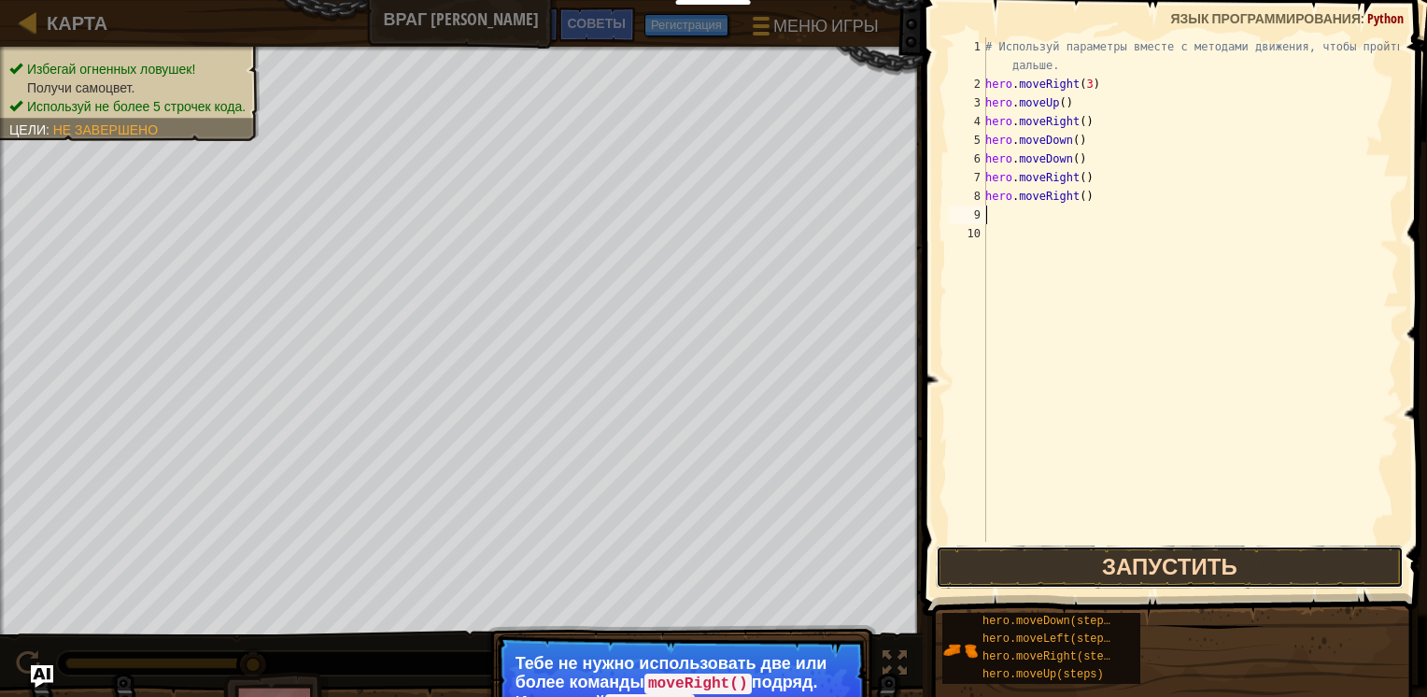
click at [1158, 559] on button "Запустить" at bounding box center [1170, 566] width 468 height 43
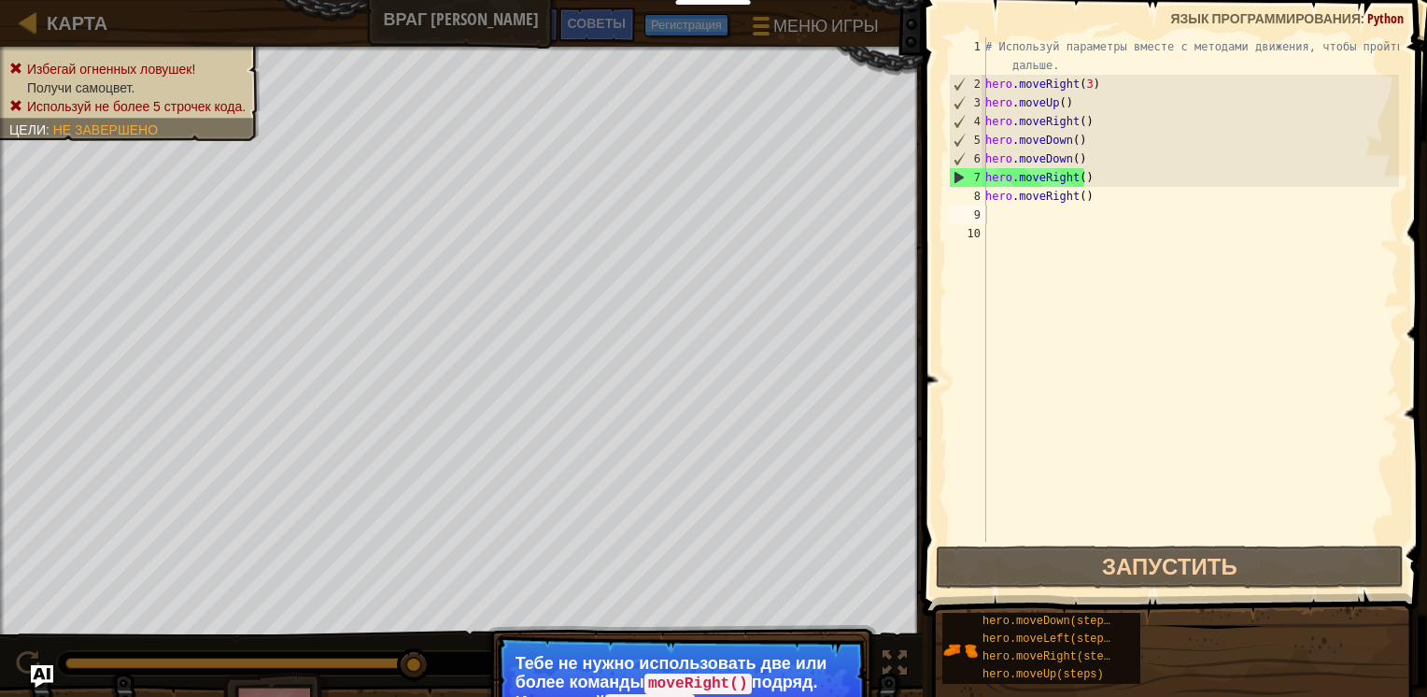
click at [702, 666] on p "Тебе не нужно использовать две или более команды moveRight() подряд. Используй …" at bounding box center [682, 691] width 332 height 75
drag, startPoint x: 694, startPoint y: 653, endPoint x: 652, endPoint y: 660, distance: 42.7
click at [668, 658] on p "Тебе не нужно использовать две или более команды moveRight() подряд. Используй …" at bounding box center [682, 691] width 332 height 75
click at [613, 663] on p "Тебе не нужно использовать две или более команды moveRight() подряд. Используй …" at bounding box center [682, 691] width 332 height 75
drag, startPoint x: 699, startPoint y: 671, endPoint x: 721, endPoint y: 685, distance: 26.4
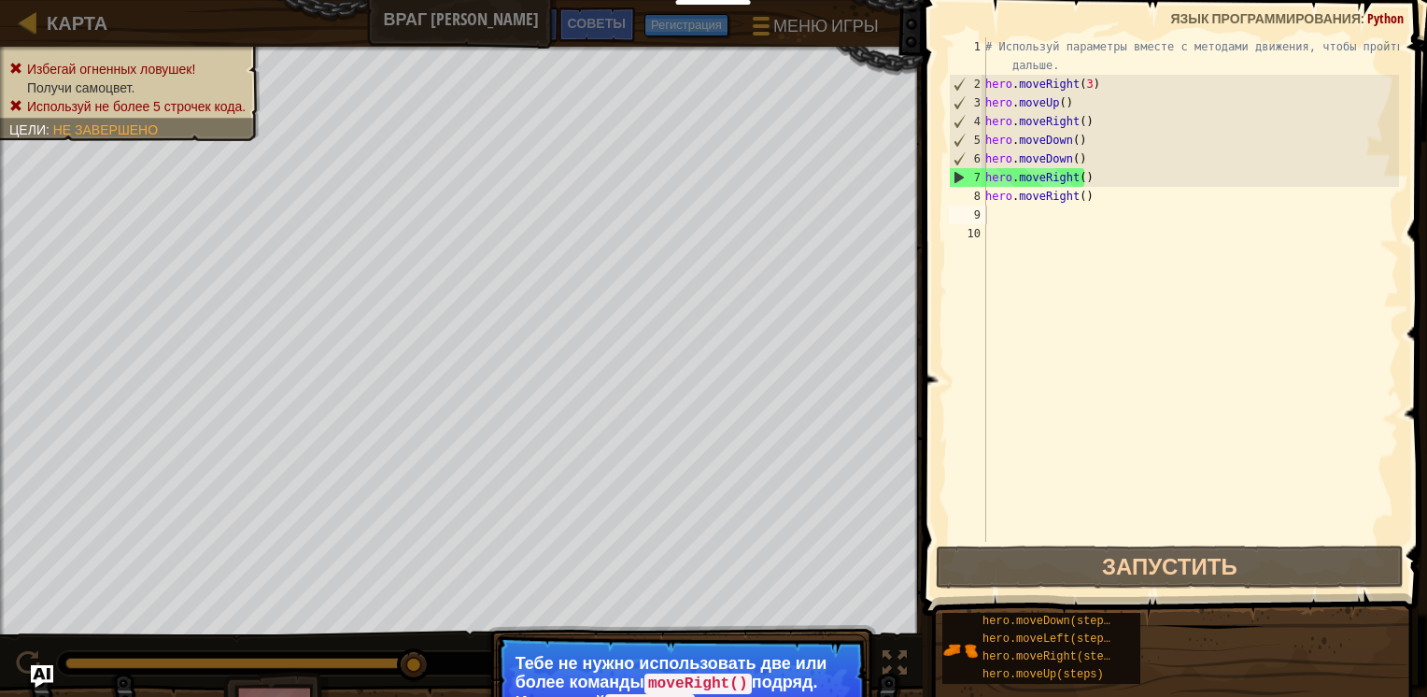
click at [703, 673] on code "moveRight()" at bounding box center [697, 683] width 107 height 21
click at [721, 685] on code "moveRight()" at bounding box center [697, 683] width 107 height 21
click at [1083, 177] on div "# Используй параметры вместе с методами движения, чтобы пройти дальше. hero . m…" at bounding box center [1190, 317] width 417 height 560
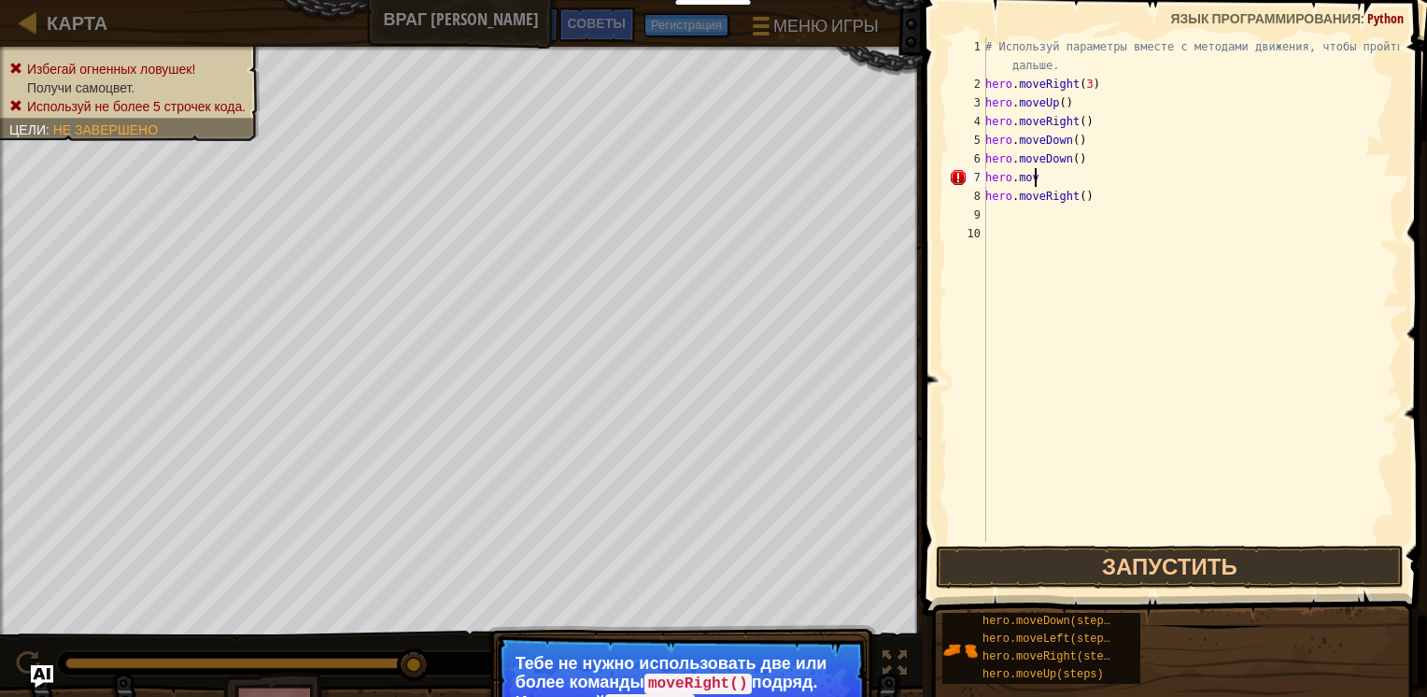
type textarea "h"
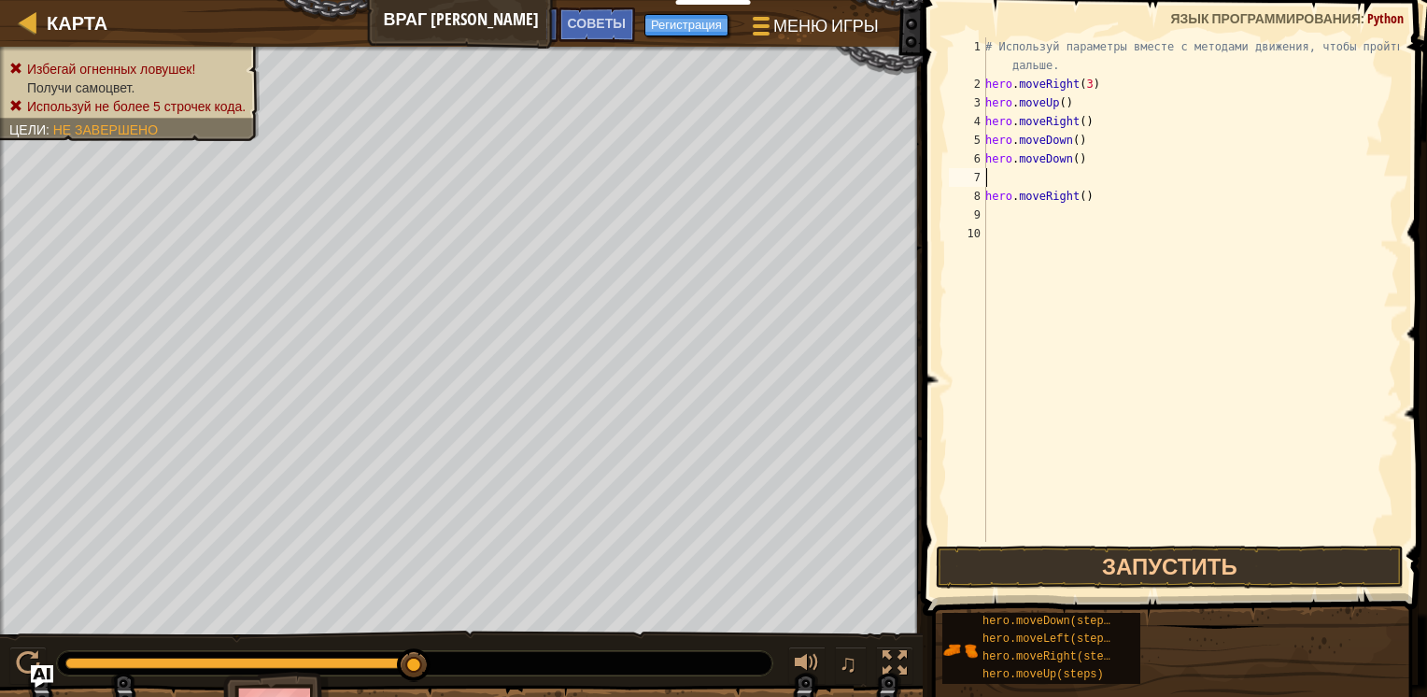
click at [1106, 200] on div "# Используй параметры вместе с методами движения, чтобы пройти дальше. hero . m…" at bounding box center [1190, 317] width 417 height 560
type textarea "h"
click at [1005, 189] on div "# Используй параметры вместе с методами движения, чтобы пройти дальше. hero . m…" at bounding box center [1190, 317] width 417 height 560
click at [1003, 177] on div "# Используй параметры вместе с методами движения, чтобы пройти дальше. hero . m…" at bounding box center [1190, 317] width 417 height 560
type textarea "h"
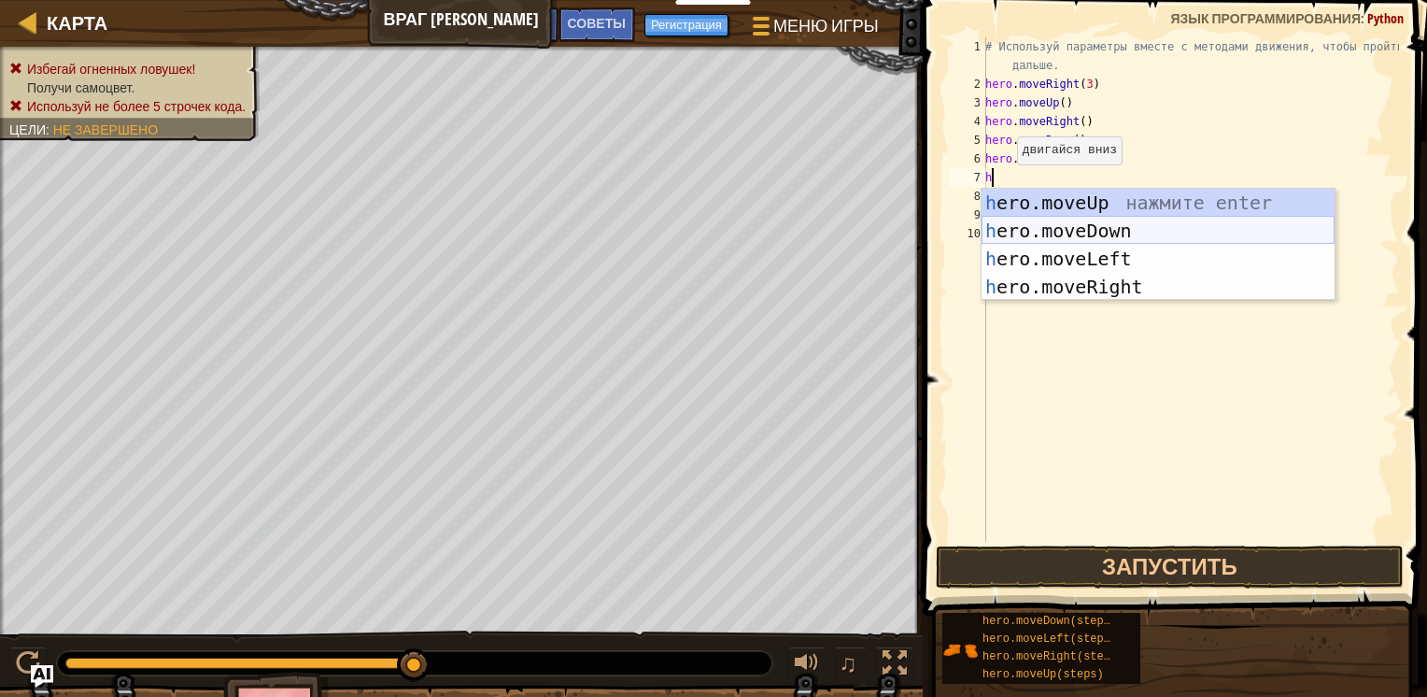
click at [1069, 228] on div "h ero.moveUp нажмите enter h ero.moveDown нажмите enter h ero.moveLeft нажмите …" at bounding box center [1158, 273] width 353 height 168
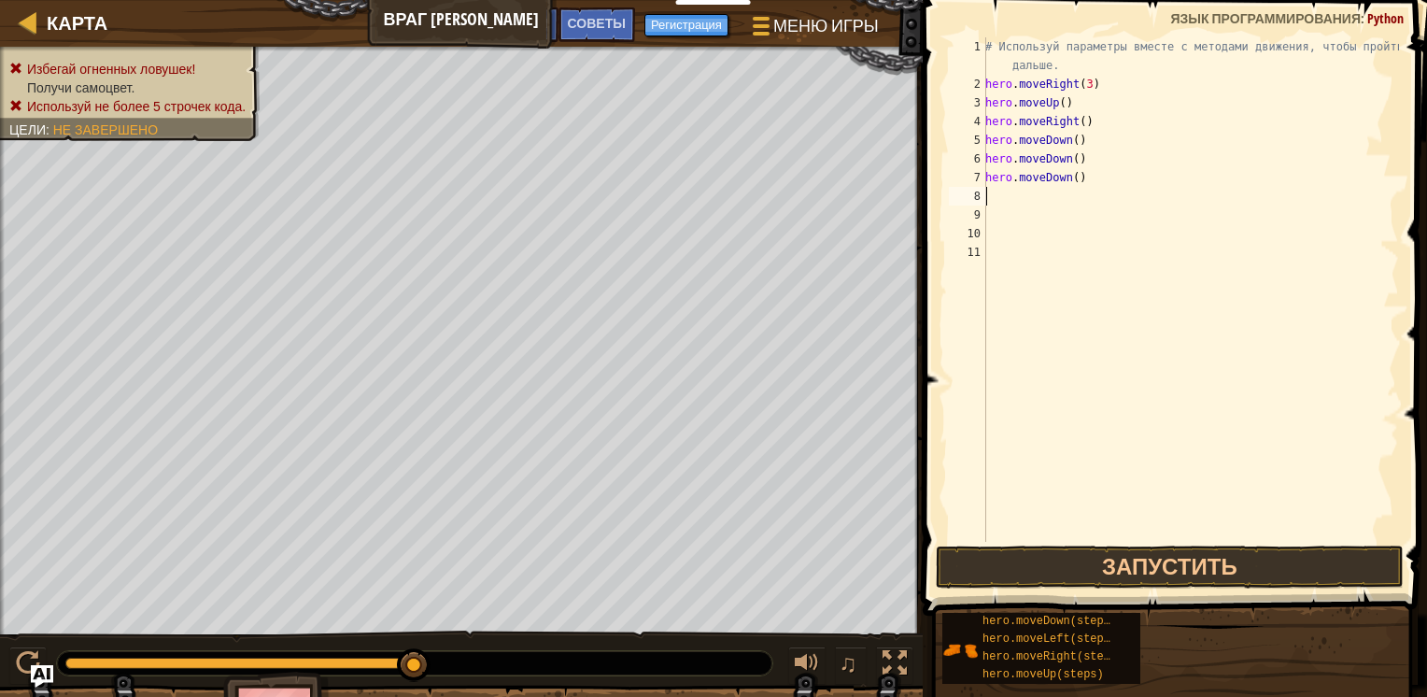
type textarea "h"
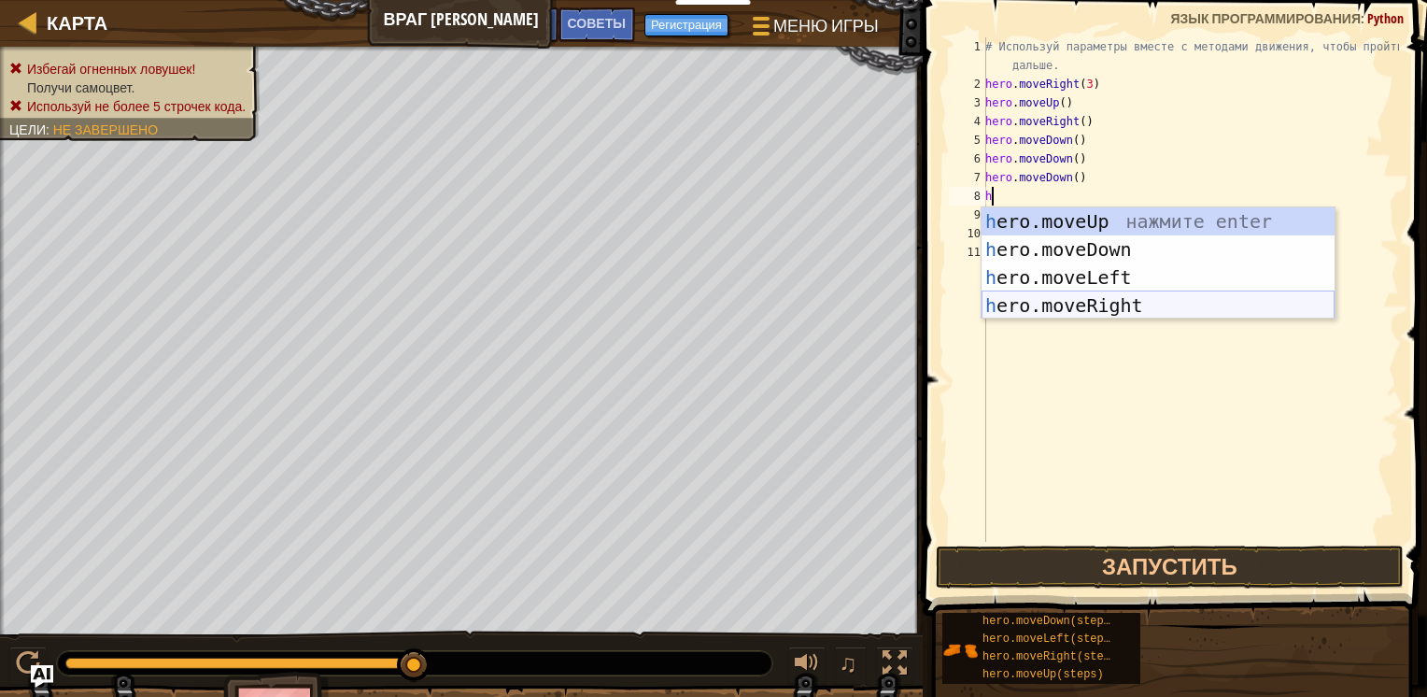
click at [1054, 304] on div "h ero.moveUp нажмите enter h ero.moveDown нажмите enter h ero.moveLeft нажмите …" at bounding box center [1158, 291] width 353 height 168
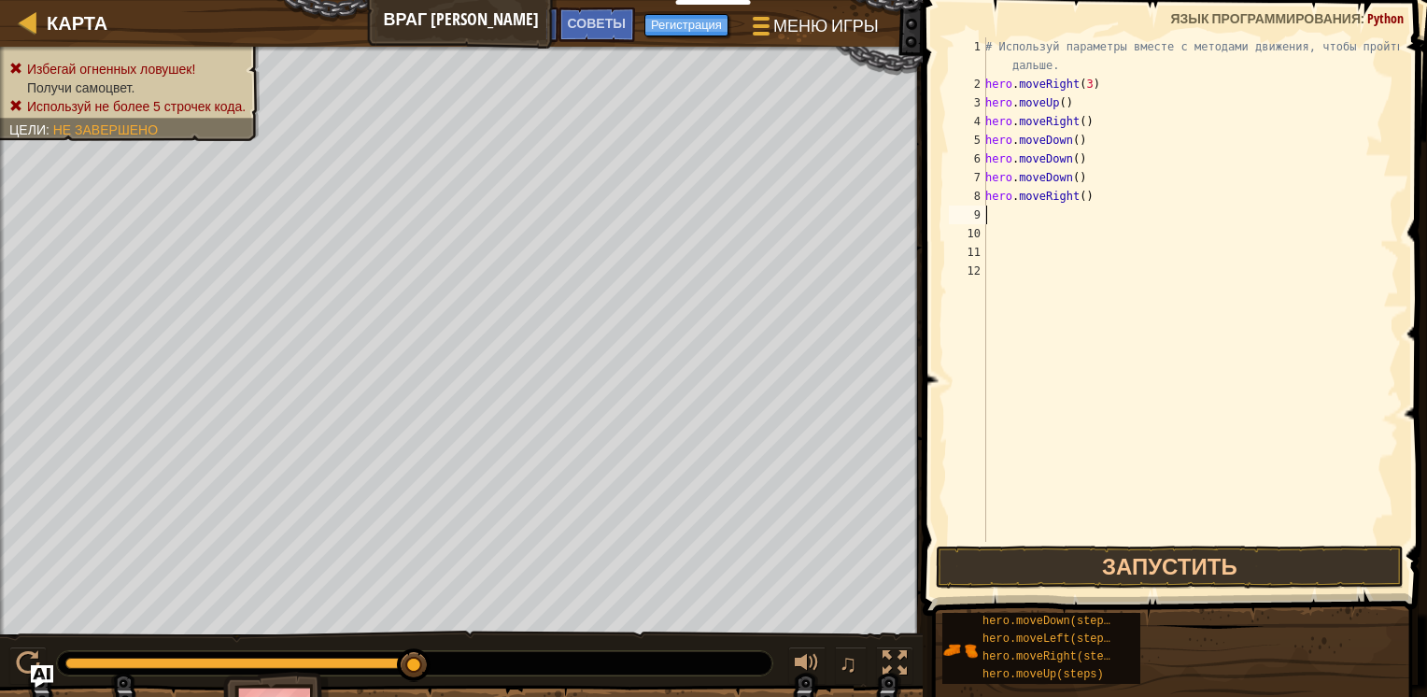
type textarea "h"
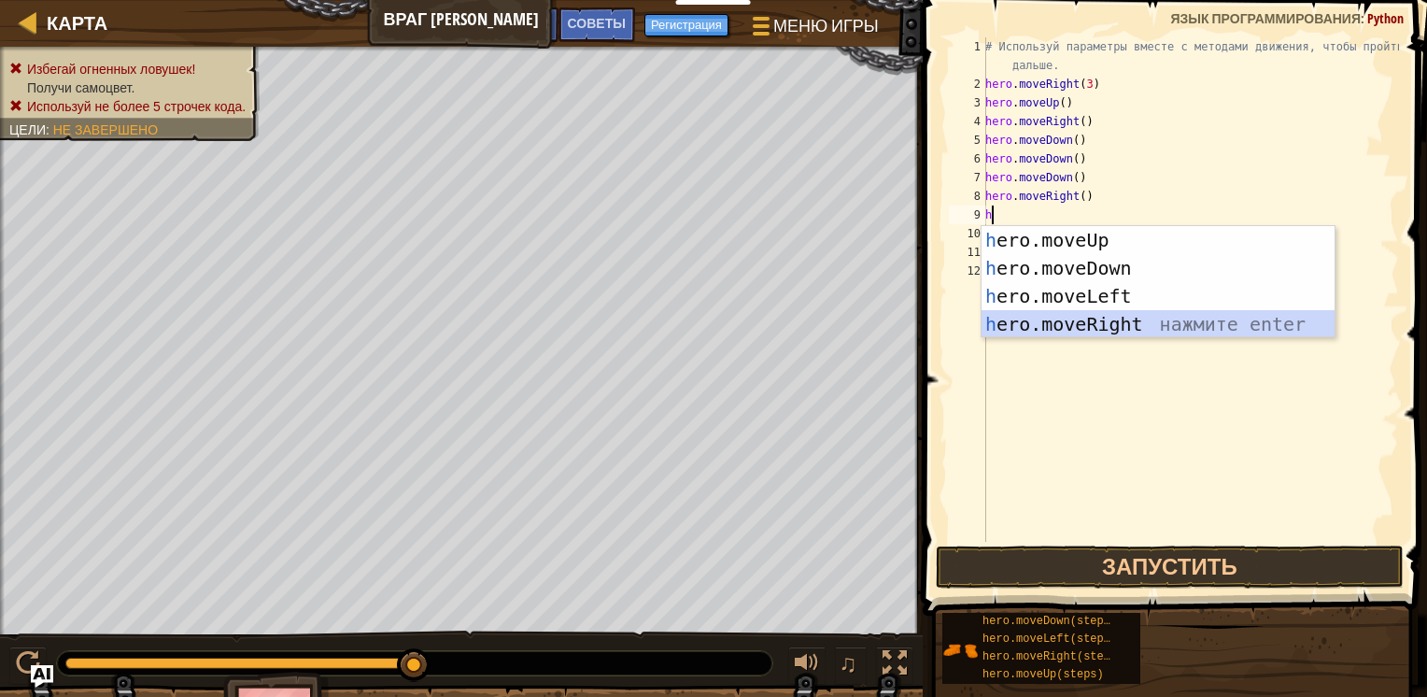
click at [1038, 316] on div "h ero.moveUp нажмите enter h ero.moveDown нажмите enter h ero.moveLeft нажмите …" at bounding box center [1158, 310] width 353 height 168
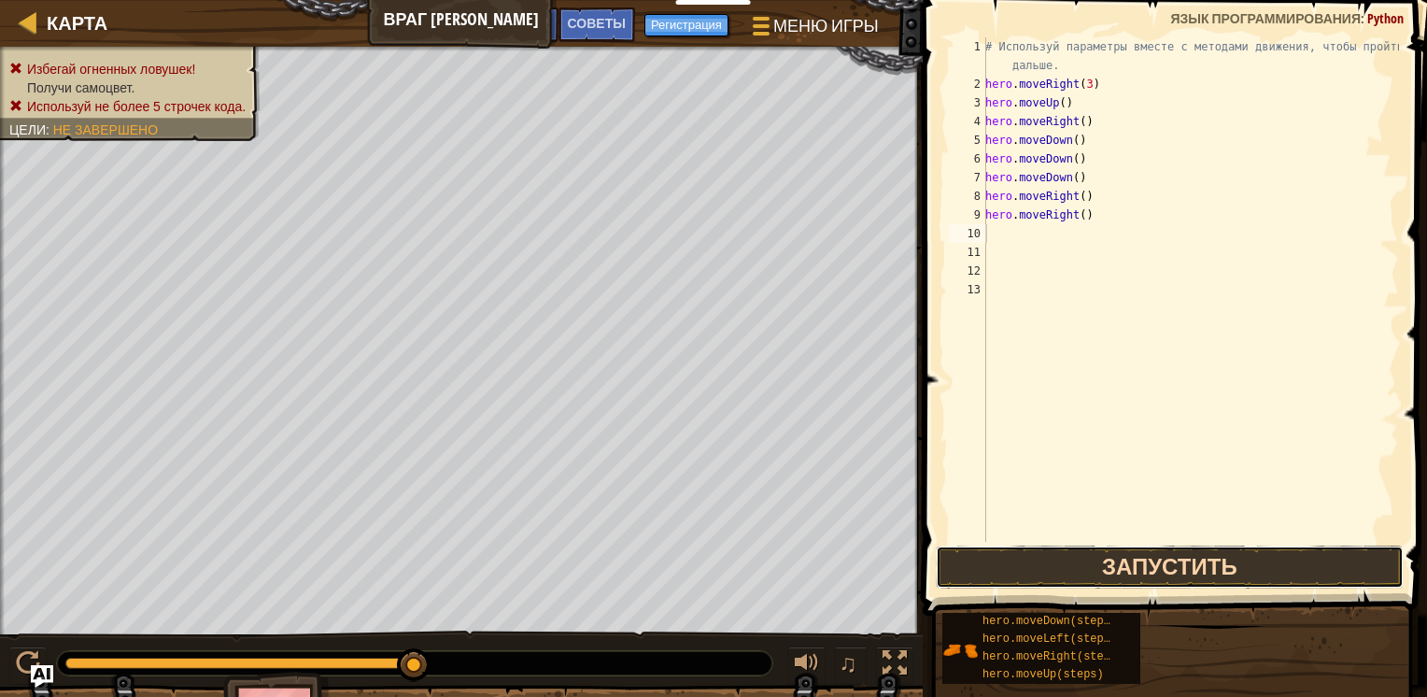
click at [1151, 551] on button "Запустить" at bounding box center [1170, 566] width 468 height 43
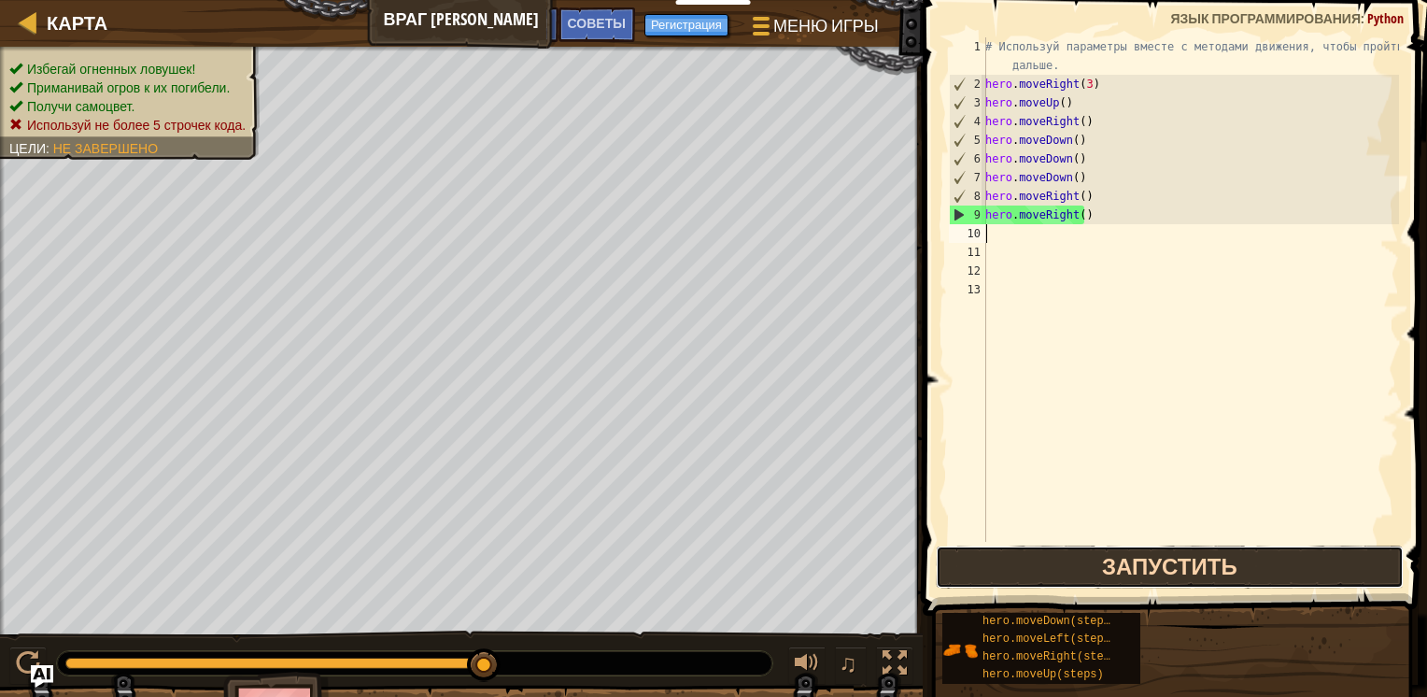
click at [1129, 555] on button "Запустить" at bounding box center [1170, 566] width 468 height 43
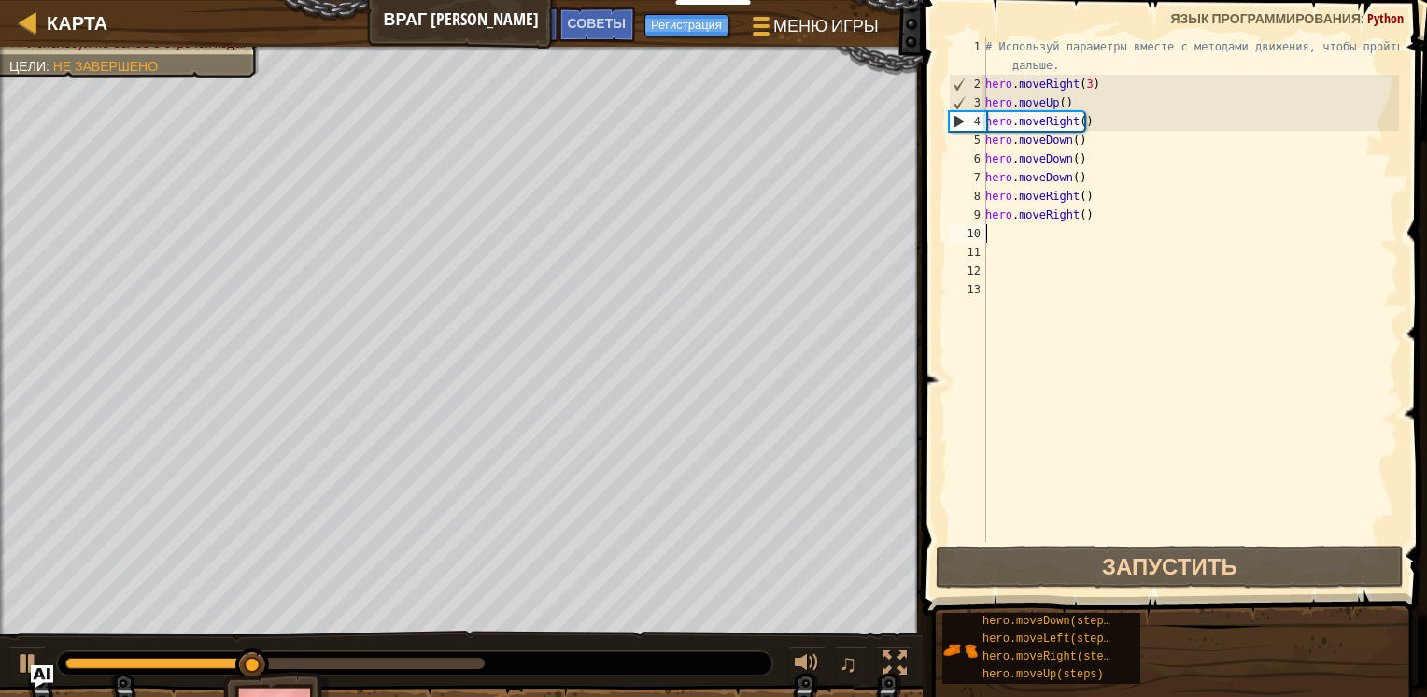
click at [1005, 231] on div "# Используй параметры вместе с методами движения, чтобы пройти дальше. hero . m…" at bounding box center [1190, 317] width 417 height 560
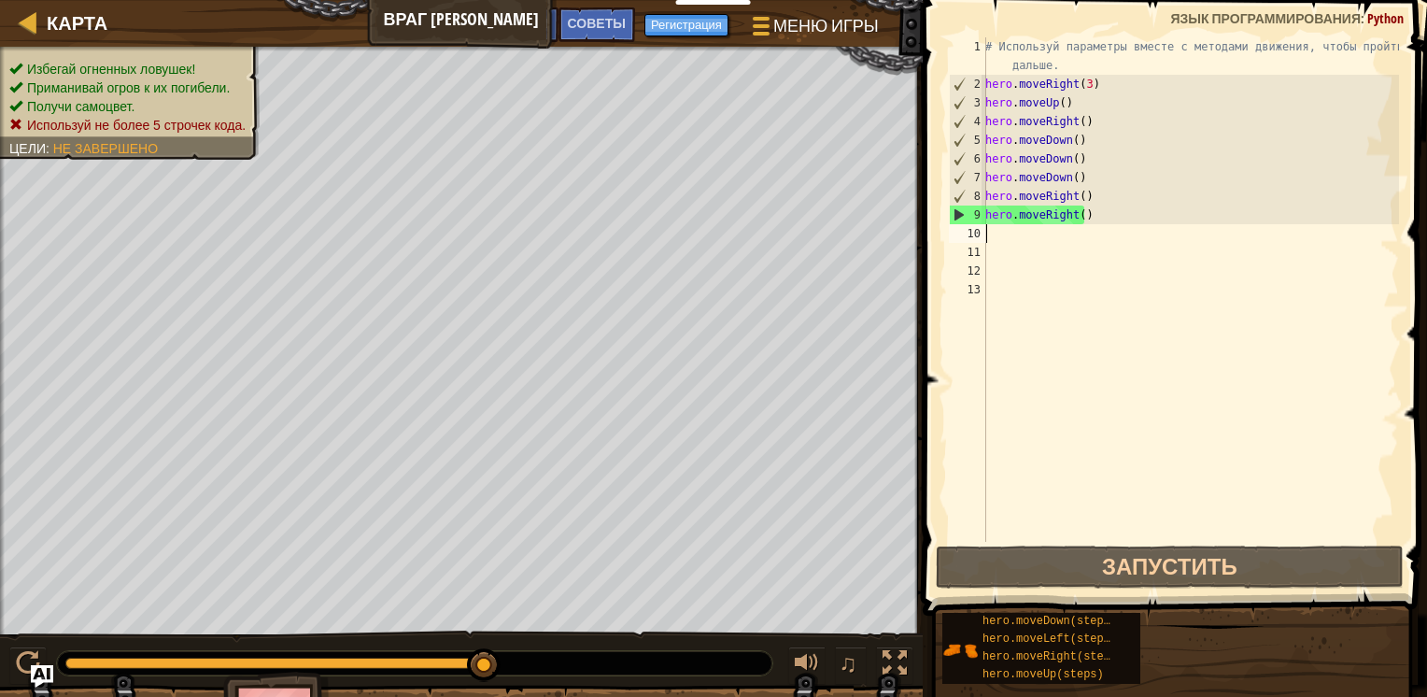
type textarea "h"
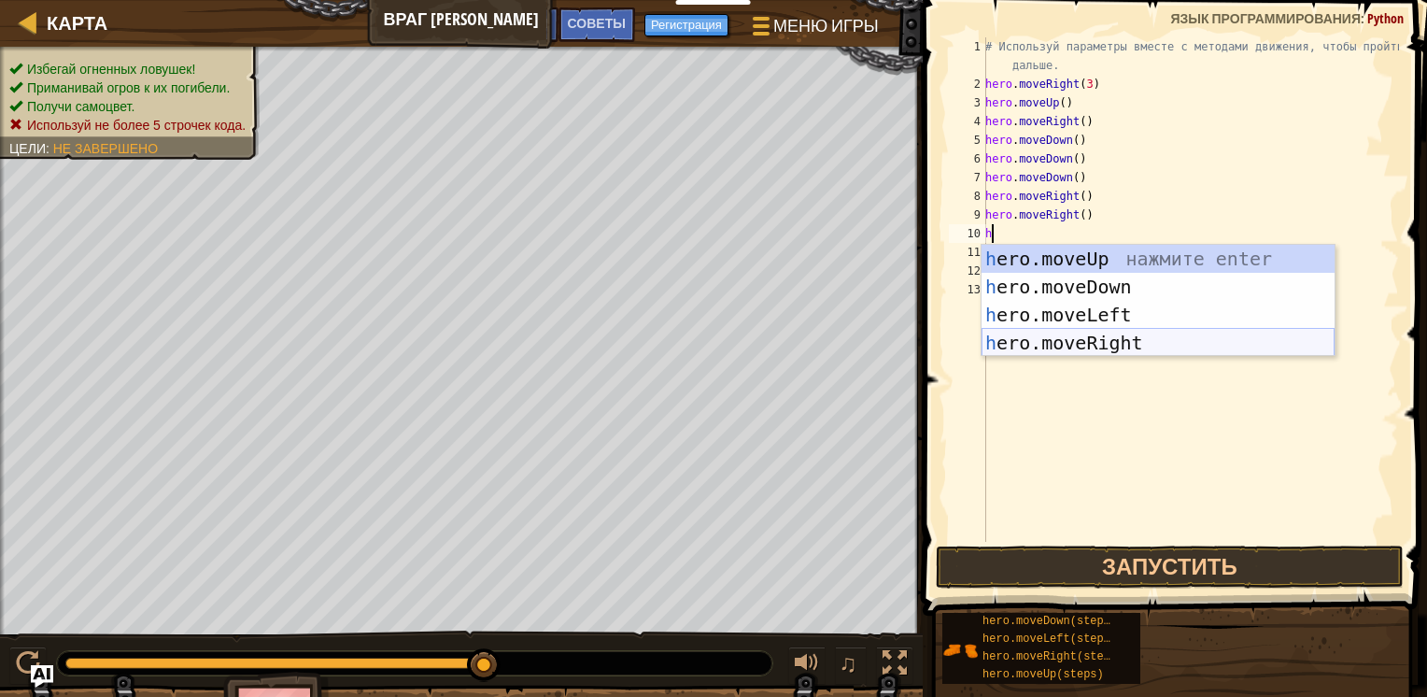
click at [1060, 338] on div "h ero.moveUp нажмите enter h ero.moveDown нажмите enter h ero.moveLeft нажмите …" at bounding box center [1158, 329] width 353 height 168
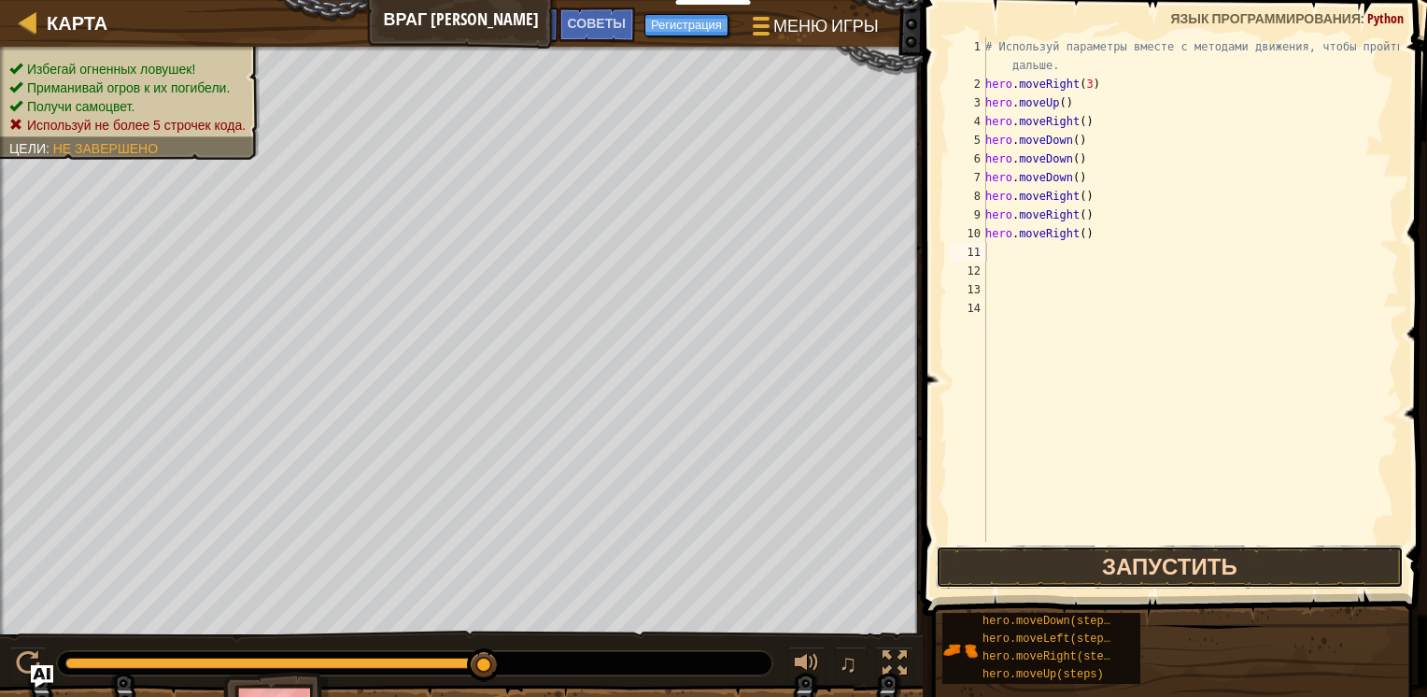
click at [1064, 554] on button "Запустить" at bounding box center [1170, 566] width 468 height 43
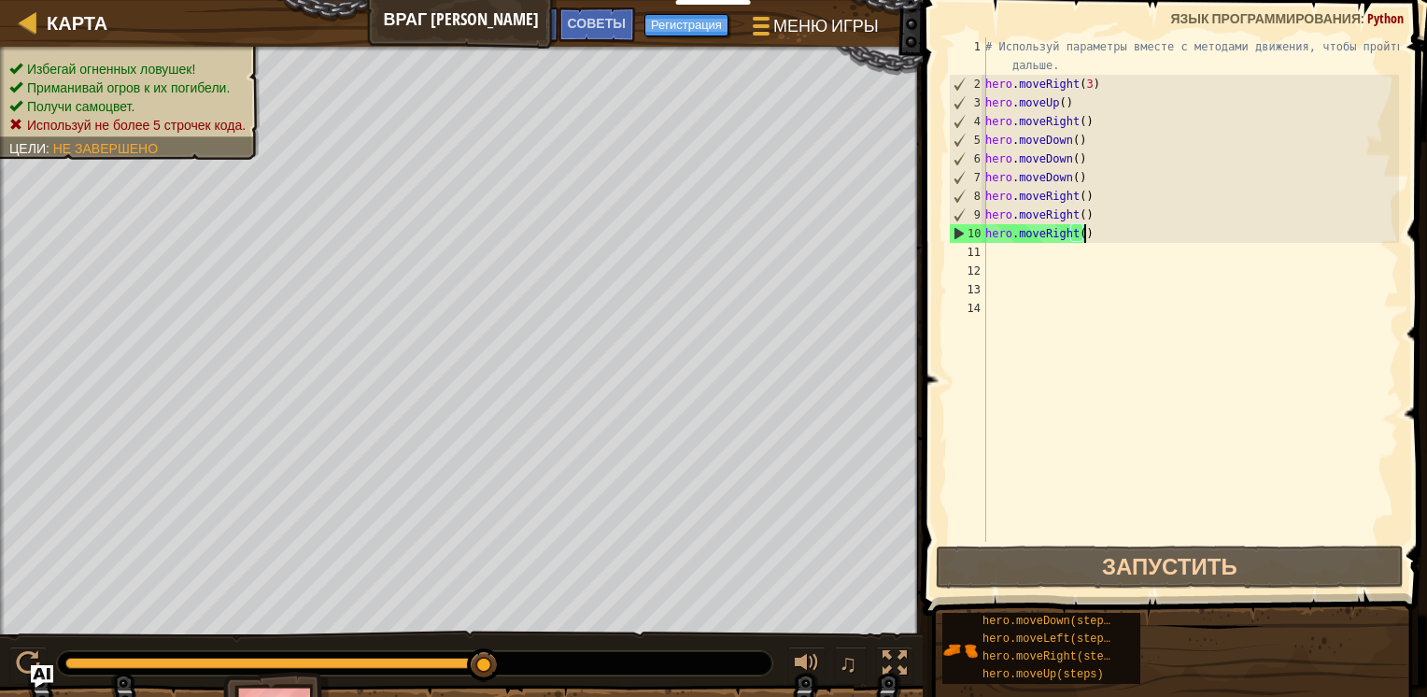
click at [1103, 230] on div "# Используй параметры вместе с методами движения, чтобы пройти дальше. hero . m…" at bounding box center [1190, 317] width 417 height 560
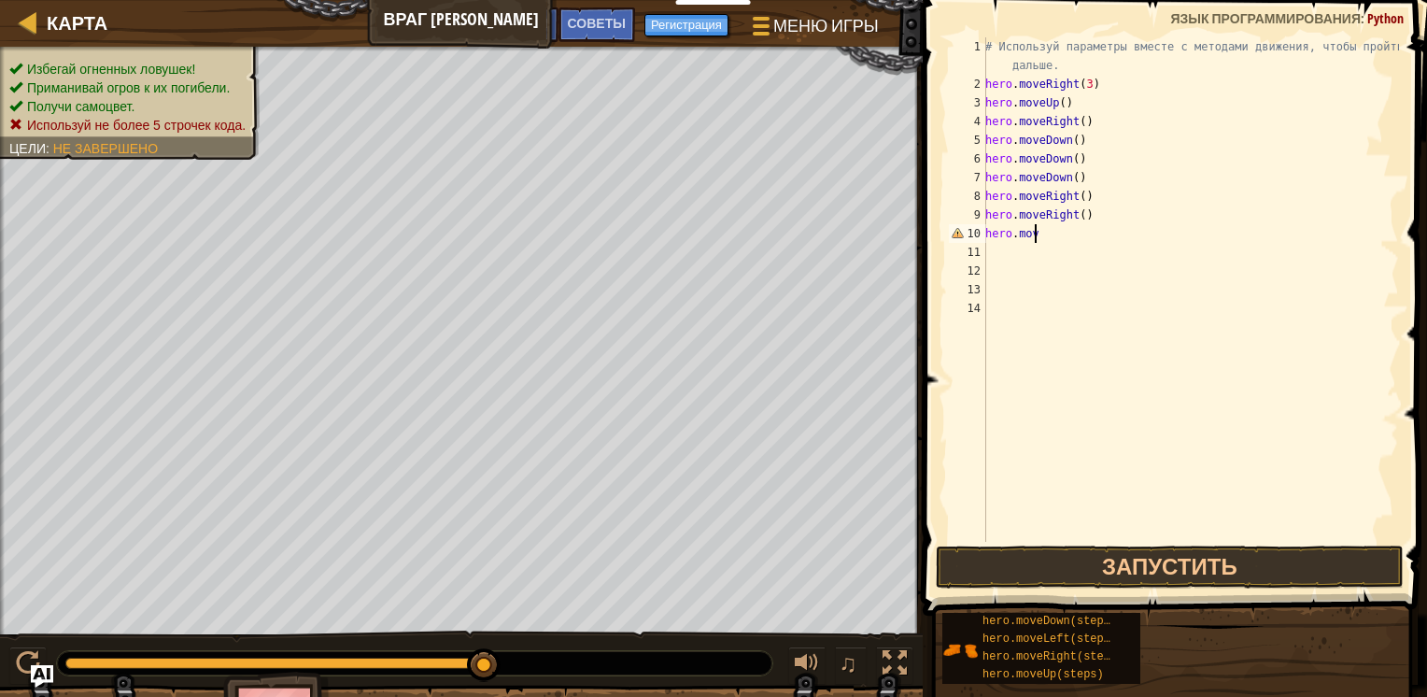
type textarea "h"
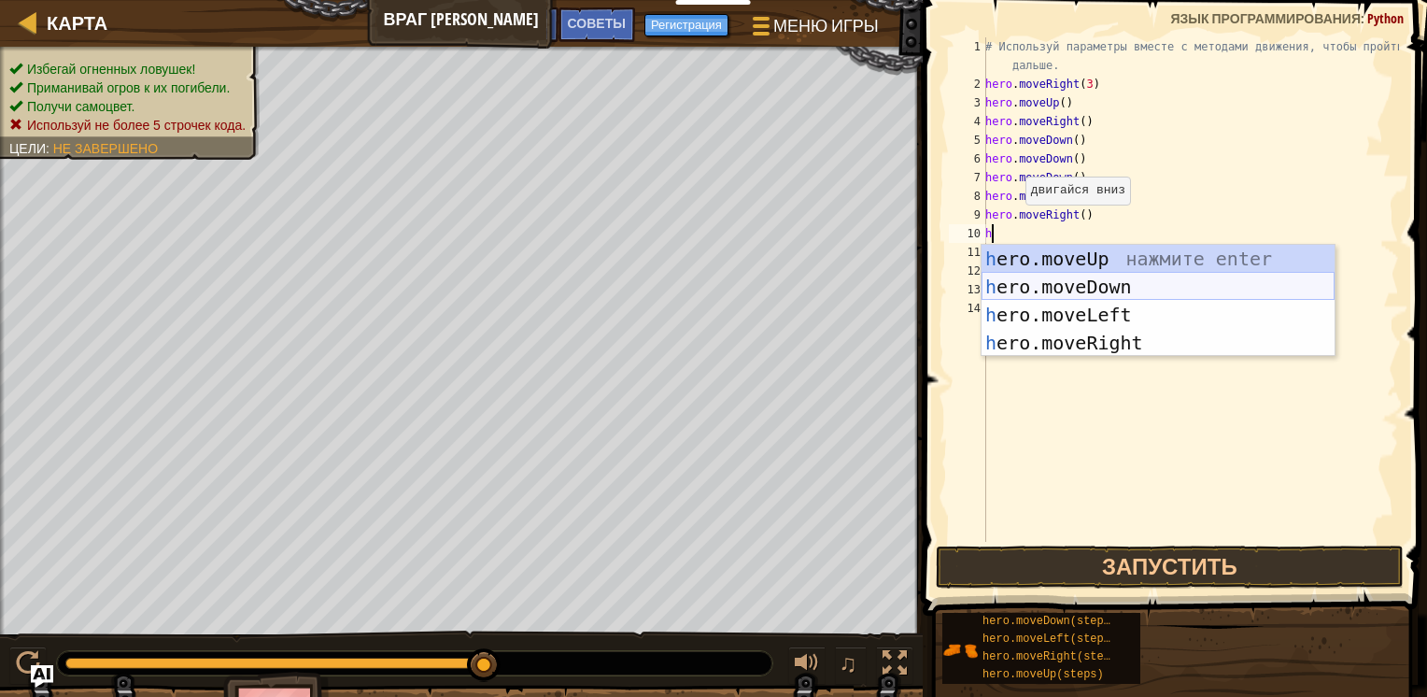
click at [1053, 287] on div "h ero.moveUp нажмите enter h ero.moveDown нажмите enter h ero.moveLeft нажмите …" at bounding box center [1158, 329] width 353 height 168
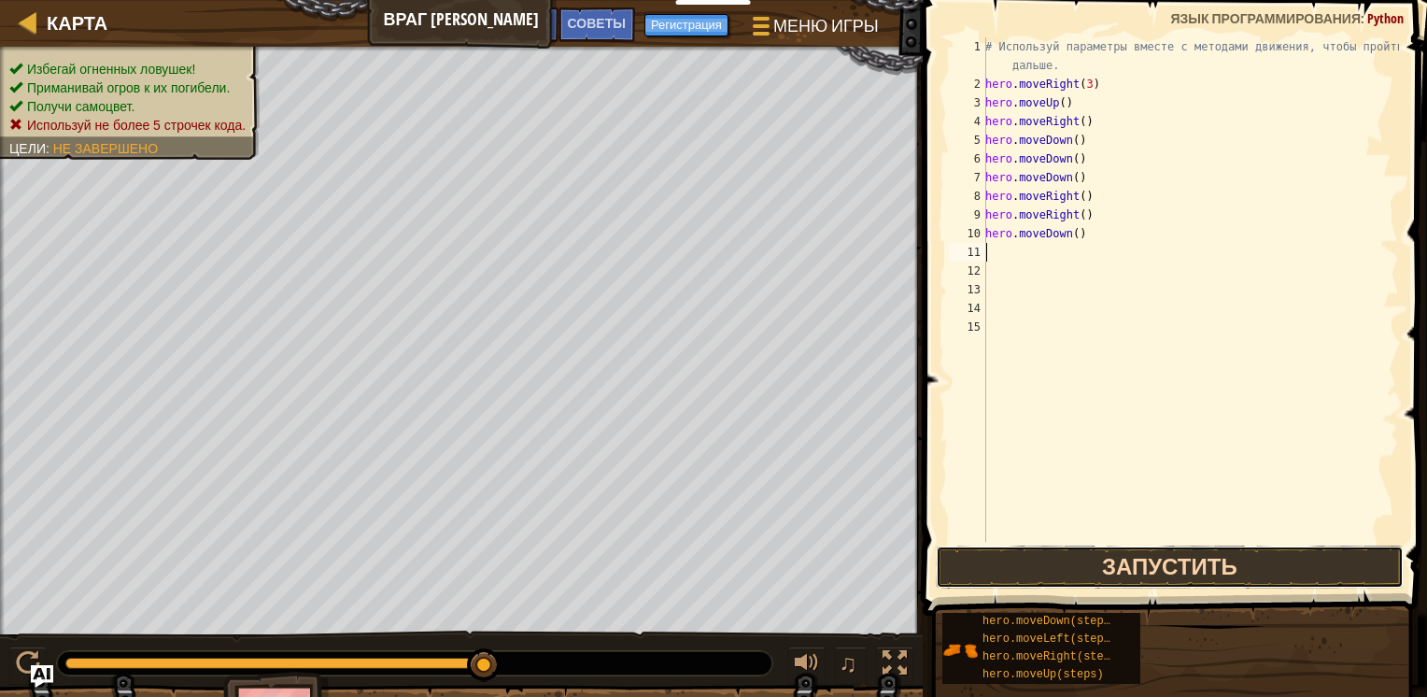
click at [1137, 566] on button "Запустить" at bounding box center [1170, 566] width 468 height 43
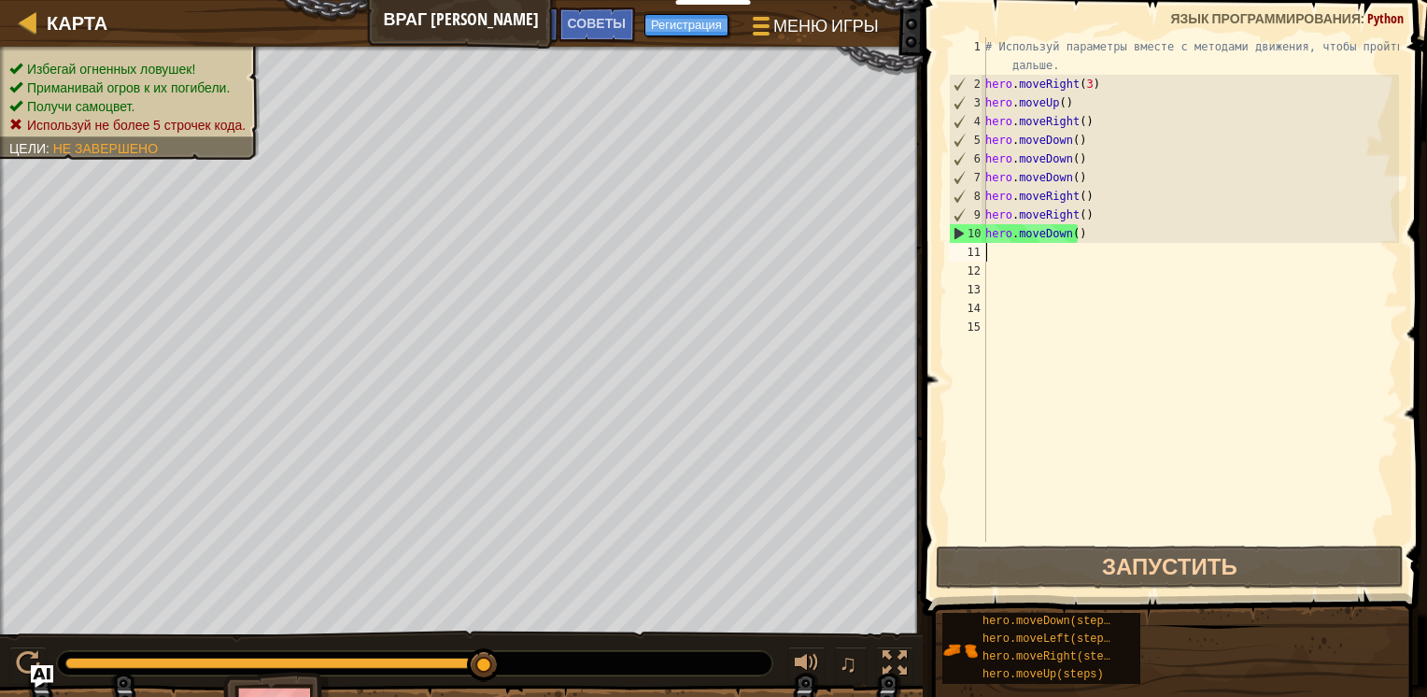
click at [992, 259] on div "# Используй параметры вместе с методами движения, чтобы пройти дальше. hero . m…" at bounding box center [1190, 317] width 417 height 560
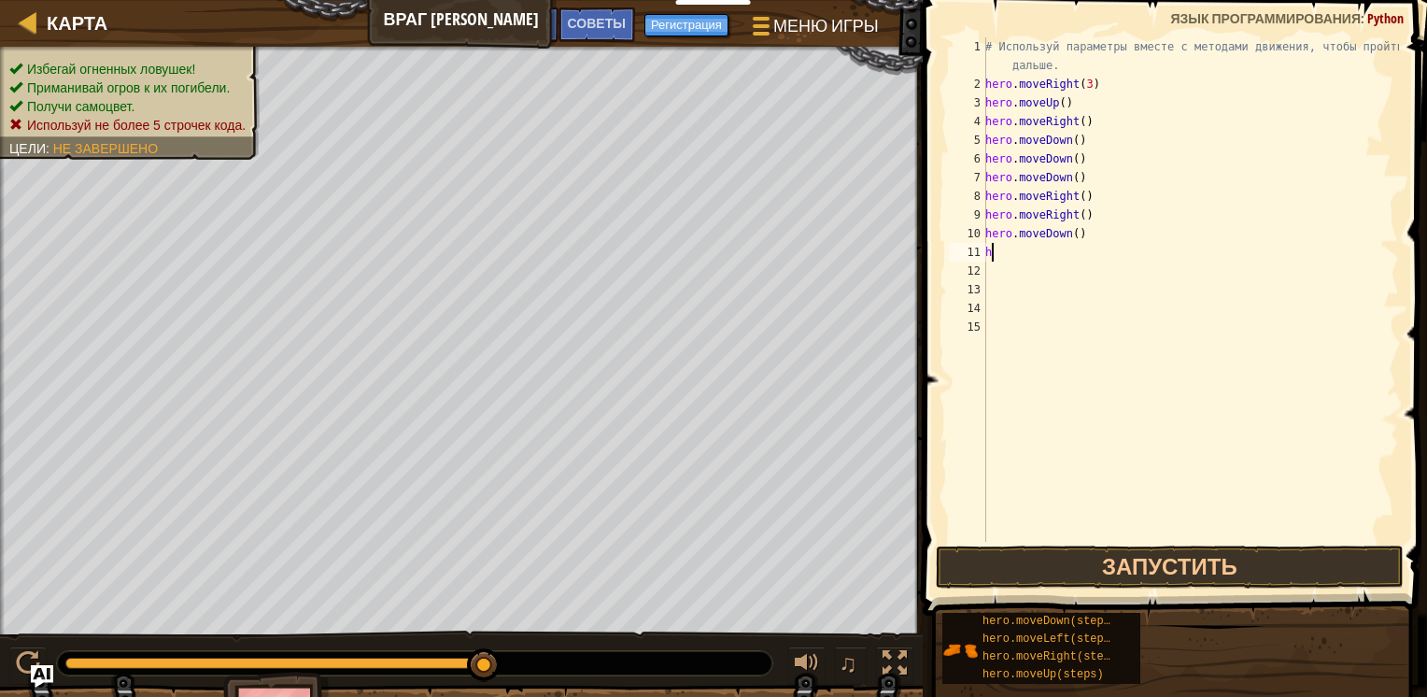
type textarea "h"
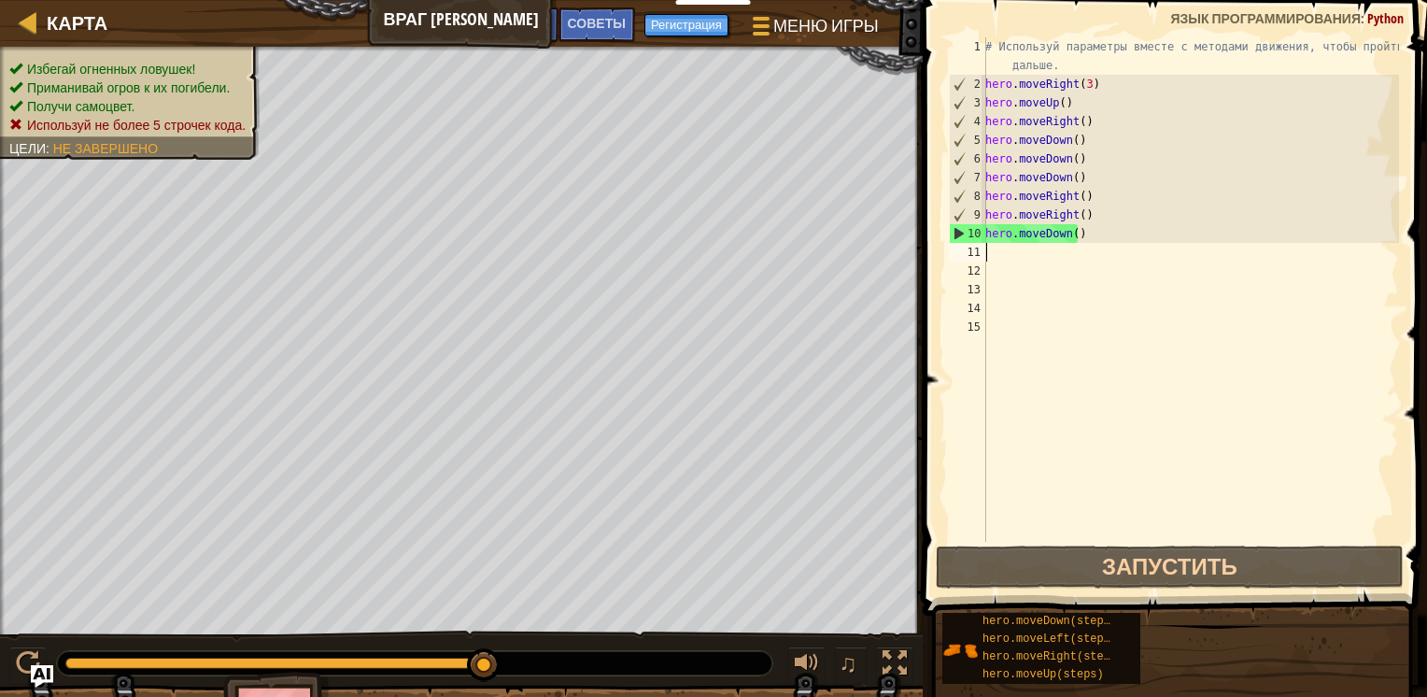
type textarea "H"
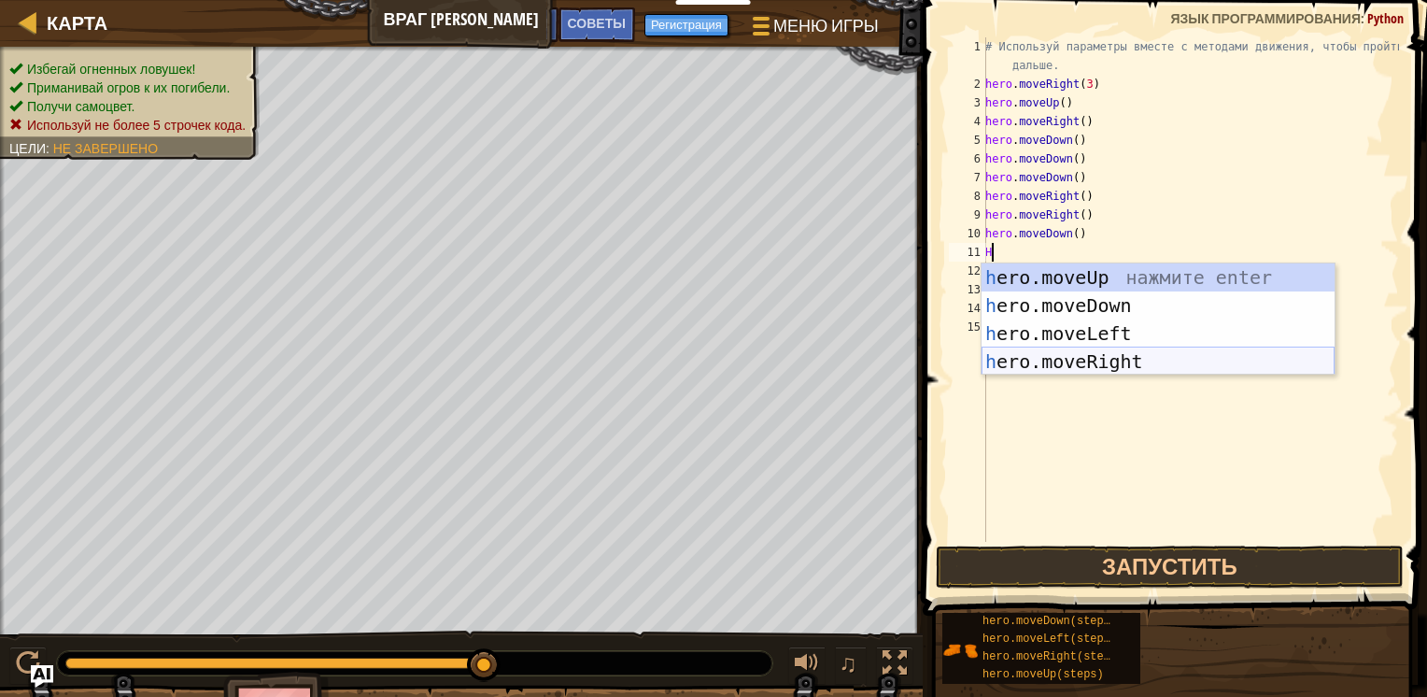
click at [1041, 366] on div "h ero.moveUp нажмите enter h ero.moveDown нажмите enter h ero.moveLeft нажмите …" at bounding box center [1158, 347] width 353 height 168
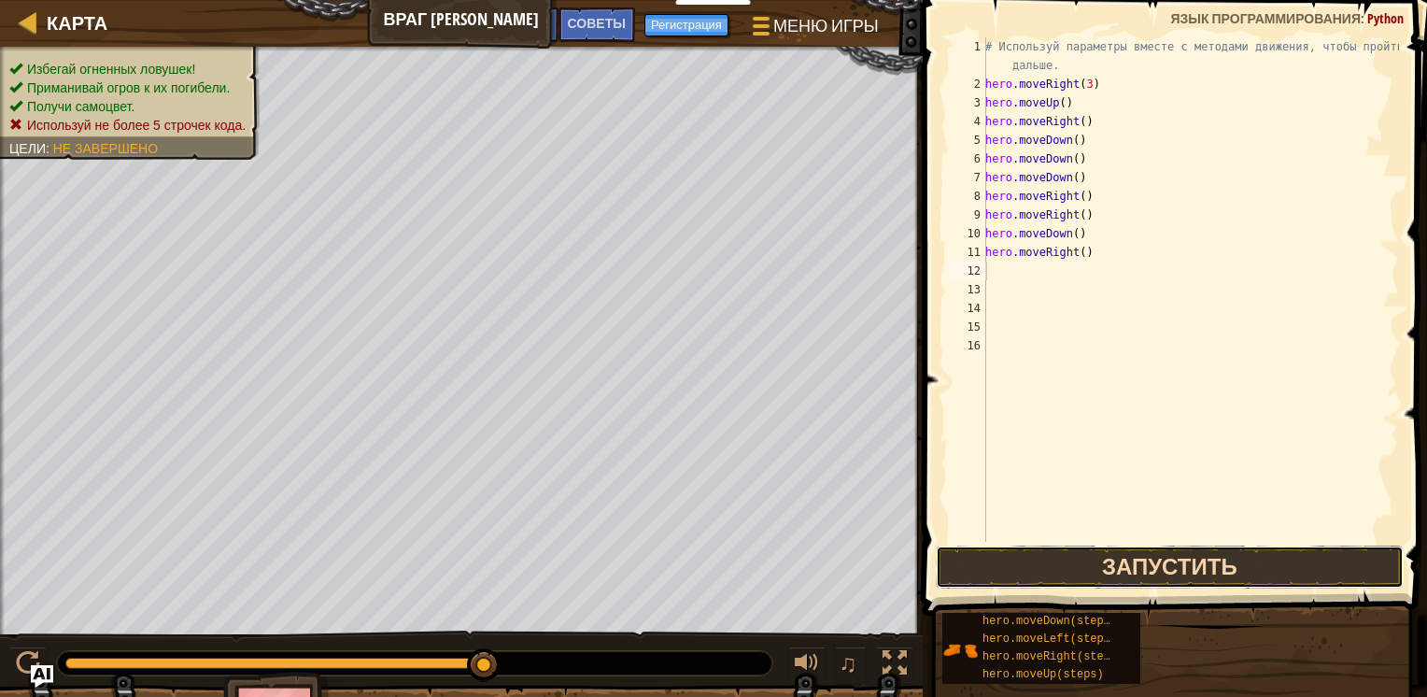
click at [1062, 562] on button "Запустить" at bounding box center [1170, 566] width 468 height 43
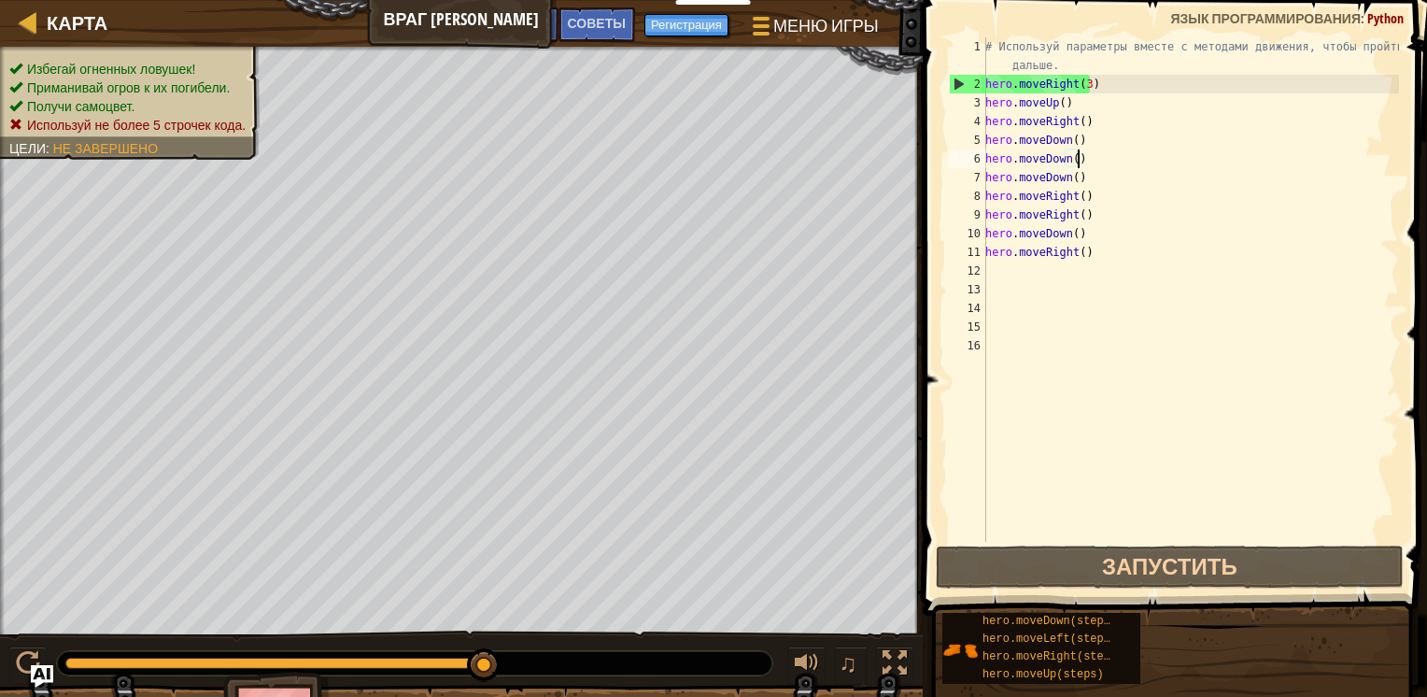
click at [1087, 162] on div "# Используй параметры вместе с методами движения, чтобы пройти дальше. hero . m…" at bounding box center [1190, 317] width 417 height 560
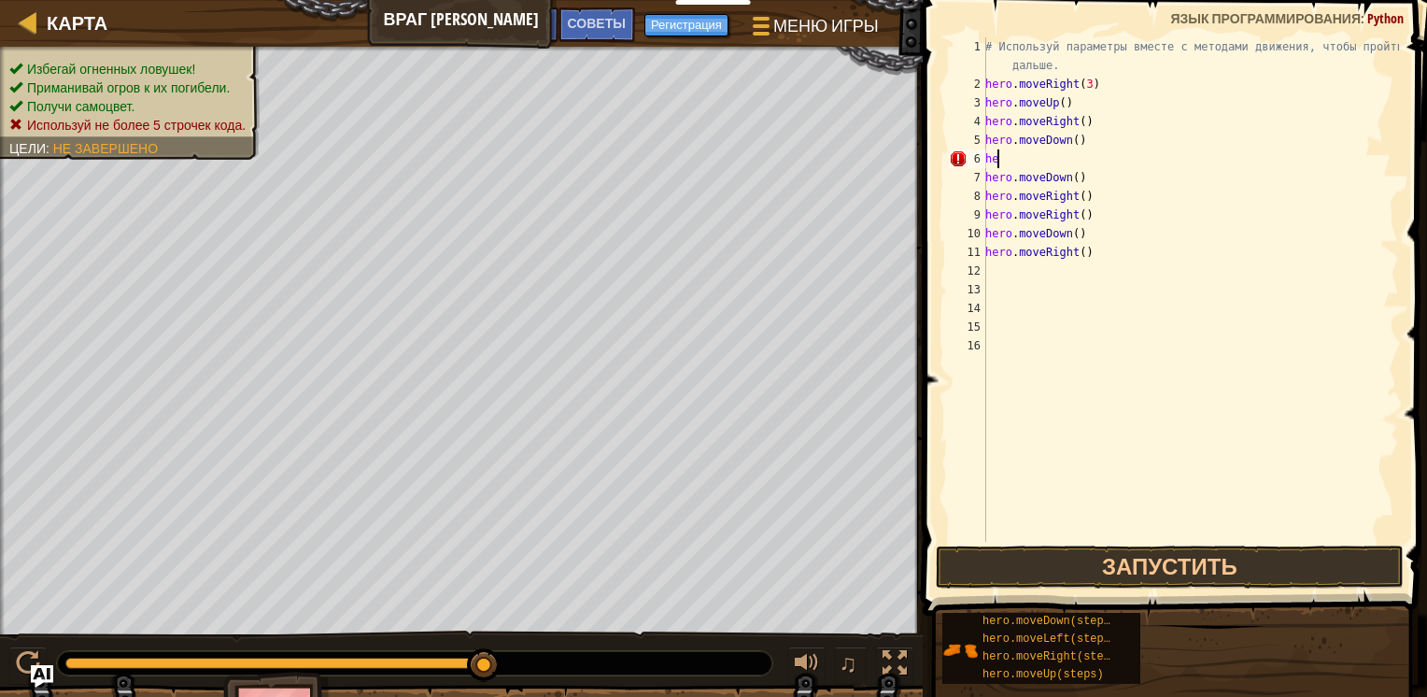
type textarea "h"
click at [1075, 179] on div "# Используй параметры вместе с методами движения, чтобы пройти дальше. hero . m…" at bounding box center [1190, 317] width 417 height 560
type textarea "h"
